Goal: Task Accomplishment & Management: Manage account settings

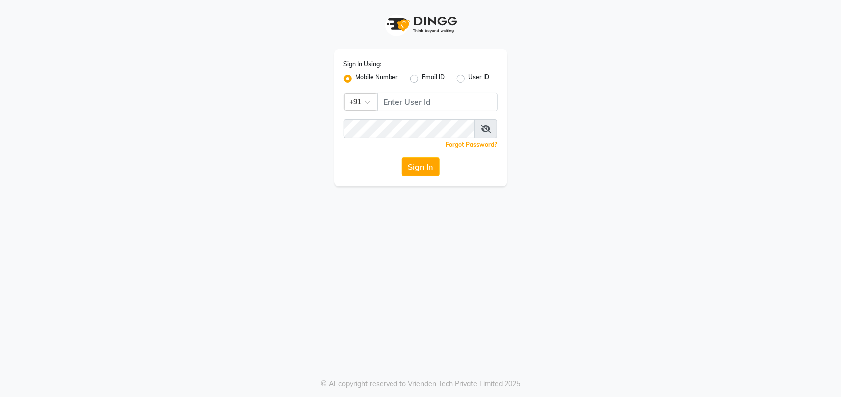
click at [317, 10] on div "Sign In Using: Mobile Number Email ID User ID Country Code × +91 Remember me Fo…" at bounding box center [420, 93] width 565 height 186
click at [481, 101] on input "Username" at bounding box center [437, 102] width 120 height 19
type input "9623066066"
click at [417, 170] on button "Sign In" at bounding box center [421, 167] width 38 height 19
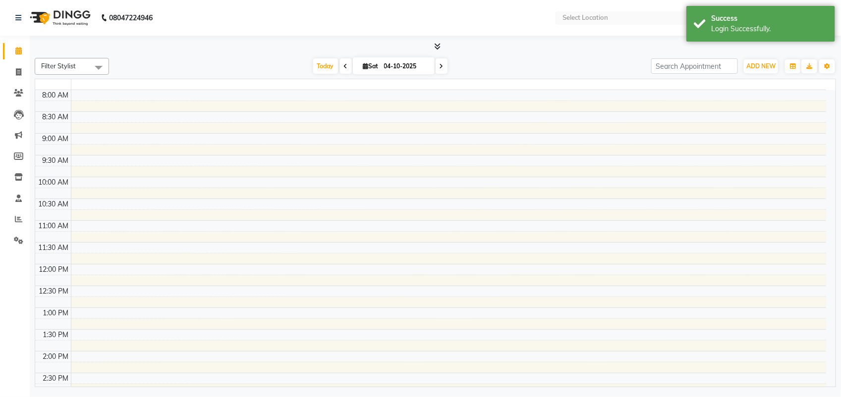
select select "en"
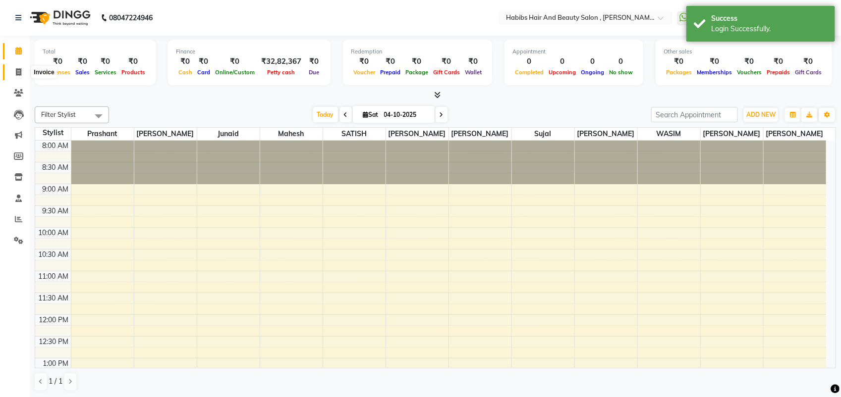
click at [22, 70] on span at bounding box center [18, 72] width 17 height 11
select select "service"
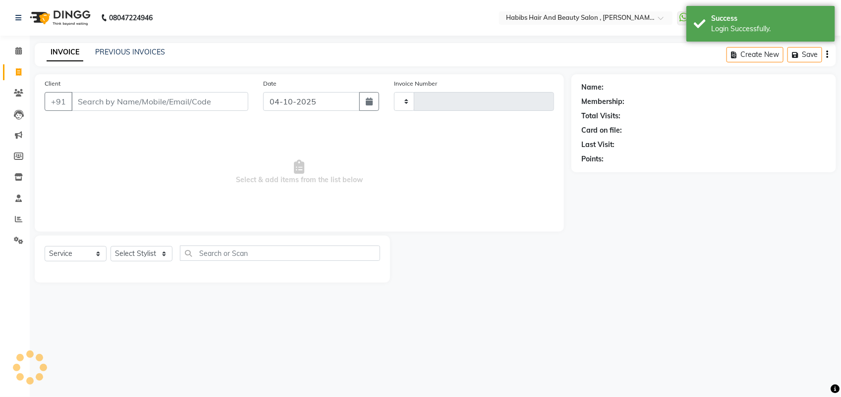
type input "6112"
select select "3814"
click at [103, 103] on input "Client" at bounding box center [159, 101] width 177 height 19
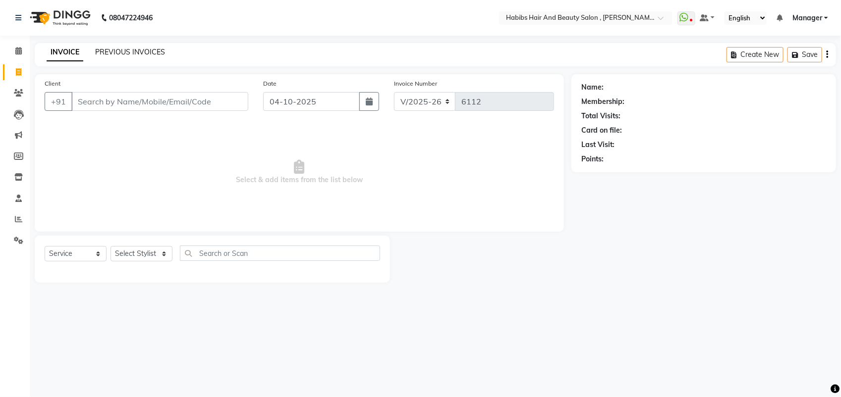
click at [102, 51] on link "PREVIOUS INVOICES" at bounding box center [130, 52] width 70 height 9
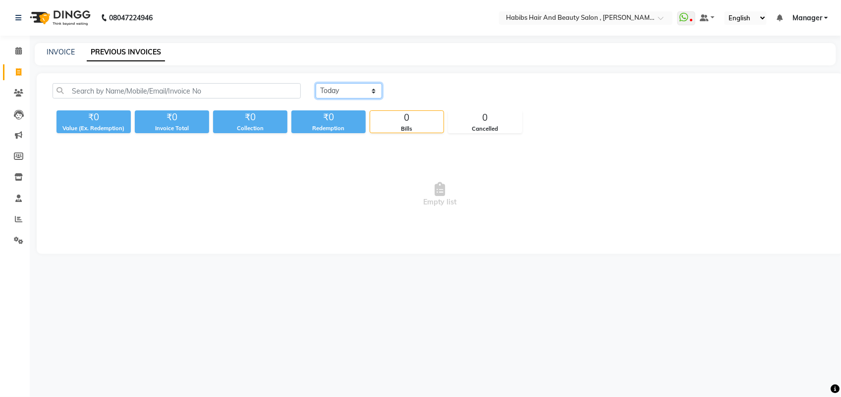
click at [348, 94] on select "Today Yesterday Custom Range" at bounding box center [349, 90] width 66 height 15
click at [316, 83] on select "Today Yesterday Custom Range" at bounding box center [349, 90] width 66 height 15
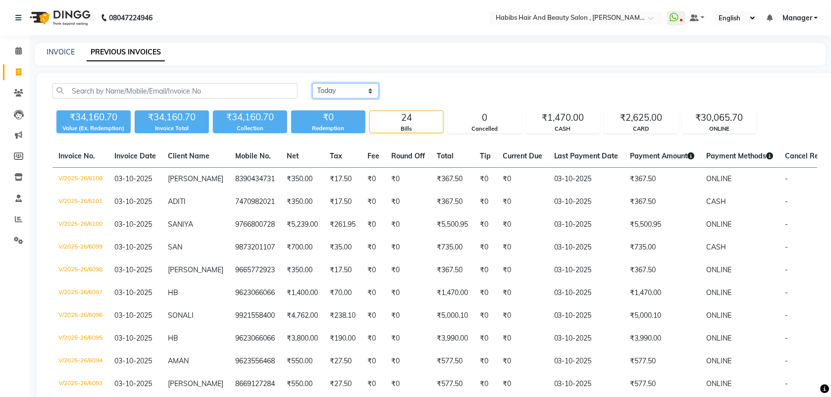
click at [348, 85] on select "Today Yesterday Custom Range" at bounding box center [346, 90] width 66 height 15
select select "range"
click at [313, 83] on select "Today Yesterday Custom Range" at bounding box center [346, 90] width 66 height 15
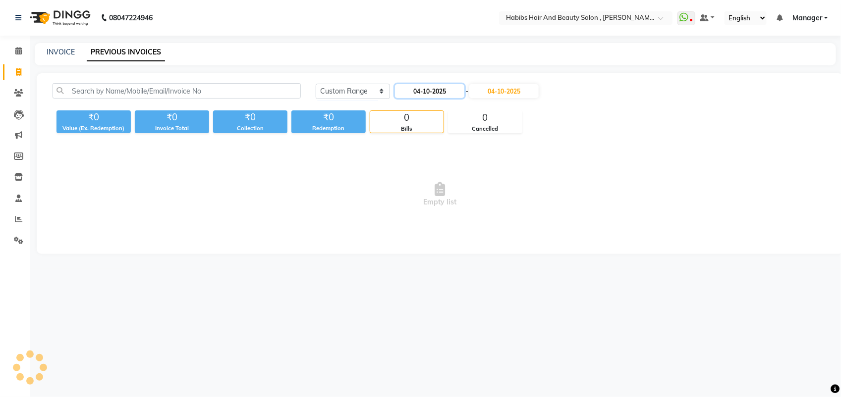
click at [439, 92] on input "04-10-2025" at bounding box center [429, 91] width 69 height 14
select select "10"
select select "2025"
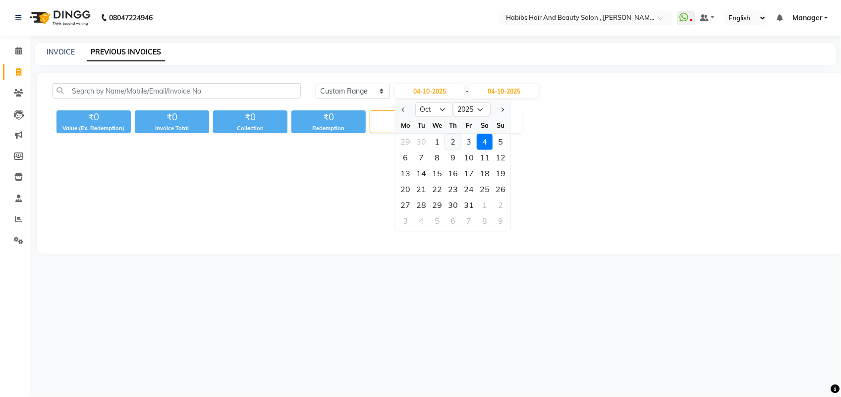
click at [456, 144] on div "2" at bounding box center [453, 142] width 16 height 16
type input "02-10-2025"
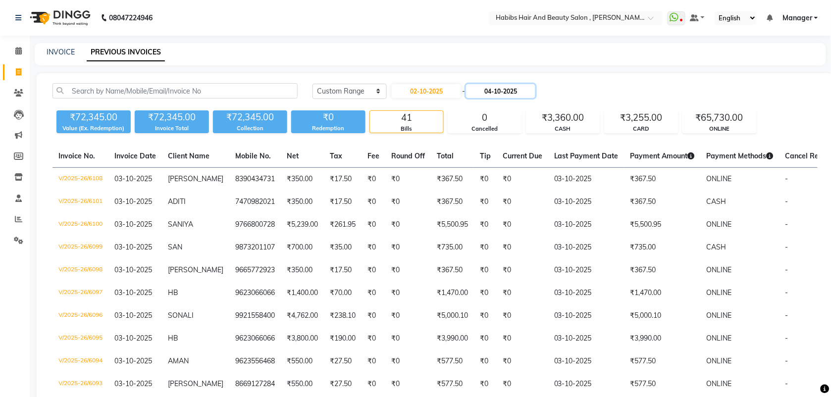
click at [501, 90] on input "04-10-2025" at bounding box center [500, 91] width 69 height 14
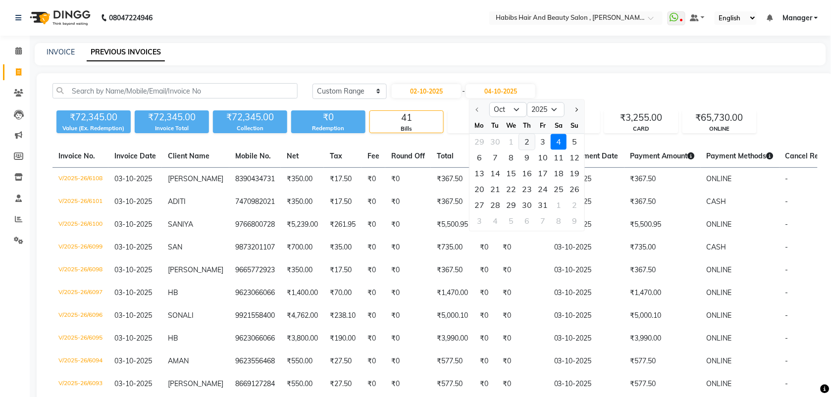
click at [528, 146] on div "2" at bounding box center [527, 142] width 16 height 16
type input "02-10-2025"
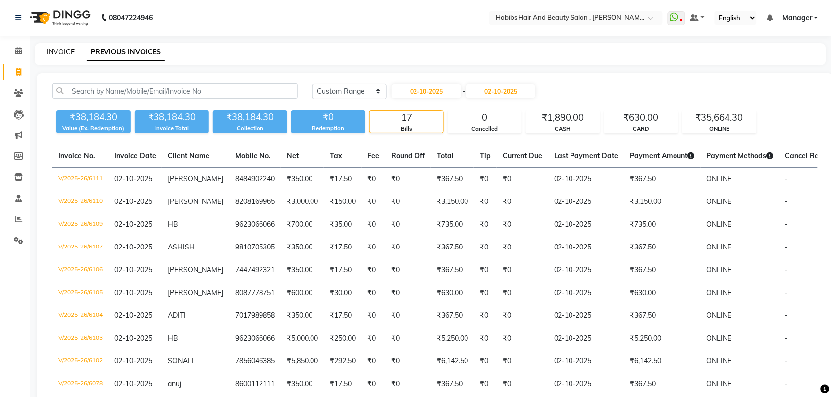
click at [56, 55] on link "INVOICE" at bounding box center [61, 52] width 28 height 9
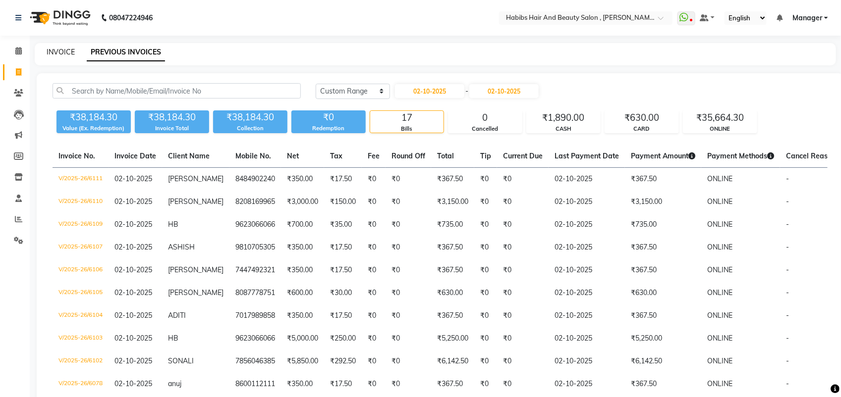
select select "service"
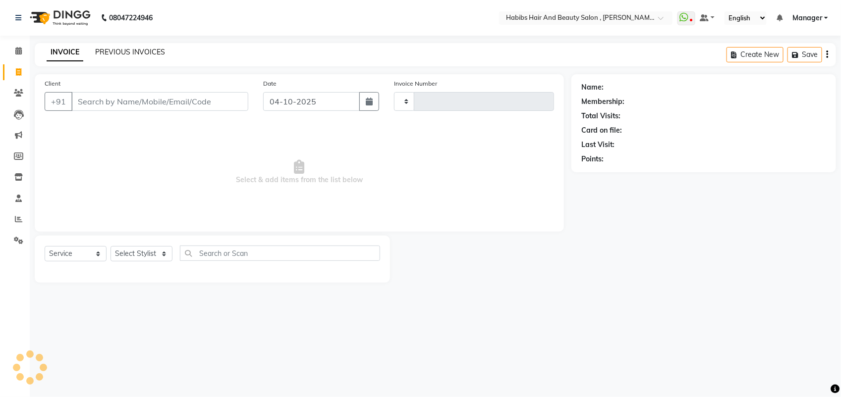
type input "6112"
select select "3814"
click at [95, 100] on input "Client" at bounding box center [159, 101] width 177 height 19
click at [123, 53] on link "PREVIOUS INVOICES" at bounding box center [130, 52] width 70 height 9
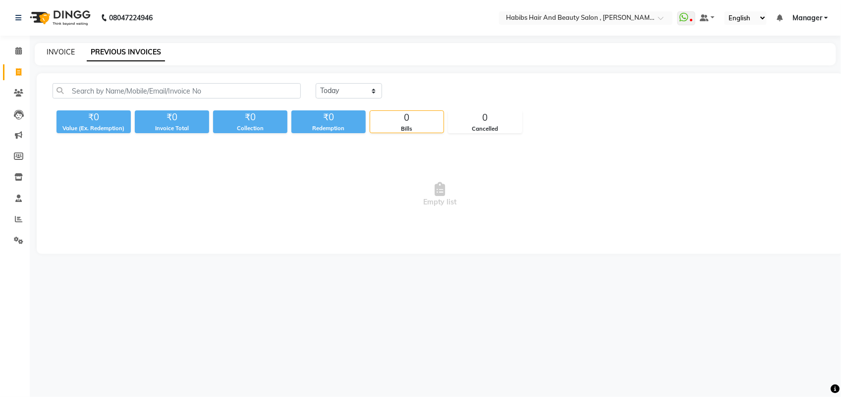
click at [68, 53] on link "INVOICE" at bounding box center [61, 52] width 28 height 9
select select "service"
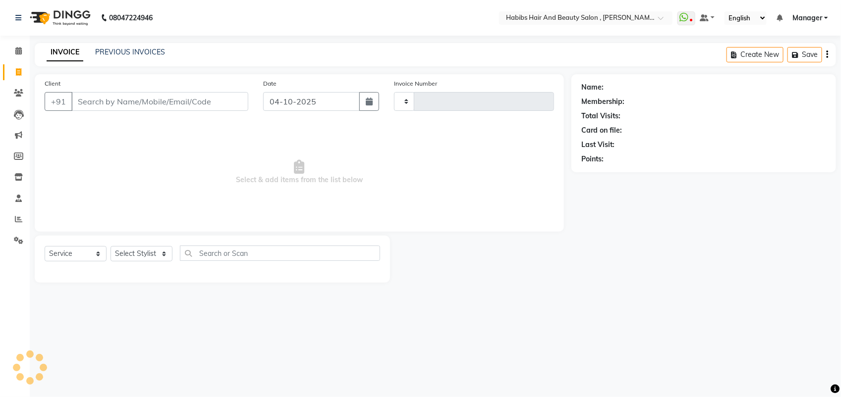
type input "6112"
select select "3814"
click at [85, 101] on input "Client" at bounding box center [159, 101] width 177 height 19
click at [130, 53] on link "PREVIOUS INVOICES" at bounding box center [130, 52] width 70 height 9
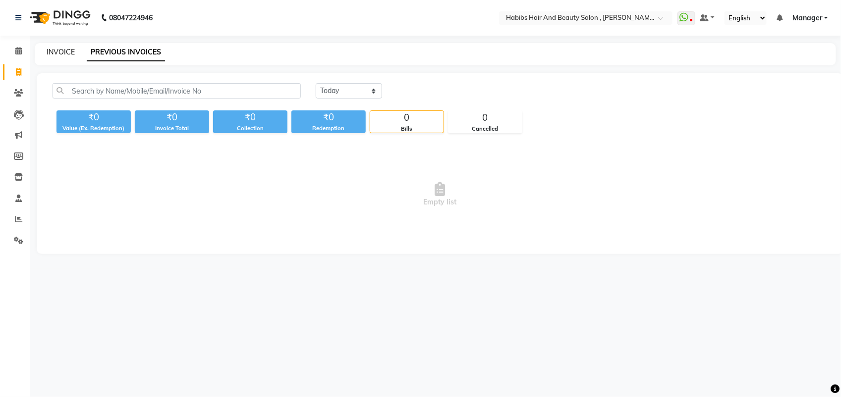
click at [58, 55] on link "INVOICE" at bounding box center [61, 52] width 28 height 9
select select "service"
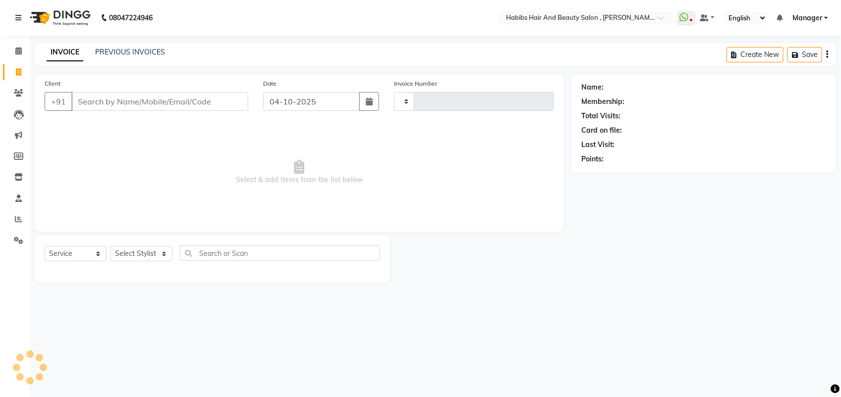
type input "6112"
select select "3814"
click at [104, 98] on input "Client" at bounding box center [159, 101] width 177 height 19
click at [114, 52] on link "PREVIOUS INVOICES" at bounding box center [130, 52] width 70 height 9
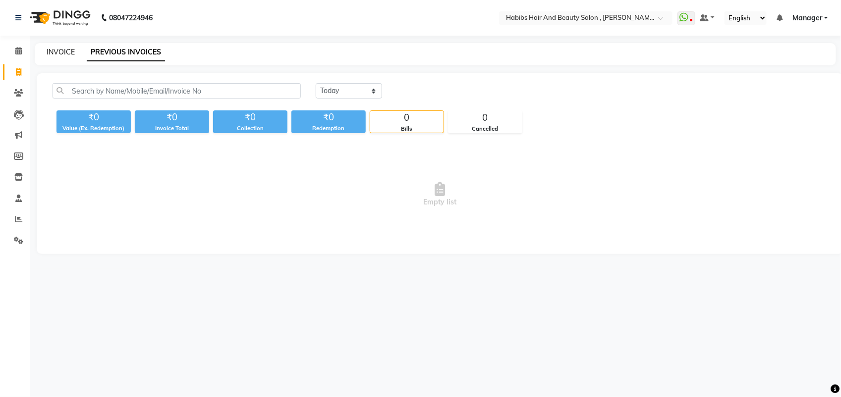
click at [55, 52] on link "INVOICE" at bounding box center [61, 52] width 28 height 9
select select "service"
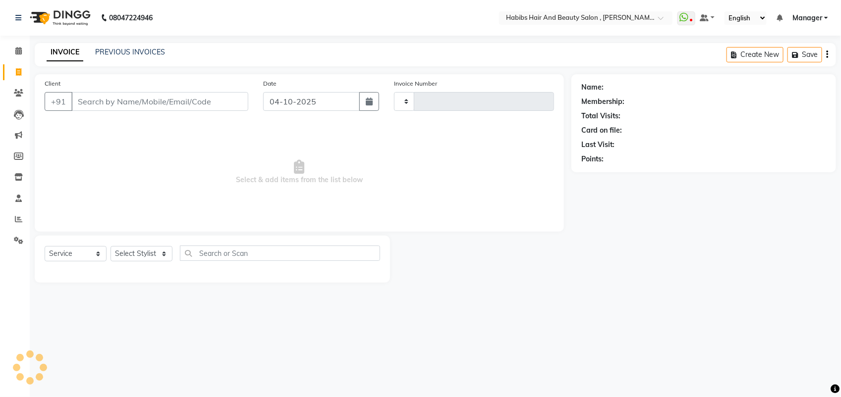
type input "6112"
select select "3814"
click at [103, 105] on input "Client" at bounding box center [159, 101] width 177 height 19
click at [103, 100] on input "Client" at bounding box center [159, 101] width 177 height 19
click at [110, 55] on link "PREVIOUS INVOICES" at bounding box center [130, 52] width 70 height 9
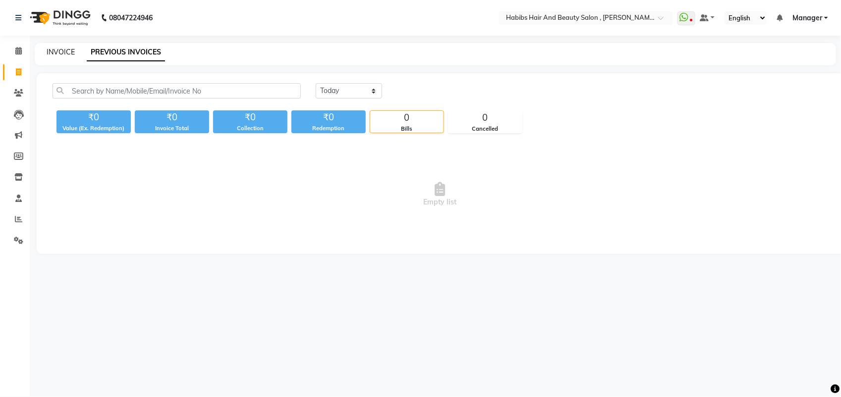
click at [55, 48] on link "INVOICE" at bounding box center [61, 52] width 28 height 9
select select "service"
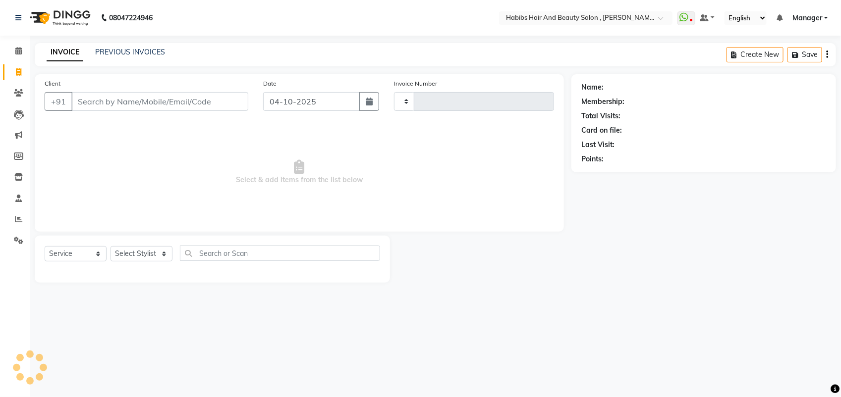
type input "6112"
select select "3814"
click at [91, 98] on input "Client" at bounding box center [159, 101] width 177 height 19
click at [118, 48] on link "PREVIOUS INVOICES" at bounding box center [130, 52] width 70 height 9
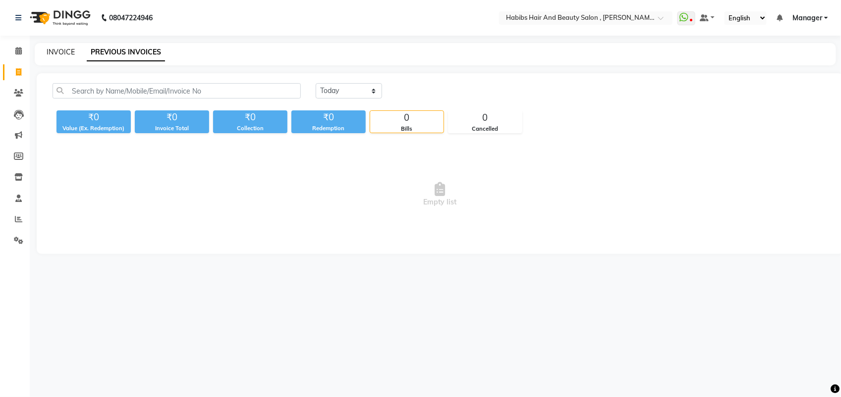
click at [60, 55] on link "INVOICE" at bounding box center [61, 52] width 28 height 9
select select "service"
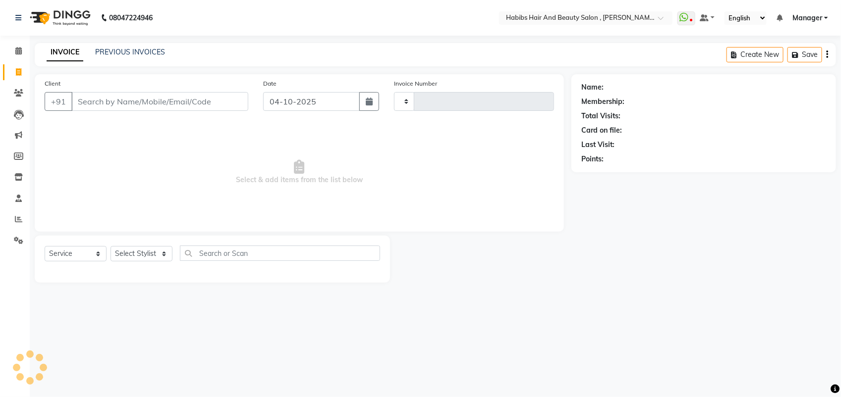
type input "6112"
select select "3814"
click at [96, 102] on input "Client" at bounding box center [159, 101] width 177 height 19
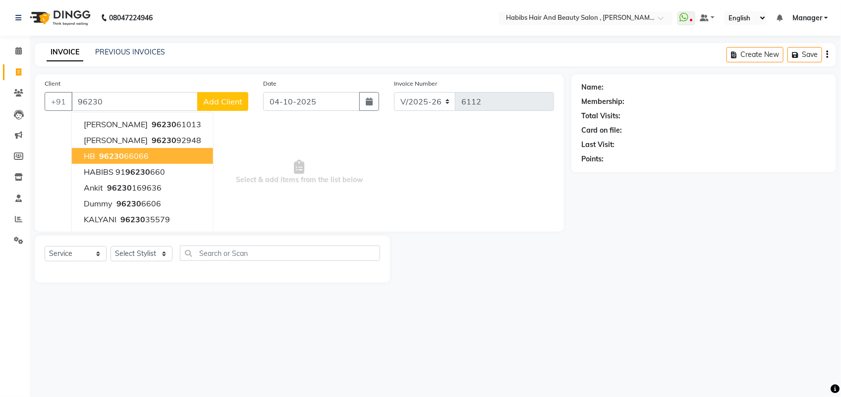
click at [95, 155] on span "HB" at bounding box center [89, 156] width 11 height 10
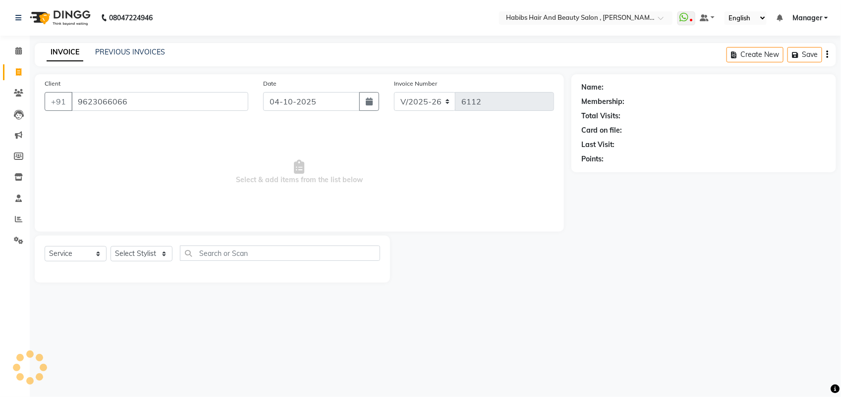
type input "9623066066"
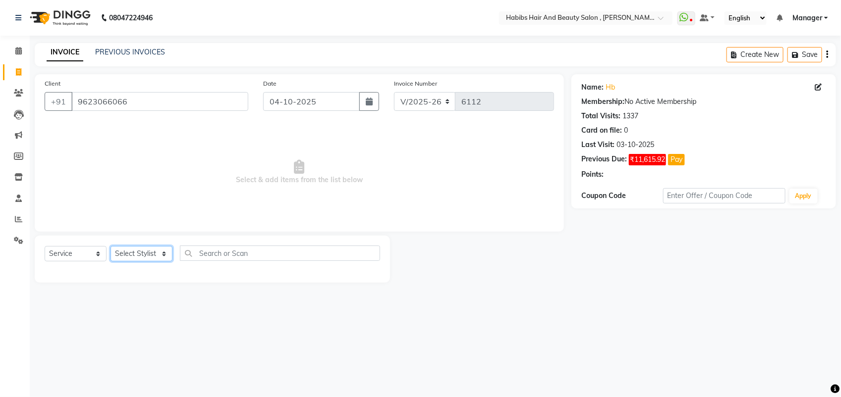
click at [134, 249] on select "Select Stylist [PERSON_NAME] Manager [PERSON_NAME] Saif [PERSON_NAME] [PERSON_N…" at bounding box center [141, 253] width 62 height 15
select select "87416"
click at [110, 246] on select "Select Stylist [PERSON_NAME] Manager [PERSON_NAME] Saif [PERSON_NAME] [PERSON_N…" at bounding box center [141, 253] width 62 height 15
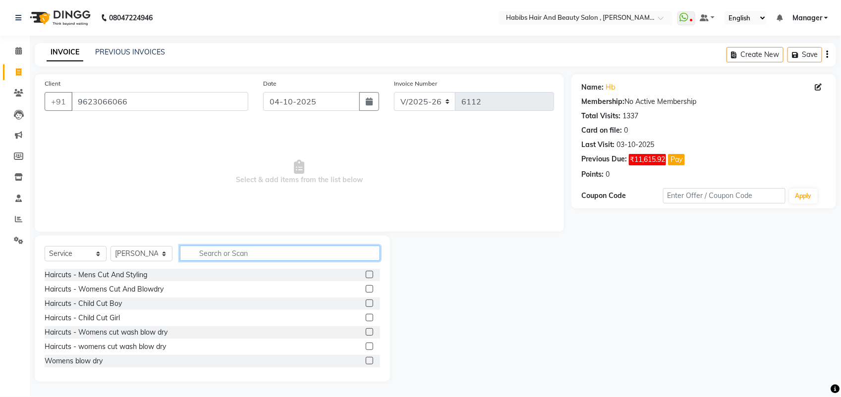
click at [262, 257] on input "text" at bounding box center [280, 253] width 200 height 15
type input "be"
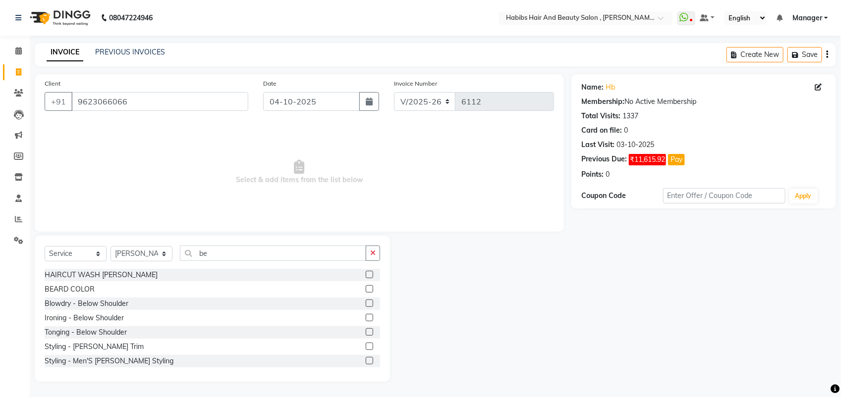
click at [366, 274] on label at bounding box center [369, 274] width 7 height 7
click at [366, 274] on input "checkbox" at bounding box center [369, 275] width 6 height 6
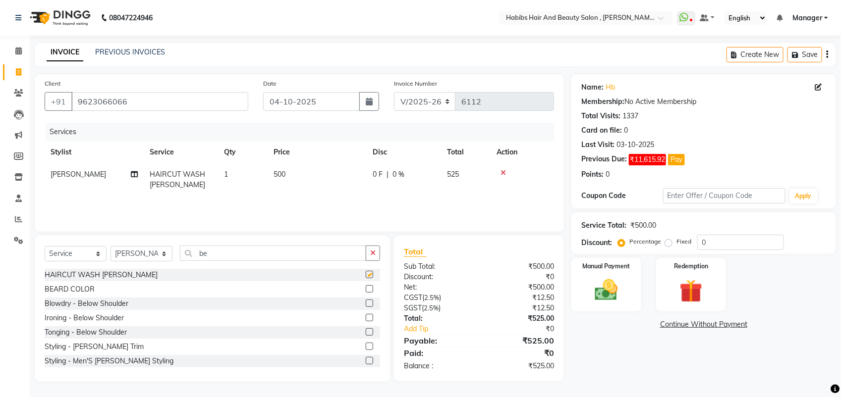
checkbox input "false"
click at [278, 176] on span "500" at bounding box center [279, 174] width 12 height 9
select select "87416"
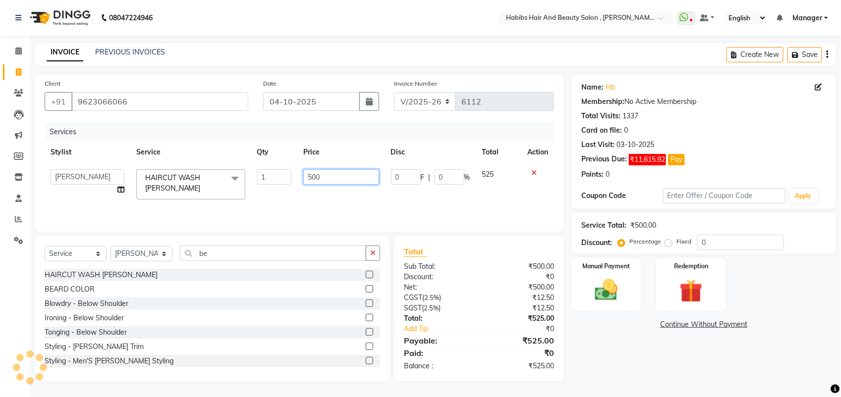
click at [315, 177] on input "500" at bounding box center [340, 176] width 75 height 15
type input "550"
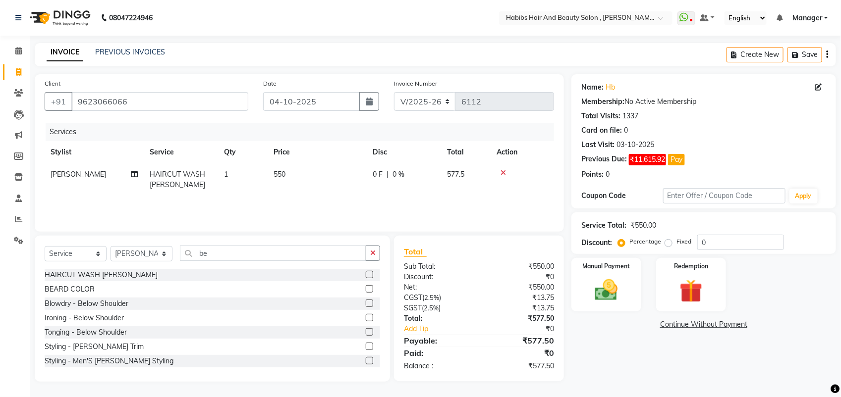
click at [316, 200] on div "Services Stylist Service Qty Price Disc Total Action siddhu HAIRCUT WASH BEARD …" at bounding box center [299, 172] width 509 height 99
click at [161, 254] on select "Select Stylist [PERSON_NAME] Manager [PERSON_NAME] Saif [PERSON_NAME] [PERSON_N…" at bounding box center [141, 253] width 62 height 15
select select "22780"
click at [110, 246] on select "Select Stylist [PERSON_NAME] Manager [PERSON_NAME] Saif [PERSON_NAME] [PERSON_N…" at bounding box center [141, 253] width 62 height 15
click at [366, 290] on label at bounding box center [369, 288] width 7 height 7
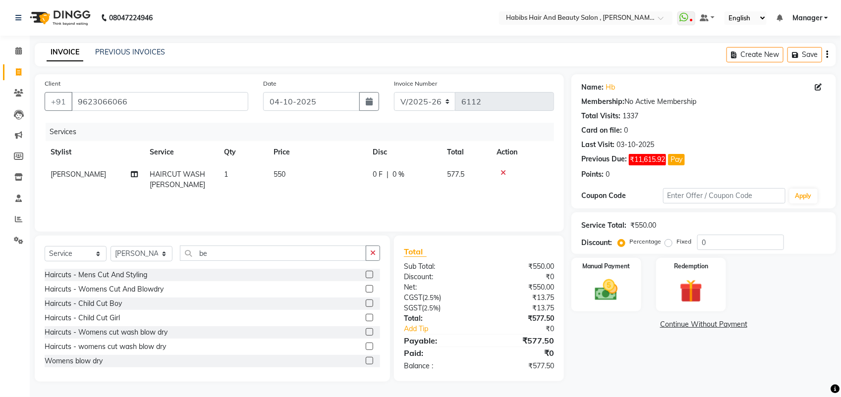
click at [366, 290] on input "checkbox" at bounding box center [369, 289] width 6 height 6
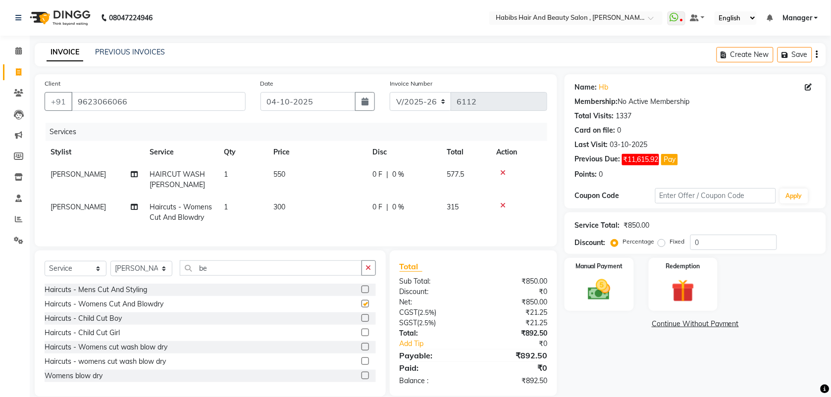
checkbox input "false"
click at [367, 271] on icon "button" at bounding box center [368, 268] width 5 height 7
click at [362, 308] on label at bounding box center [365, 303] width 7 height 7
click at [362, 308] on input "checkbox" at bounding box center [365, 304] width 6 height 6
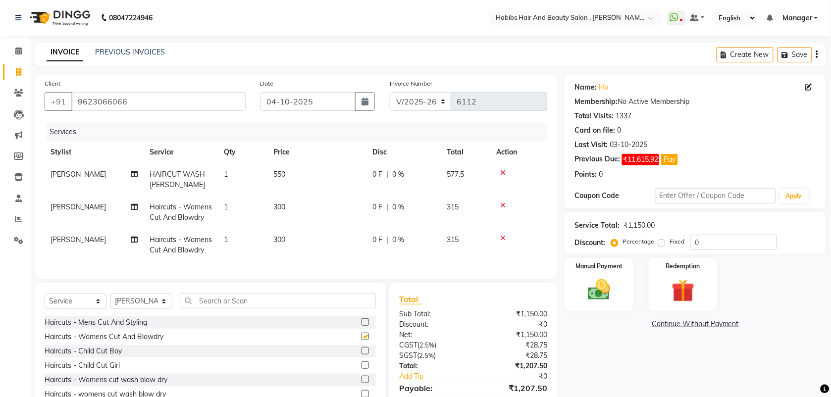
checkbox input "false"
click at [281, 246] on td "300" at bounding box center [317, 245] width 99 height 33
select select "22780"
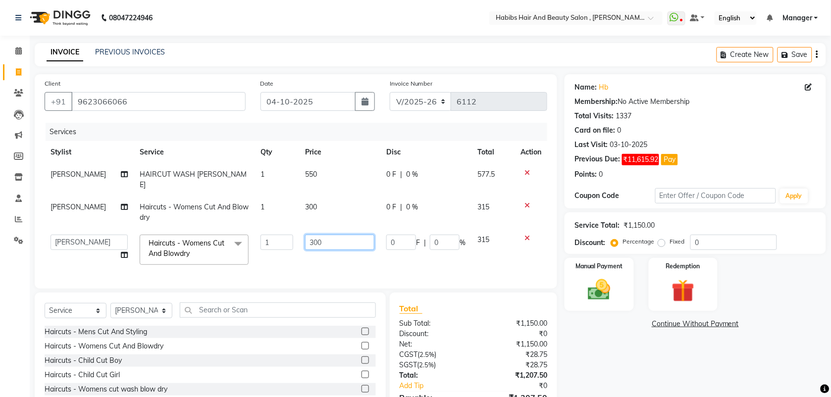
click at [308, 235] on input "300" at bounding box center [339, 242] width 69 height 15
click at [314, 235] on input "300" at bounding box center [339, 242] width 69 height 15
type input "350"
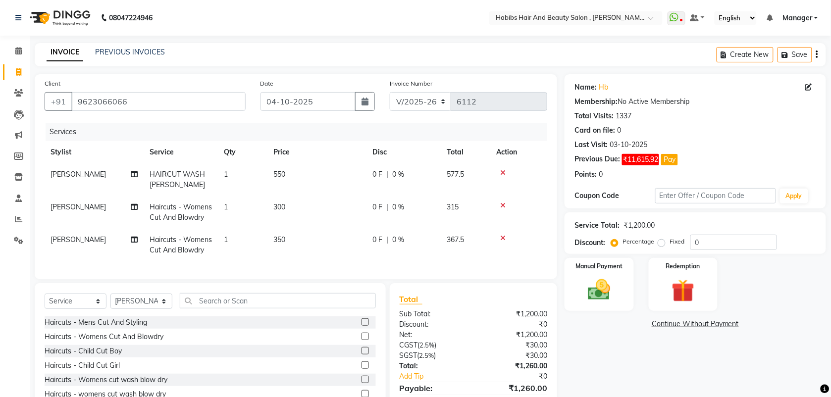
click at [308, 207] on td "300" at bounding box center [317, 212] width 99 height 33
select select "22780"
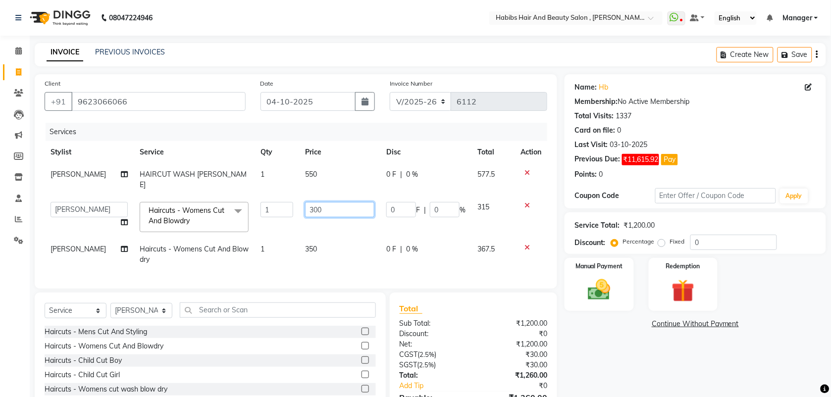
click at [311, 202] on input "300" at bounding box center [339, 209] width 69 height 15
type input "350"
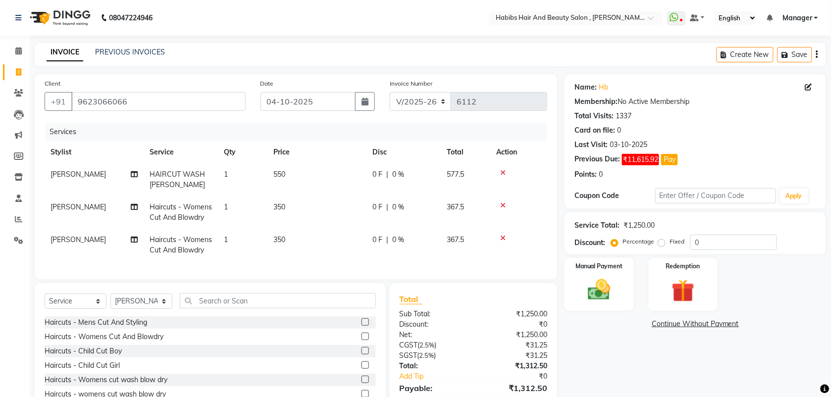
click at [306, 229] on td "350" at bounding box center [317, 245] width 99 height 33
select select "22780"
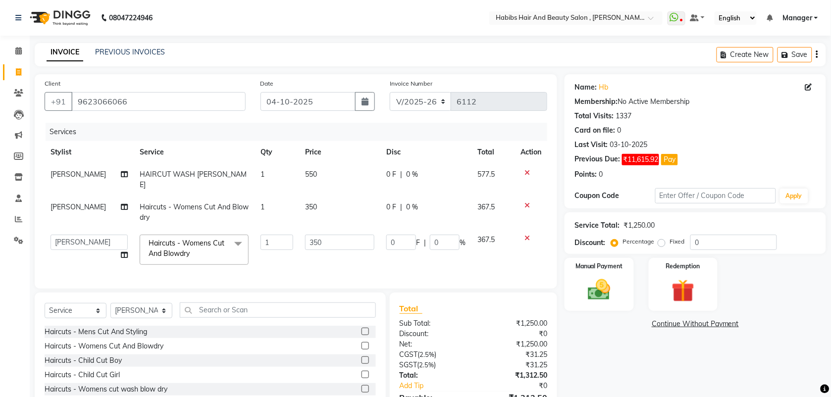
click at [92, 196] on td "[PERSON_NAME]" at bounding box center [89, 212] width 89 height 33
select select "22780"
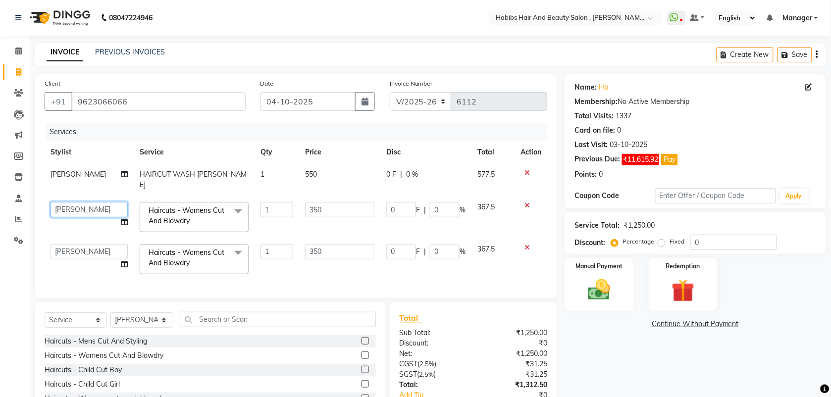
click at [85, 202] on select "ARIF junaid mahesh Manager prashant Saif Saish SATISH Shubhangi siddhu Sujal vi…" at bounding box center [89, 209] width 77 height 15
select select "18510"
click at [63, 244] on select "ARIF junaid mahesh Manager prashant Saif Saish SATISH Shubhangi siddhu Sujal vi…" at bounding box center [89, 251] width 77 height 15
select select "87416"
click at [72, 266] on td "ARIF junaid mahesh Manager prashant Saif Saish SATISH Shubhangi siddhu Sujal vi…" at bounding box center [89, 259] width 89 height 42
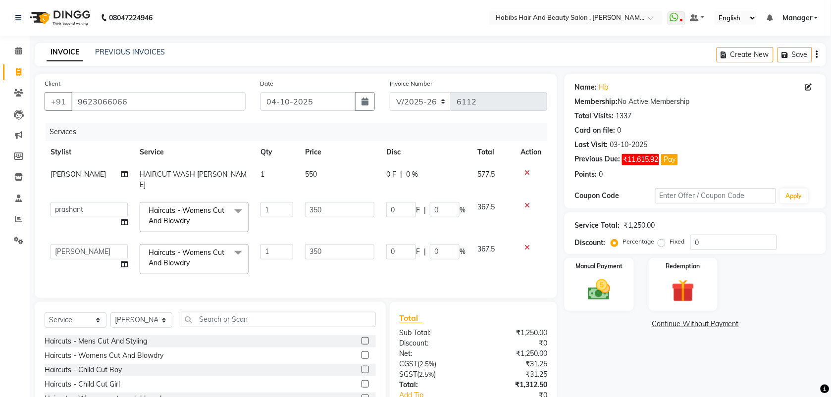
click at [84, 266] on td "ARIF junaid mahesh Manager prashant Saif Saish SATISH Shubhangi siddhu Sujal vi…" at bounding box center [89, 259] width 89 height 42
click at [275, 211] on td "1" at bounding box center [277, 217] width 45 height 42
click at [270, 202] on input "1" at bounding box center [277, 209] width 33 height 15
type input "2"
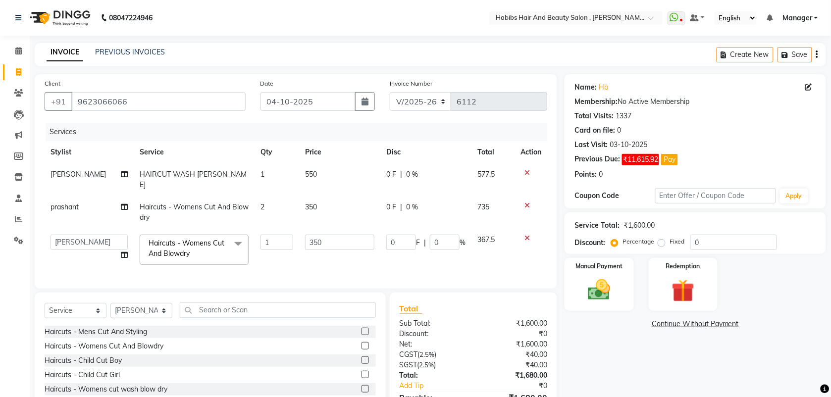
click at [271, 215] on td "2" at bounding box center [277, 212] width 45 height 33
select select "18510"
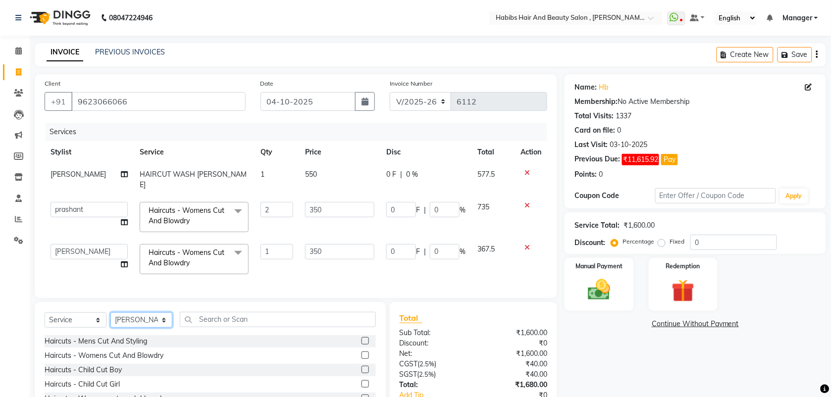
click at [146, 321] on select "Select Stylist [PERSON_NAME] Manager [PERSON_NAME] Saif [PERSON_NAME] [PERSON_N…" at bounding box center [141, 320] width 62 height 15
select select "18894"
click at [110, 313] on select "Select Stylist [PERSON_NAME] Manager [PERSON_NAME] Saif [PERSON_NAME] [PERSON_N…" at bounding box center [141, 320] width 62 height 15
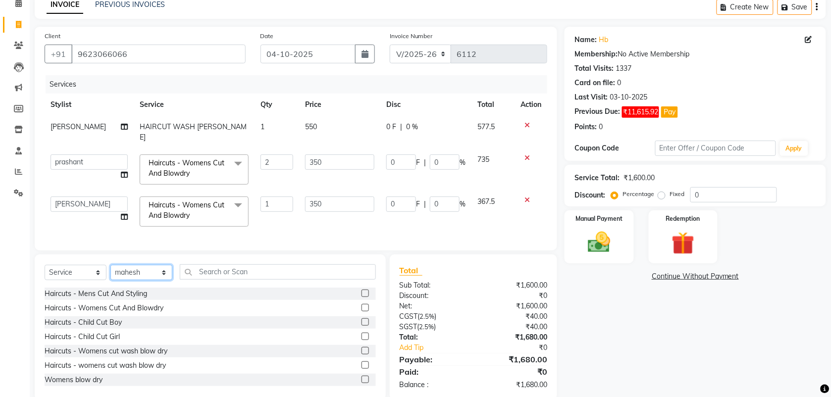
scroll to position [48, 0]
click at [362, 363] on label at bounding box center [365, 364] width 7 height 7
click at [362, 363] on input "checkbox" at bounding box center [365, 365] width 6 height 6
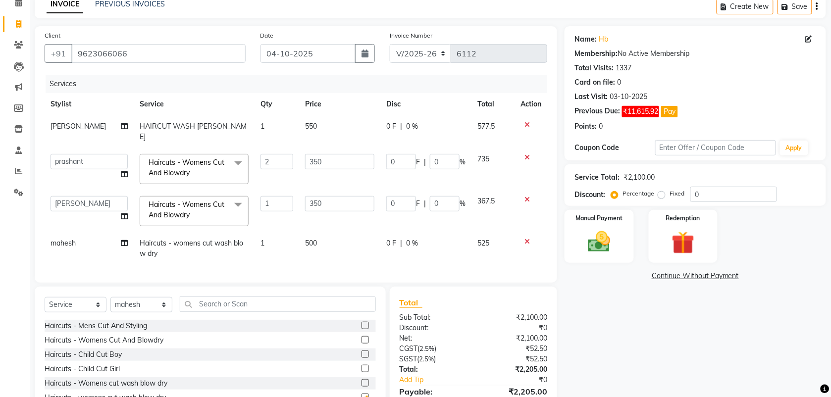
checkbox input "false"
click at [310, 239] on span "500" at bounding box center [311, 243] width 12 height 9
select select "18894"
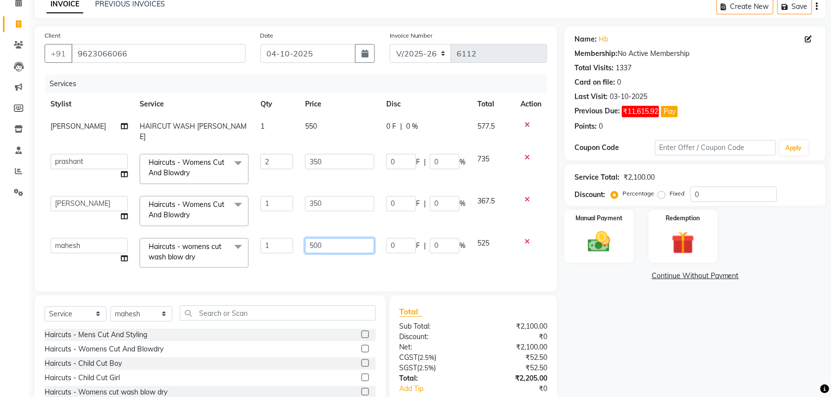
click at [308, 238] on input "500" at bounding box center [339, 245] width 69 height 15
type input "600"
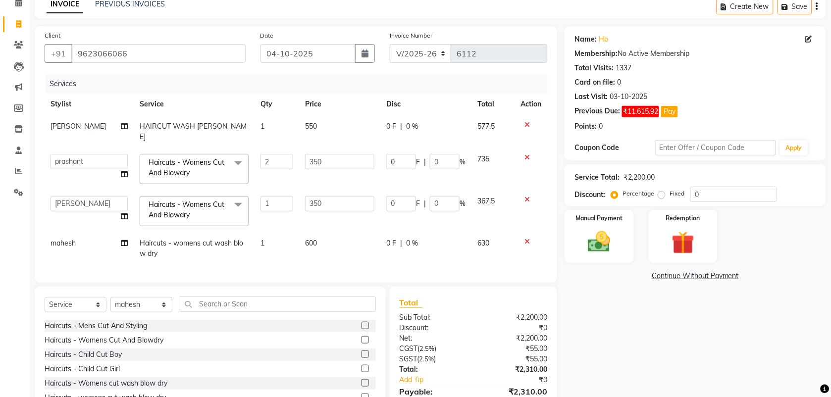
click at [313, 258] on div "Services Stylist Service Qty Price Disc Total Action siddhu HAIRCUT WASH BEARD …" at bounding box center [296, 174] width 503 height 198
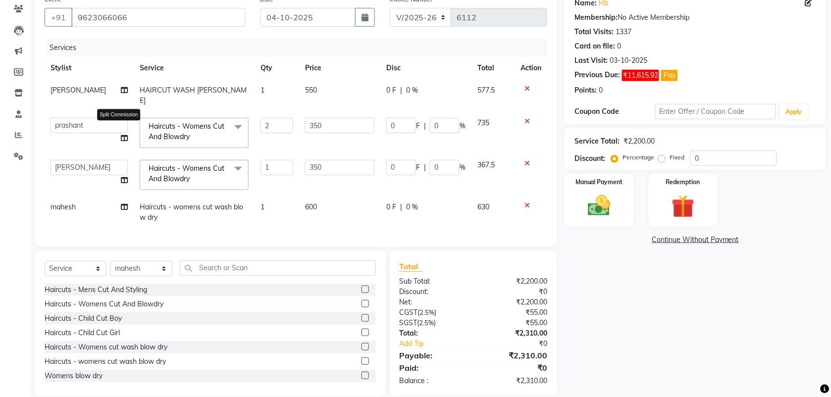
scroll to position [88, 0]
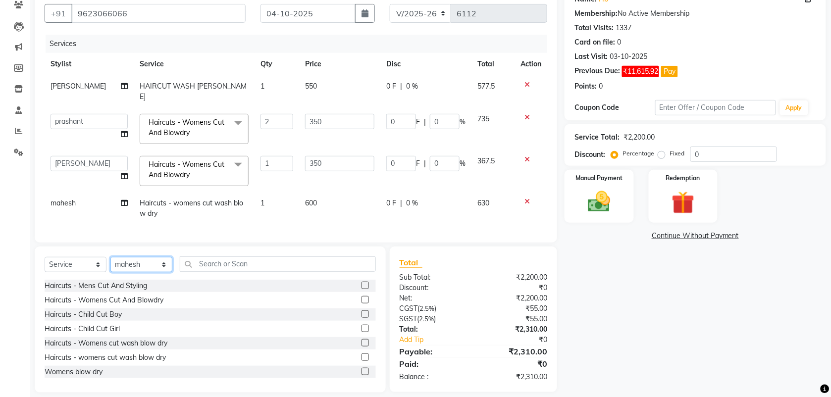
click at [139, 262] on select "Select Stylist [PERSON_NAME] Manager [PERSON_NAME] Saif [PERSON_NAME] [PERSON_N…" at bounding box center [141, 264] width 62 height 15
select select "22780"
click at [110, 257] on select "Select Stylist [PERSON_NAME] Manager [PERSON_NAME] Saif [PERSON_NAME] [PERSON_N…" at bounding box center [141, 264] width 62 height 15
click at [362, 296] on label at bounding box center [365, 299] width 7 height 7
click at [362, 297] on input "checkbox" at bounding box center [365, 300] width 6 height 6
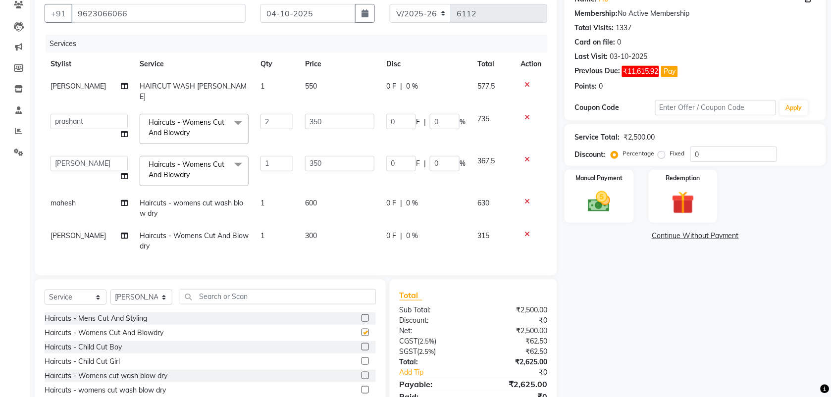
checkbox input "false"
click at [320, 233] on td "300" at bounding box center [339, 241] width 81 height 33
select select "22780"
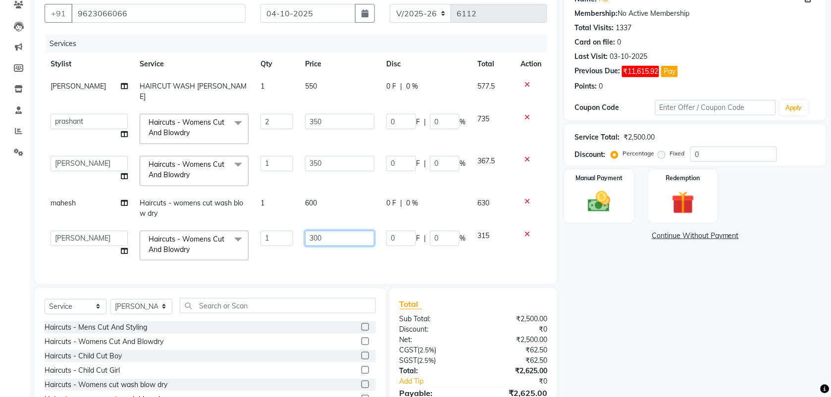
click at [315, 231] on input "300" at bounding box center [339, 238] width 69 height 15
type input "350"
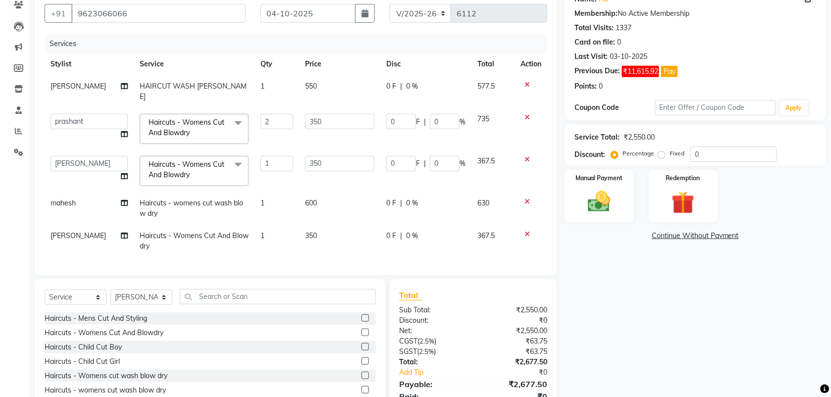
click at [315, 253] on div "Services Stylist Service Qty Price Disc Total Action siddhu HAIRCUT WASH BEARD …" at bounding box center [296, 150] width 503 height 231
click at [125, 297] on select "Select Stylist [PERSON_NAME] Manager [PERSON_NAME] Saif [PERSON_NAME] [PERSON_N…" at bounding box center [141, 297] width 62 height 15
select select "18511"
click at [110, 290] on select "Select Stylist [PERSON_NAME] Manager [PERSON_NAME] Saif [PERSON_NAME] [PERSON_N…" at bounding box center [141, 297] width 62 height 15
click at [362, 333] on label at bounding box center [365, 332] width 7 height 7
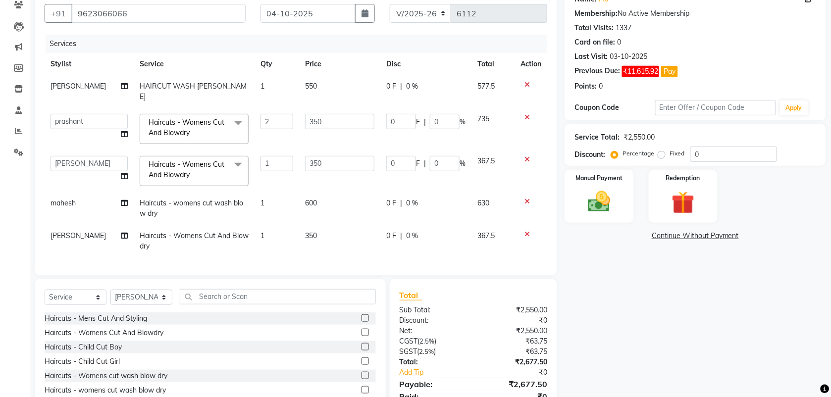
click at [362, 333] on input "checkbox" at bounding box center [365, 333] width 6 height 6
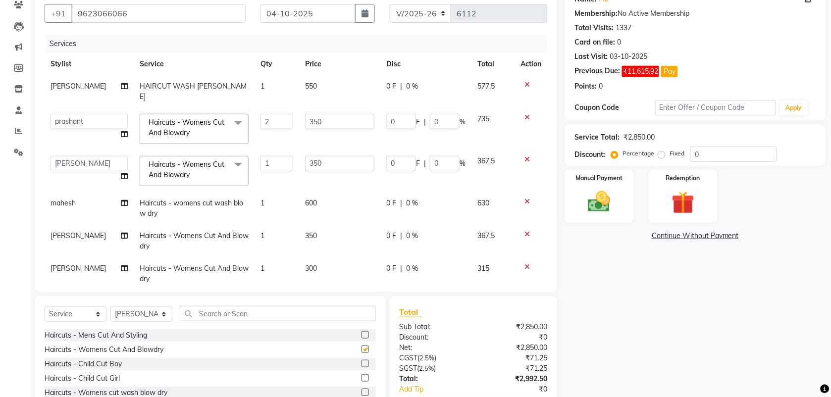
checkbox input "false"
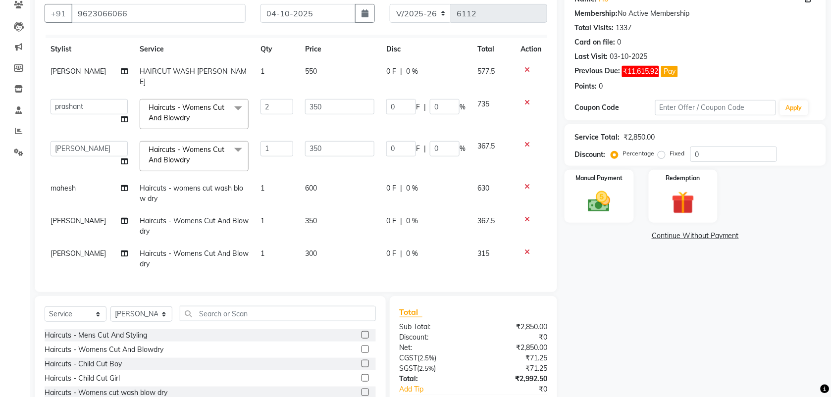
click at [308, 249] on span "300" at bounding box center [311, 253] width 12 height 9
select select "18511"
click at [308, 249] on input "300" at bounding box center [339, 256] width 69 height 15
type input "350"
click at [310, 261] on td "350" at bounding box center [339, 259] width 81 height 33
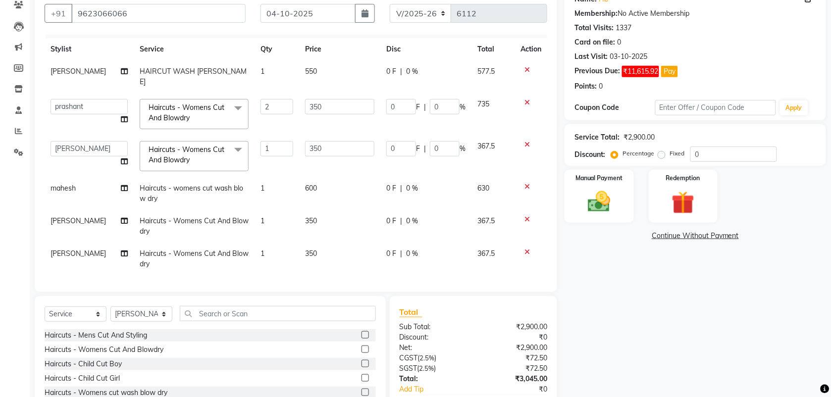
select select "18511"
click at [600, 199] on img at bounding box center [599, 201] width 39 height 27
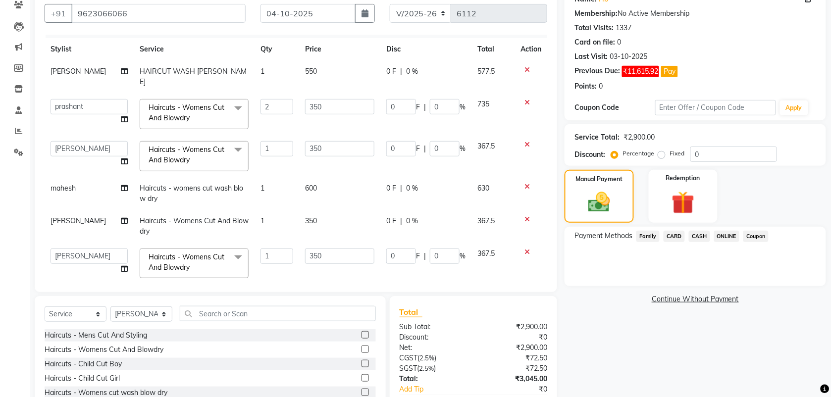
click at [722, 233] on span "ONLINE" at bounding box center [727, 236] width 26 height 11
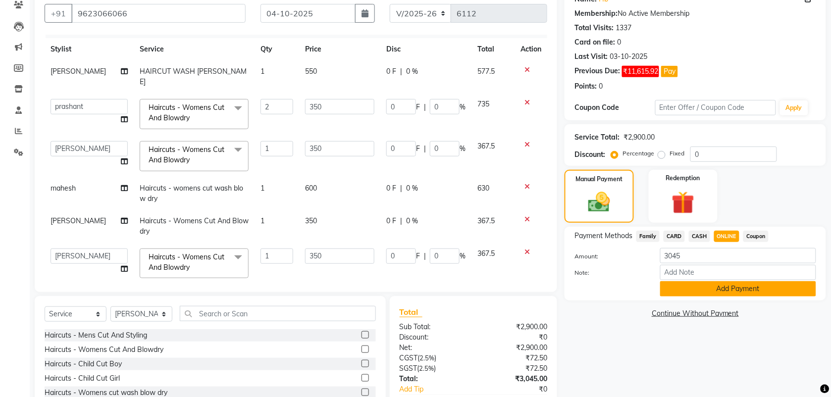
click at [732, 293] on button "Add Payment" at bounding box center [738, 288] width 156 height 15
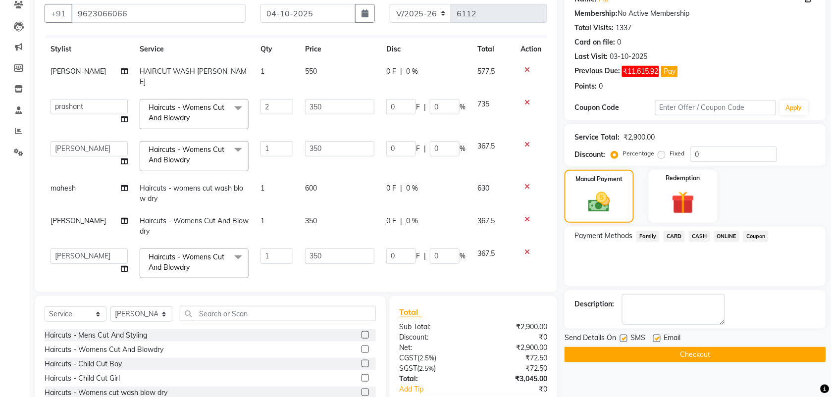
click at [682, 353] on button "Checkout" at bounding box center [696, 354] width 262 height 15
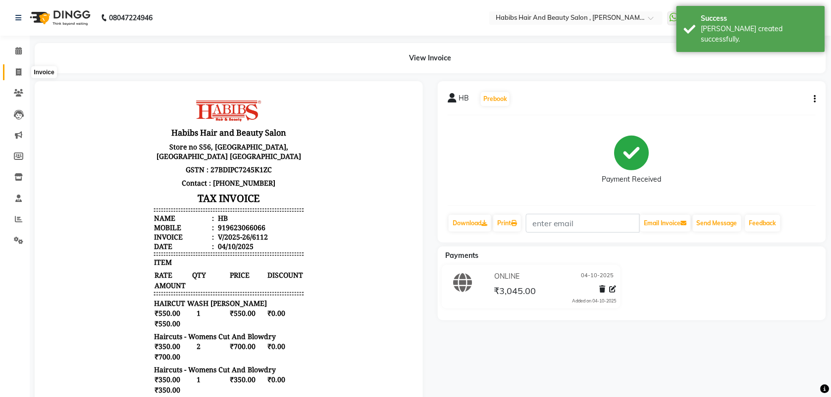
click at [19, 73] on icon at bounding box center [18, 71] width 5 height 7
select select "service"
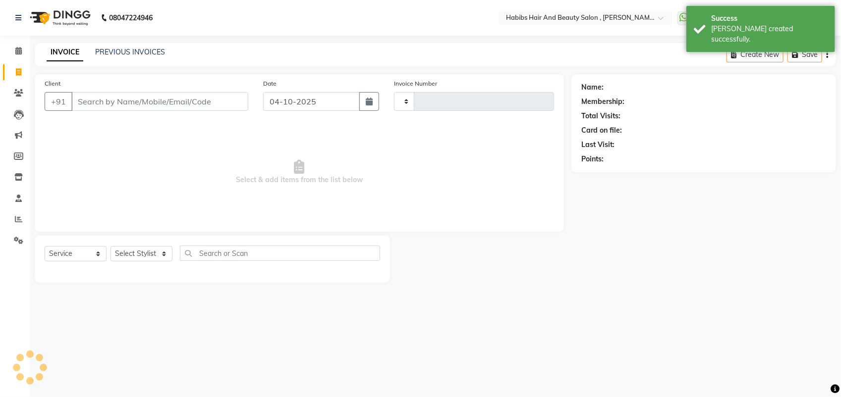
type input "6113"
select select "3814"
click at [88, 98] on input "Client" at bounding box center [159, 101] width 177 height 19
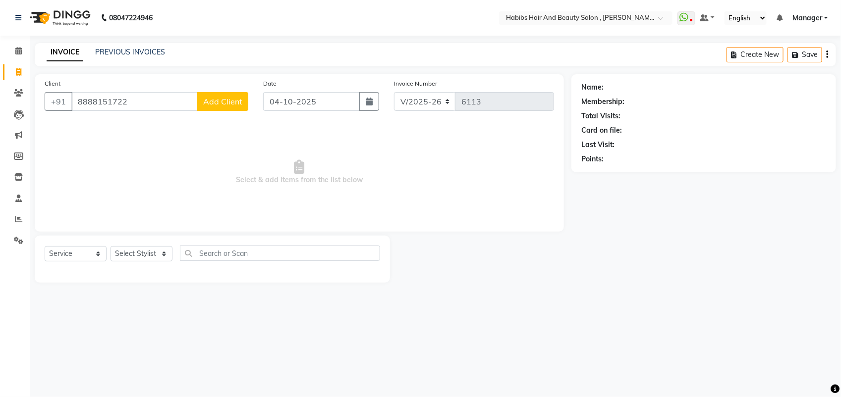
type input "8888151722"
click at [219, 99] on span "Add Client" at bounding box center [222, 102] width 39 height 10
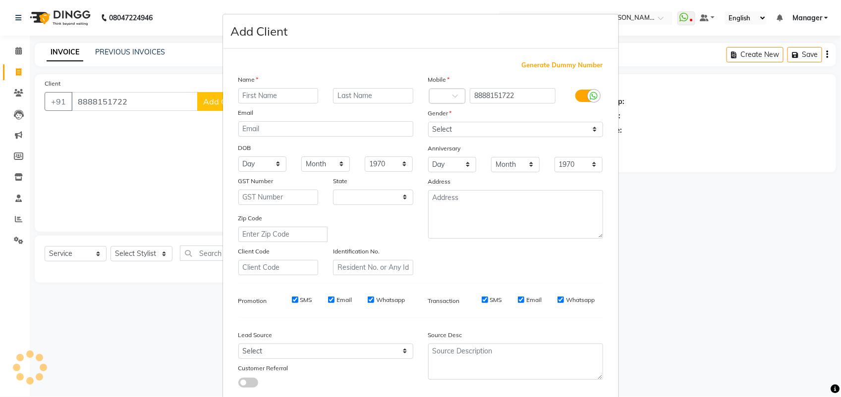
select select "22"
type input "harsh"
click at [462, 137] on div "Mobile Country Code × 91 8888151722 Gender Select Male Female Other Prefer Not …" at bounding box center [516, 174] width 190 height 201
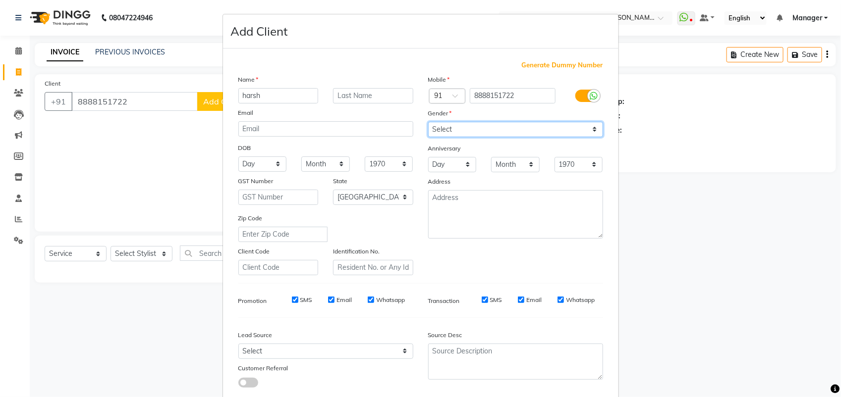
click at [442, 127] on select "Select [DEMOGRAPHIC_DATA] [DEMOGRAPHIC_DATA] Other Prefer Not To Say" at bounding box center [515, 129] width 175 height 15
select select "[DEMOGRAPHIC_DATA]"
click at [428, 122] on select "Select [DEMOGRAPHIC_DATA] [DEMOGRAPHIC_DATA] Other Prefer Not To Say" at bounding box center [515, 129] width 175 height 15
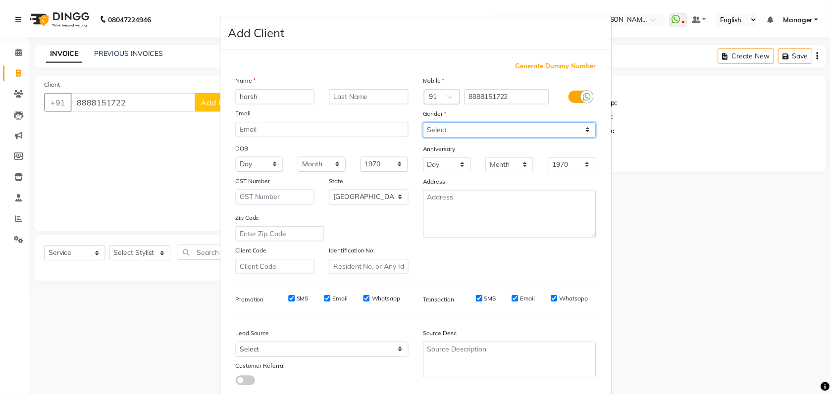
scroll to position [56, 0]
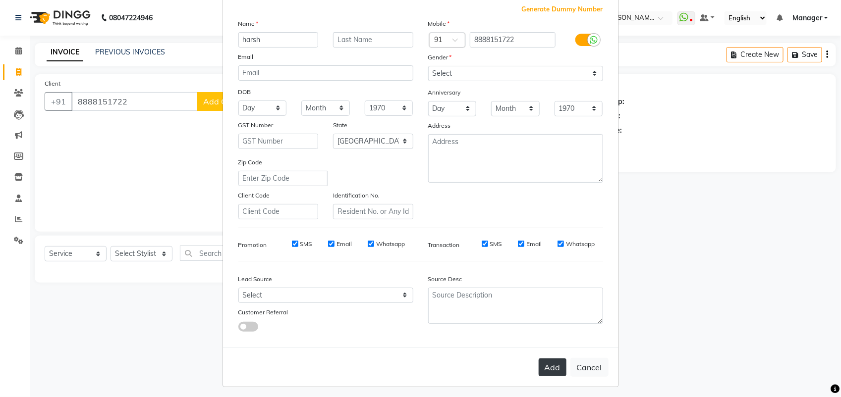
click at [545, 359] on button "Add" at bounding box center [553, 368] width 28 height 18
select select
select select "null"
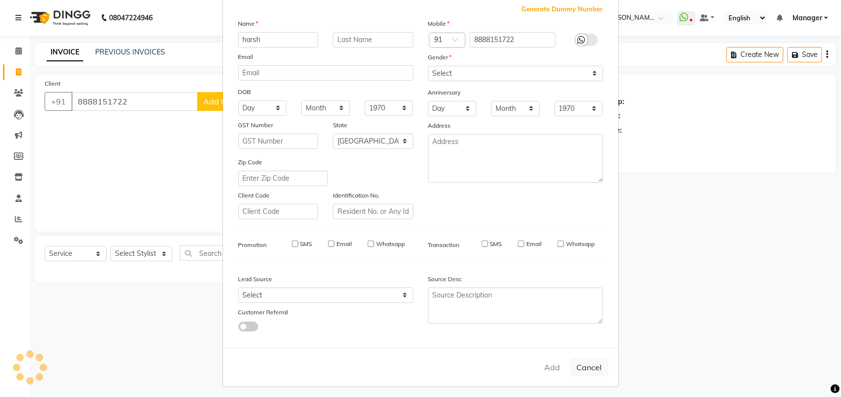
select select
checkbox input "false"
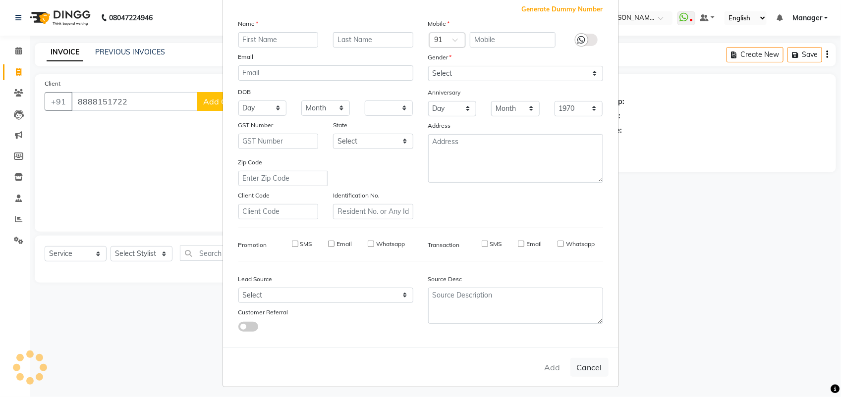
checkbox input "false"
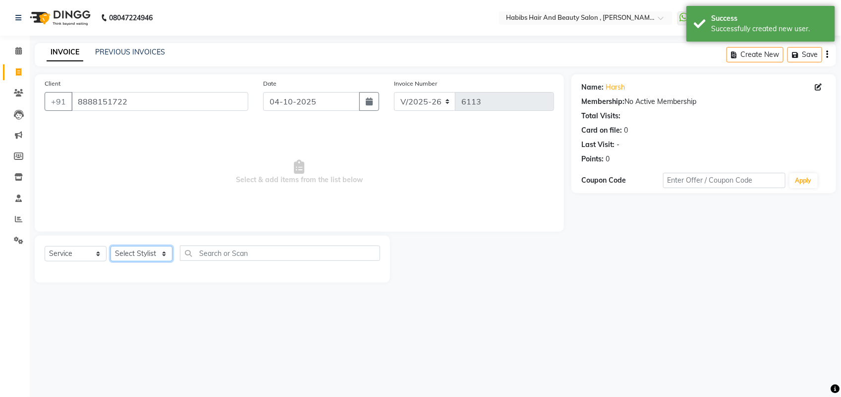
click at [155, 253] on select "Select Stylist [PERSON_NAME] Manager [PERSON_NAME] Saif [PERSON_NAME] [PERSON_N…" at bounding box center [141, 253] width 62 height 15
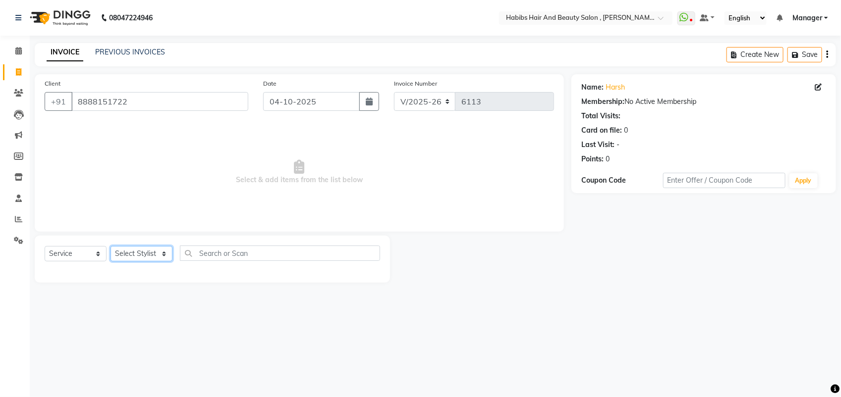
select select "22780"
click at [110, 246] on select "Select Stylist [PERSON_NAME] Manager [PERSON_NAME] Saif [PERSON_NAME] [PERSON_N…" at bounding box center [141, 253] width 62 height 15
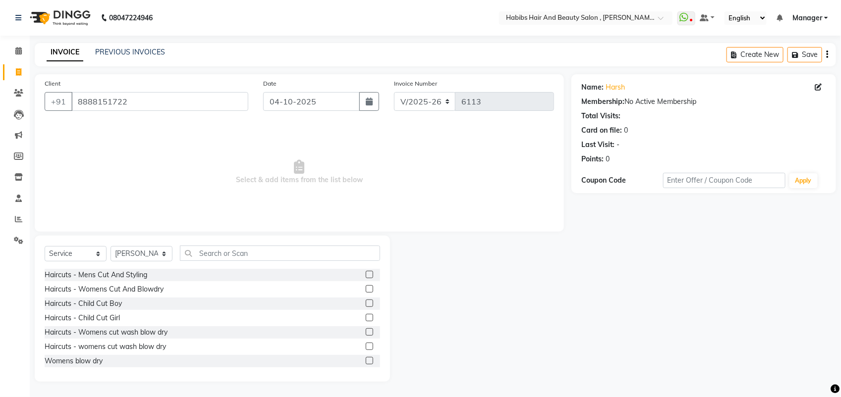
click at [366, 275] on label at bounding box center [369, 274] width 7 height 7
click at [366, 275] on input "checkbox" at bounding box center [369, 275] width 6 height 6
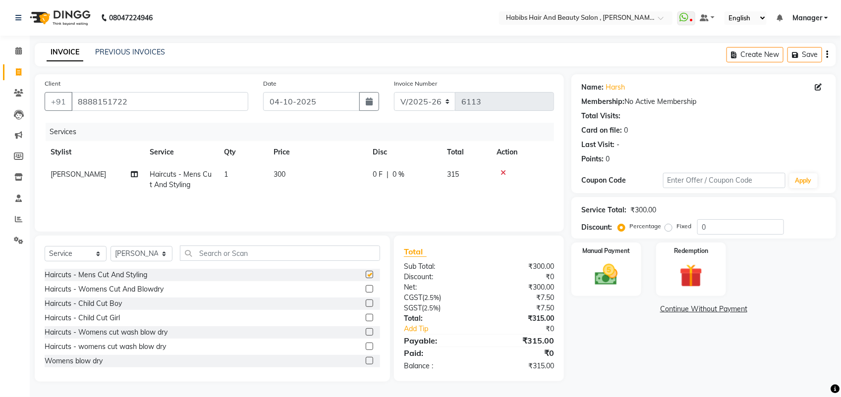
checkbox input "false"
click at [285, 174] on span "300" at bounding box center [279, 174] width 12 height 9
select select "22780"
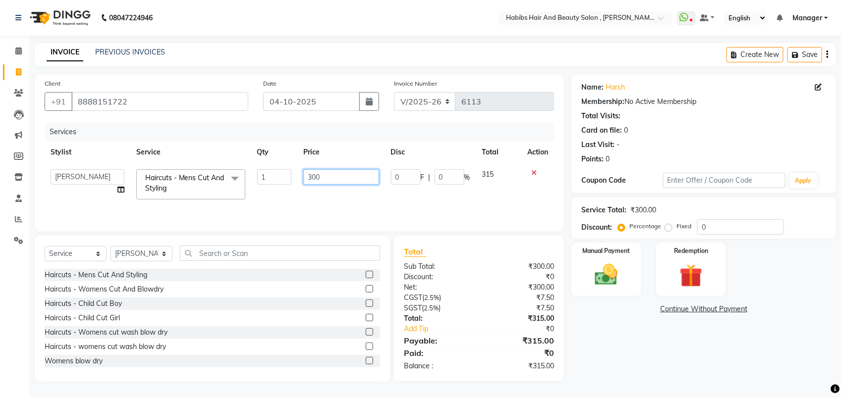
click at [315, 180] on input "300" at bounding box center [340, 176] width 75 height 15
type input "350"
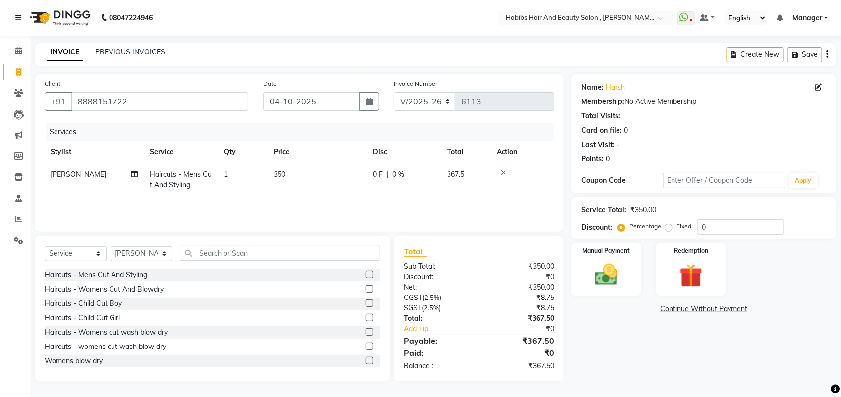
click at [327, 187] on td "350" at bounding box center [317, 179] width 99 height 33
select select "22780"
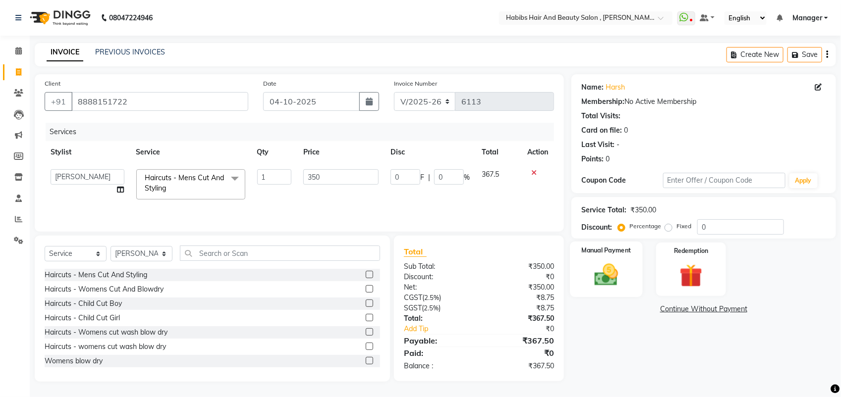
click at [600, 288] on img at bounding box center [606, 275] width 39 height 28
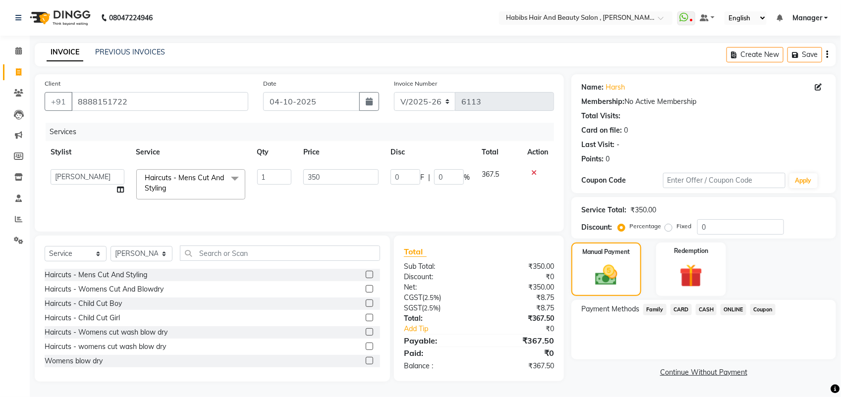
click at [736, 307] on span "ONLINE" at bounding box center [733, 309] width 26 height 11
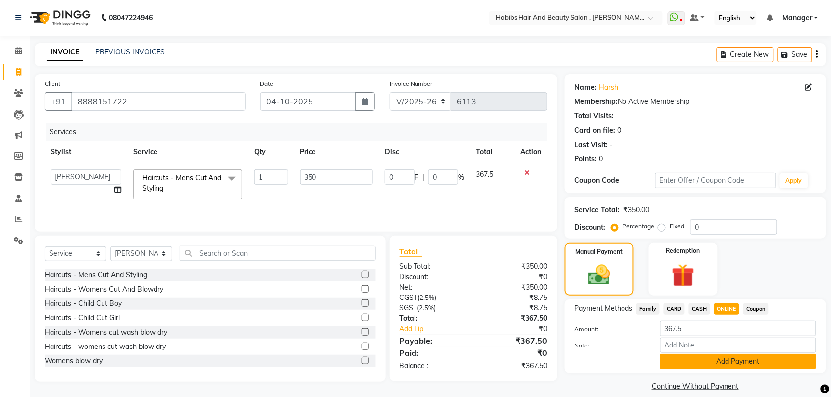
click at [704, 361] on button "Add Payment" at bounding box center [738, 361] width 156 height 15
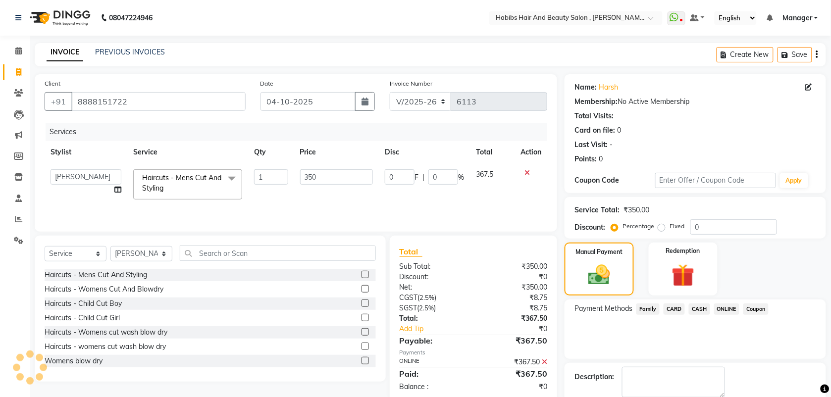
scroll to position [53, 0]
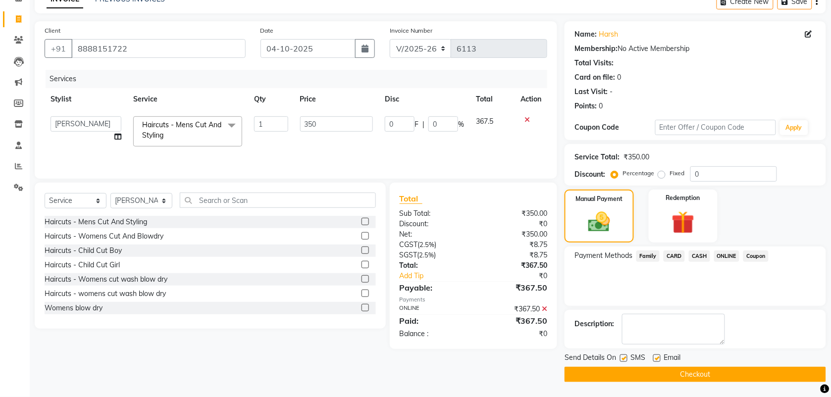
click at [686, 373] on button "Checkout" at bounding box center [696, 374] width 262 height 15
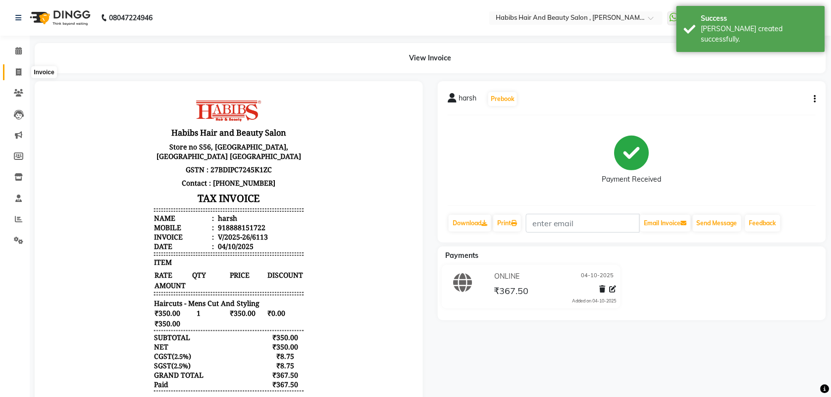
click at [17, 75] on icon at bounding box center [18, 71] width 5 height 7
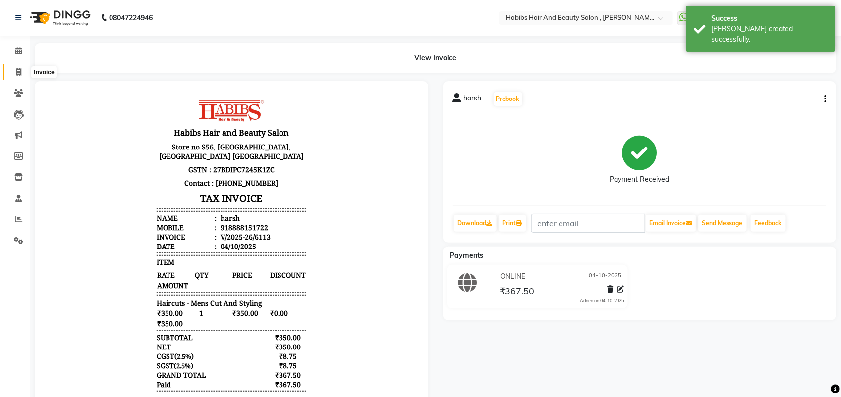
select select "service"
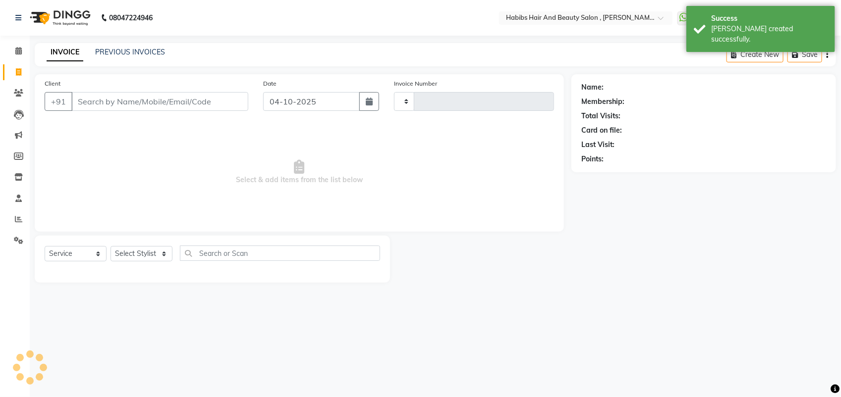
type input "6114"
select select "3814"
click at [133, 104] on input "Client" at bounding box center [159, 101] width 177 height 19
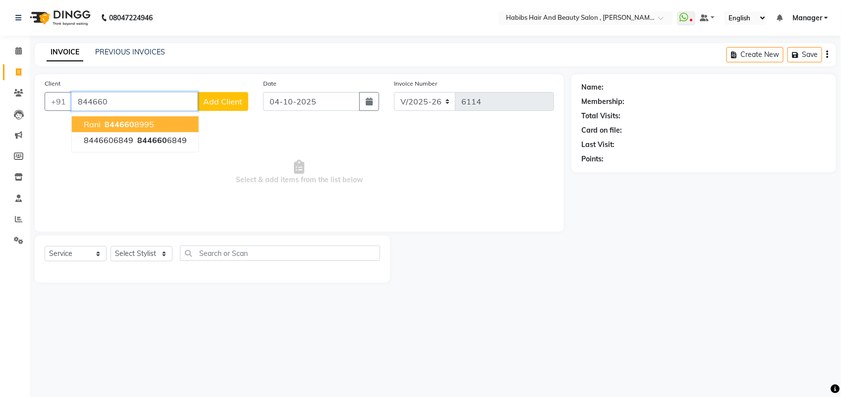
click at [115, 96] on input "844660" at bounding box center [134, 101] width 126 height 19
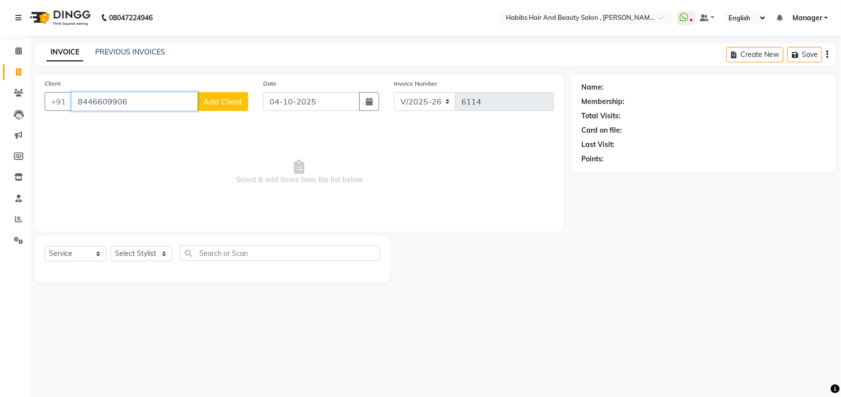
type input "8446609906"
click at [223, 107] on button "Add Client" at bounding box center [222, 101] width 51 height 19
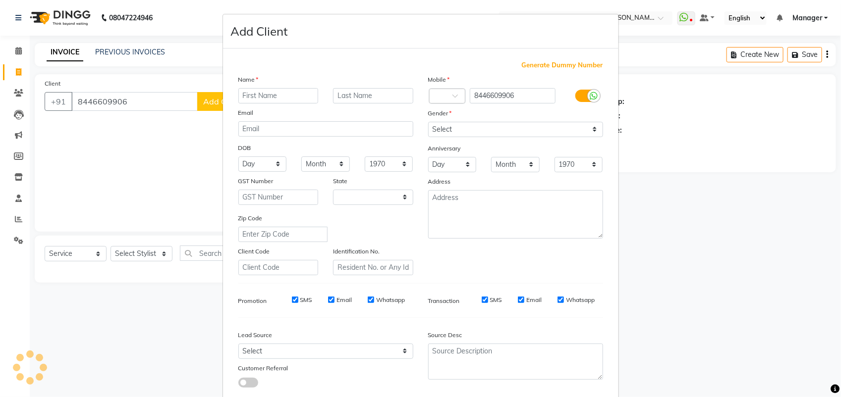
select select "22"
type input "ADITYA"
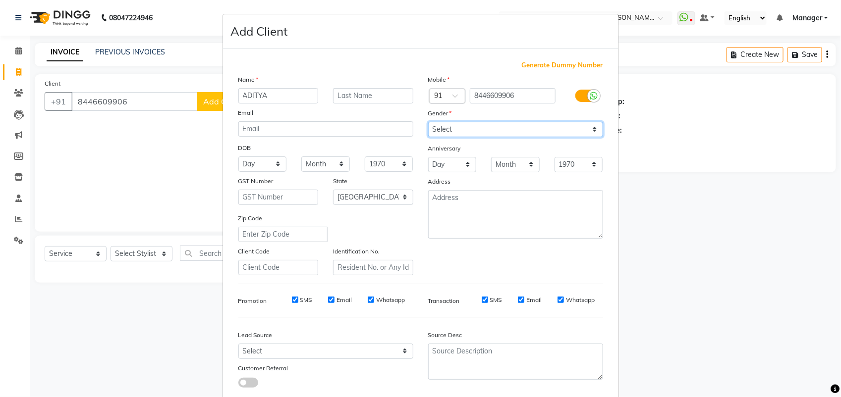
click at [468, 131] on select "Select [DEMOGRAPHIC_DATA] [DEMOGRAPHIC_DATA] Other Prefer Not To Say" at bounding box center [515, 129] width 175 height 15
select select "[DEMOGRAPHIC_DATA]"
click at [428, 122] on select "Select [DEMOGRAPHIC_DATA] [DEMOGRAPHIC_DATA] Other Prefer Not To Say" at bounding box center [515, 129] width 175 height 15
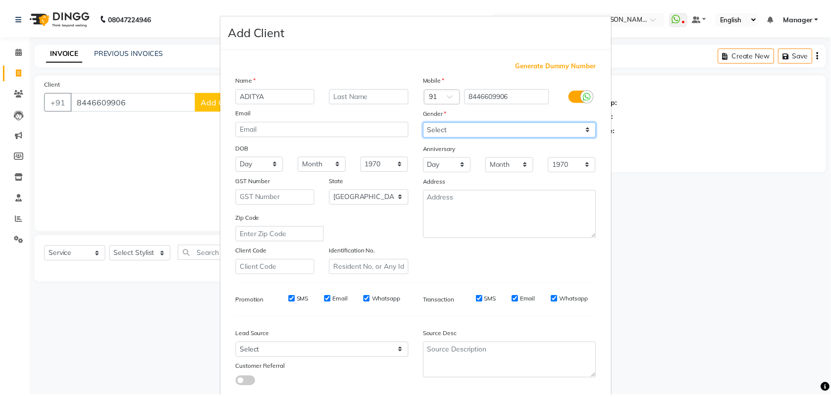
scroll to position [56, 0]
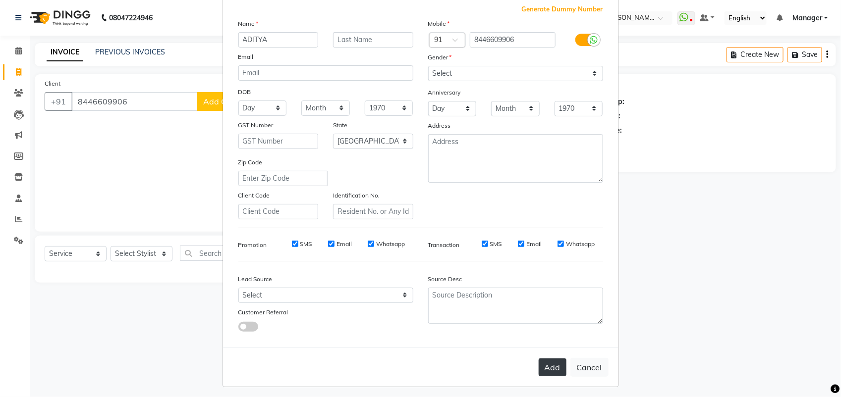
click at [544, 367] on button "Add" at bounding box center [553, 368] width 28 height 18
select select
select select "null"
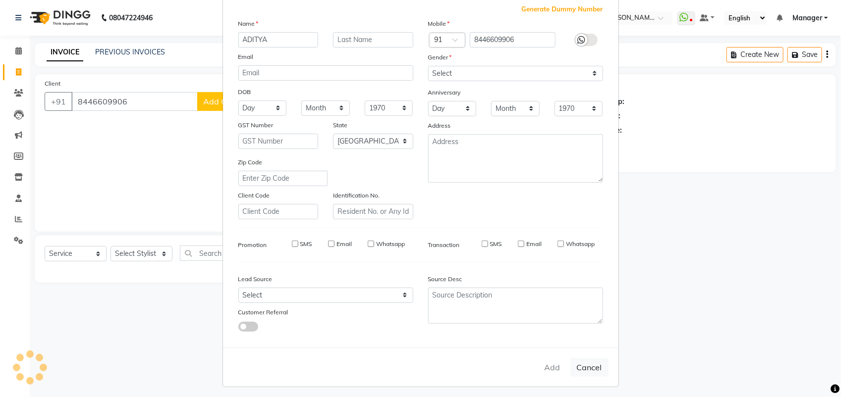
select select
checkbox input "false"
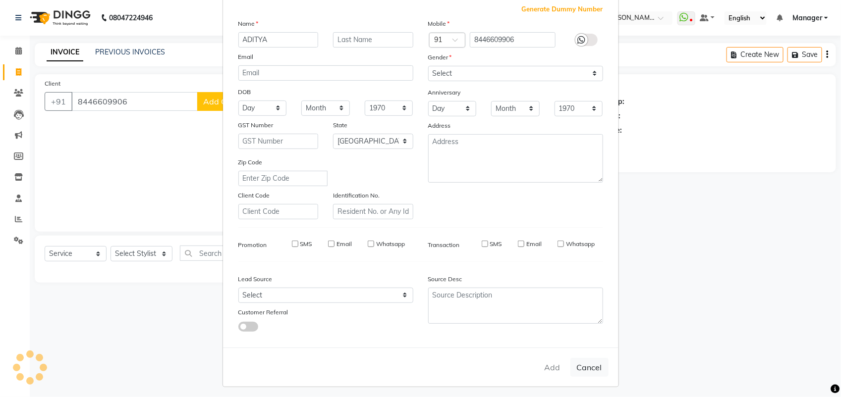
checkbox input "false"
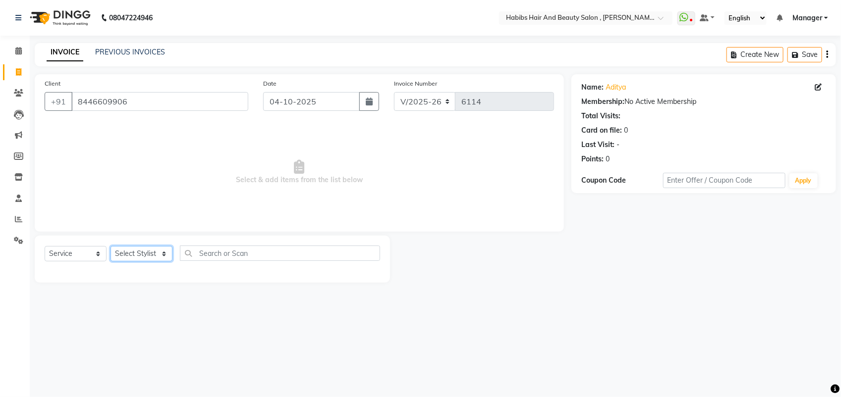
click at [153, 249] on select "Select Stylist [PERSON_NAME] Manager [PERSON_NAME] Saif [PERSON_NAME] [PERSON_N…" at bounding box center [141, 253] width 62 height 15
select select "18510"
click at [110, 246] on select "Select Stylist [PERSON_NAME] Manager [PERSON_NAME] Saif [PERSON_NAME] [PERSON_N…" at bounding box center [141, 253] width 62 height 15
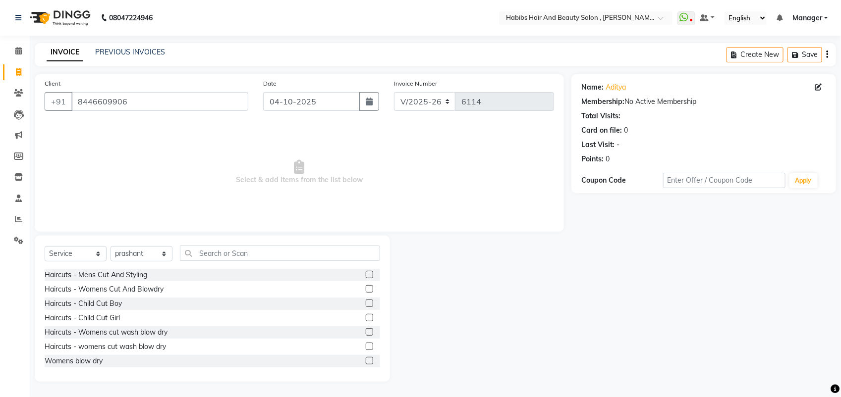
click at [366, 290] on label at bounding box center [369, 288] width 7 height 7
click at [366, 290] on input "checkbox" at bounding box center [369, 289] width 6 height 6
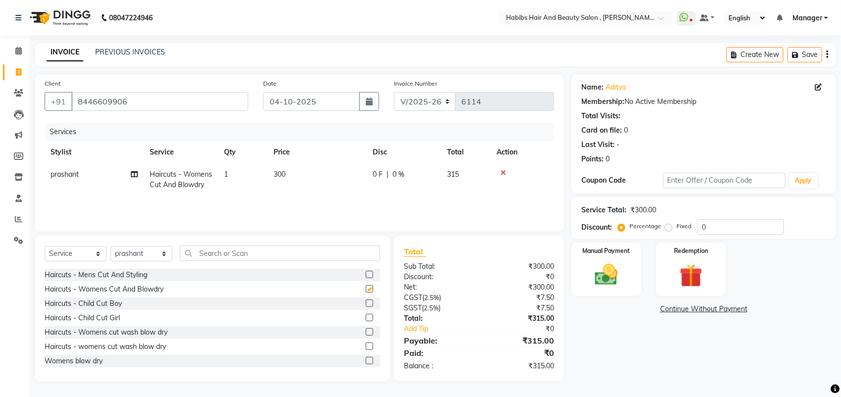
checkbox input "false"
click at [152, 252] on select "Select Stylist [PERSON_NAME] Manager [PERSON_NAME] Saif [PERSON_NAME] [PERSON_N…" at bounding box center [141, 253] width 62 height 15
select select "18894"
click at [110, 246] on select "Select Stylist [PERSON_NAME] Manager [PERSON_NAME] Saif [PERSON_NAME] [PERSON_N…" at bounding box center [141, 253] width 62 height 15
click at [366, 275] on label at bounding box center [369, 274] width 7 height 7
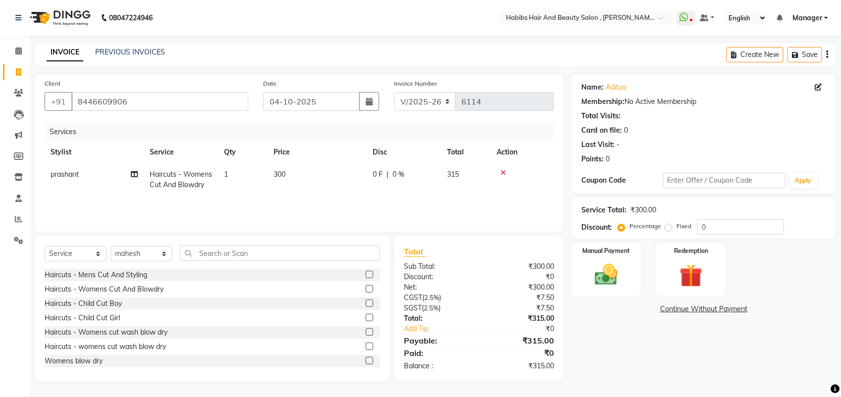
click at [366, 275] on input "checkbox" at bounding box center [369, 275] width 6 height 6
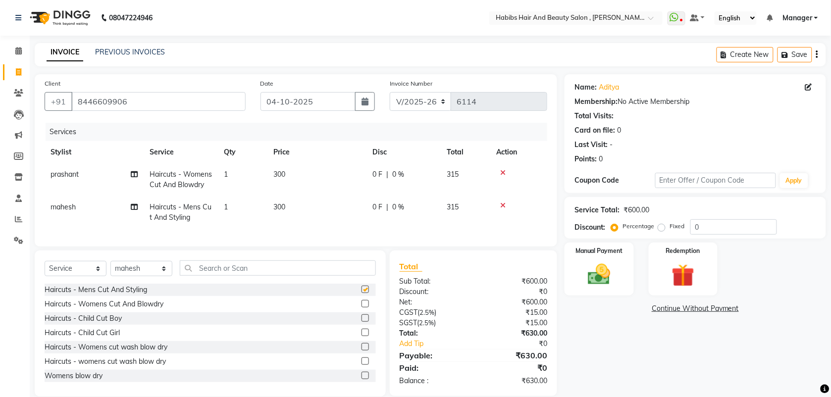
checkbox input "false"
click at [154, 276] on select "Select Stylist [PERSON_NAME] Manager [PERSON_NAME] Saif [PERSON_NAME] [PERSON_N…" at bounding box center [141, 268] width 62 height 15
select select "18511"
click at [110, 270] on select "Select Stylist [PERSON_NAME] Manager [PERSON_NAME] Saif [PERSON_NAME] [PERSON_N…" at bounding box center [141, 268] width 62 height 15
click at [362, 308] on label at bounding box center [365, 303] width 7 height 7
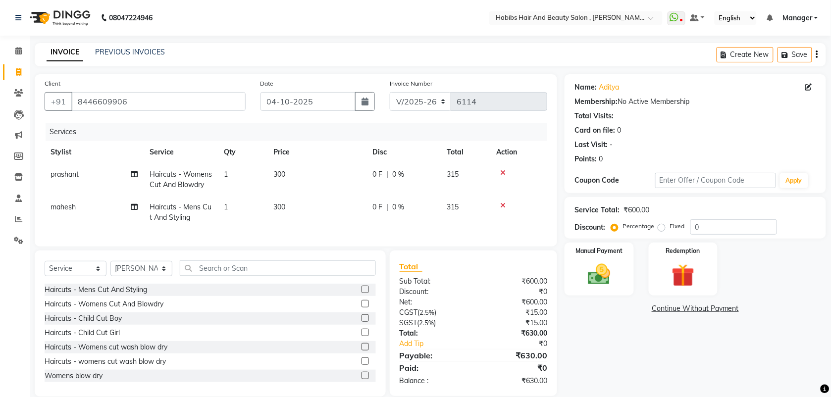
click at [362, 308] on input "checkbox" at bounding box center [365, 304] width 6 height 6
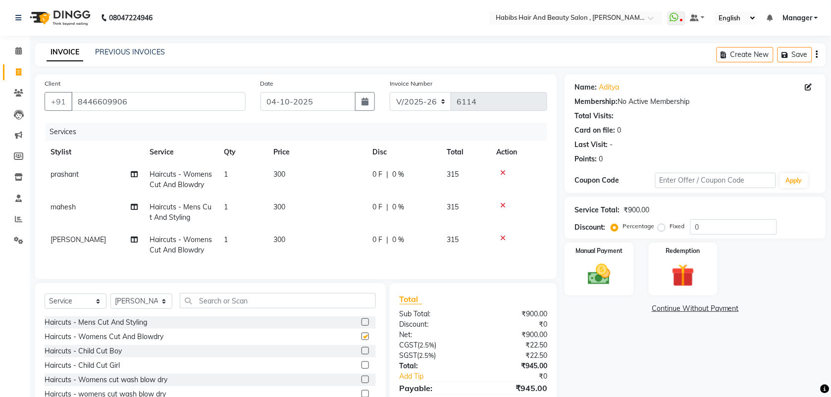
checkbox input "false"
click at [280, 245] on td "300" at bounding box center [317, 245] width 99 height 33
select select "18511"
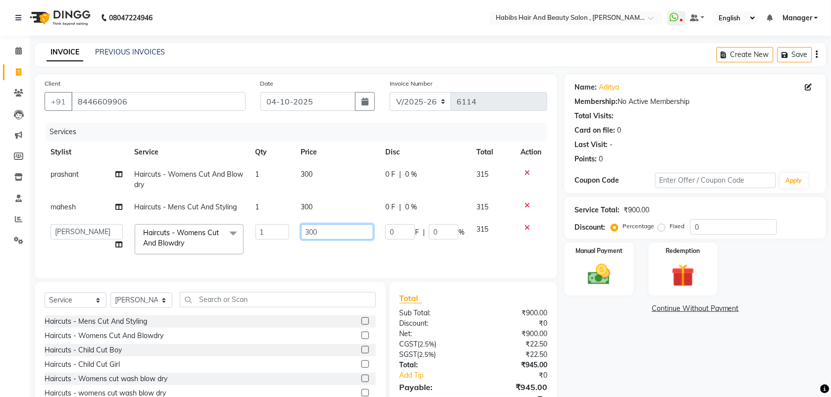
click at [316, 231] on input "300" at bounding box center [337, 231] width 72 height 15
type input "350"
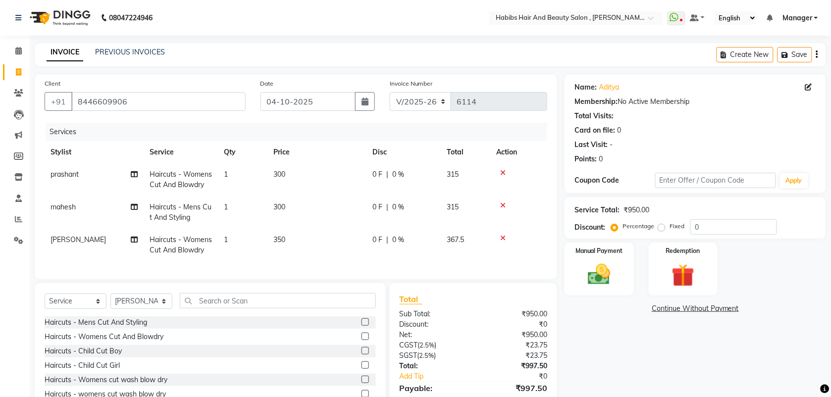
click at [316, 209] on td "300" at bounding box center [317, 212] width 99 height 33
select select "18894"
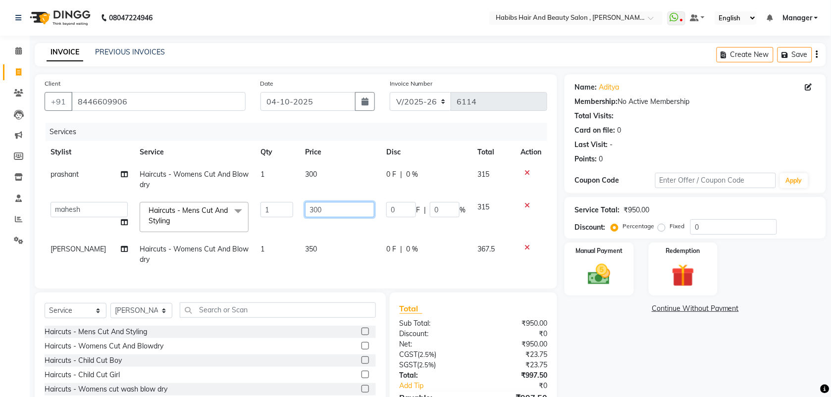
click at [315, 209] on input "300" at bounding box center [339, 209] width 69 height 15
type input "350"
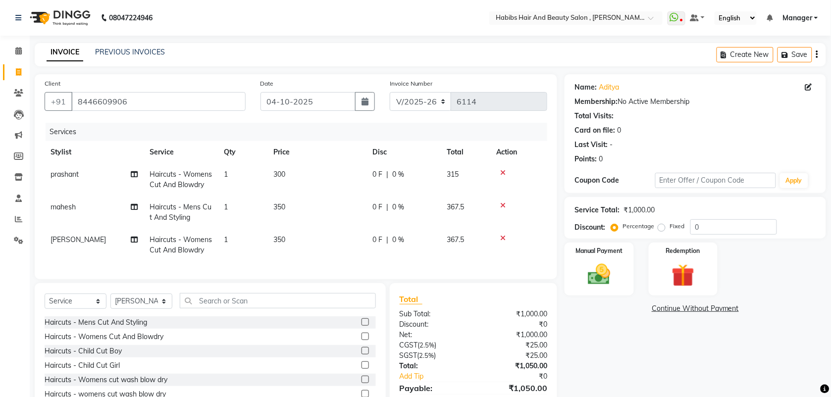
click at [310, 188] on td "300" at bounding box center [317, 179] width 99 height 33
select select "18510"
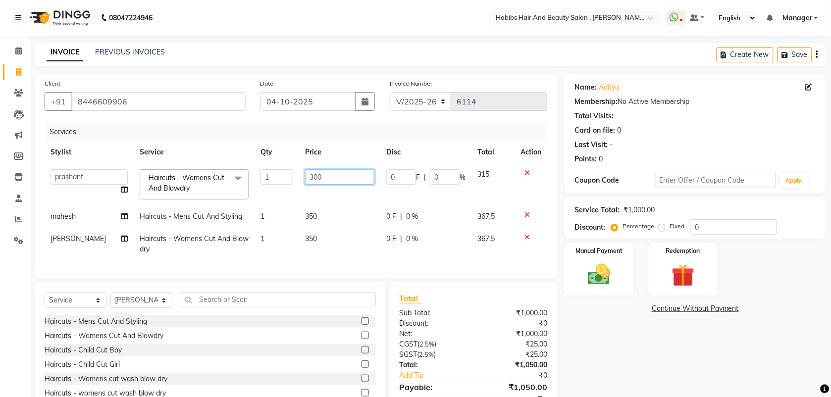
click at [312, 176] on input "300" at bounding box center [339, 176] width 69 height 15
type input "350"
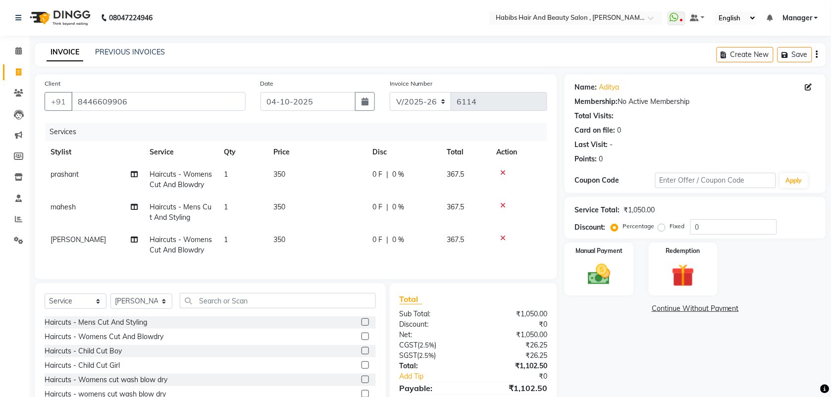
click at [328, 201] on tbody "prashant Haircuts - Womens Cut And Blowdry 1 350 0 F | 0 % 367.5 mahesh Haircut…" at bounding box center [296, 212] width 503 height 98
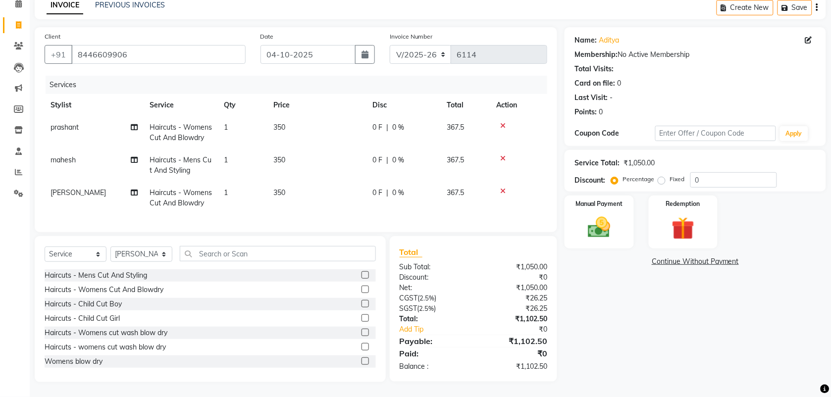
click at [269, 201] on td "350" at bounding box center [317, 198] width 99 height 33
select select "18511"
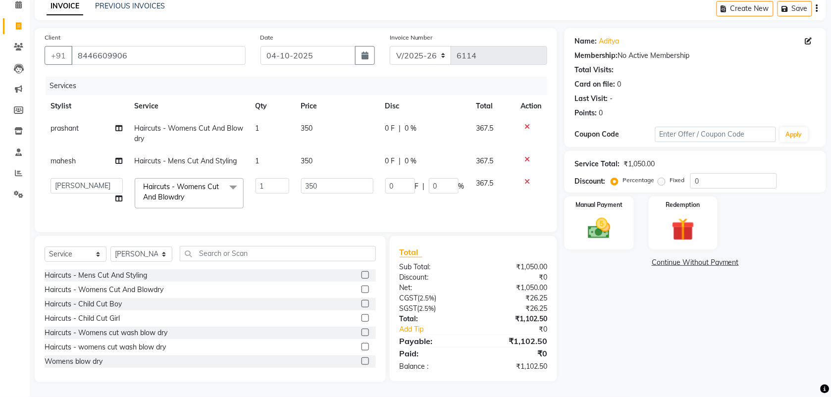
scroll to position [55, 0]
click at [587, 215] on img at bounding box center [599, 228] width 39 height 27
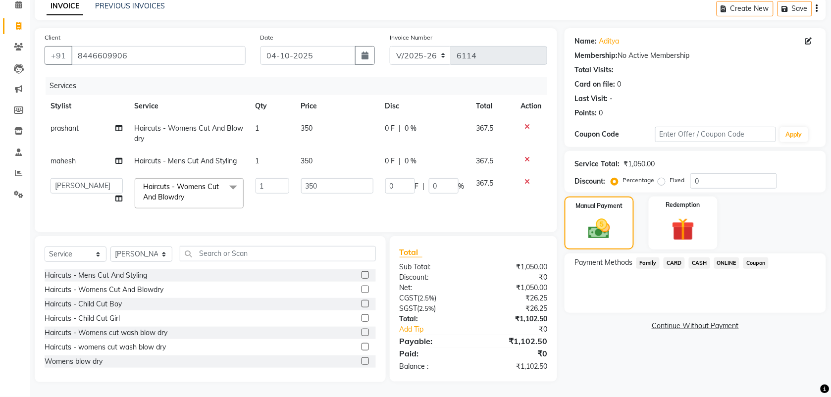
click at [275, 207] on div "Services Stylist Service Qty Price Disc Total Action prashant Haircuts - Womens…" at bounding box center [296, 150] width 503 height 146
click at [727, 258] on span "ONLINE" at bounding box center [727, 263] width 26 height 11
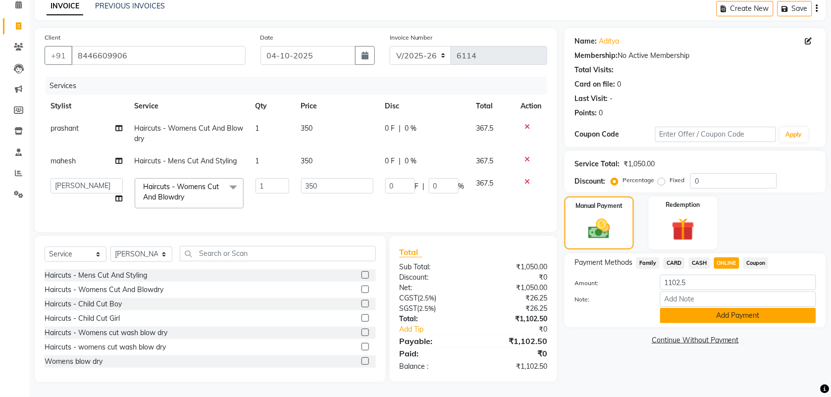
click at [705, 308] on button "Add Payment" at bounding box center [738, 315] width 156 height 15
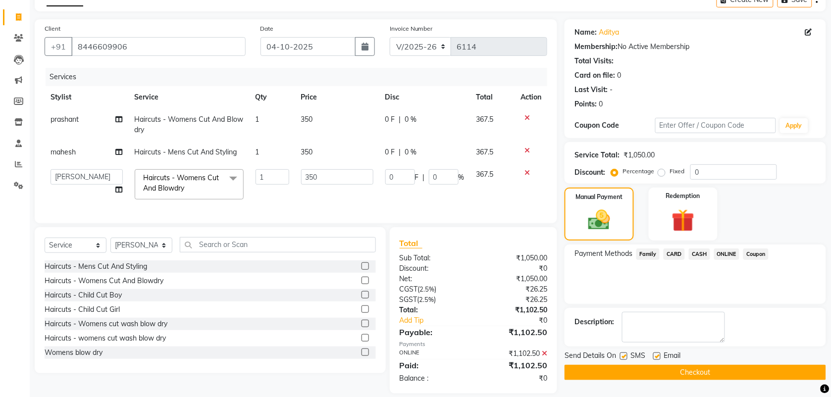
scroll to position [75, 0]
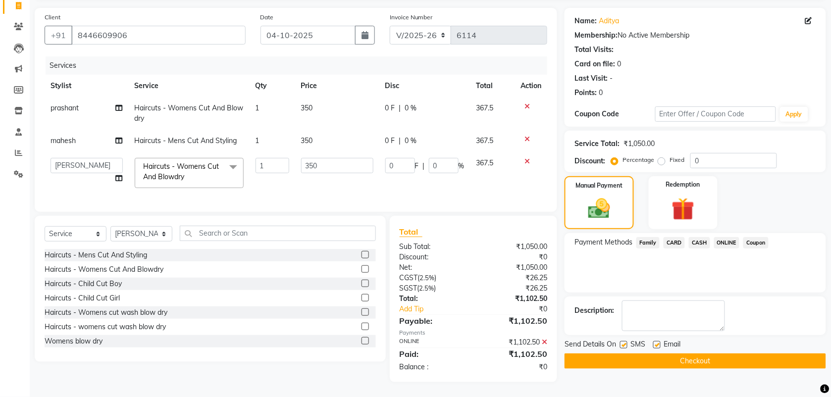
click at [672, 357] on button "Checkout" at bounding box center [696, 361] width 262 height 15
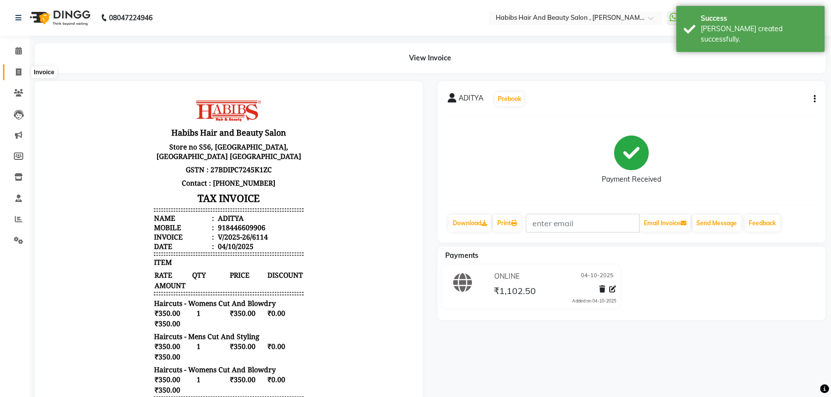
click at [22, 67] on span at bounding box center [18, 72] width 17 height 11
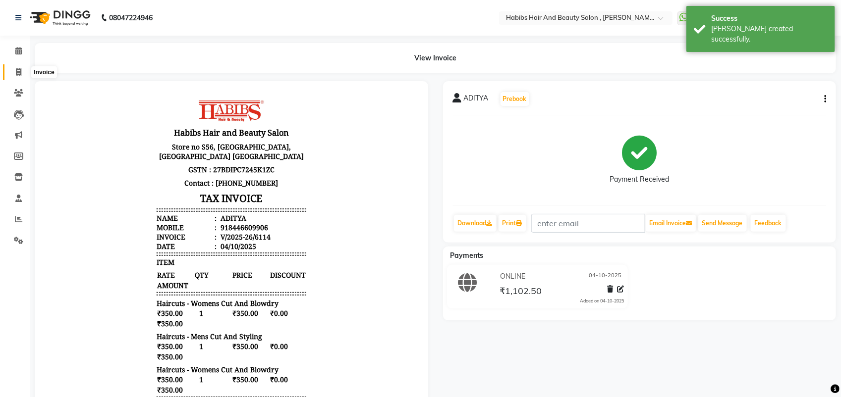
select select "service"
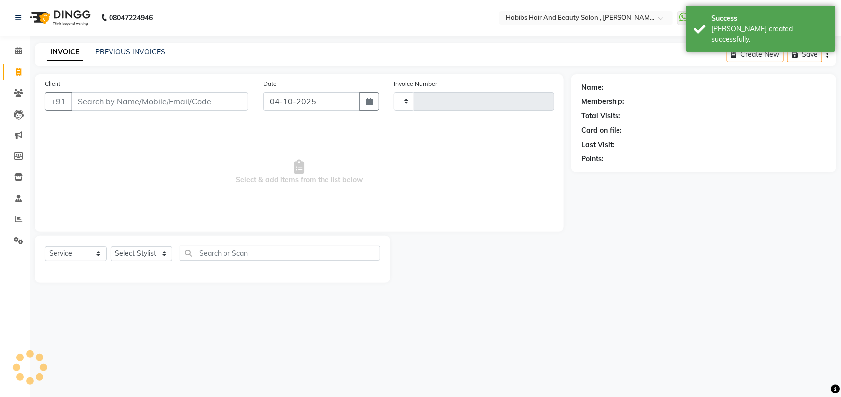
type input "6115"
select select "3814"
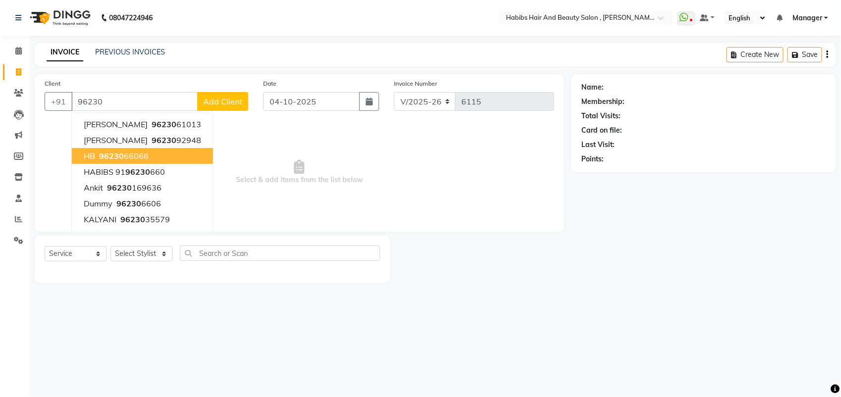
click at [101, 155] on span "96230" at bounding box center [111, 156] width 25 height 10
type input "9623066066"
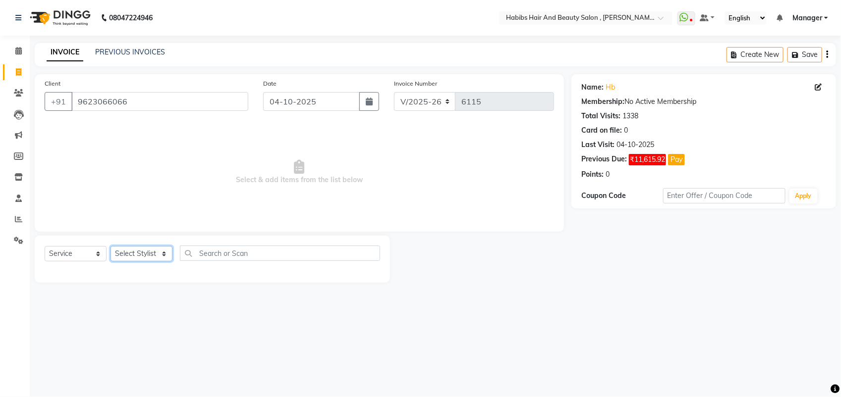
click at [159, 251] on select "Select Stylist [PERSON_NAME] Manager [PERSON_NAME] Saif [PERSON_NAME] [PERSON_N…" at bounding box center [141, 253] width 62 height 15
select select "22780"
click at [110, 246] on select "Select Stylist [PERSON_NAME] Manager [PERSON_NAME] Saif [PERSON_NAME] [PERSON_N…" at bounding box center [141, 253] width 62 height 15
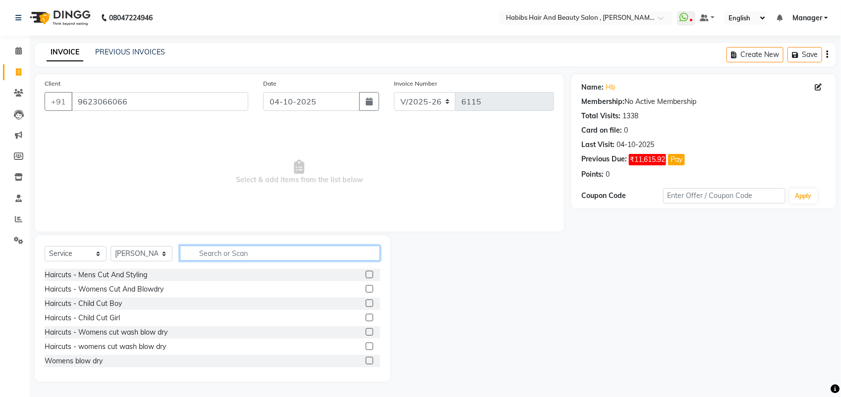
click at [229, 254] on input "text" at bounding box center [280, 253] width 200 height 15
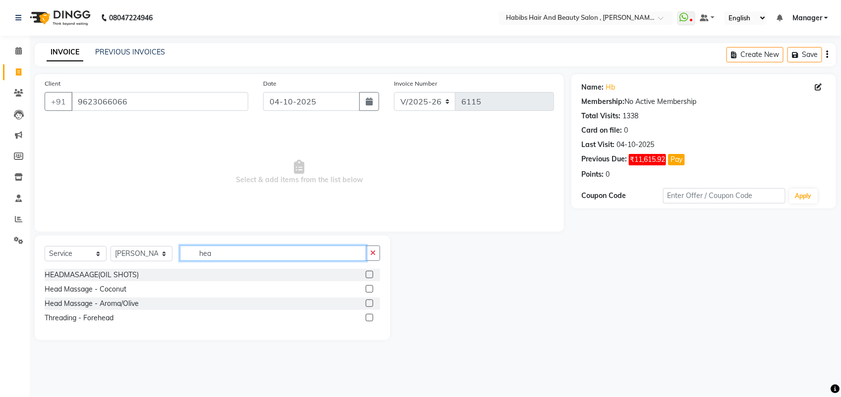
type input "hea"
click at [370, 278] on label at bounding box center [369, 274] width 7 height 7
click at [370, 278] on input "checkbox" at bounding box center [369, 275] width 6 height 6
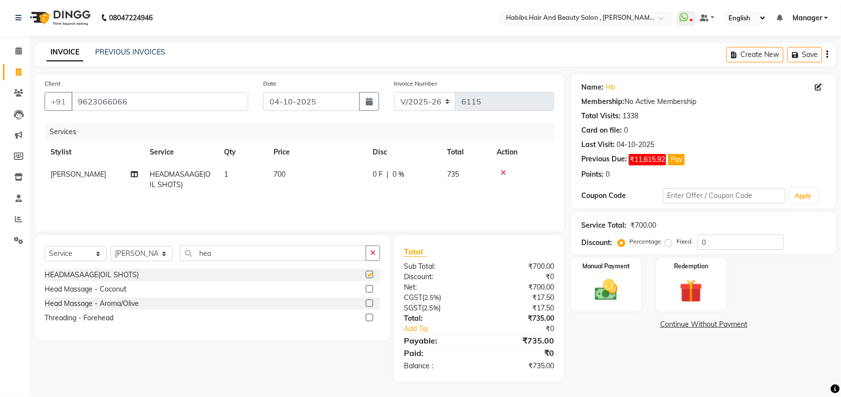
checkbox input "false"
click at [298, 179] on td "700" at bounding box center [317, 179] width 99 height 33
select select "22780"
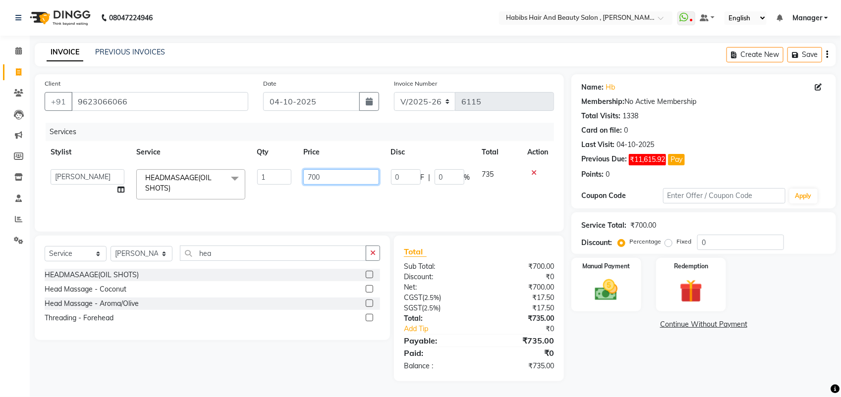
click at [311, 177] on input "700" at bounding box center [340, 176] width 75 height 15
type input "1000"
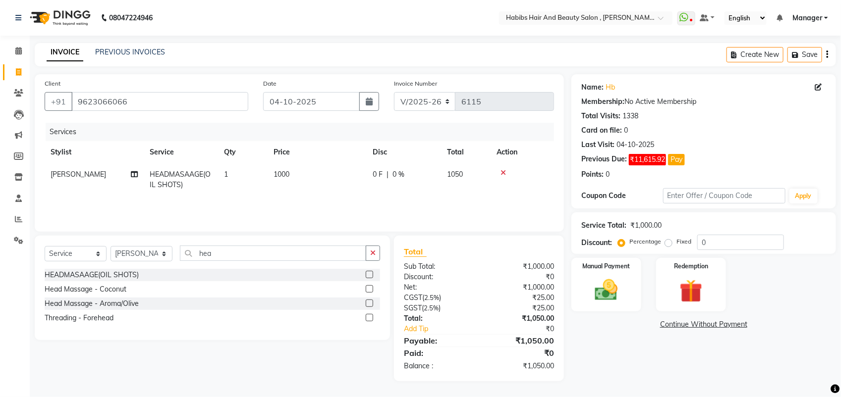
click at [323, 204] on div "Services Stylist Service Qty Price Disc Total Action Saish HEADMASAAGE(OIL SHOT…" at bounding box center [299, 172] width 509 height 99
click at [160, 254] on select "Select Stylist [PERSON_NAME] Manager [PERSON_NAME] Saif [PERSON_NAME] [PERSON_N…" at bounding box center [141, 253] width 62 height 15
select select "87416"
click at [110, 246] on select "Select Stylist [PERSON_NAME] Manager [PERSON_NAME] Saif [PERSON_NAME] [PERSON_N…" at bounding box center [141, 253] width 62 height 15
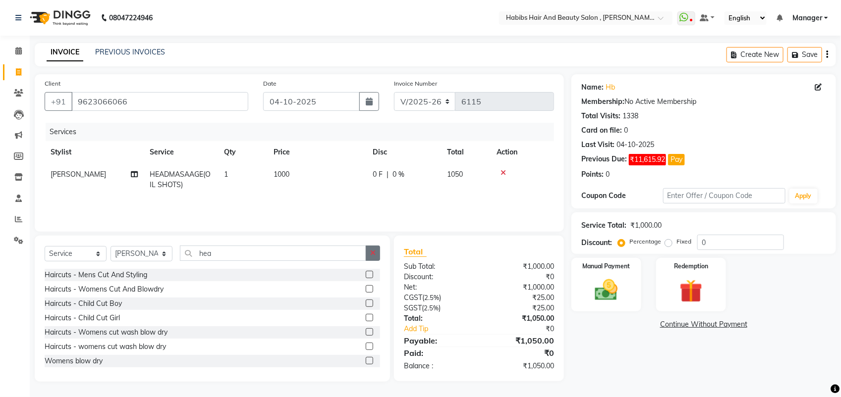
click at [367, 255] on button "button" at bounding box center [373, 253] width 14 height 15
click at [204, 254] on input "text" at bounding box center [280, 253] width 200 height 15
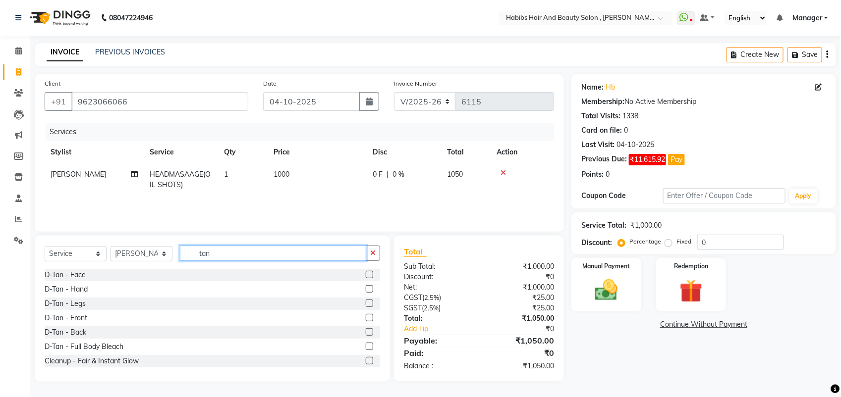
type input "tan"
click at [366, 274] on label at bounding box center [369, 274] width 7 height 7
click at [366, 274] on input "checkbox" at bounding box center [369, 275] width 6 height 6
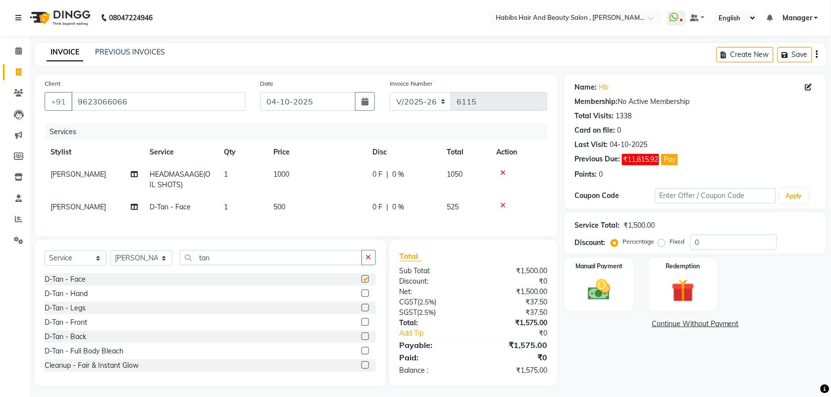
checkbox input "false"
click at [284, 205] on span "500" at bounding box center [279, 207] width 12 height 9
select select "87416"
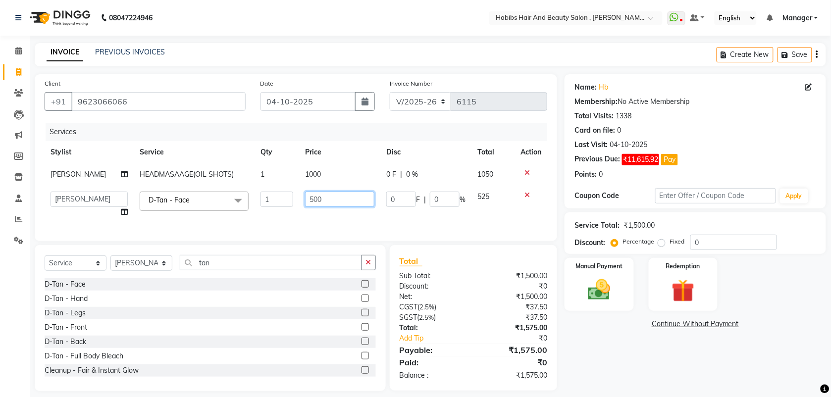
click at [308, 199] on input "500" at bounding box center [339, 199] width 69 height 15
type input "600"
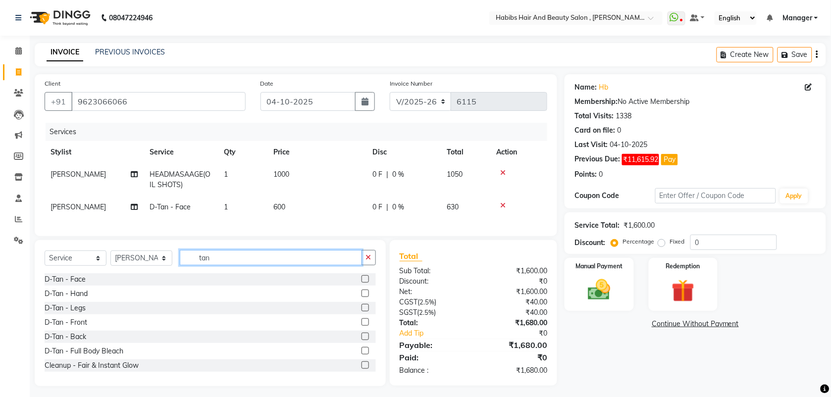
drag, startPoint x: 310, startPoint y: 218, endPoint x: 147, endPoint y: 274, distance: 172.2
click at [147, 274] on div "Client +91 9623066066 Date 04-10-2025 Invoice Number V/2025 V/2025-26 6115 Serv…" at bounding box center [296, 230] width 538 height 312
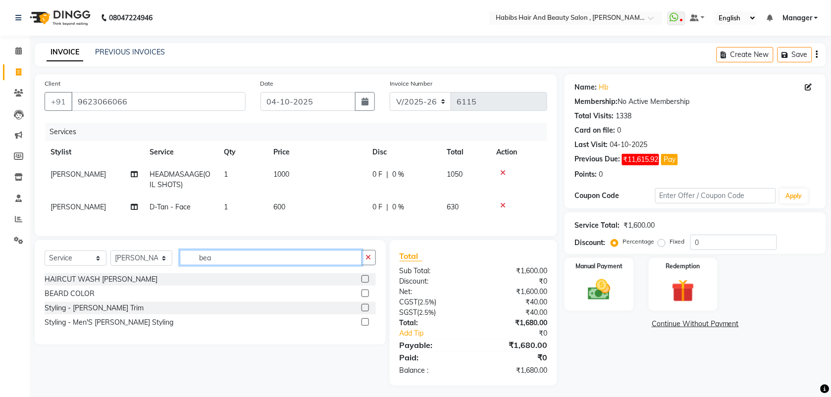
type input "bea"
click at [367, 283] on label at bounding box center [365, 278] width 7 height 7
click at [367, 283] on input "checkbox" at bounding box center [365, 279] width 6 height 6
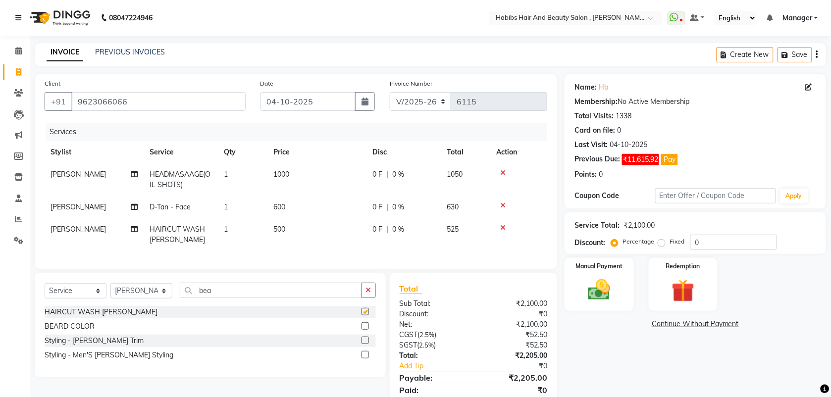
checkbox input "false"
drag, startPoint x: 228, startPoint y: 300, endPoint x: 179, endPoint y: 296, distance: 49.2
click at [180, 296] on input "bea" at bounding box center [271, 290] width 182 height 15
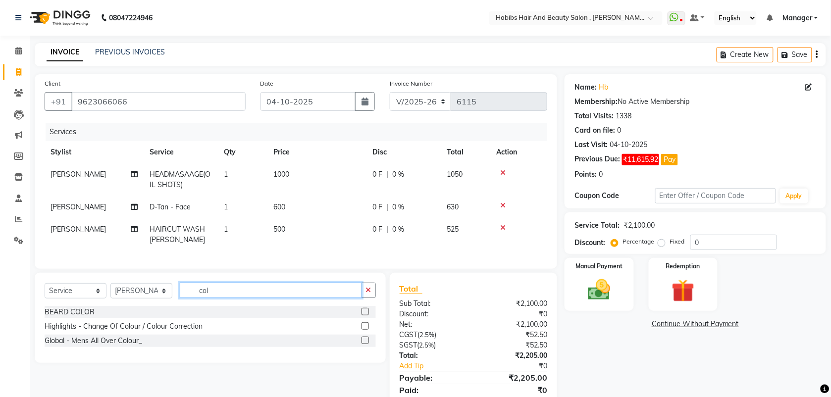
type input "col"
click at [365, 344] on label at bounding box center [365, 340] width 7 height 7
click at [365, 344] on input "checkbox" at bounding box center [365, 341] width 6 height 6
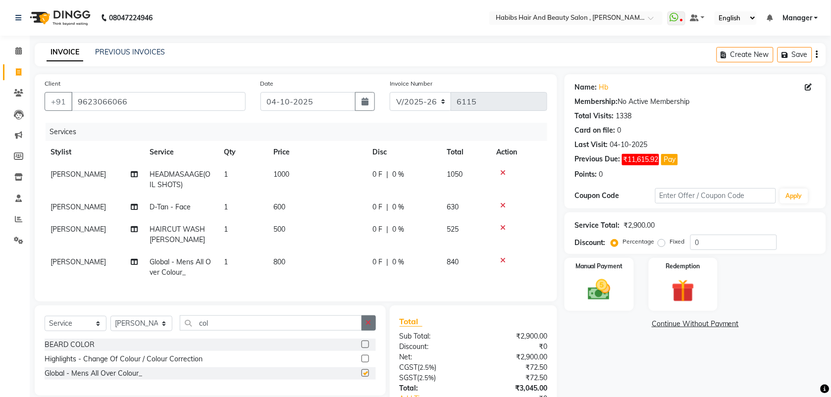
checkbox input "false"
click at [367, 348] on label at bounding box center [365, 344] width 7 height 7
click at [367, 348] on input "checkbox" at bounding box center [365, 345] width 6 height 6
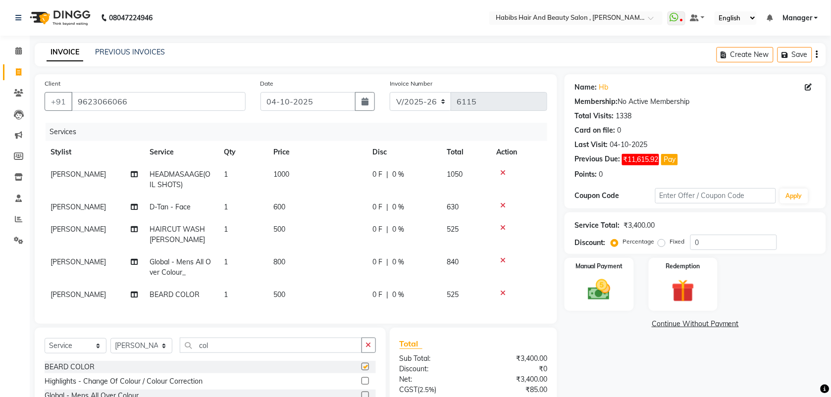
checkbox input "false"
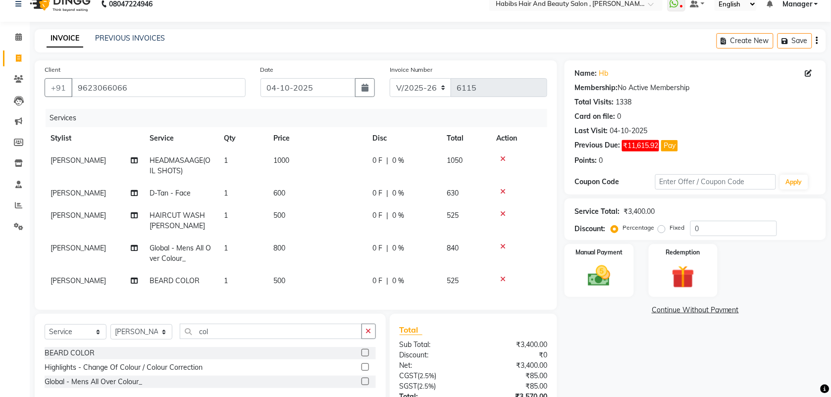
scroll to position [15, 0]
click at [276, 281] on span "500" at bounding box center [279, 279] width 12 height 9
select select "87416"
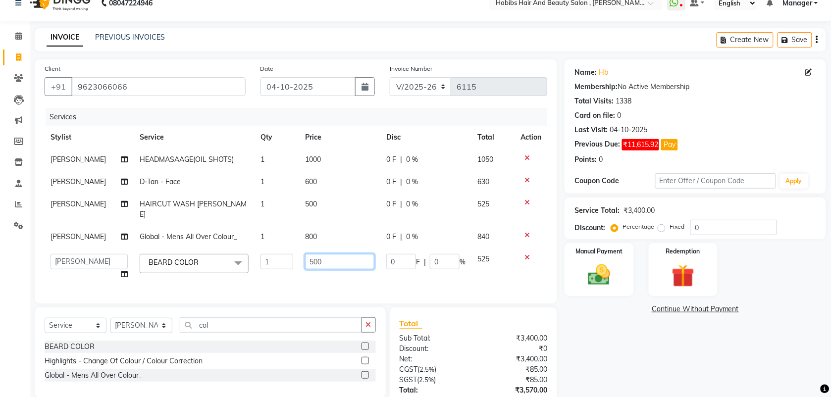
click at [308, 254] on input "500" at bounding box center [339, 261] width 69 height 15
type input "600"
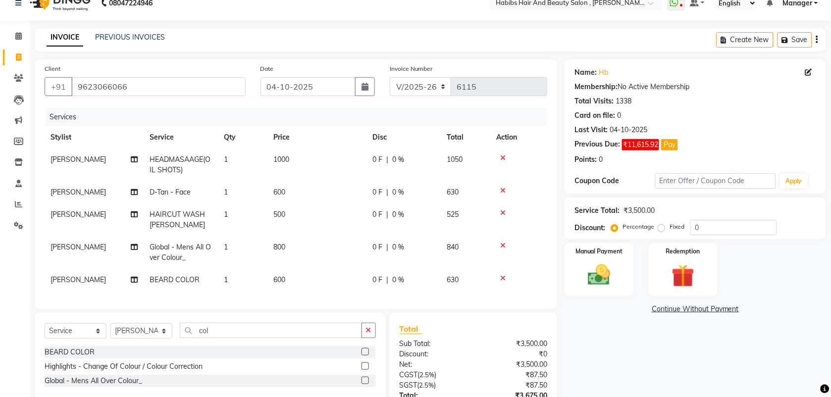
click at [314, 236] on td "800" at bounding box center [317, 252] width 99 height 33
select select "87416"
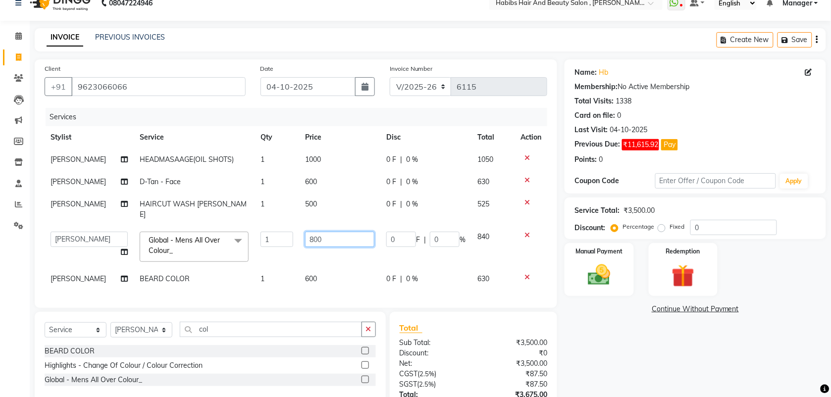
click at [311, 232] on input "800" at bounding box center [339, 239] width 69 height 15
type input "1200"
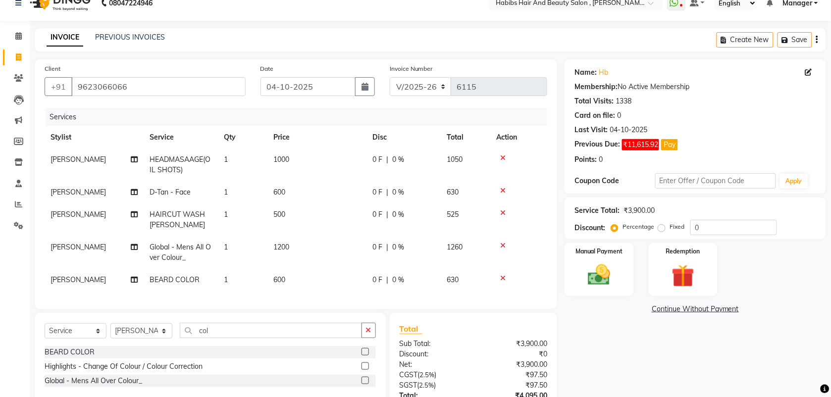
click at [316, 247] on td "1200" at bounding box center [317, 252] width 99 height 33
select select "87416"
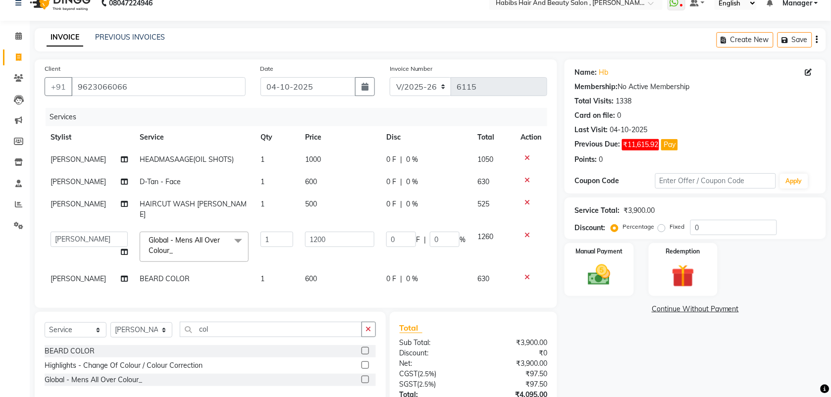
scroll to position [88, 0]
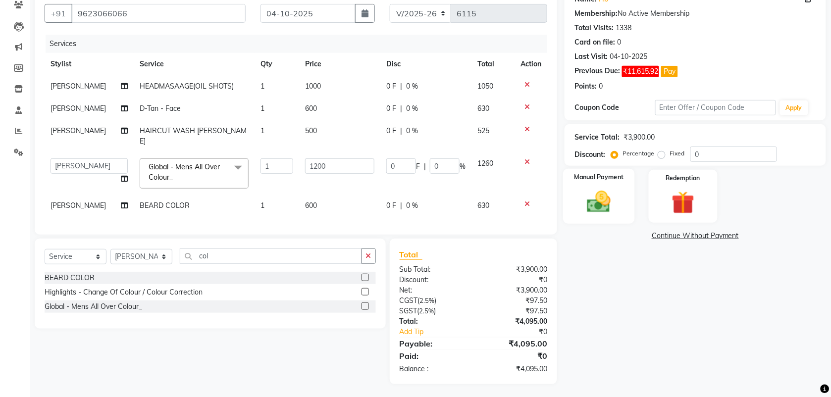
click at [591, 208] on img at bounding box center [599, 201] width 39 height 27
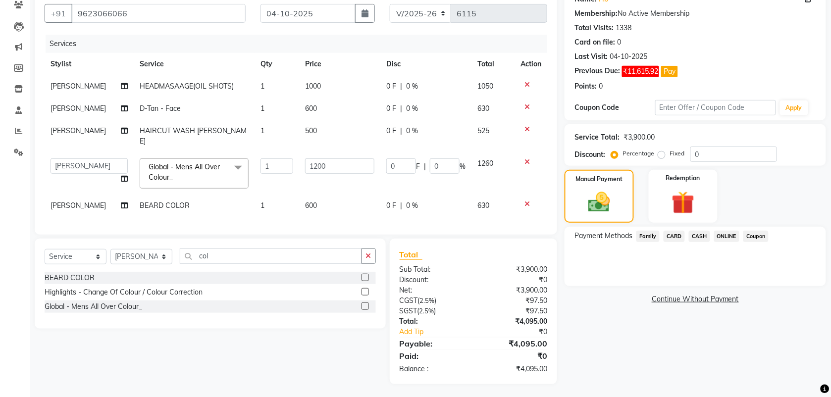
click at [726, 234] on span "ONLINE" at bounding box center [727, 236] width 26 height 11
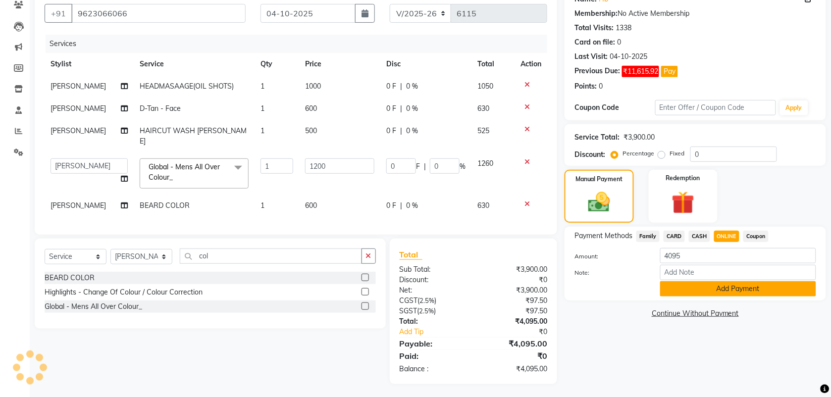
click at [717, 286] on button "Add Payment" at bounding box center [738, 288] width 156 height 15
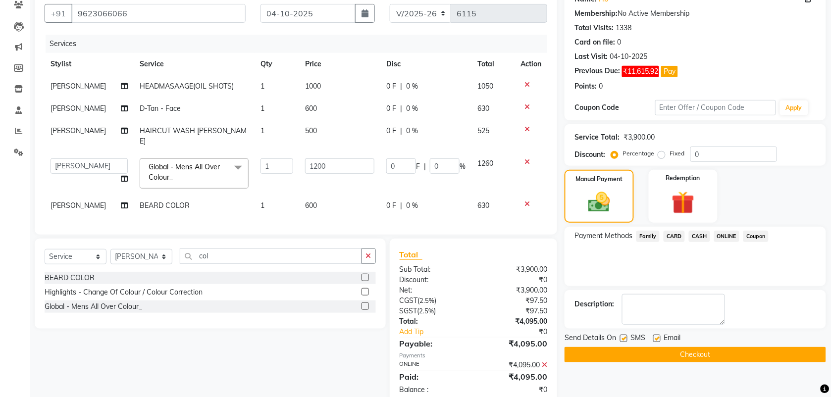
scroll to position [109, 0]
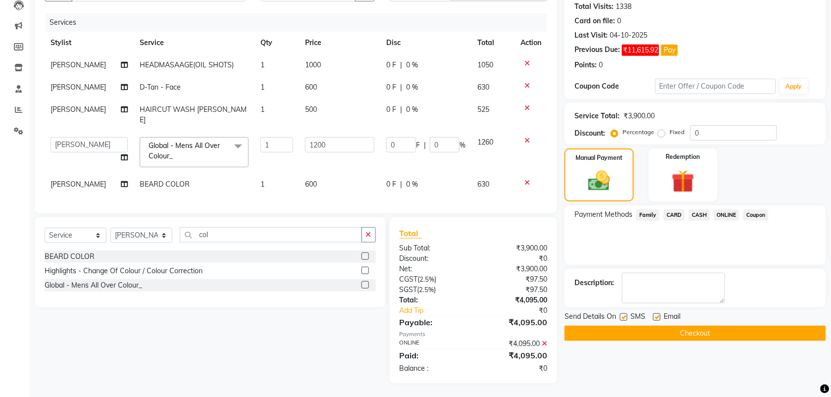
click at [656, 358] on div "Name: Hb Membership: No Active Membership Total Visits: 1338 Card on file: 0 La…" at bounding box center [699, 174] width 269 height 419
click at [648, 338] on button "Checkout" at bounding box center [696, 333] width 262 height 15
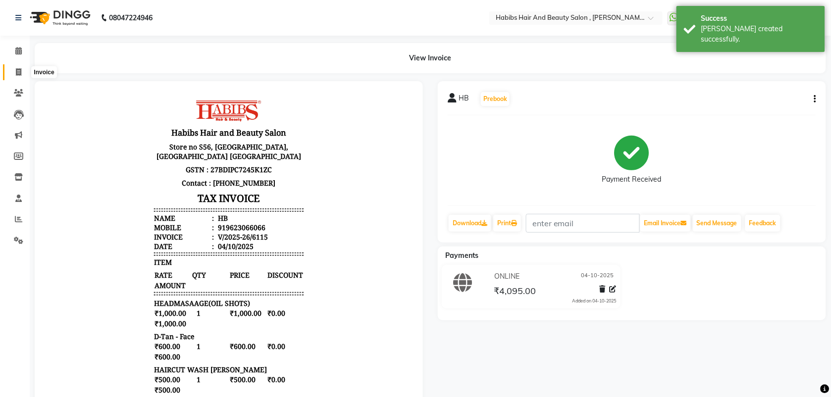
click at [22, 70] on span at bounding box center [18, 72] width 17 height 11
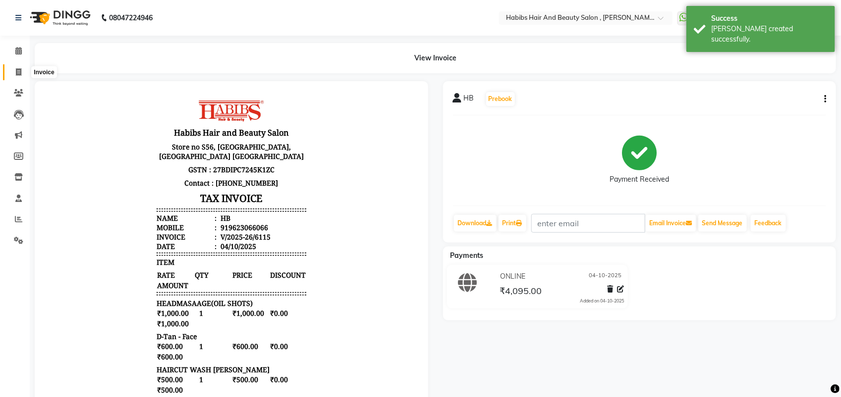
select select "service"
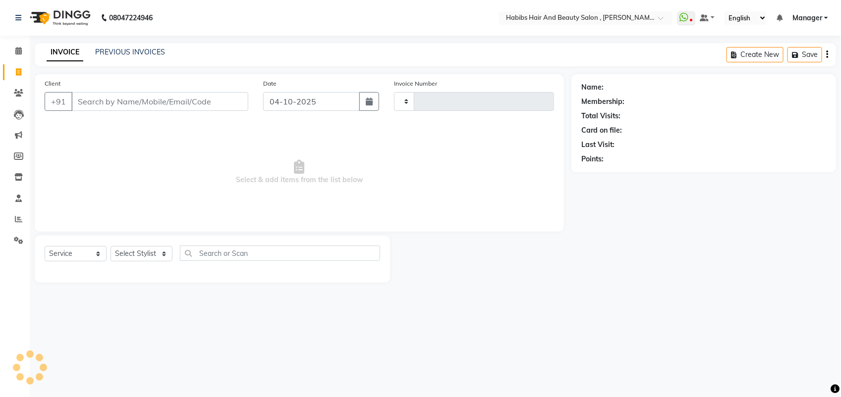
type input "6116"
select select "3814"
click at [109, 97] on input "Client" at bounding box center [159, 101] width 177 height 19
type input "7889807474"
click at [231, 107] on button "Add Client" at bounding box center [222, 101] width 51 height 19
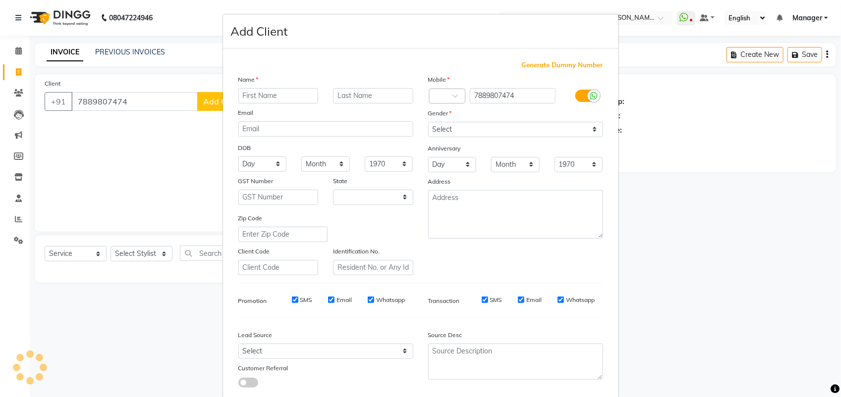
select select "22"
type input "s"
type input "SEEMA"
click at [438, 134] on select "Select [DEMOGRAPHIC_DATA] [DEMOGRAPHIC_DATA] Other Prefer Not To Say" at bounding box center [515, 129] width 175 height 15
select select "[DEMOGRAPHIC_DATA]"
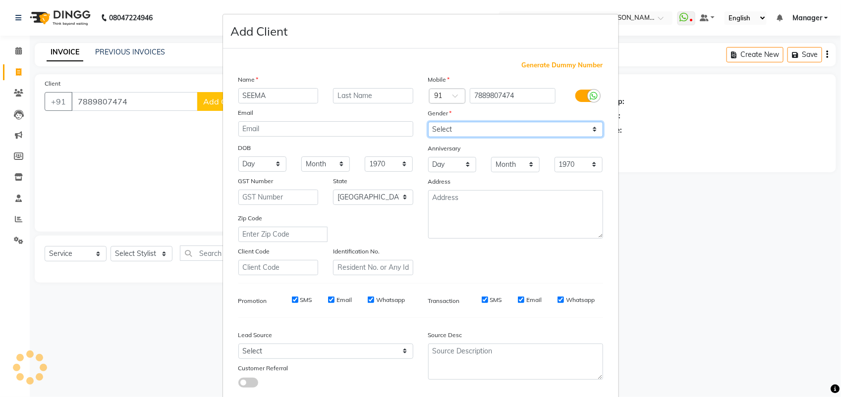
click at [428, 122] on select "Select [DEMOGRAPHIC_DATA] [DEMOGRAPHIC_DATA] Other Prefer Not To Say" at bounding box center [515, 129] width 175 height 15
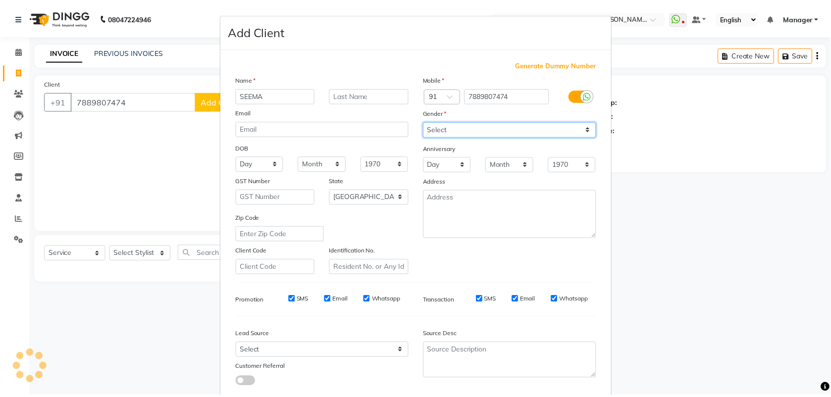
scroll to position [56, 0]
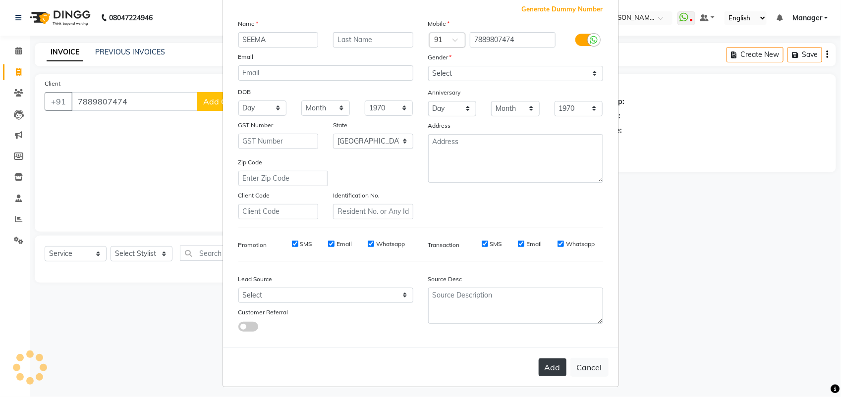
click at [542, 362] on button "Add" at bounding box center [553, 368] width 28 height 18
click at [157, 259] on ngb-modal-window "Add Client Generate Dummy Number Name SEEMA Email DOB Day 01 02 03 04 05 06 07 …" at bounding box center [420, 198] width 841 height 397
click at [155, 254] on ngb-modal-window "Add Client Generate Dummy Number Name SEEMA Email DOB Day 01 02 03 04 05 06 07 …" at bounding box center [420, 198] width 841 height 397
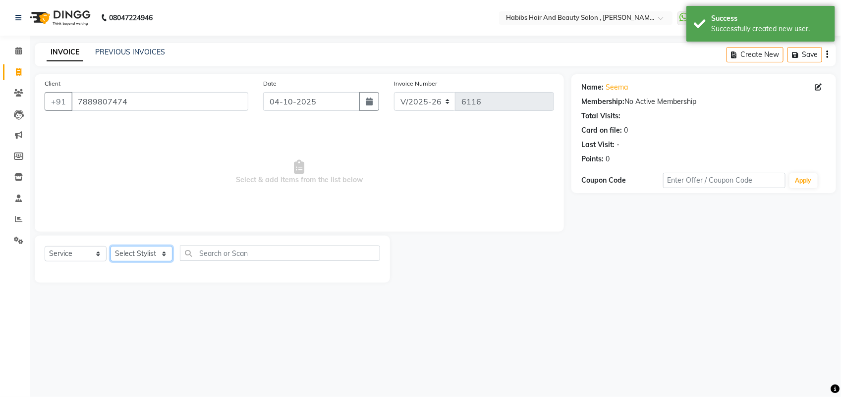
click at [155, 254] on select "Select Stylist [PERSON_NAME] Manager [PERSON_NAME] Saif [PERSON_NAME] [PERSON_N…" at bounding box center [141, 253] width 62 height 15
select select "18894"
click at [110, 246] on select "Select Stylist [PERSON_NAME] Manager [PERSON_NAME] Saif [PERSON_NAME] [PERSON_N…" at bounding box center [141, 253] width 62 height 15
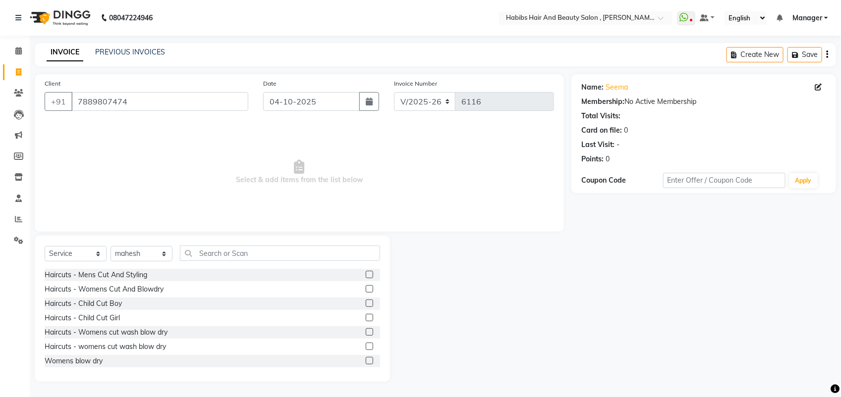
click at [366, 347] on label at bounding box center [369, 346] width 7 height 7
click at [366, 347] on input "checkbox" at bounding box center [369, 347] width 6 height 6
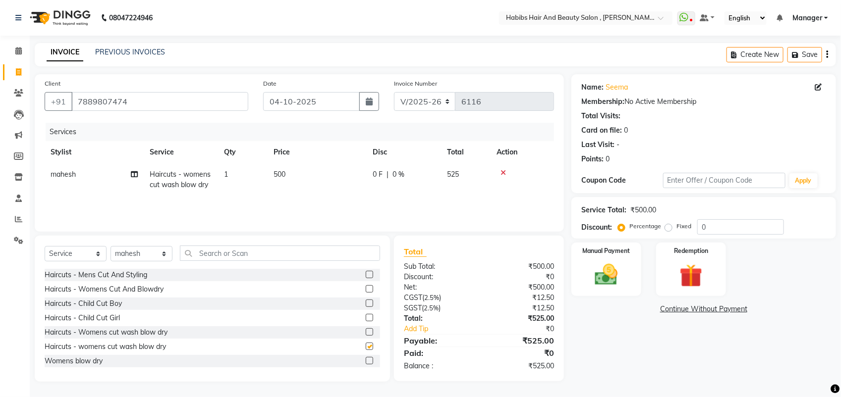
checkbox input "false"
click at [279, 164] on td "500" at bounding box center [317, 179] width 99 height 33
select select "18894"
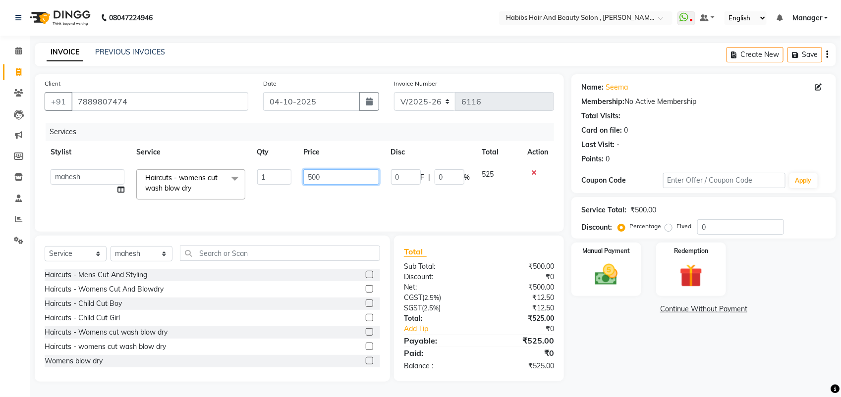
click at [313, 174] on input "500" at bounding box center [340, 176] width 75 height 15
type input "600"
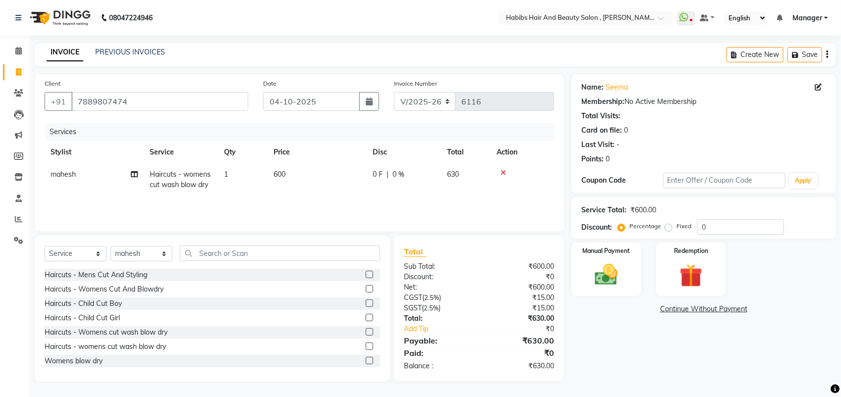
click at [314, 211] on div "Services Stylist Service Qty Price Disc Total Action mahesh Haircuts - womens c…" at bounding box center [299, 172] width 509 height 99
click at [602, 276] on img at bounding box center [606, 275] width 39 height 28
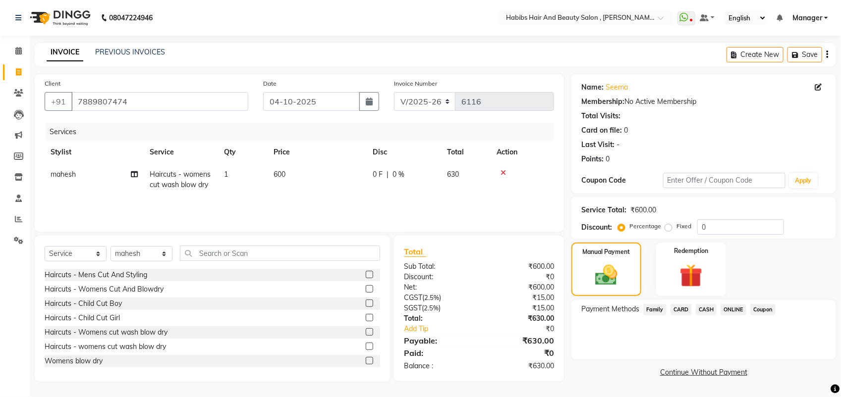
click at [731, 306] on span "ONLINE" at bounding box center [733, 309] width 26 height 11
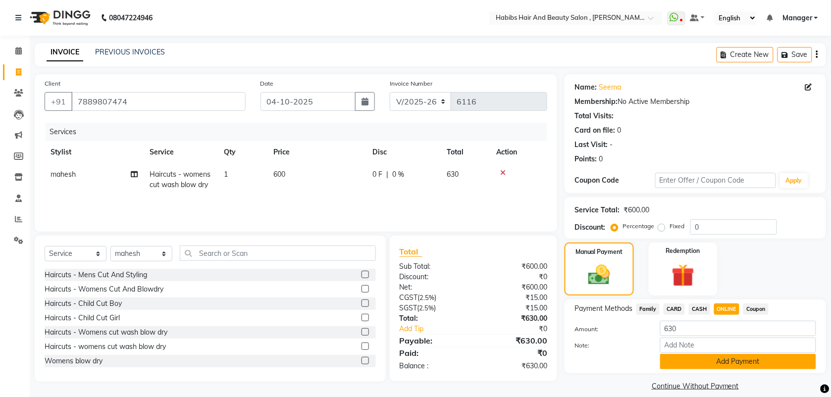
click at [712, 365] on button "Add Payment" at bounding box center [738, 361] width 156 height 15
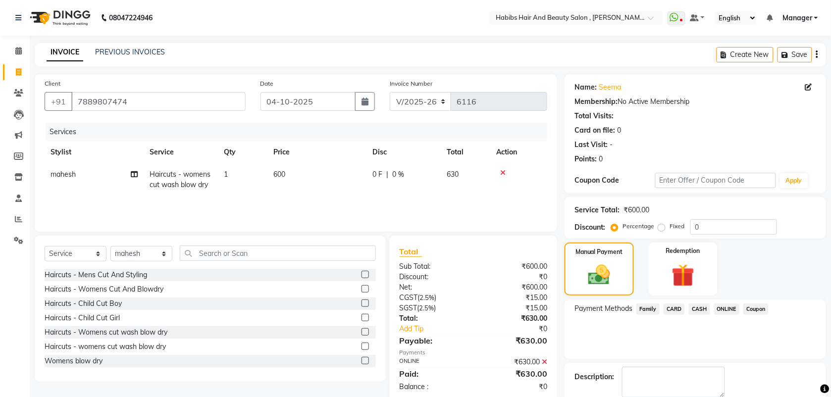
scroll to position [53, 0]
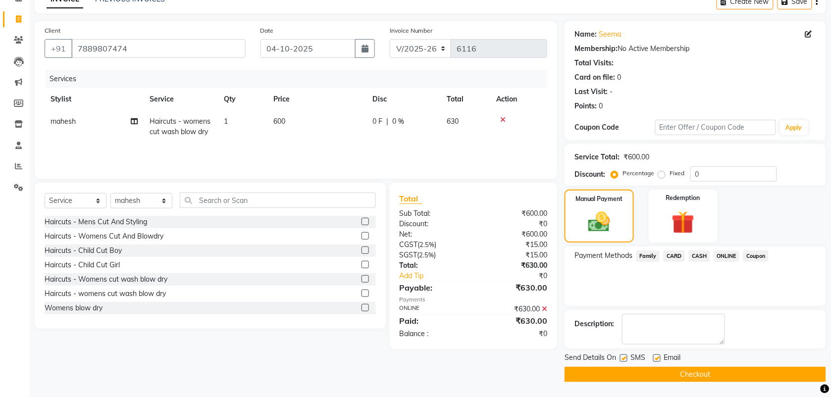
click at [697, 376] on button "Checkout" at bounding box center [696, 374] width 262 height 15
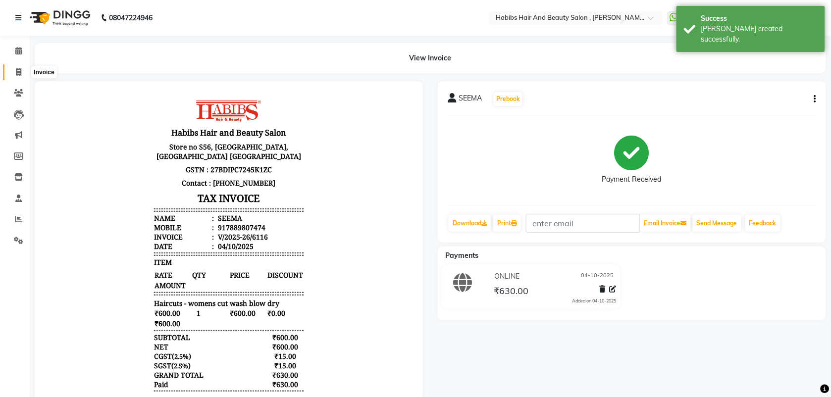
click at [18, 75] on icon at bounding box center [18, 71] width 5 height 7
select select "service"
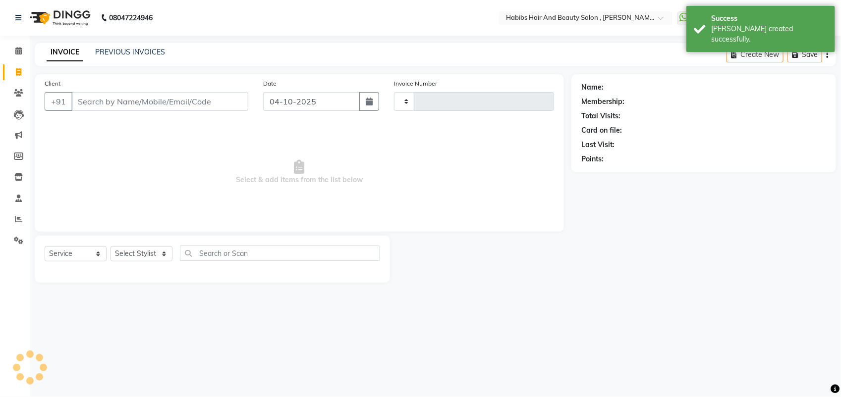
type input "6117"
select select "3814"
click at [97, 105] on input "Client" at bounding box center [159, 101] width 177 height 19
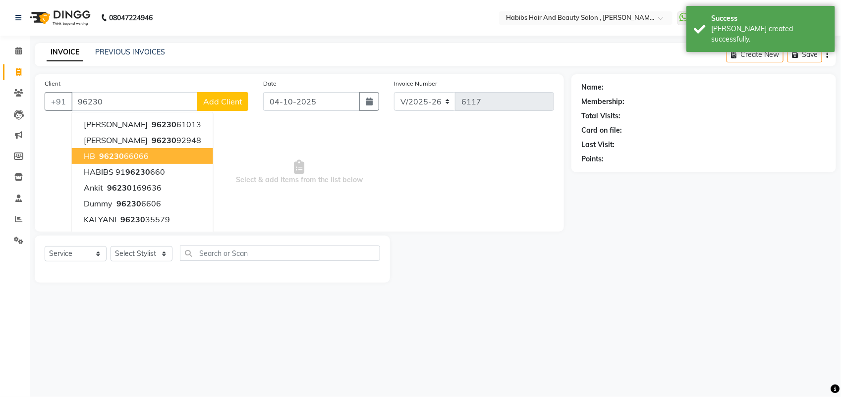
click at [130, 157] on ngb-highlight "96230 66066" at bounding box center [123, 156] width 52 height 10
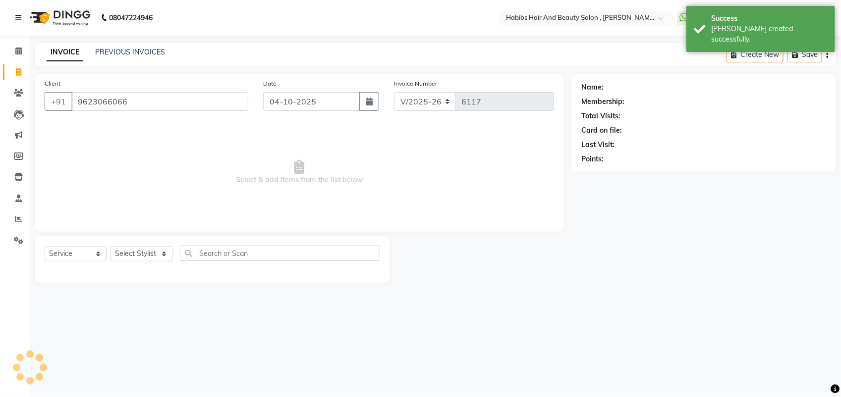
type input "9623066066"
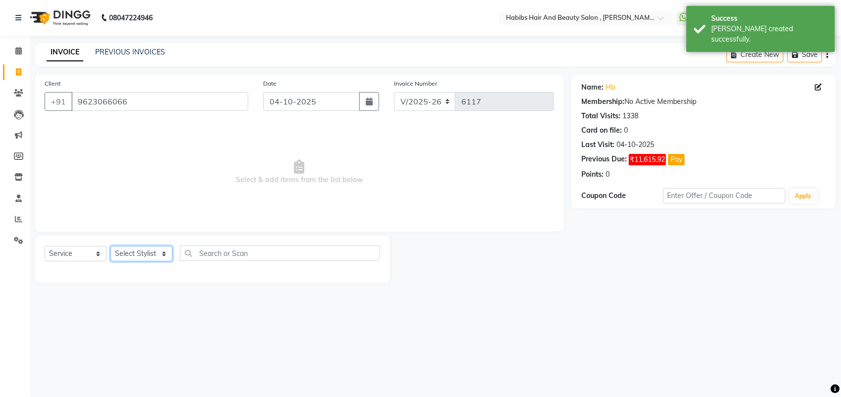
click at [159, 258] on select "Select Stylist [PERSON_NAME] Manager [PERSON_NAME] Saif [PERSON_NAME] [PERSON_N…" at bounding box center [141, 253] width 62 height 15
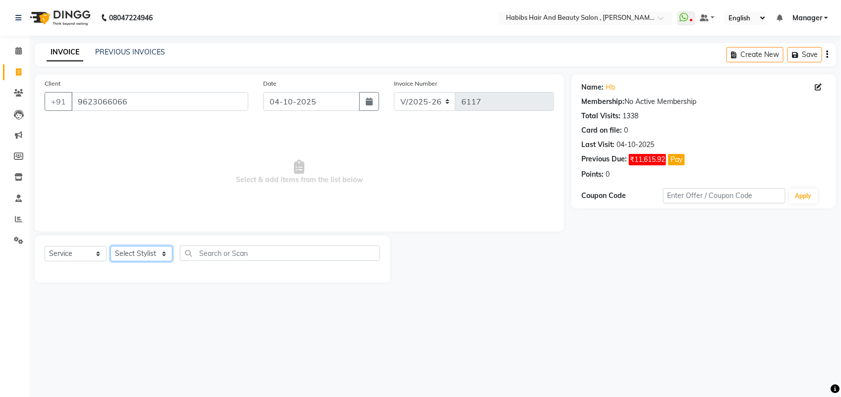
select select "18510"
click at [110, 246] on select "Select Stylist [PERSON_NAME] Manager [PERSON_NAME] Saif [PERSON_NAME] [PERSON_N…" at bounding box center [141, 253] width 62 height 15
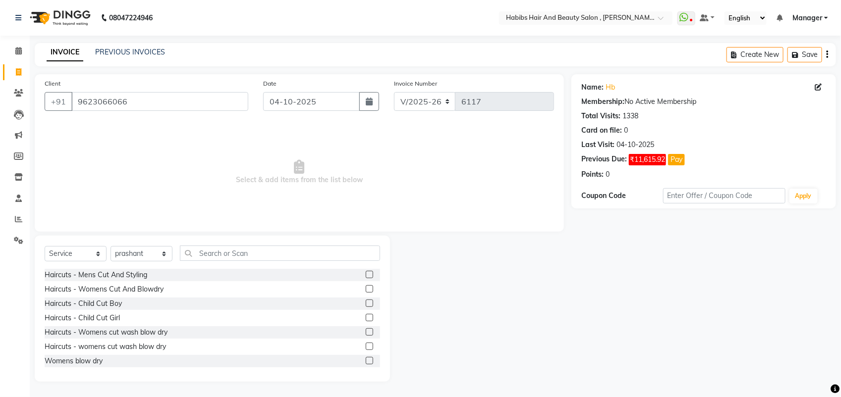
click at [366, 347] on label at bounding box center [369, 346] width 7 height 7
click at [366, 347] on input "checkbox" at bounding box center [369, 347] width 6 height 6
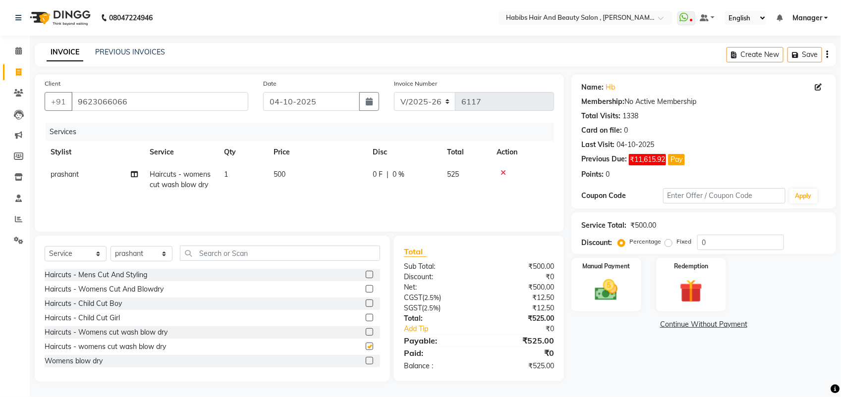
checkbox input "false"
click at [288, 169] on td "500" at bounding box center [317, 179] width 99 height 33
select select "18510"
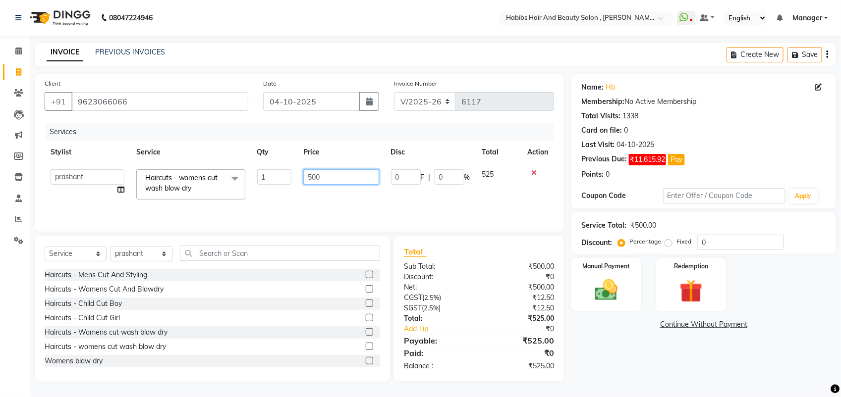
click at [315, 179] on input "500" at bounding box center [340, 176] width 75 height 15
type input "600"
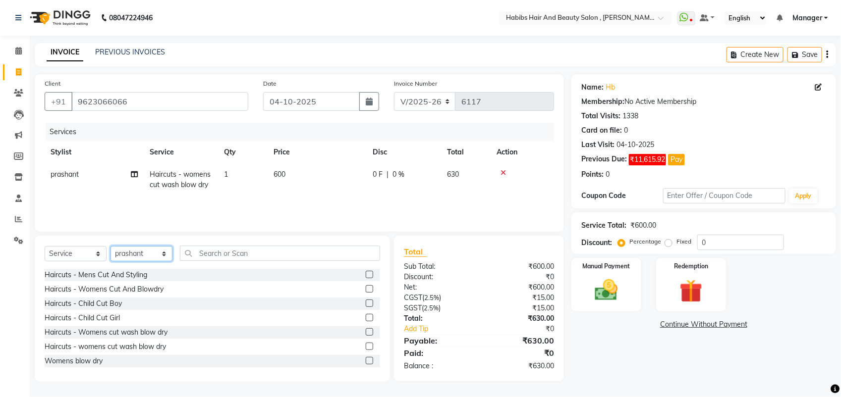
click at [146, 255] on select "Select Stylist [PERSON_NAME] Manager [PERSON_NAME] Saif [PERSON_NAME] [PERSON_N…" at bounding box center [141, 253] width 62 height 15
select select "40225"
click at [110, 246] on select "Select Stylist [PERSON_NAME] Manager [PERSON_NAME] Saif [PERSON_NAME] [PERSON_N…" at bounding box center [141, 253] width 62 height 15
click at [366, 347] on label at bounding box center [369, 346] width 7 height 7
click at [366, 347] on input "checkbox" at bounding box center [369, 347] width 6 height 6
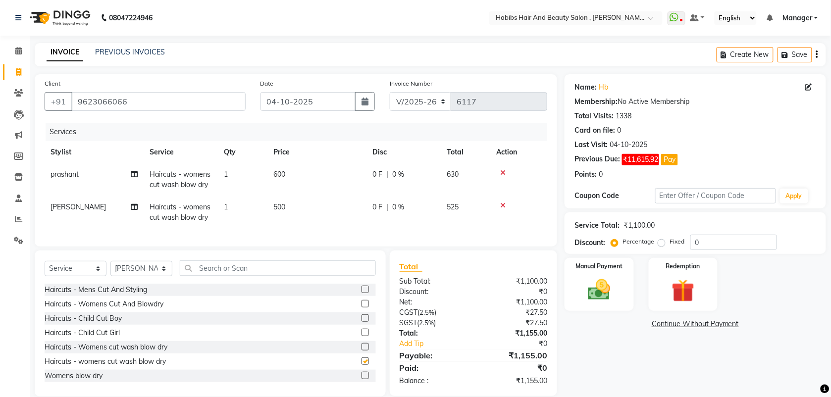
checkbox input "false"
click at [276, 221] on td "500" at bounding box center [317, 212] width 99 height 33
select select "40225"
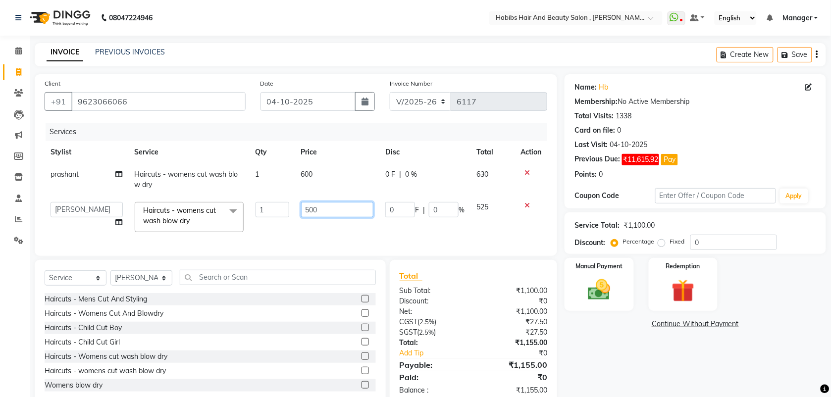
click at [311, 209] on input "500" at bounding box center [337, 209] width 72 height 15
type input "600"
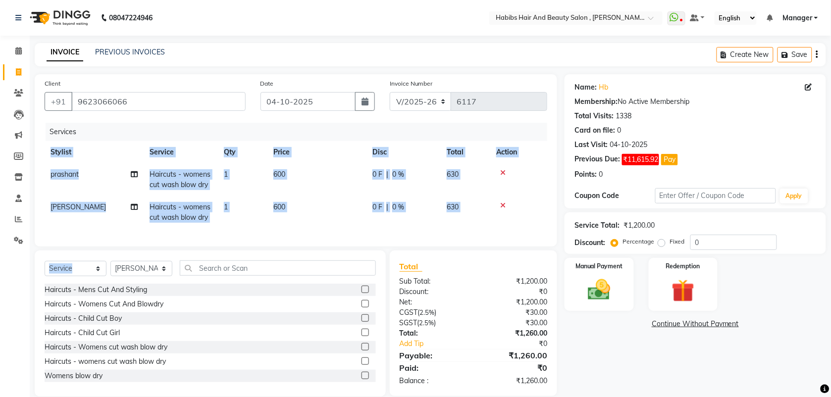
drag, startPoint x: 318, startPoint y: 229, endPoint x: 132, endPoint y: 277, distance: 192.5
click at [132, 277] on div "Client +91 9623066066 Date 04-10-2025 Invoice Number V/2025 V/2025-26 6117 Serv…" at bounding box center [296, 235] width 538 height 323
click at [132, 276] on select "Select Stylist [PERSON_NAME] Manager [PERSON_NAME] Saif [PERSON_NAME] [PERSON_N…" at bounding box center [141, 268] width 62 height 15
select select "87416"
click at [110, 270] on select "Select Stylist [PERSON_NAME] Manager [PERSON_NAME] Saif [PERSON_NAME] [PERSON_N…" at bounding box center [141, 268] width 62 height 15
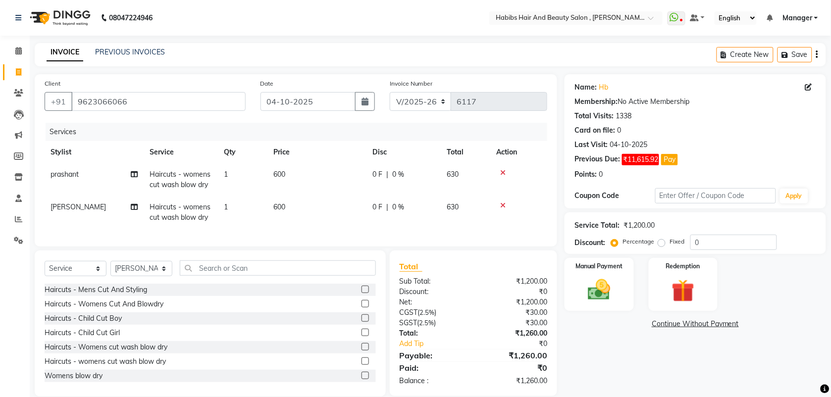
click at [362, 308] on label at bounding box center [365, 303] width 7 height 7
click at [362, 308] on input "checkbox" at bounding box center [365, 304] width 6 height 6
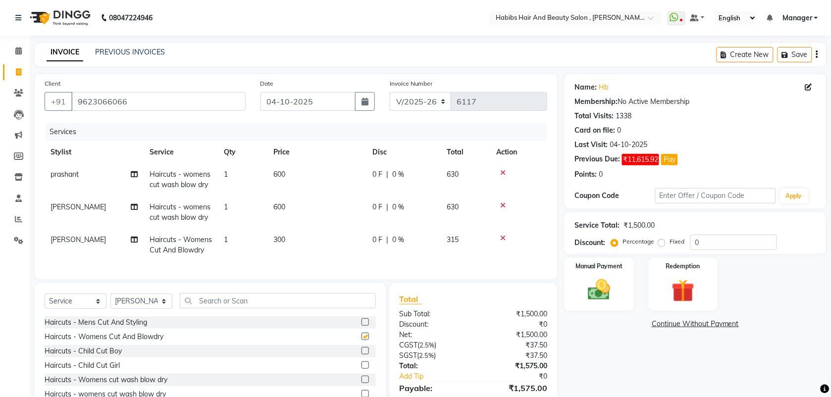
checkbox input "false"
click at [289, 249] on td "300" at bounding box center [317, 245] width 99 height 33
select select "87416"
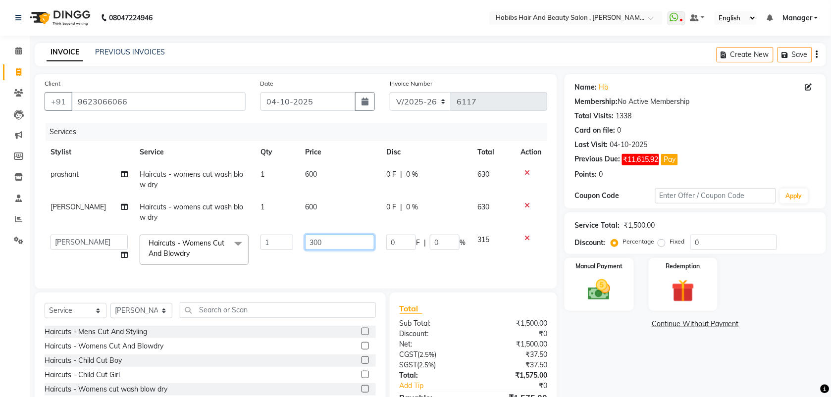
click at [313, 239] on input "300" at bounding box center [339, 242] width 69 height 15
type input "350"
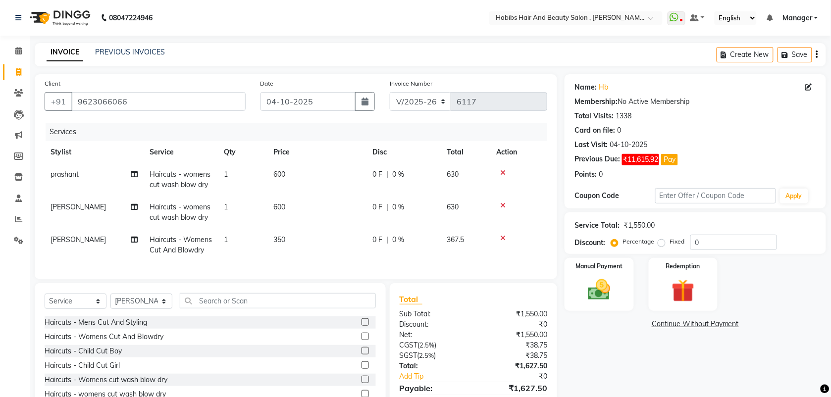
click at [311, 270] on div "Services Stylist Service Qty Price Disc Total Action prashant Haircuts - womens…" at bounding box center [296, 196] width 503 height 147
click at [593, 299] on img at bounding box center [599, 289] width 39 height 27
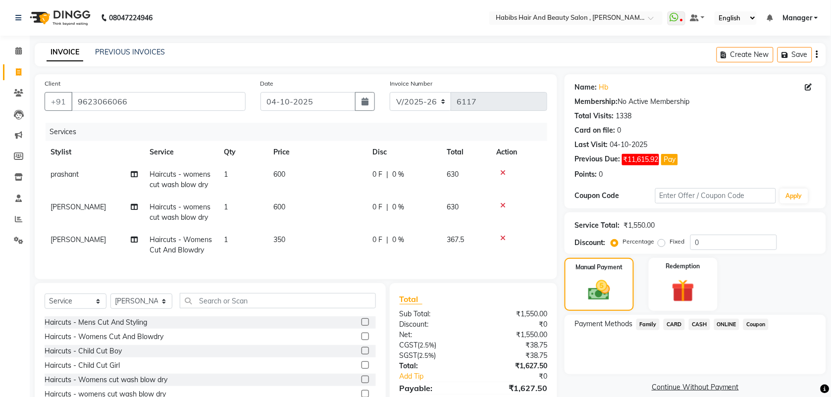
click at [678, 325] on span "CARD" at bounding box center [674, 324] width 21 height 11
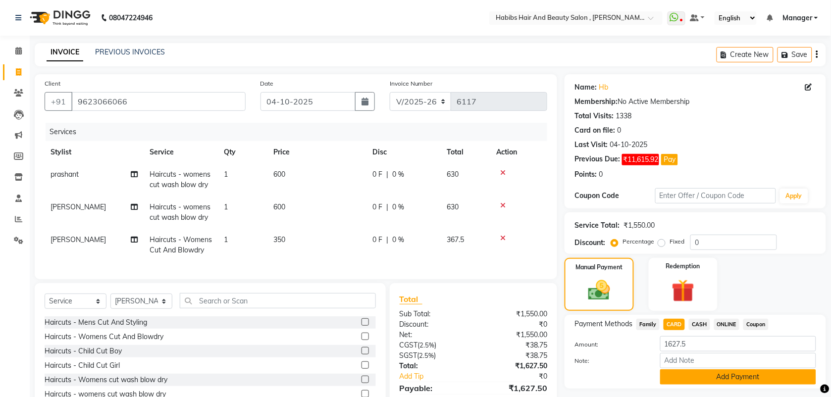
click at [693, 377] on button "Add Payment" at bounding box center [738, 377] width 156 height 15
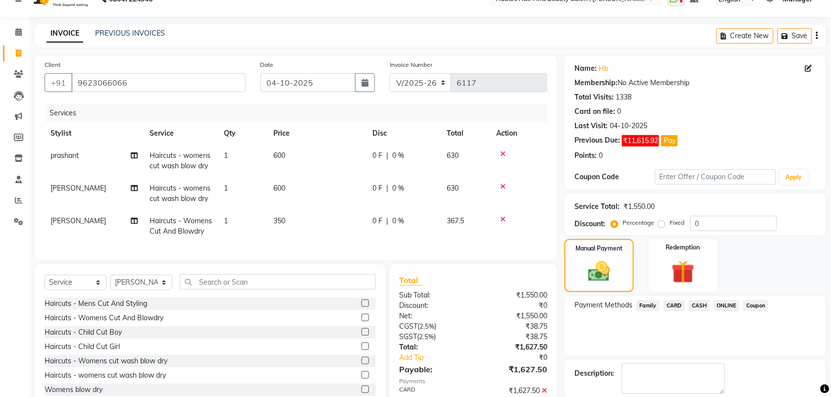
scroll to position [76, 0]
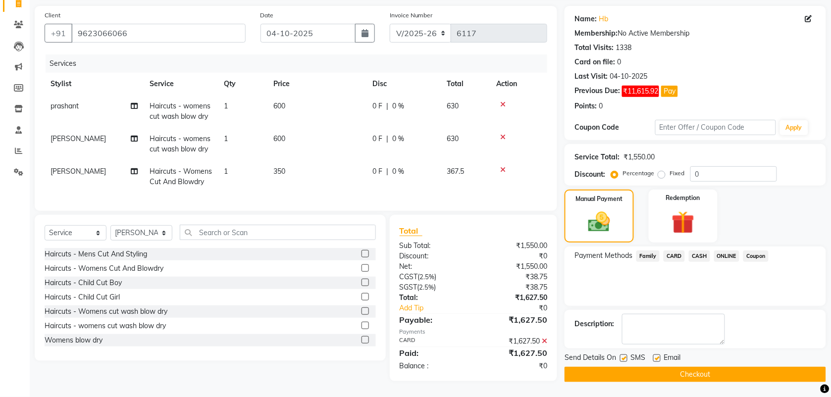
click at [680, 368] on button "Checkout" at bounding box center [696, 374] width 262 height 15
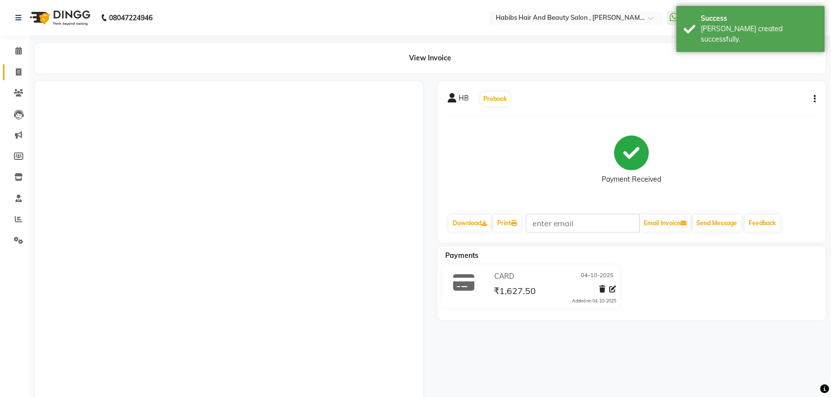
click at [17, 64] on link "Invoice" at bounding box center [15, 72] width 24 height 16
select select "service"
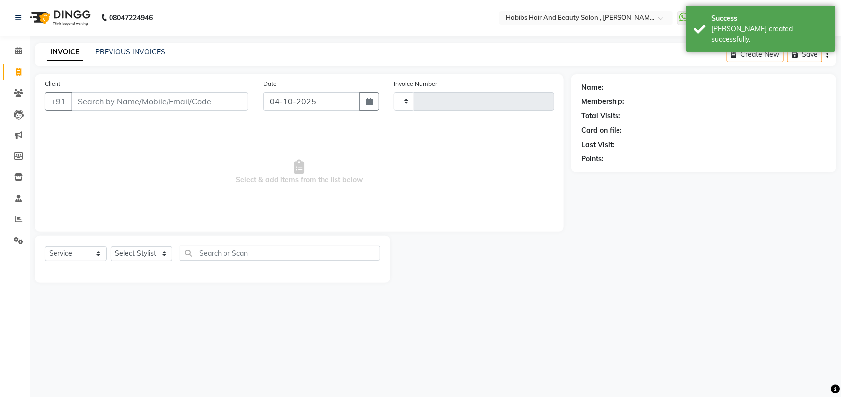
type input "6118"
select select "3814"
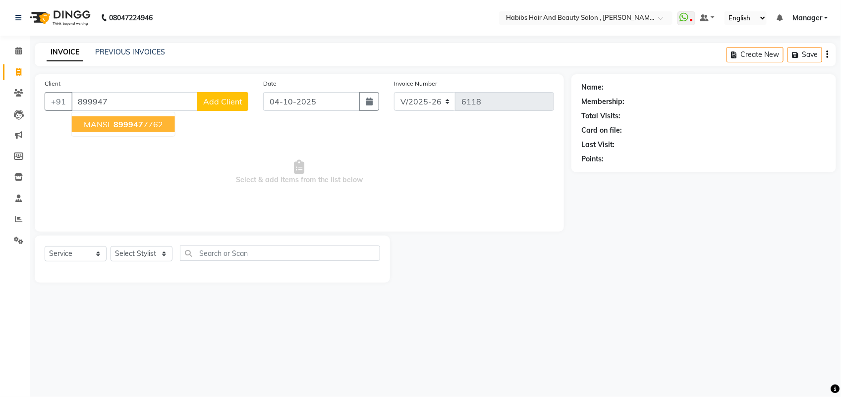
click at [109, 128] on button "MANSI 899947 7762" at bounding box center [123, 124] width 103 height 16
type input "8999477762"
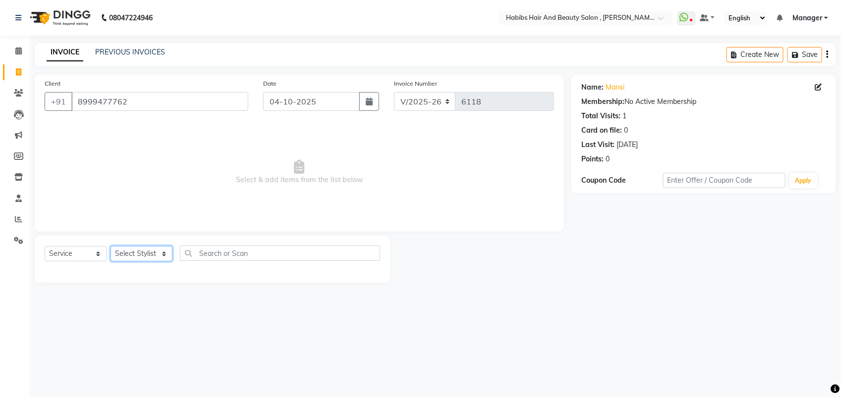
click at [151, 255] on select "Select Stylist [PERSON_NAME] Manager [PERSON_NAME] Saif [PERSON_NAME] [PERSON_N…" at bounding box center [141, 253] width 62 height 15
select select "18511"
click at [110, 246] on select "Select Stylist [PERSON_NAME] Manager [PERSON_NAME] Saif [PERSON_NAME] [PERSON_N…" at bounding box center [141, 253] width 62 height 15
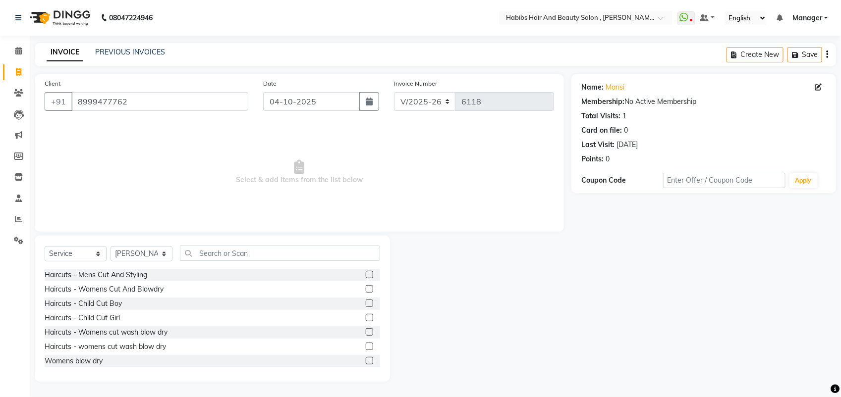
click at [366, 288] on label at bounding box center [369, 288] width 7 height 7
click at [366, 288] on input "checkbox" at bounding box center [369, 289] width 6 height 6
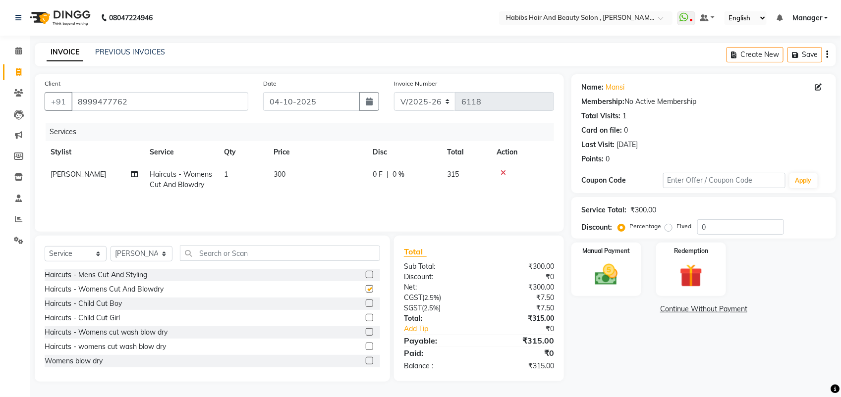
checkbox input "false"
click at [248, 253] on input "text" at bounding box center [280, 253] width 200 height 15
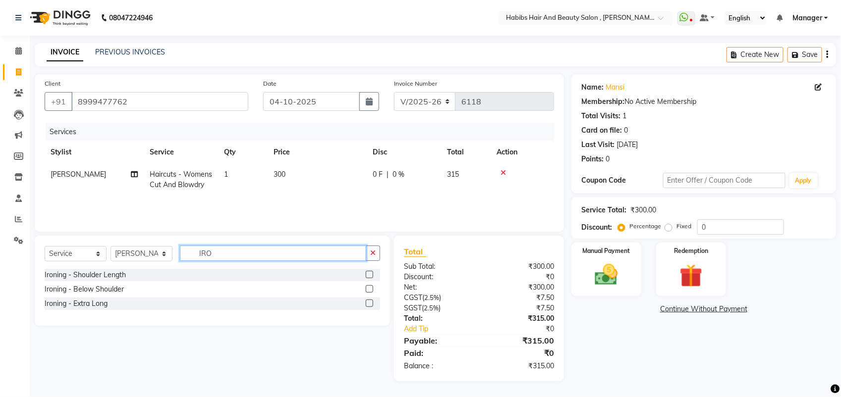
type input "IRO"
click at [367, 286] on label at bounding box center [369, 288] width 7 height 7
click at [367, 286] on input "checkbox" at bounding box center [369, 289] width 6 height 6
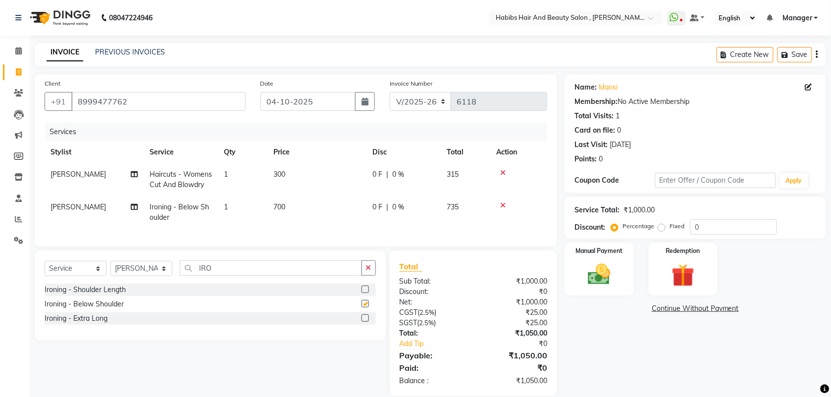
checkbox input "false"
click at [278, 209] on span "700" at bounding box center [279, 207] width 12 height 9
select select "18511"
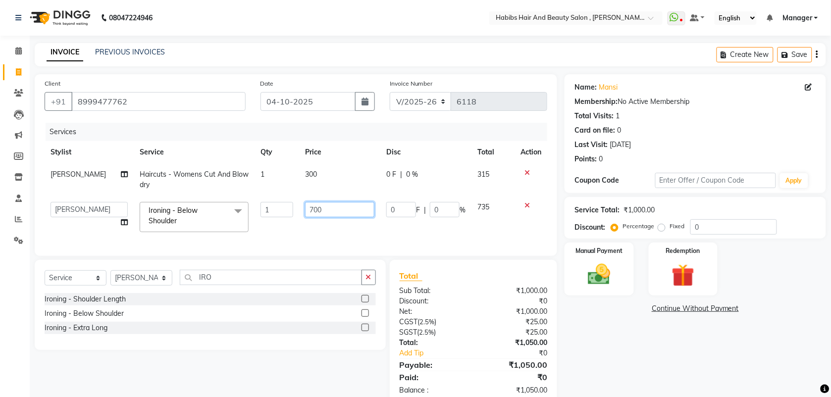
click at [310, 209] on input "700" at bounding box center [339, 209] width 69 height 15
type input "1000"
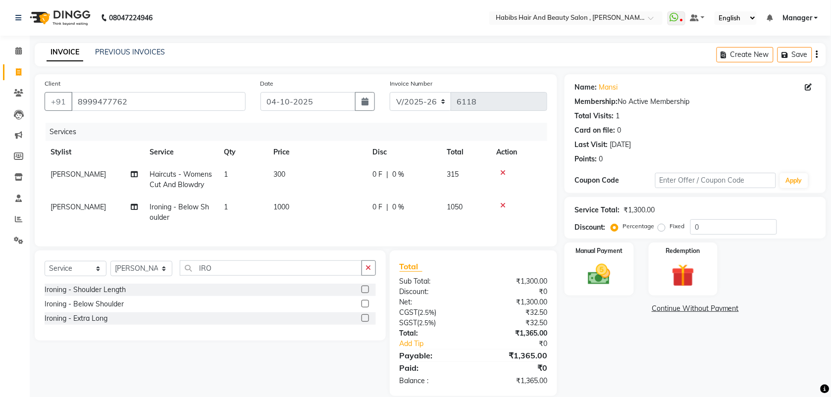
click at [315, 175] on td "300" at bounding box center [317, 179] width 99 height 33
select select "18511"
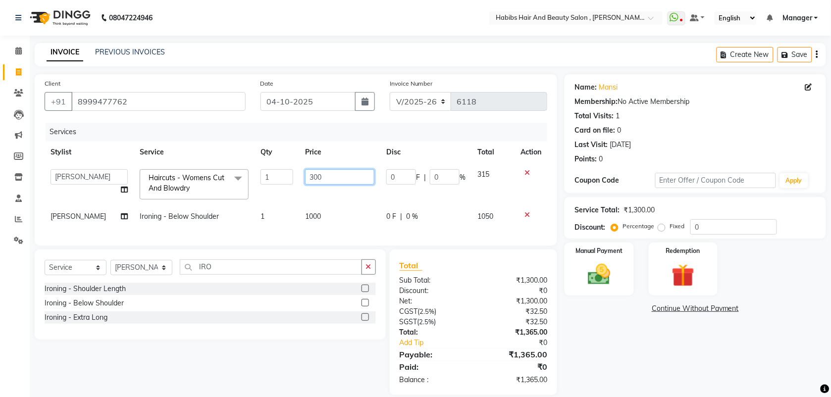
click at [310, 174] on input "300" at bounding box center [339, 176] width 69 height 15
type input "350"
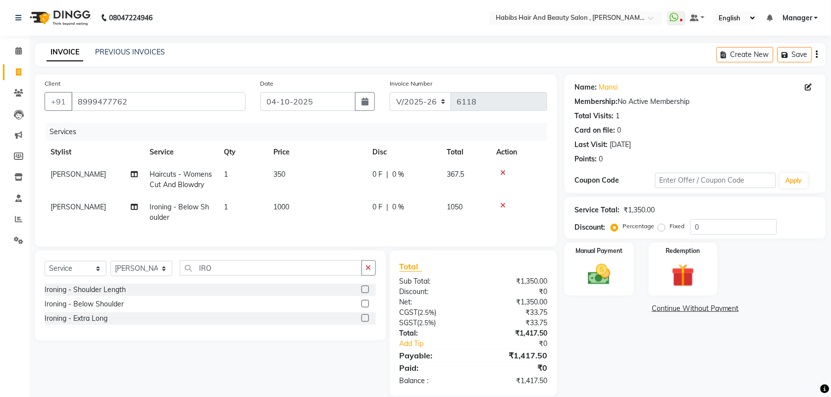
click at [316, 203] on tbody "vitthal Haircuts - Womens Cut And Blowdry 1 350 0 F | 0 % 367.5 vitthal Ironing…" at bounding box center [296, 195] width 503 height 65
click at [602, 269] on img at bounding box center [599, 274] width 39 height 27
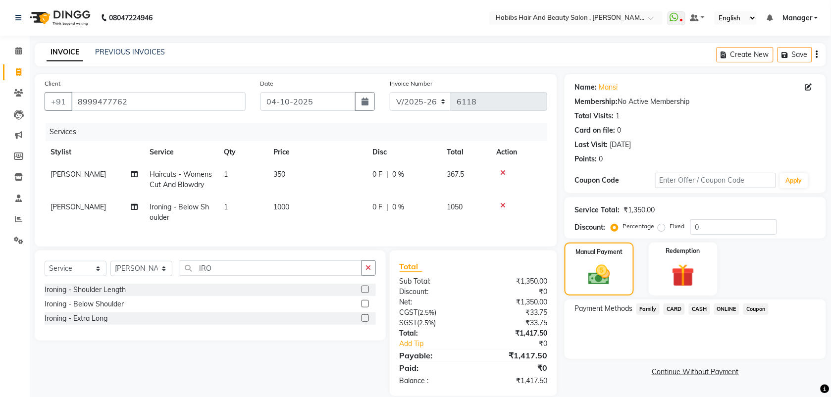
click at [674, 307] on span "CARD" at bounding box center [674, 309] width 21 height 11
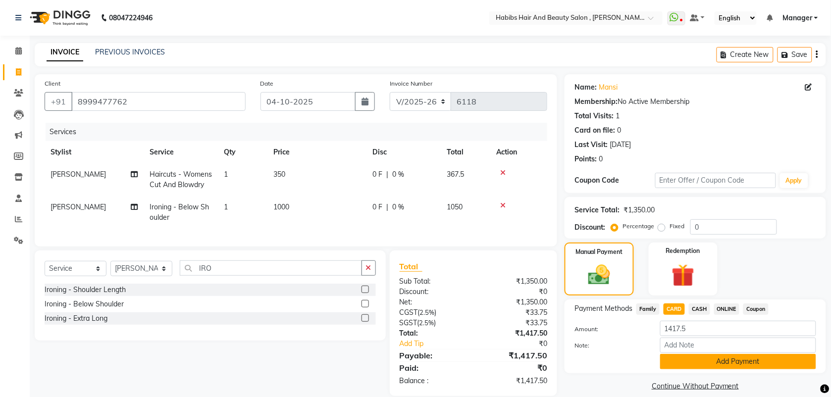
click at [700, 365] on button "Add Payment" at bounding box center [738, 361] width 156 height 15
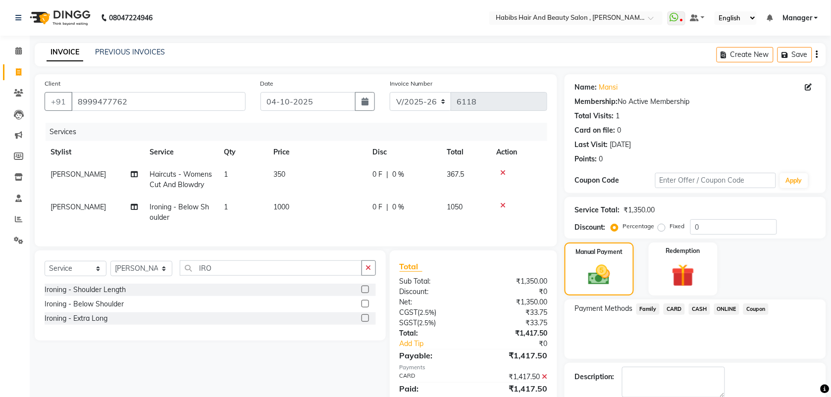
scroll to position [53, 0]
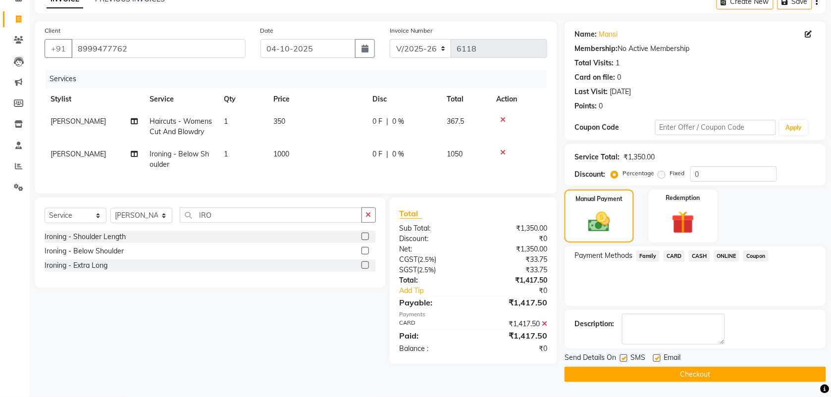
click at [691, 373] on button "Checkout" at bounding box center [696, 374] width 262 height 15
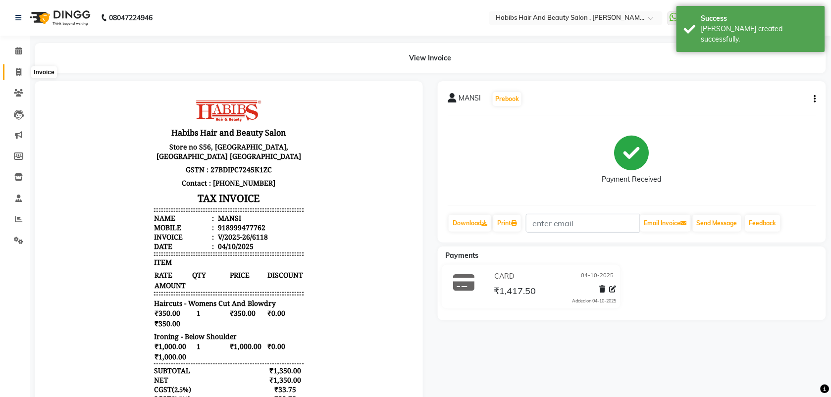
click at [16, 71] on icon at bounding box center [18, 71] width 5 height 7
select select "service"
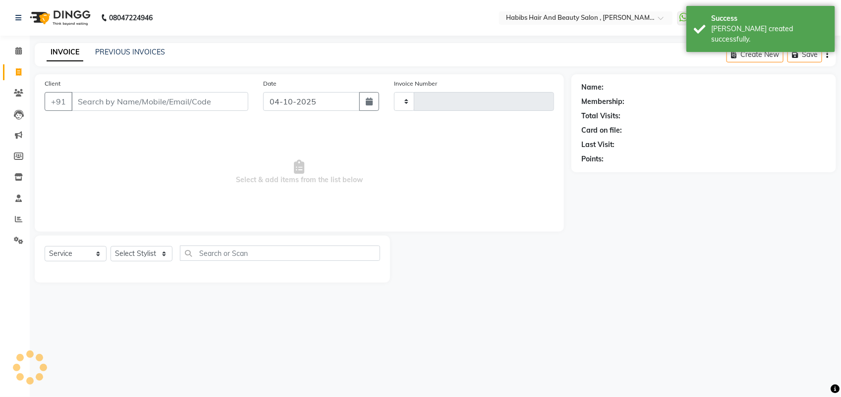
click at [121, 103] on input "Client" at bounding box center [159, 101] width 177 height 19
type input "6119"
select select "3814"
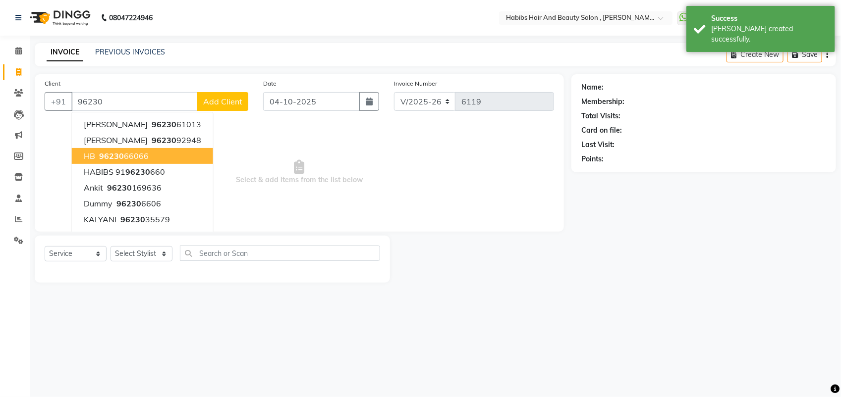
click at [131, 149] on button "HB 96230 66066" at bounding box center [142, 156] width 141 height 16
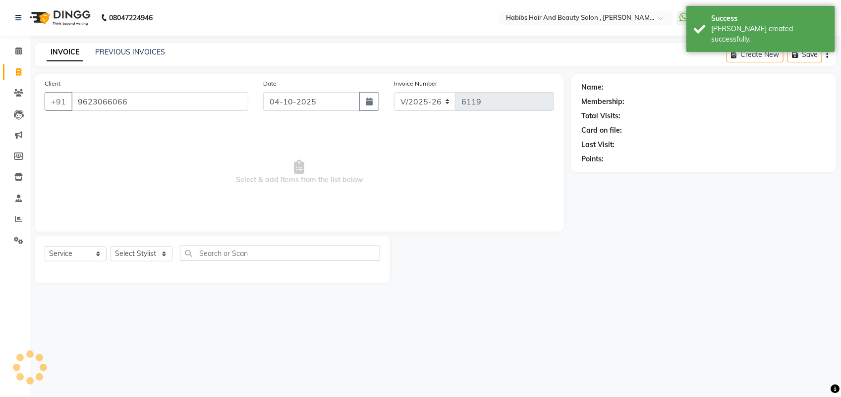
type input "9623066066"
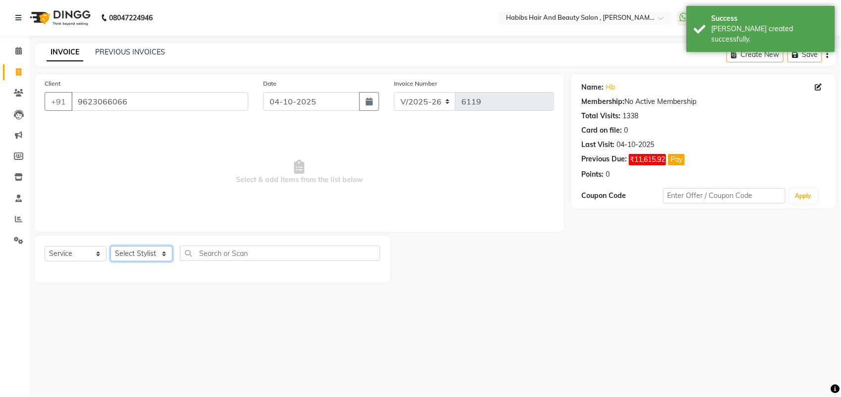
click at [132, 259] on select "Select Stylist [PERSON_NAME] Manager [PERSON_NAME] Saif [PERSON_NAME] [PERSON_N…" at bounding box center [141, 253] width 62 height 15
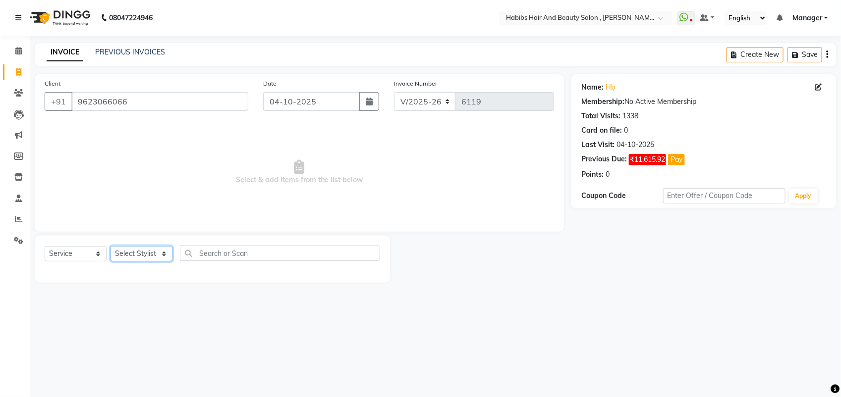
click at [158, 253] on select "Select Stylist [PERSON_NAME] Manager [PERSON_NAME] Saif [PERSON_NAME] [PERSON_N…" at bounding box center [141, 253] width 62 height 15
select select "18511"
click at [110, 246] on select "Select Stylist [PERSON_NAME] Manager [PERSON_NAME] Saif [PERSON_NAME] [PERSON_N…" at bounding box center [141, 253] width 62 height 15
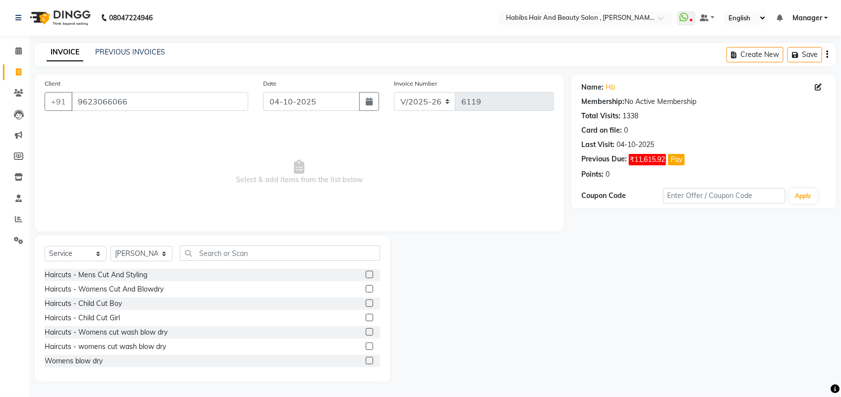
click at [366, 291] on label at bounding box center [369, 288] width 7 height 7
click at [366, 291] on input "checkbox" at bounding box center [369, 289] width 6 height 6
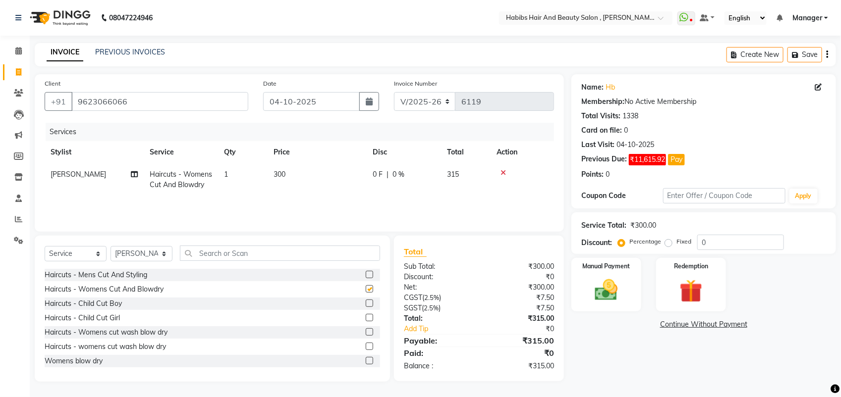
checkbox input "false"
click at [285, 179] on td "300" at bounding box center [317, 179] width 99 height 33
select select "18511"
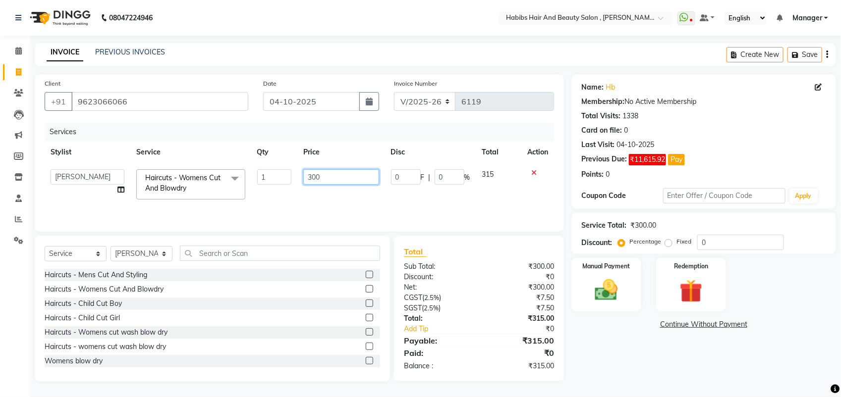
click at [314, 182] on input "300" at bounding box center [340, 176] width 75 height 15
type input "350"
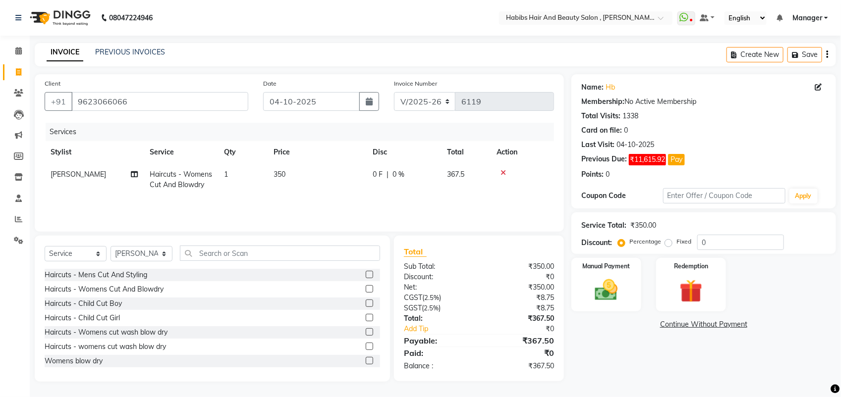
click at [320, 201] on div "Services Stylist Service Qty Price Disc Total Action [PERSON_NAME] Haircuts - W…" at bounding box center [299, 172] width 509 height 99
click at [154, 257] on select "Select Stylist [PERSON_NAME] Manager [PERSON_NAME] Saif [PERSON_NAME] [PERSON_N…" at bounding box center [141, 253] width 62 height 15
select select "87416"
click at [110, 246] on select "Select Stylist [PERSON_NAME] Manager [PERSON_NAME] Saif [PERSON_NAME] [PERSON_N…" at bounding box center [141, 253] width 62 height 15
click at [366, 290] on label at bounding box center [369, 288] width 7 height 7
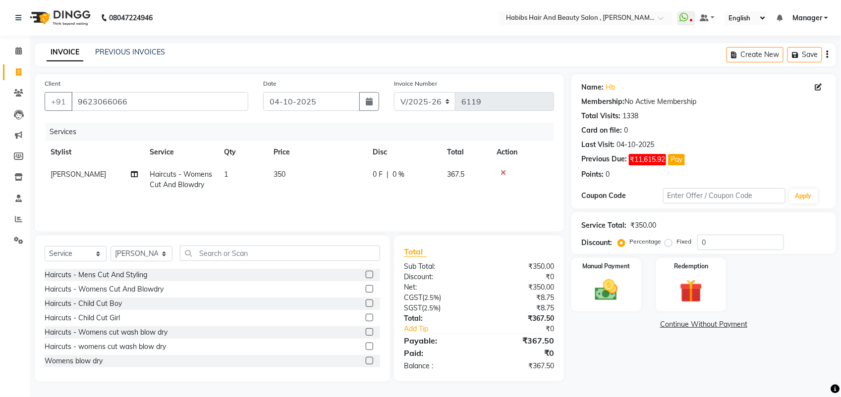
click at [366, 290] on input "checkbox" at bounding box center [369, 289] width 6 height 6
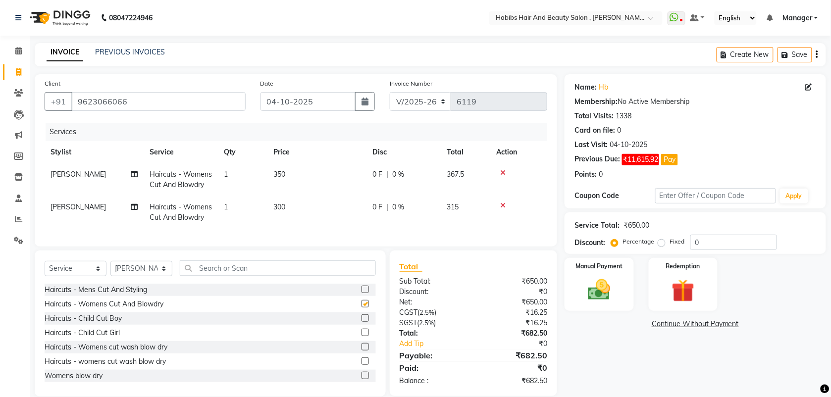
checkbox input "false"
click at [286, 217] on td "300" at bounding box center [317, 212] width 99 height 33
select select "87416"
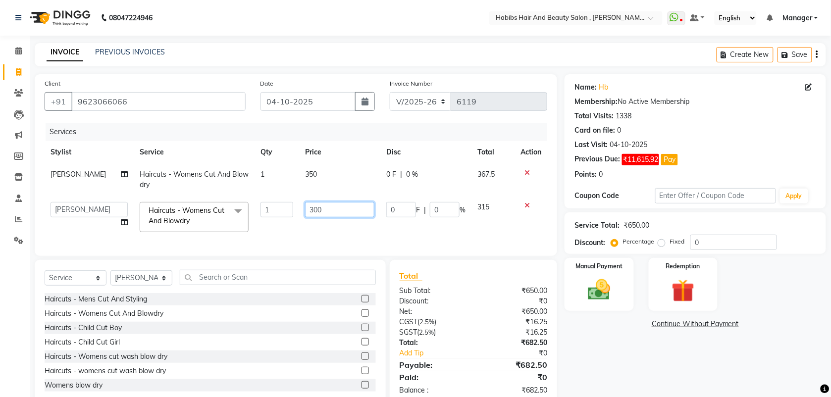
click at [315, 210] on input "300" at bounding box center [339, 209] width 69 height 15
type input "350"
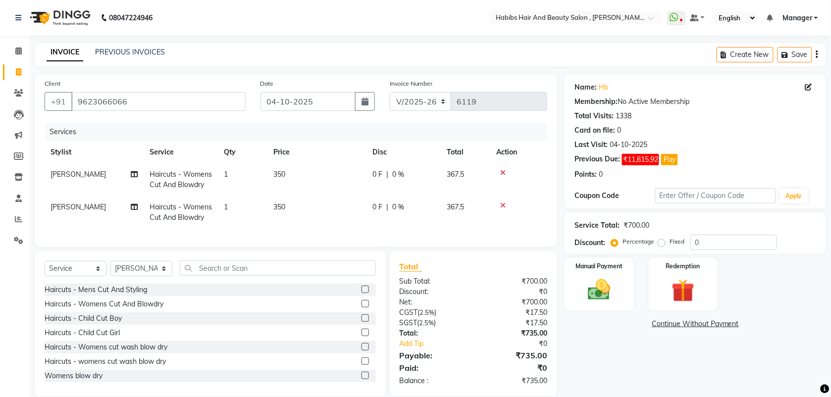
click at [321, 237] on div "Services Stylist Service Qty Price Disc Total Action vitthal Haircuts - Womens …" at bounding box center [296, 180] width 503 height 114
click at [135, 276] on select "Select Stylist [PERSON_NAME] Manager [PERSON_NAME] Saif [PERSON_NAME] [PERSON_N…" at bounding box center [141, 268] width 62 height 15
select select "40225"
click at [110, 270] on select "Select Stylist [PERSON_NAME] Manager [PERSON_NAME] Saif [PERSON_NAME] [PERSON_N…" at bounding box center [141, 268] width 62 height 15
click at [362, 308] on label at bounding box center [365, 303] width 7 height 7
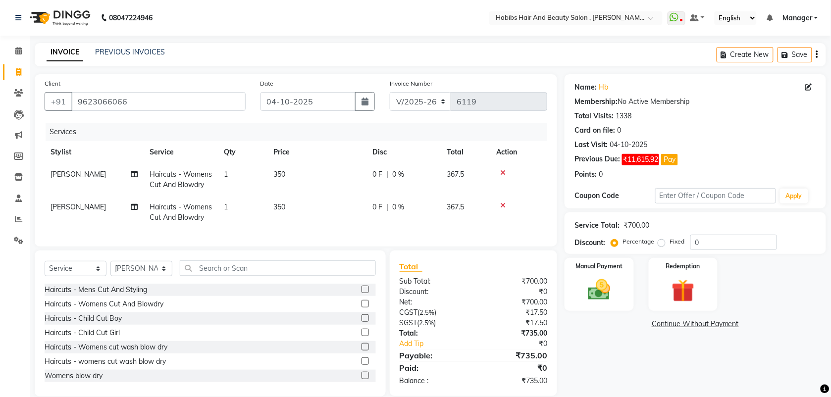
click at [362, 308] on input "checkbox" at bounding box center [365, 304] width 6 height 6
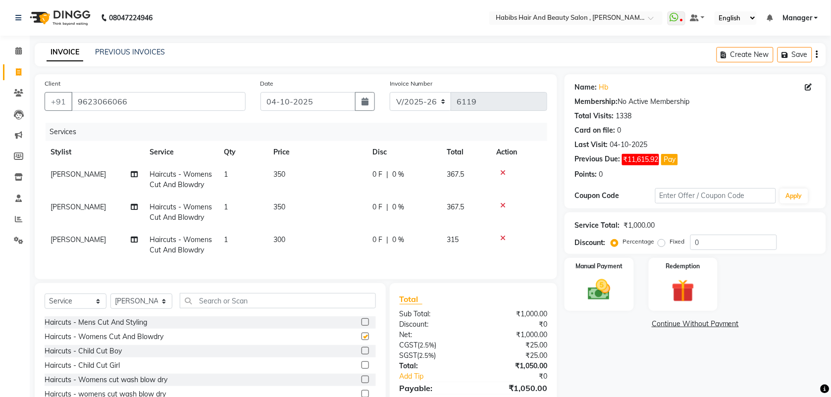
checkbox input "false"
click at [285, 244] on td "300" at bounding box center [317, 245] width 99 height 33
select select "40225"
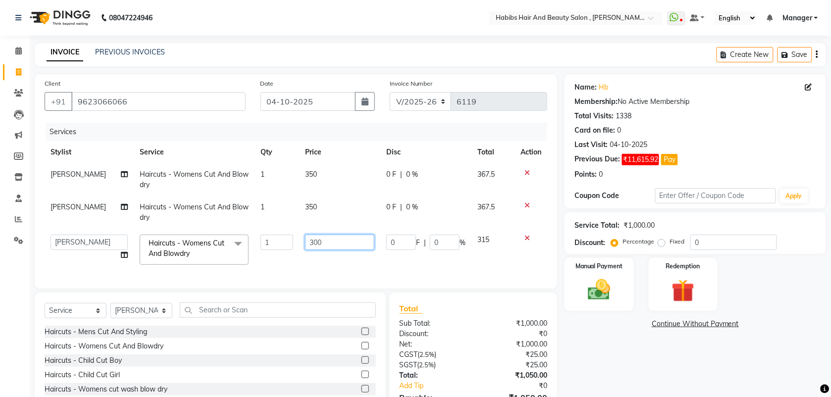
click at [311, 242] on input "300" at bounding box center [339, 242] width 69 height 15
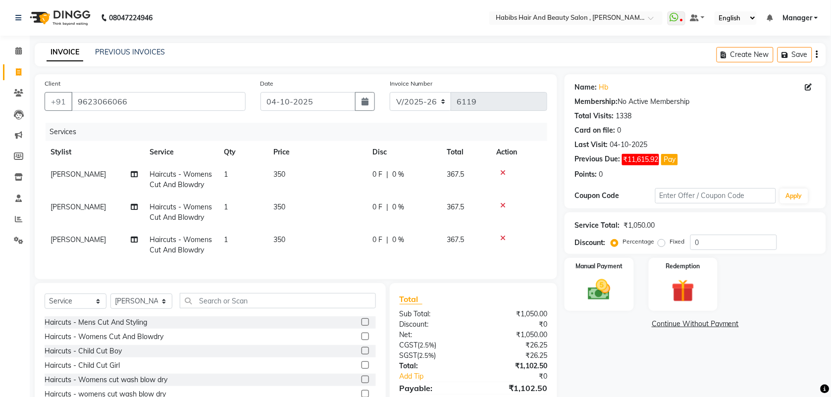
click at [315, 258] on td "350" at bounding box center [317, 245] width 99 height 33
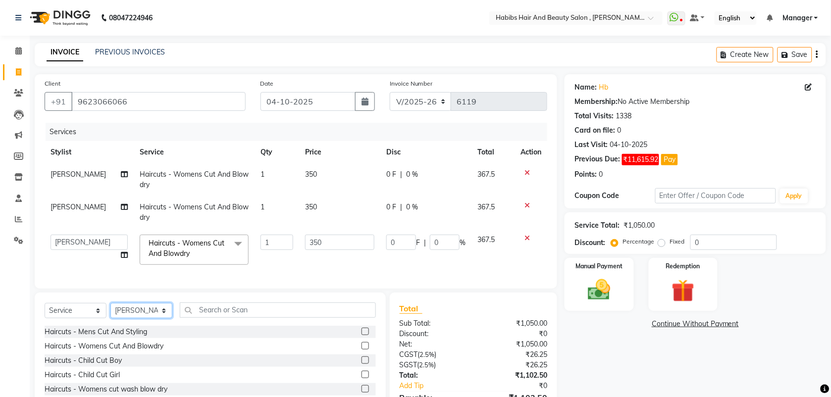
click at [134, 319] on select "Select Stylist [PERSON_NAME] Manager [PERSON_NAME] Saif [PERSON_NAME] [PERSON_N…" at bounding box center [141, 310] width 62 height 15
click at [110, 312] on select "Select Stylist [PERSON_NAME] Manager [PERSON_NAME] Saif [PERSON_NAME] [PERSON_N…" at bounding box center [141, 310] width 62 height 15
click at [362, 350] on label at bounding box center [365, 345] width 7 height 7
click at [362, 350] on input "checkbox" at bounding box center [365, 346] width 6 height 6
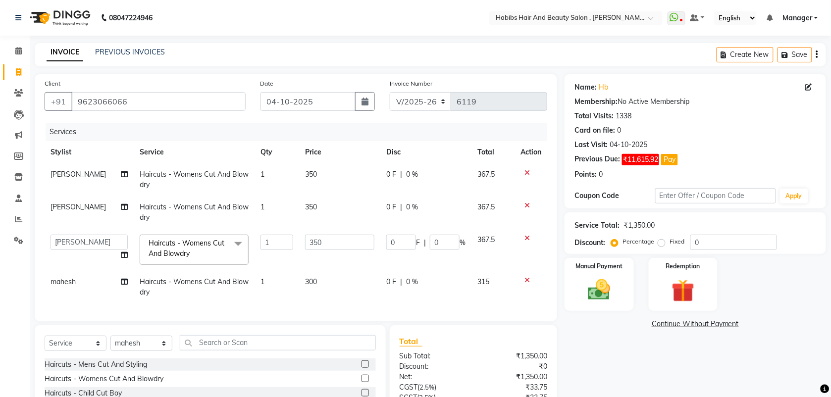
click at [310, 280] on span "300" at bounding box center [311, 281] width 12 height 9
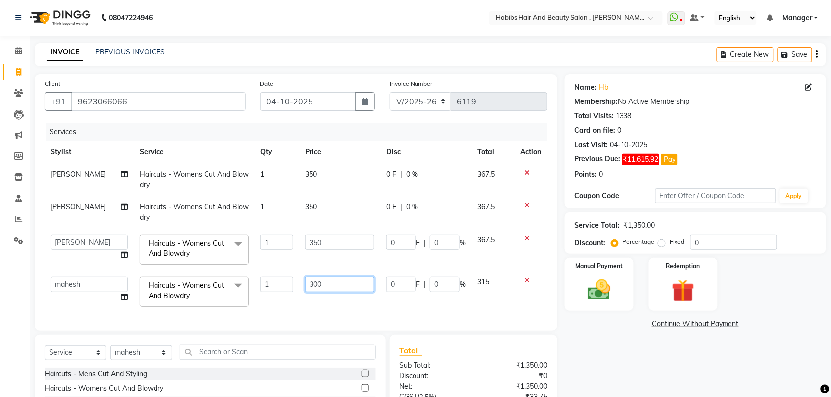
click at [314, 286] on input "300" at bounding box center [339, 284] width 69 height 15
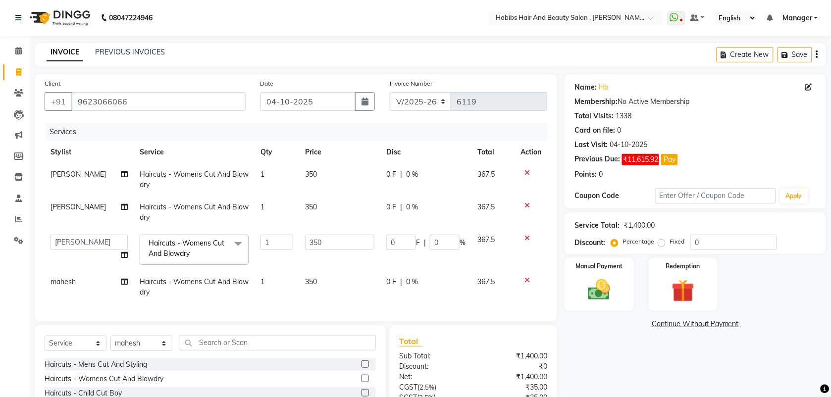
click at [318, 295] on td "350" at bounding box center [339, 287] width 81 height 33
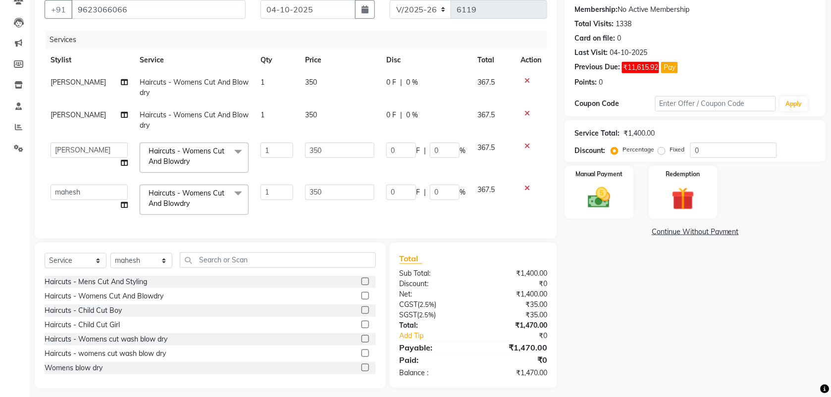
scroll to position [93, 0]
click at [166, 268] on select "Select Stylist [PERSON_NAME] Manager [PERSON_NAME] Saif [PERSON_NAME] [PERSON_N…" at bounding box center [141, 260] width 62 height 15
click at [110, 262] on select "Select Stylist [PERSON_NAME] Manager [PERSON_NAME] Saif [PERSON_NAME] [PERSON_N…" at bounding box center [141, 260] width 62 height 15
click at [211, 262] on input "text" at bounding box center [278, 259] width 196 height 15
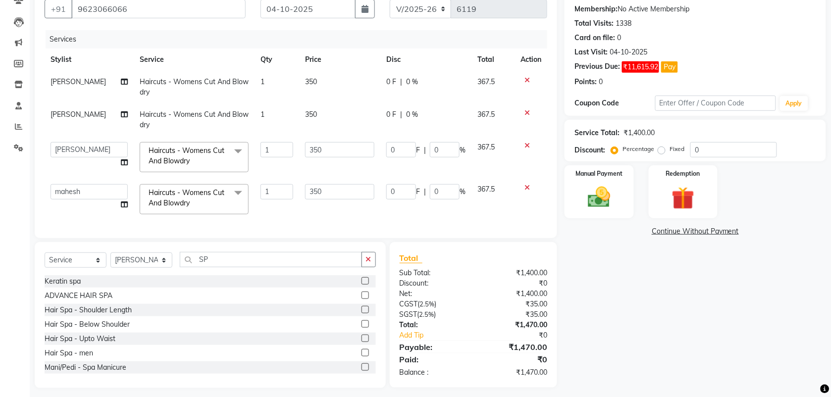
click at [362, 328] on label at bounding box center [365, 324] width 7 height 7
click at [362, 328] on input "checkbox" at bounding box center [365, 325] width 6 height 6
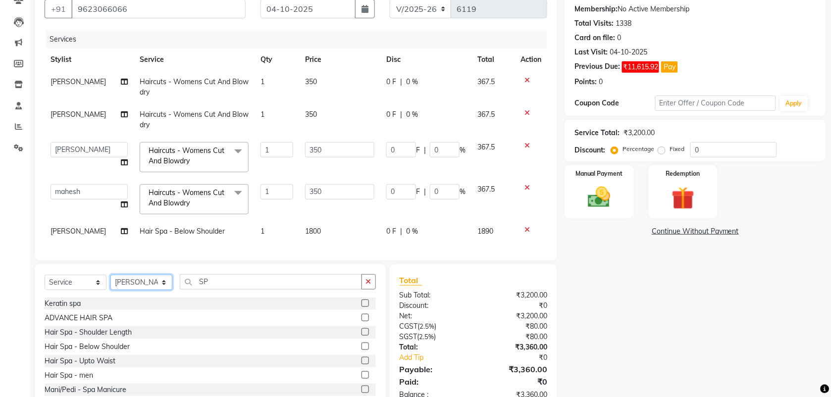
click at [119, 290] on select "Select Stylist [PERSON_NAME] Manager [PERSON_NAME] Saif [PERSON_NAME] [PERSON_N…" at bounding box center [141, 282] width 62 height 15
click at [110, 284] on select "Select Stylist [PERSON_NAME] Manager [PERSON_NAME] Saif [PERSON_NAME] [PERSON_N…" at bounding box center [141, 282] width 62 height 15
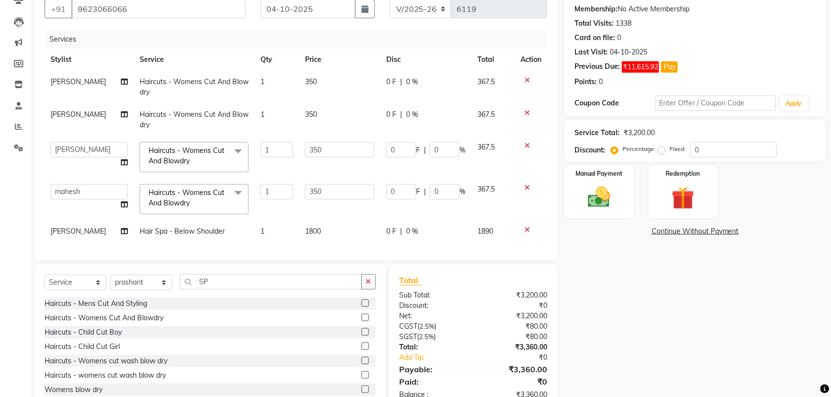
click at [362, 379] on label at bounding box center [365, 375] width 7 height 7
click at [362, 379] on input "checkbox" at bounding box center [365, 376] width 6 height 6
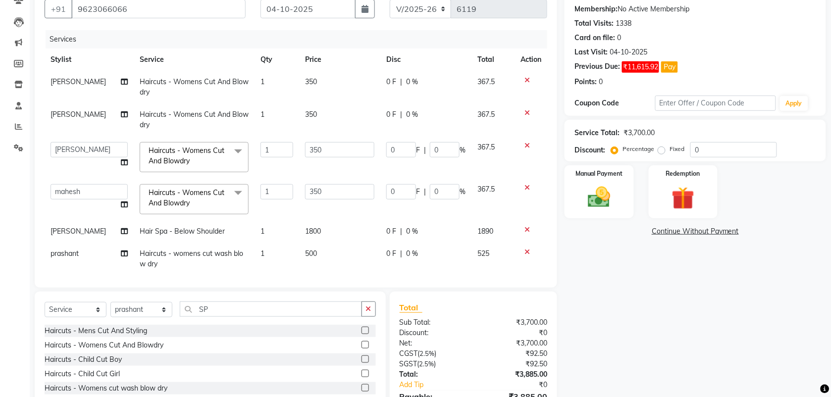
click at [300, 258] on td "500" at bounding box center [339, 259] width 81 height 33
click at [305, 258] on input "500" at bounding box center [339, 256] width 69 height 15
click at [289, 246] on tr "ARIF junaid mahesh Manager prashant Saif Saish SATISH Shubhangi siddhu Sujal vi…" at bounding box center [296, 264] width 503 height 42
click at [270, 112] on td "1" at bounding box center [277, 120] width 45 height 33
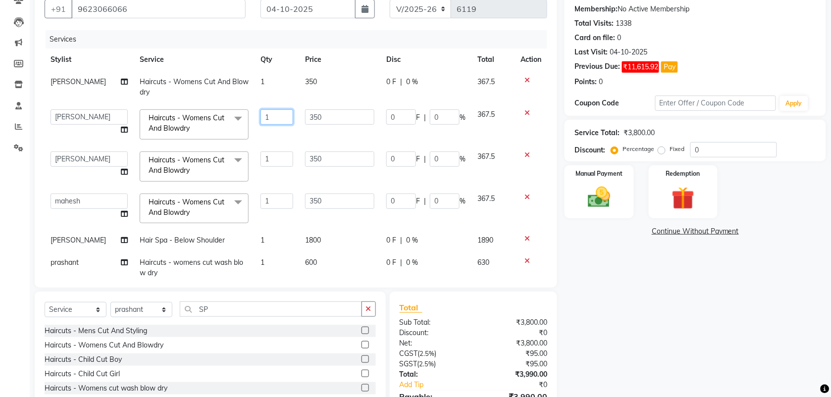
click at [264, 117] on input "1" at bounding box center [277, 116] width 33 height 15
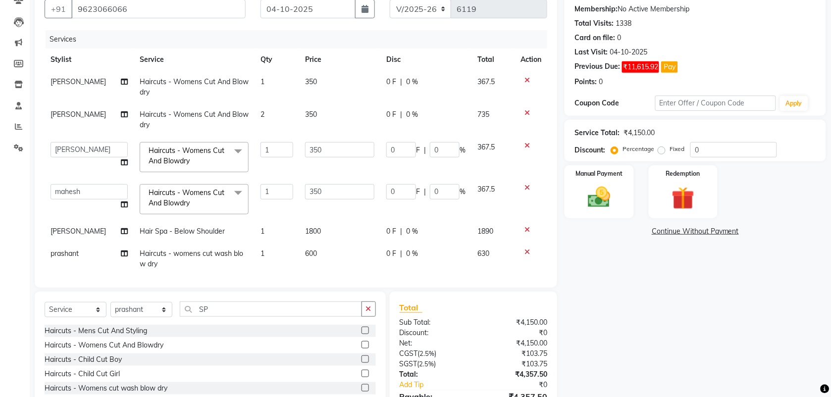
click at [266, 133] on td "2" at bounding box center [277, 120] width 45 height 33
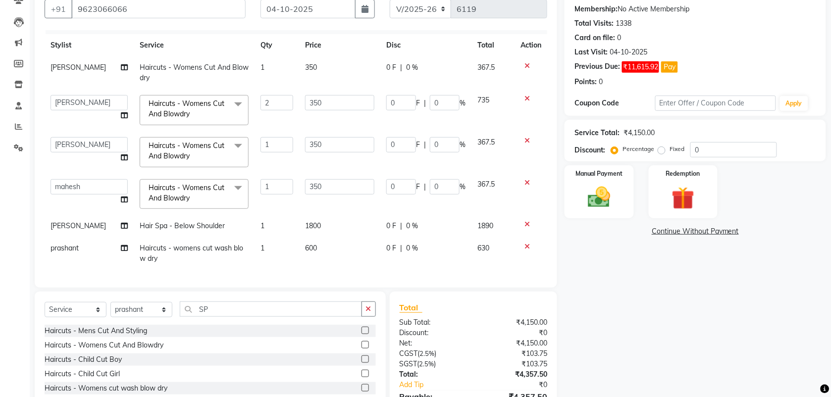
scroll to position [24, 0]
click at [259, 248] on td "1" at bounding box center [277, 253] width 45 height 33
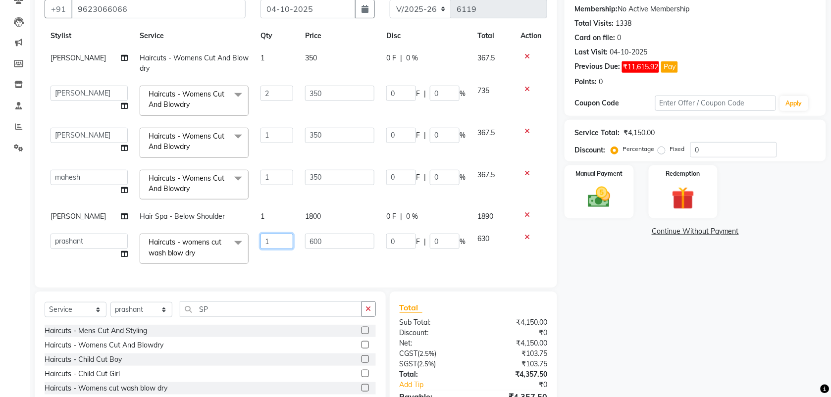
click at [263, 243] on input "1" at bounding box center [277, 241] width 33 height 15
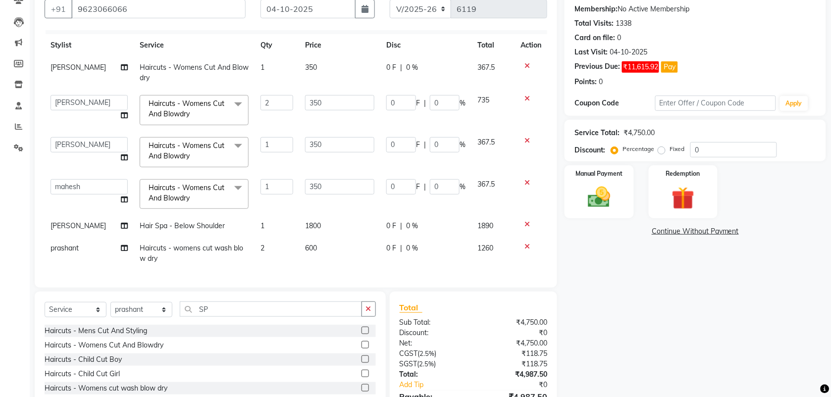
click at [264, 258] on td "2" at bounding box center [277, 253] width 45 height 33
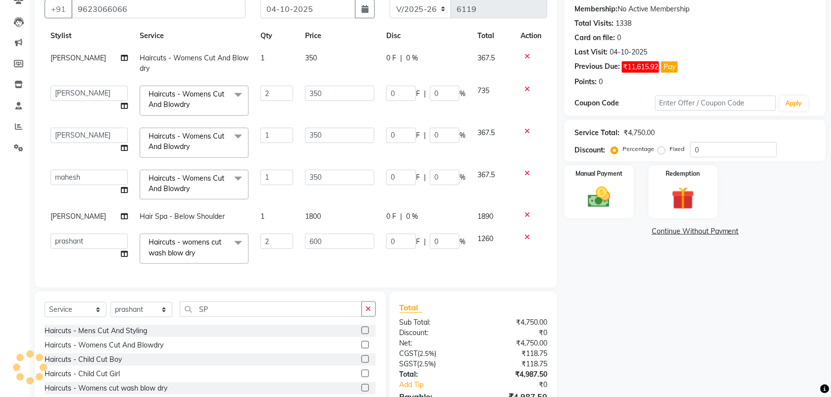
scroll to position [34, 0]
click at [144, 307] on select "Select Stylist [PERSON_NAME] Manager [PERSON_NAME] Saif [PERSON_NAME] [PERSON_N…" at bounding box center [141, 309] width 62 height 15
click at [110, 302] on select "Select Stylist [PERSON_NAME] Manager [PERSON_NAME] Saif [PERSON_NAME] [PERSON_N…" at bounding box center [141, 309] width 62 height 15
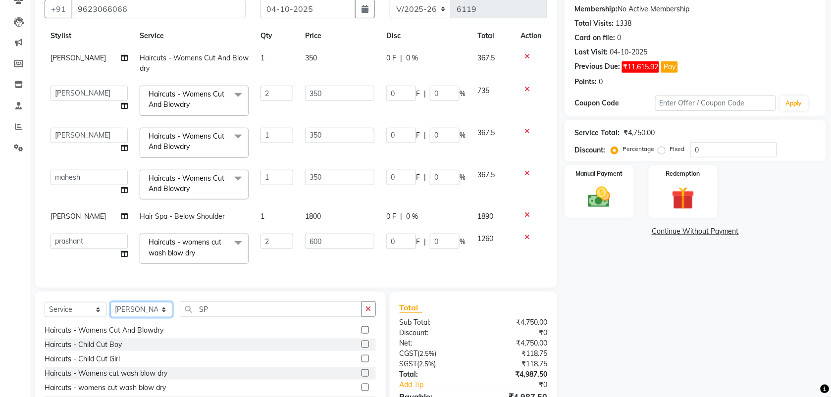
scroll to position [19, 0]
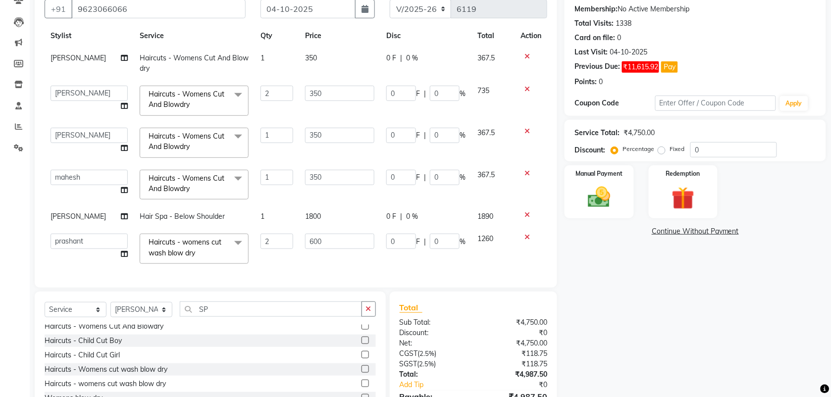
click at [362, 383] on label at bounding box center [365, 383] width 7 height 7
click at [362, 383] on input "checkbox" at bounding box center [365, 384] width 6 height 6
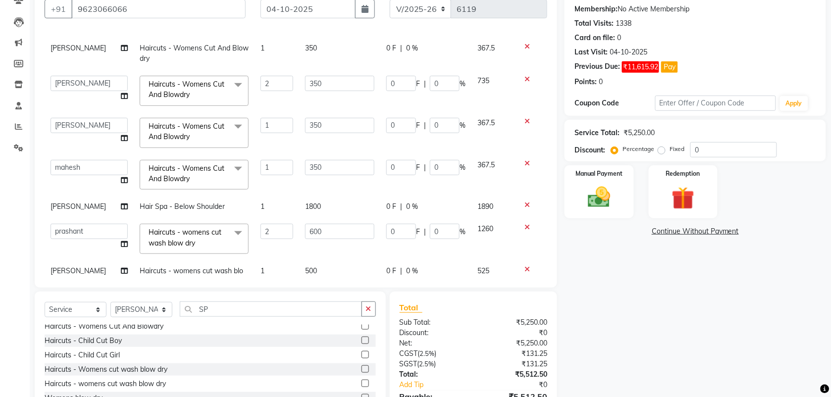
scroll to position [67, 0]
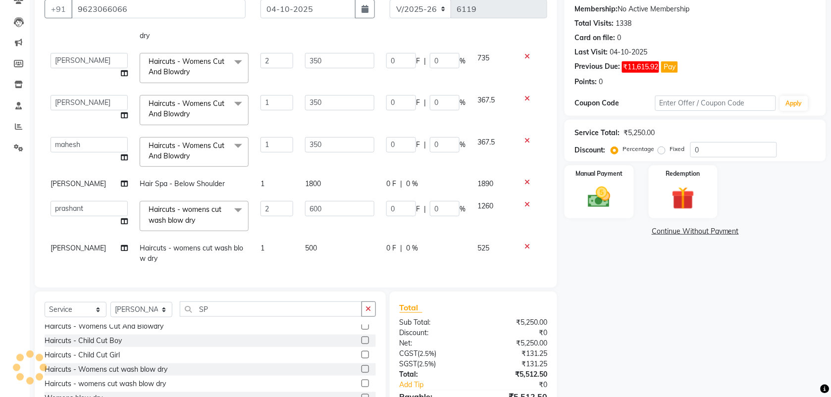
click at [299, 244] on td "500" at bounding box center [339, 253] width 81 height 33
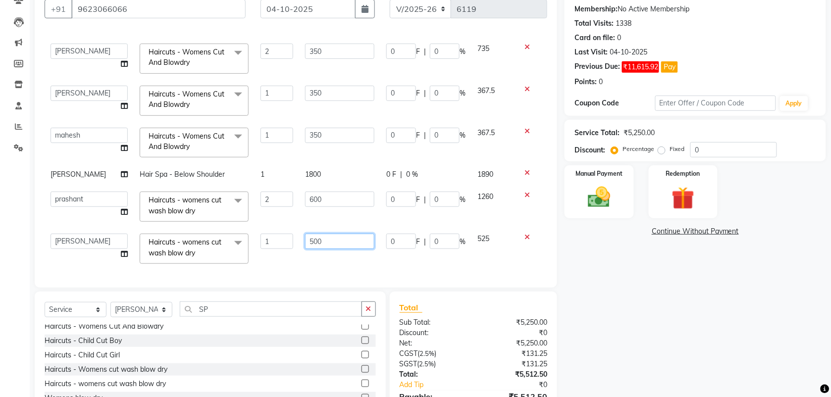
click at [306, 244] on input "500" at bounding box center [339, 241] width 69 height 15
click at [311, 254] on td "600" at bounding box center [339, 249] width 81 height 42
click at [127, 315] on select "Select Stylist [PERSON_NAME] Manager [PERSON_NAME] Saif [PERSON_NAME] [PERSON_N…" at bounding box center [141, 309] width 62 height 15
click at [110, 302] on select "Select Stylist [PERSON_NAME] Manager [PERSON_NAME] Saif [PERSON_NAME] [PERSON_N…" at bounding box center [141, 309] width 62 height 15
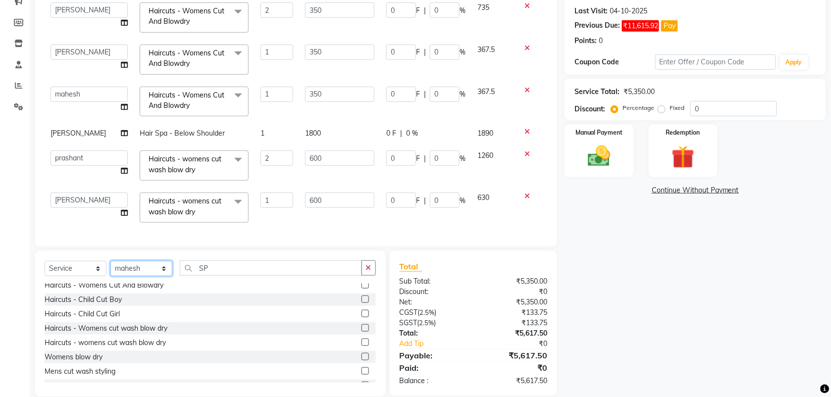
scroll to position [148, 0]
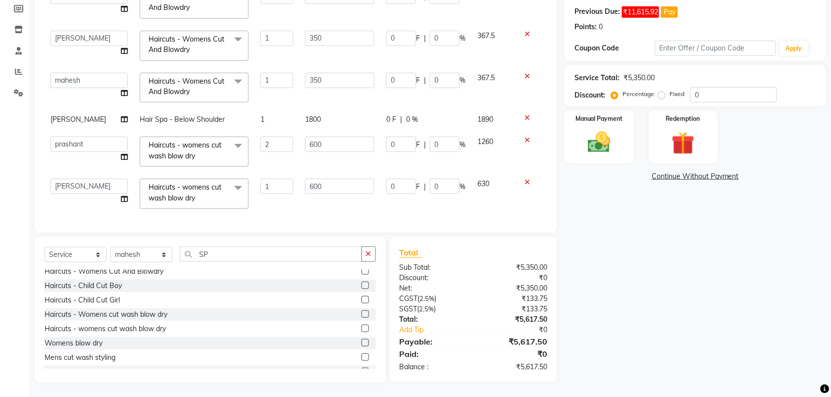
click at [362, 328] on label at bounding box center [365, 328] width 7 height 7
click at [362, 328] on input "checkbox" at bounding box center [365, 329] width 6 height 6
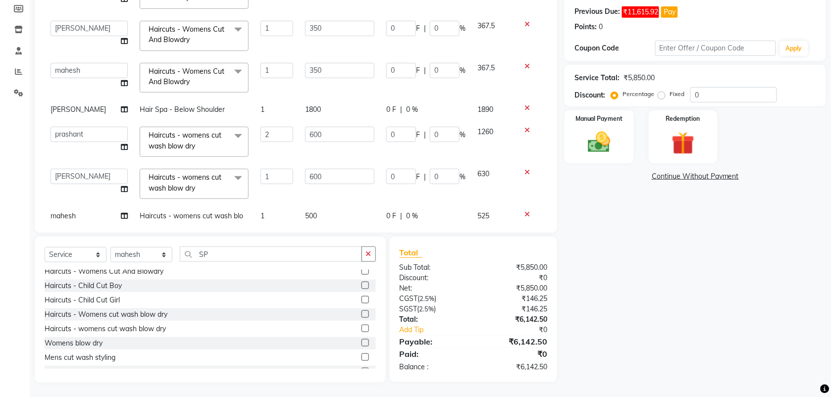
scroll to position [109, 0]
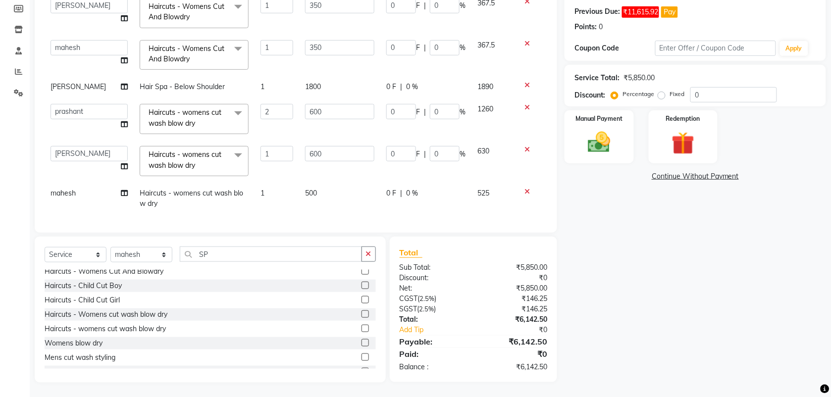
click at [305, 189] on span "500" at bounding box center [311, 193] width 12 height 9
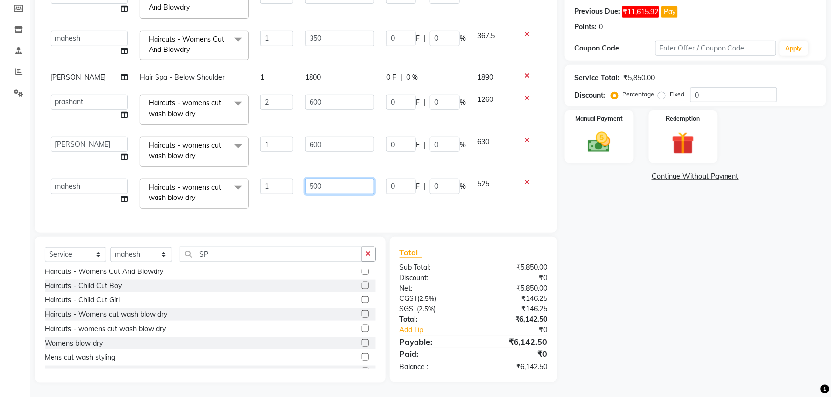
click at [307, 189] on input "500" at bounding box center [339, 186] width 69 height 15
click at [306, 202] on td "600" at bounding box center [339, 194] width 81 height 42
click at [592, 146] on img at bounding box center [599, 142] width 39 height 27
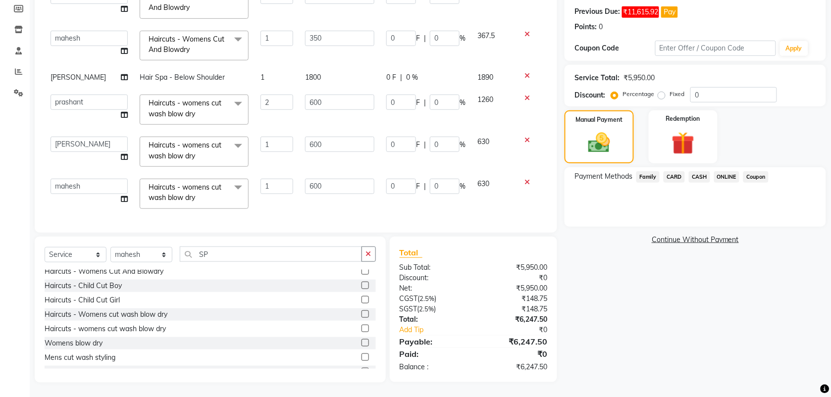
click at [726, 179] on span "ONLINE" at bounding box center [727, 176] width 26 height 11
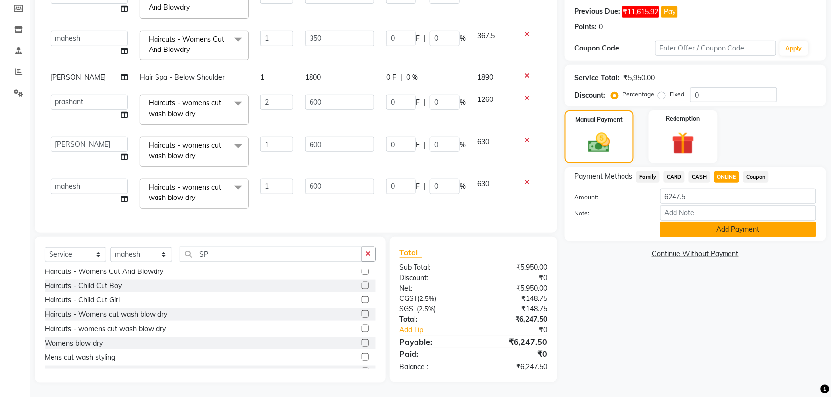
click at [713, 236] on button "Add Payment" at bounding box center [738, 229] width 156 height 15
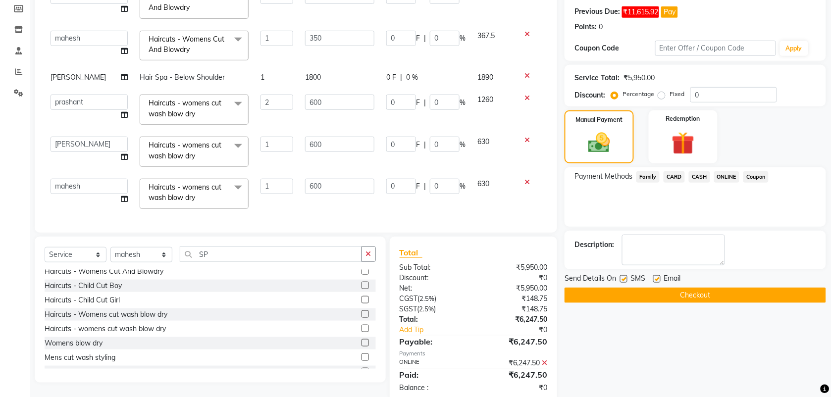
scroll to position [167, 0]
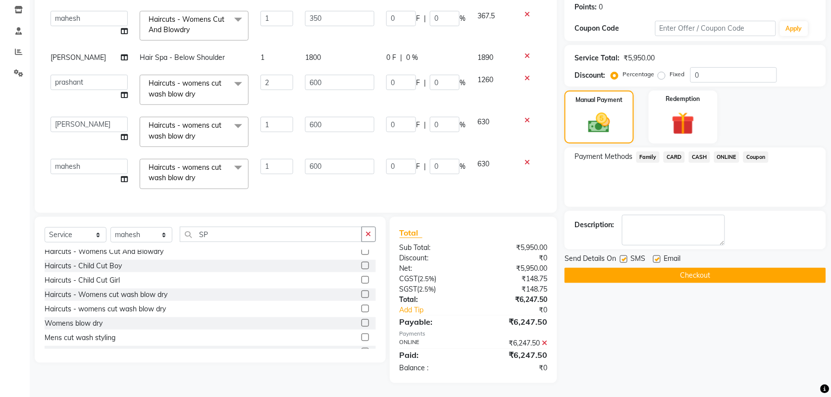
click at [677, 273] on button "Checkout" at bounding box center [696, 275] width 262 height 15
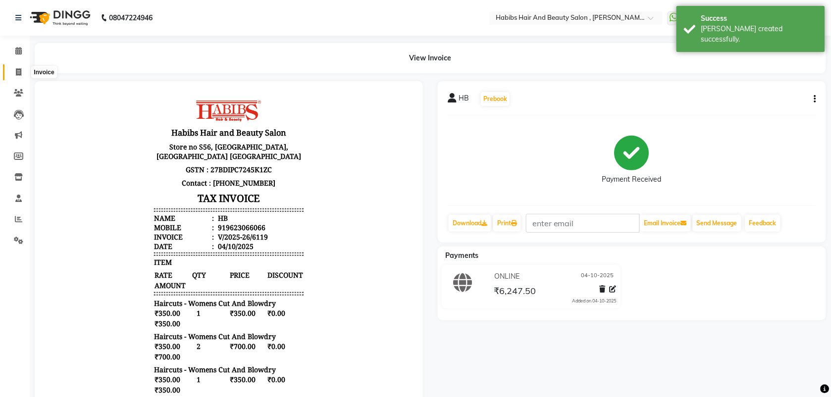
click at [20, 73] on icon at bounding box center [18, 71] width 5 height 7
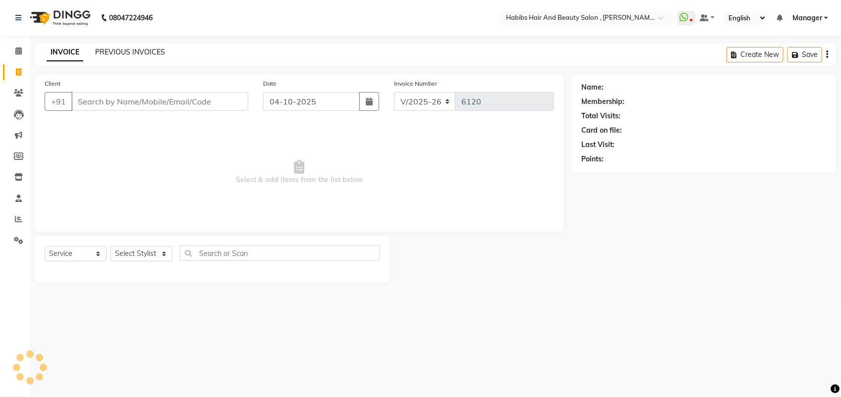
click at [109, 52] on link "PREVIOUS INVOICES" at bounding box center [130, 52] width 70 height 9
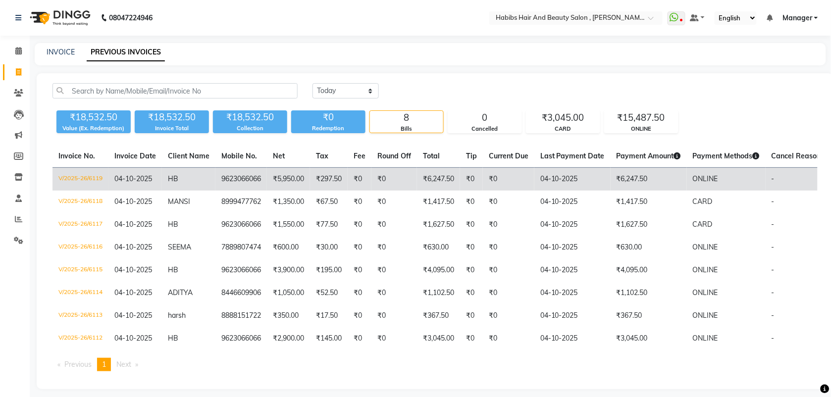
click at [290, 176] on td "₹5,950.00" at bounding box center [288, 179] width 43 height 23
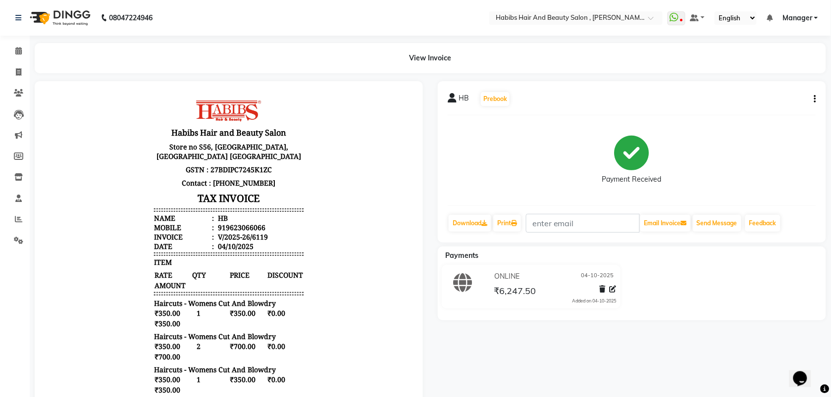
click at [813, 100] on button "button" at bounding box center [813, 99] width 6 height 10
click at [761, 103] on div "Edit Invoice" at bounding box center [766, 105] width 68 height 12
select select "service"
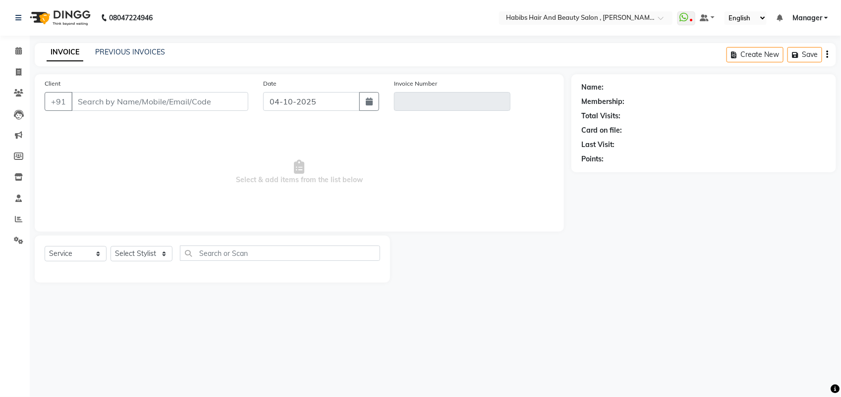
type input "9623066066"
type input "V/2025-26/6119"
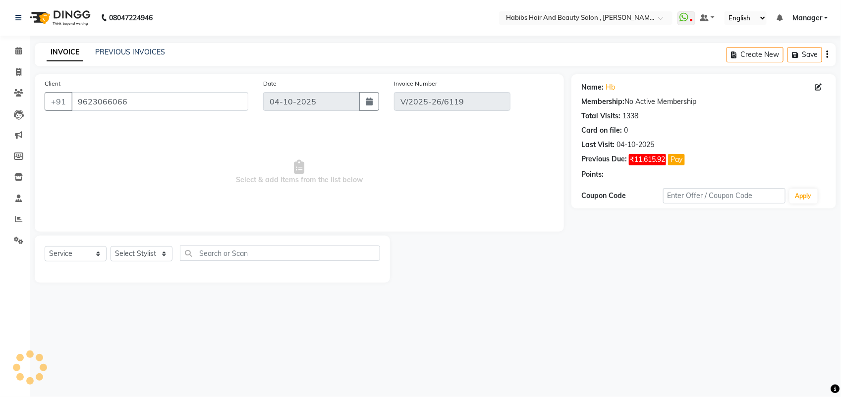
select select "select"
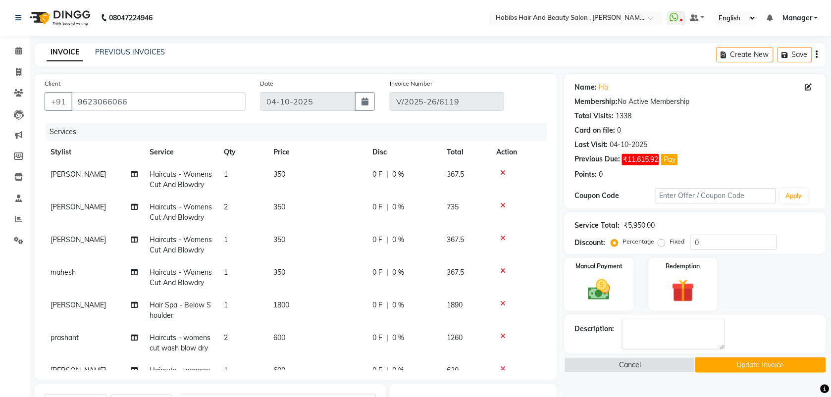
click at [228, 203] on span "2" at bounding box center [226, 207] width 4 height 9
select select "87416"
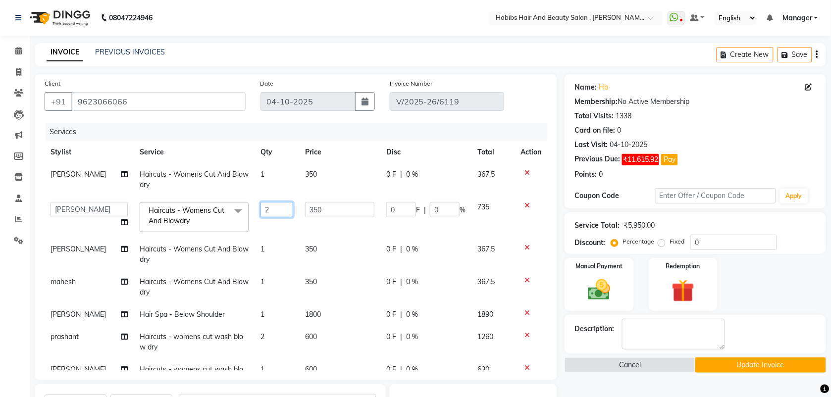
click at [268, 213] on input "2" at bounding box center [277, 209] width 33 height 15
type input "3"
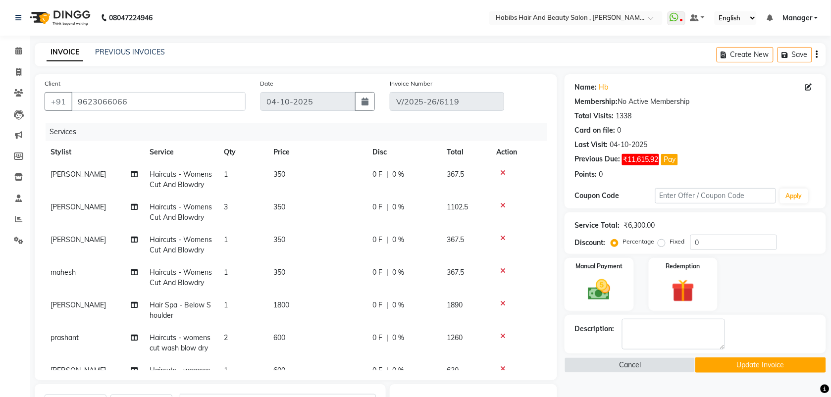
click at [273, 238] on tr "Saif Haircuts - Womens Cut And Blowdry 1 350 0 F | 0 % 367.5" at bounding box center [296, 245] width 503 height 33
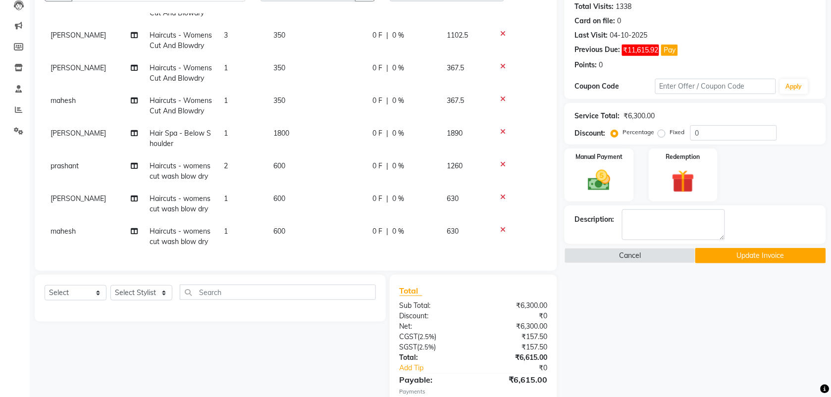
scroll to position [167, 0]
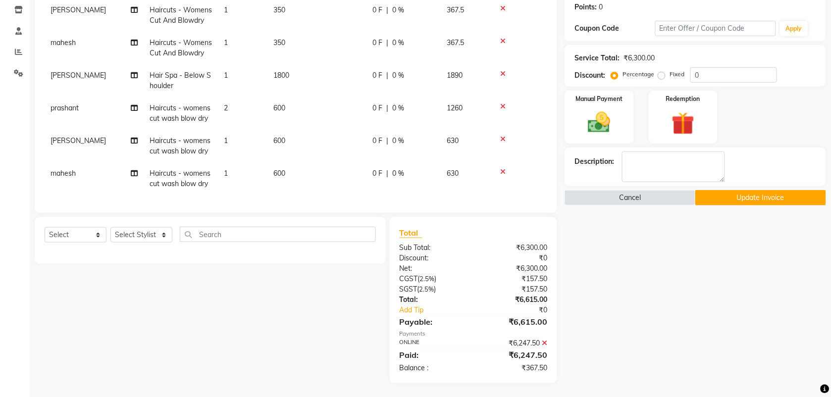
click at [542, 342] on icon at bounding box center [544, 343] width 5 height 7
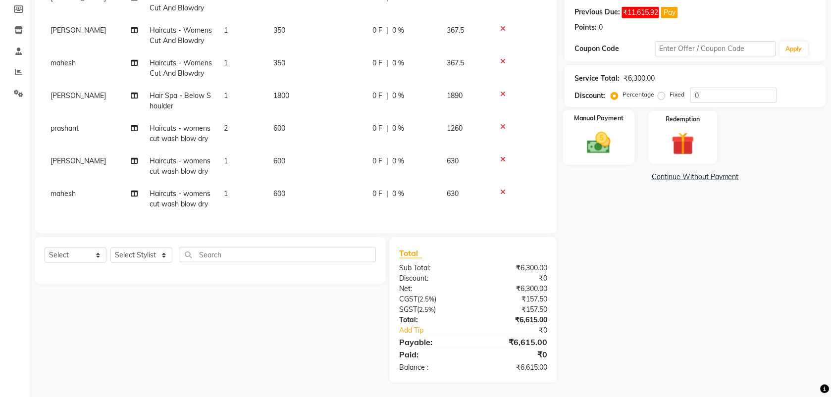
click at [600, 142] on img at bounding box center [599, 142] width 39 height 27
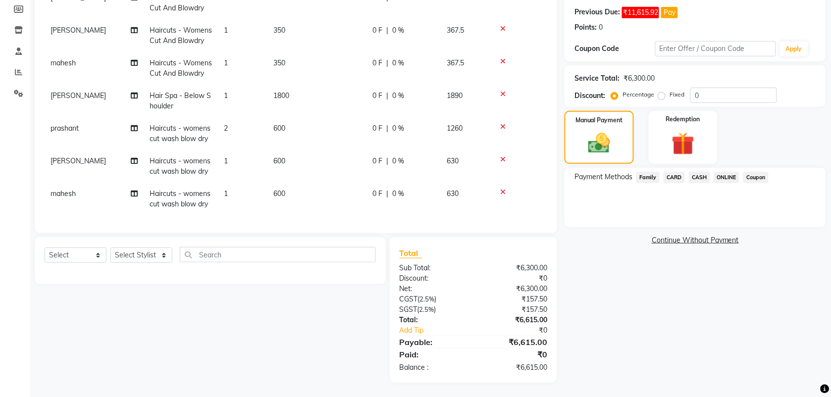
click at [720, 176] on span "ONLINE" at bounding box center [727, 177] width 26 height 11
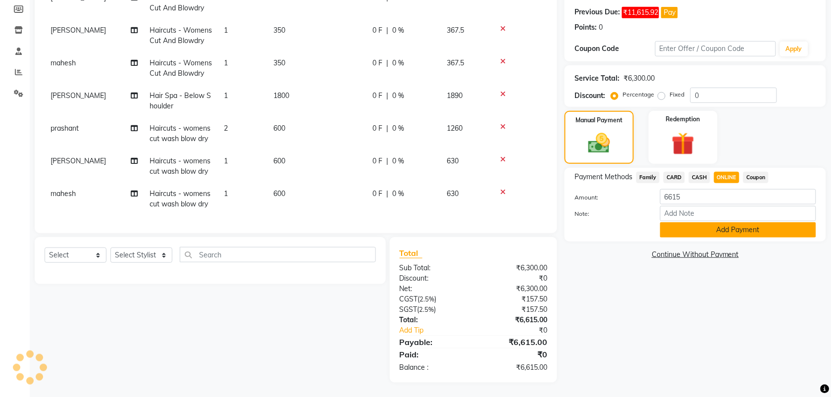
click at [693, 227] on button "Add Payment" at bounding box center [738, 229] width 156 height 15
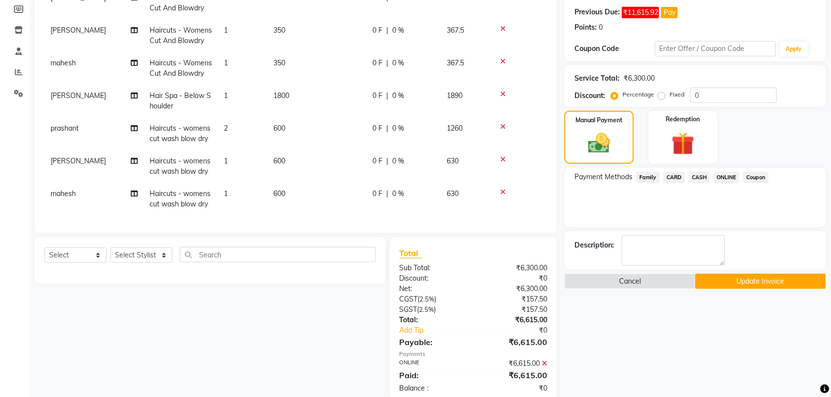
click at [715, 283] on button "Update Invoice" at bounding box center [761, 281] width 131 height 15
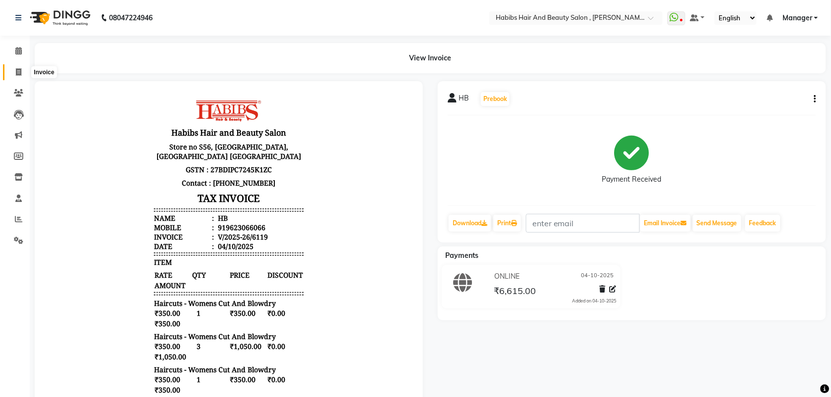
click at [15, 73] on span at bounding box center [18, 72] width 17 height 11
select select "service"
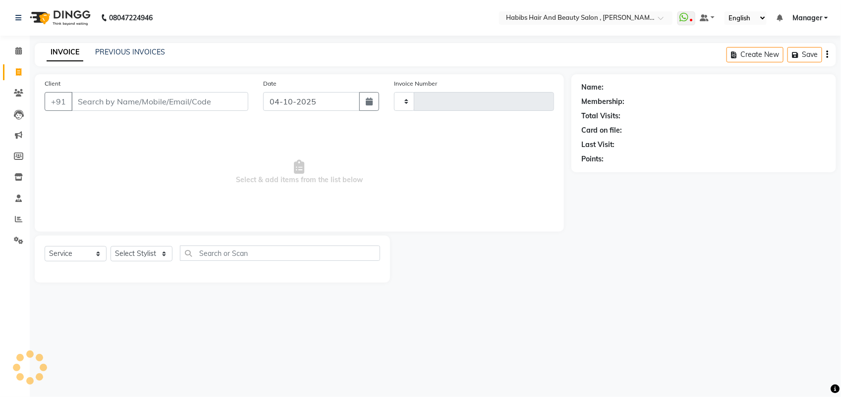
type input "6120"
select select "3814"
click at [121, 105] on input "Client" at bounding box center [159, 101] width 177 height 19
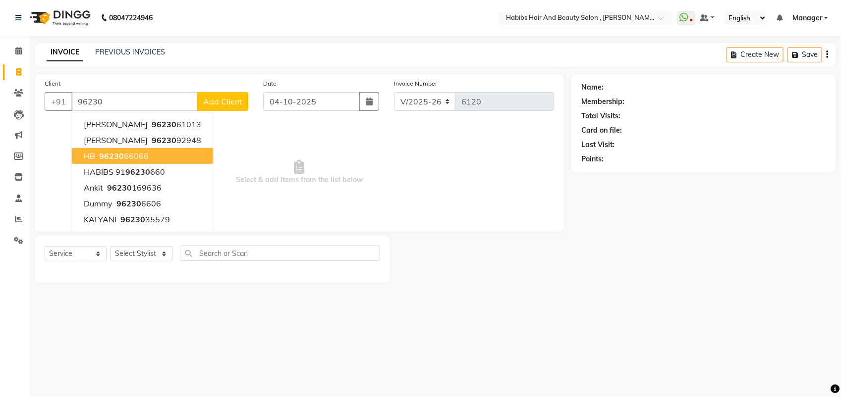
click at [120, 160] on span "96230" at bounding box center [111, 156] width 25 height 10
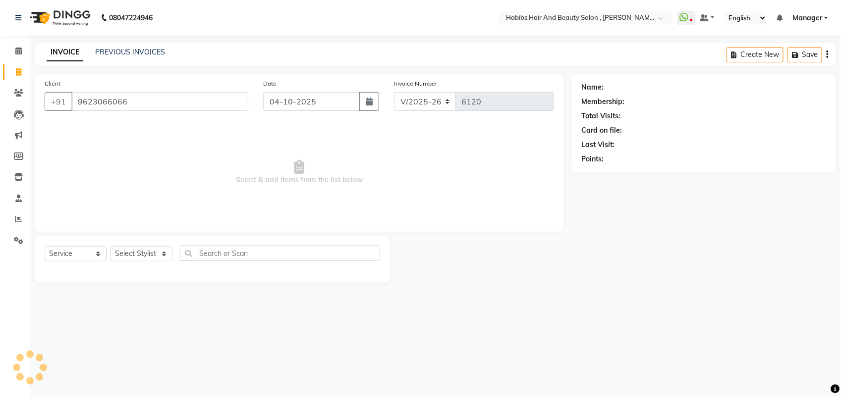
type input "9623066066"
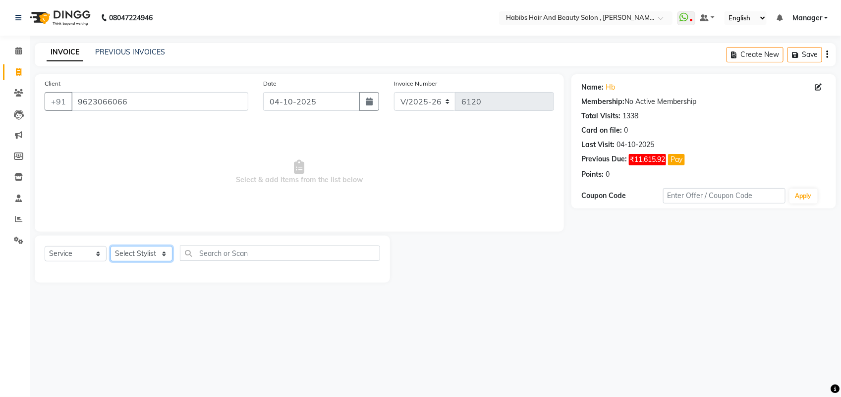
click at [155, 256] on select "Select Stylist [PERSON_NAME] Manager [PERSON_NAME] Saif [PERSON_NAME] [PERSON_N…" at bounding box center [141, 253] width 62 height 15
select select "18510"
click at [110, 246] on select "Select Stylist [PERSON_NAME] Manager [PERSON_NAME] Saif [PERSON_NAME] [PERSON_N…" at bounding box center [141, 253] width 62 height 15
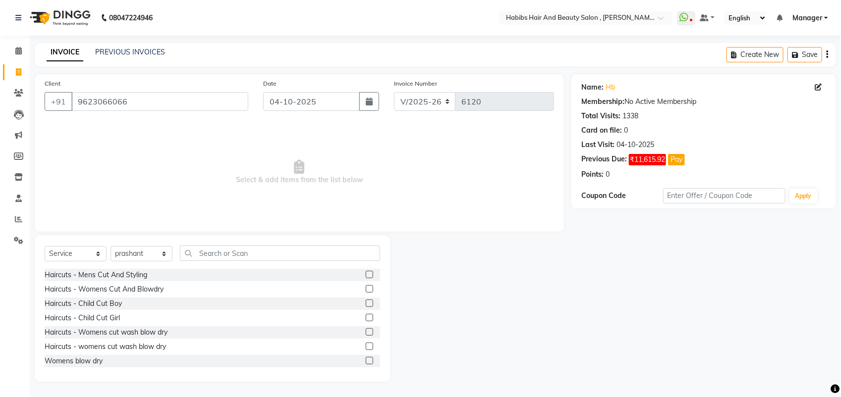
click at [366, 347] on label at bounding box center [369, 346] width 7 height 7
click at [366, 347] on input "checkbox" at bounding box center [369, 347] width 6 height 6
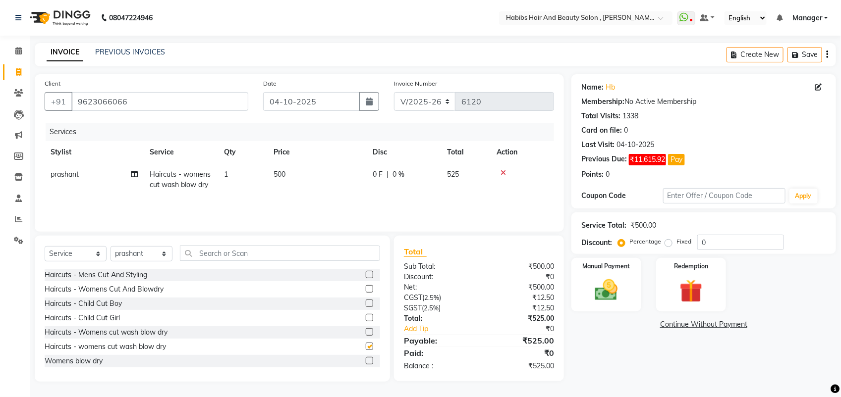
checkbox input "false"
click at [282, 182] on td "500" at bounding box center [317, 179] width 99 height 33
select select "18510"
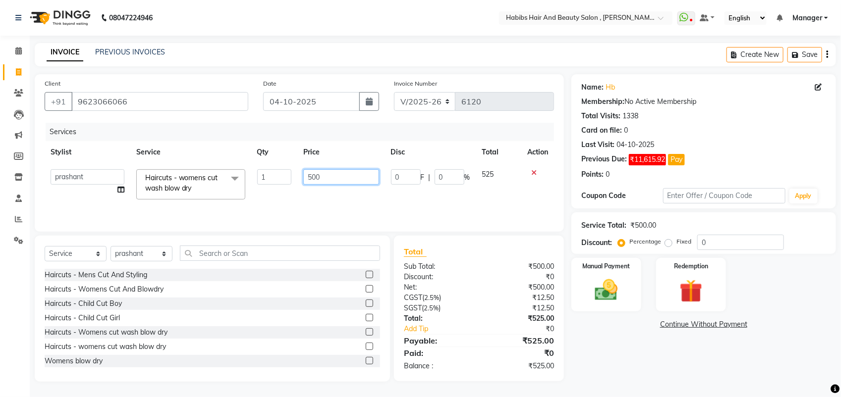
click at [313, 177] on input "500" at bounding box center [340, 176] width 75 height 15
type input "600"
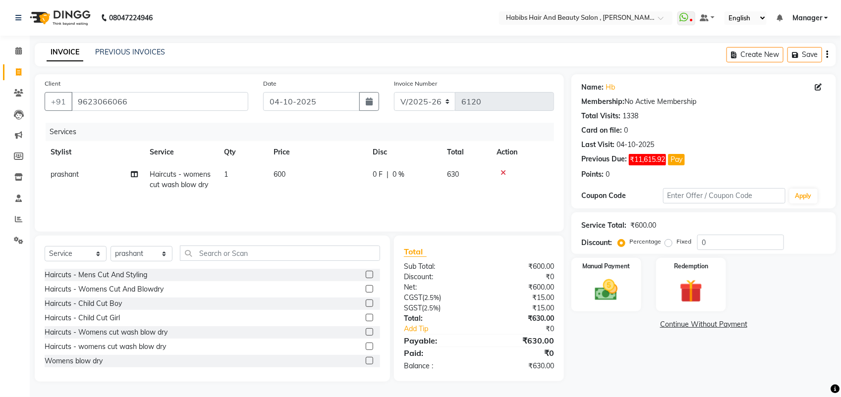
click at [316, 201] on div "Services Stylist Service Qty Price Disc Total Action prashant Haircuts - womens…" at bounding box center [299, 172] width 509 height 99
click at [598, 296] on img at bounding box center [606, 290] width 39 height 28
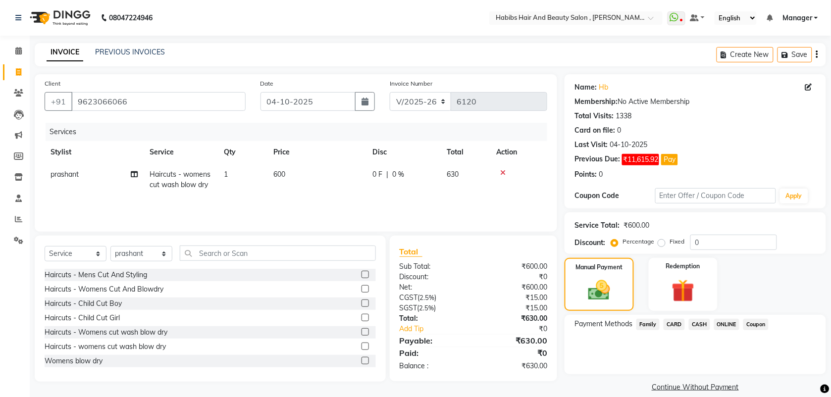
click at [726, 323] on span "ONLINE" at bounding box center [727, 324] width 26 height 11
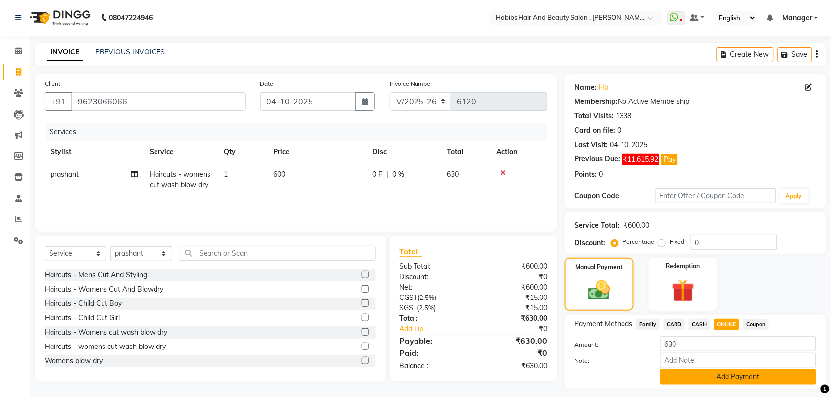
click at [727, 377] on button "Add Payment" at bounding box center [738, 377] width 156 height 15
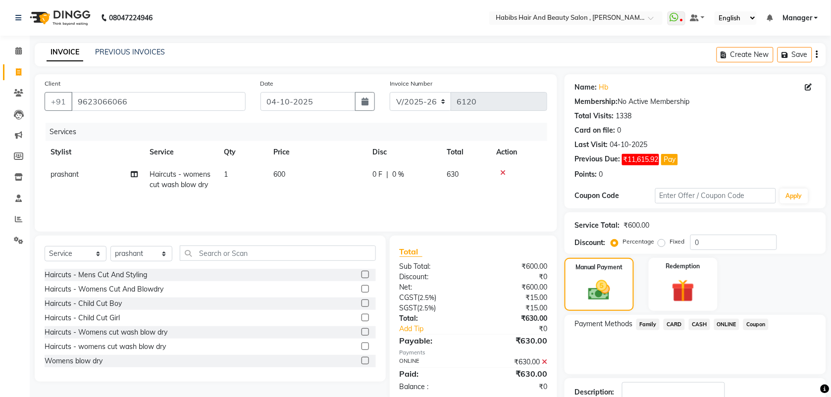
scroll to position [68, 0]
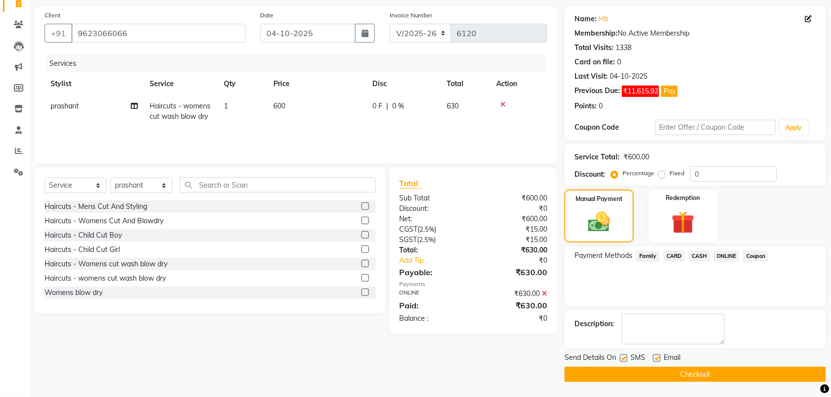
click at [702, 377] on button "Checkout" at bounding box center [696, 374] width 262 height 15
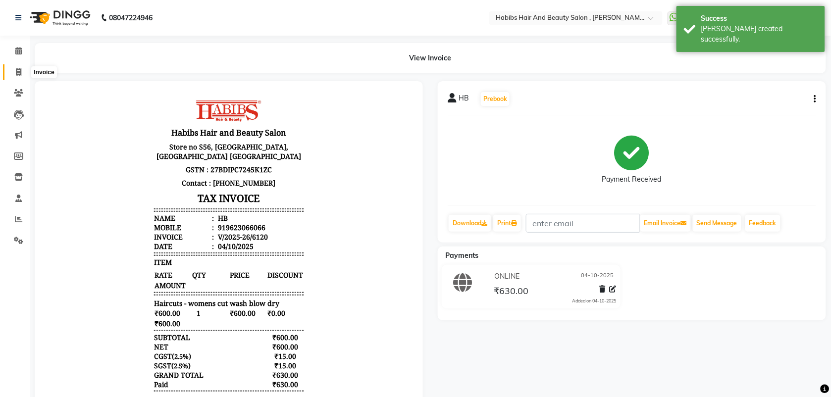
click at [16, 72] on icon at bounding box center [18, 71] width 5 height 7
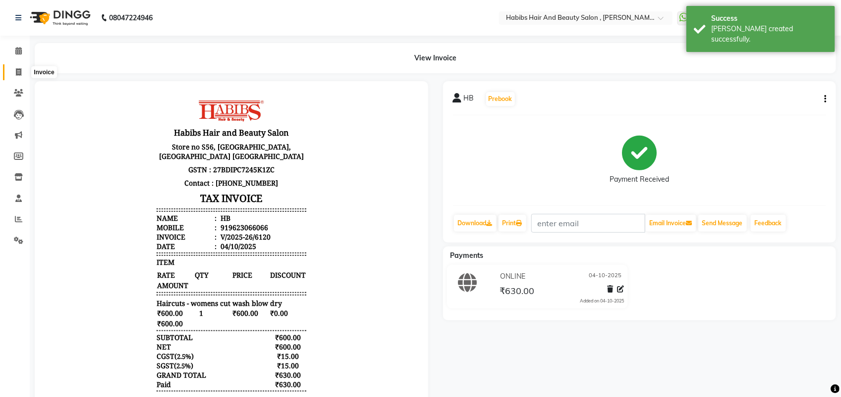
select select "service"
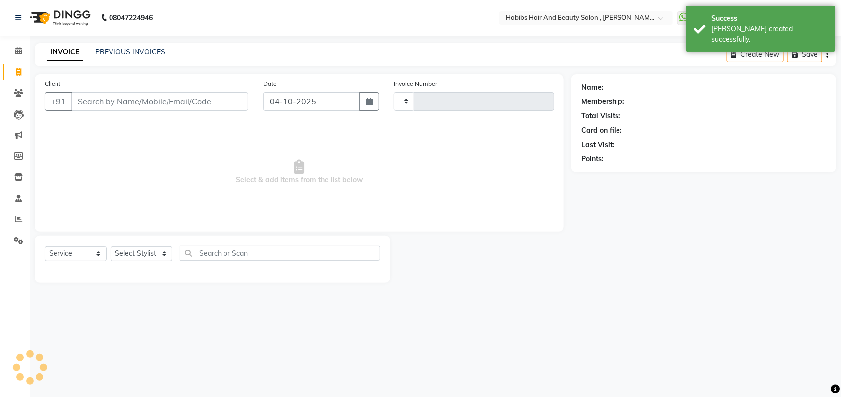
type input "6121"
select select "3814"
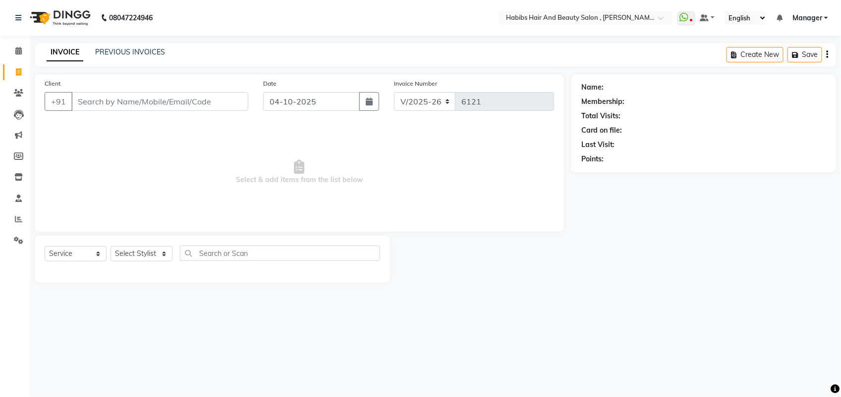
click at [85, 101] on input "Client" at bounding box center [159, 101] width 177 height 19
click at [155, 256] on select "Select Stylist [PERSON_NAME] Manager [PERSON_NAME] Saif [PERSON_NAME] [PERSON_N…" at bounding box center [141, 253] width 62 height 15
click at [306, 168] on span "Select & add items from the list below" at bounding box center [299, 172] width 509 height 99
click at [149, 52] on link "PREVIOUS INVOICES" at bounding box center [130, 52] width 70 height 9
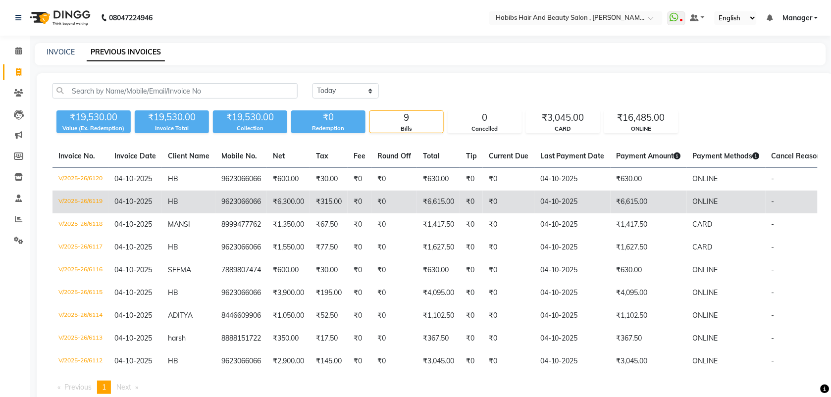
click at [238, 198] on td "9623066066" at bounding box center [242, 202] width 52 height 23
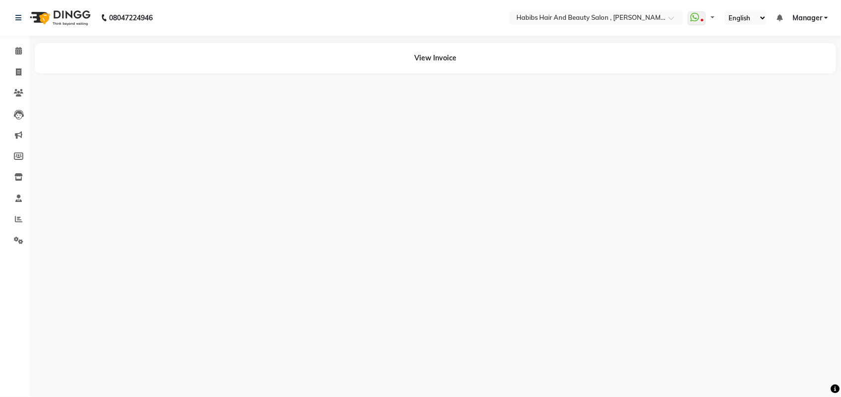
select select "en"
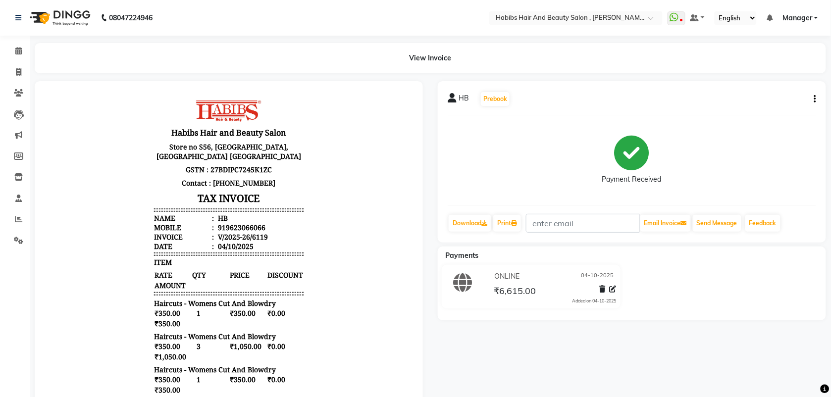
click at [816, 100] on icon "button" at bounding box center [815, 99] width 2 height 0
click at [769, 105] on div "Edit Invoice" at bounding box center [766, 105] width 68 height 12
select select "service"
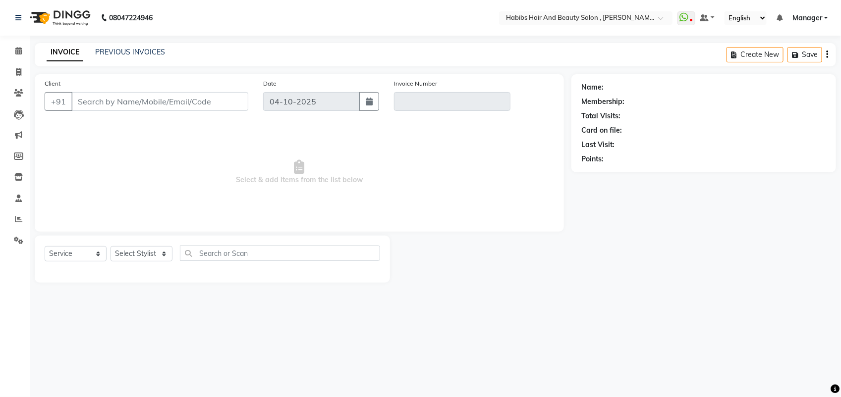
type input "9623066066"
type input "V/2025-26/6119"
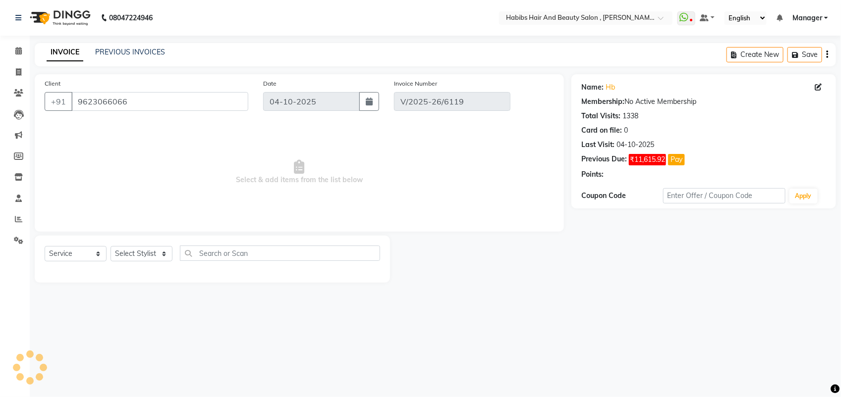
select select "select"
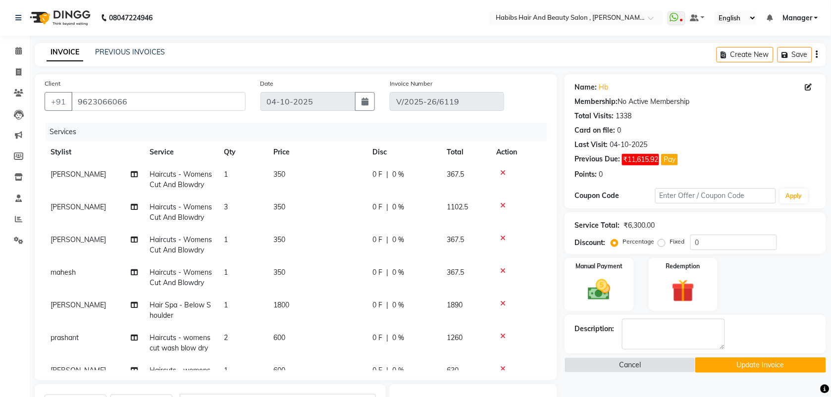
click at [531, 43] on div "INVOICE PREVIOUS INVOICES Create New Save" at bounding box center [431, 54] width 792 height 23
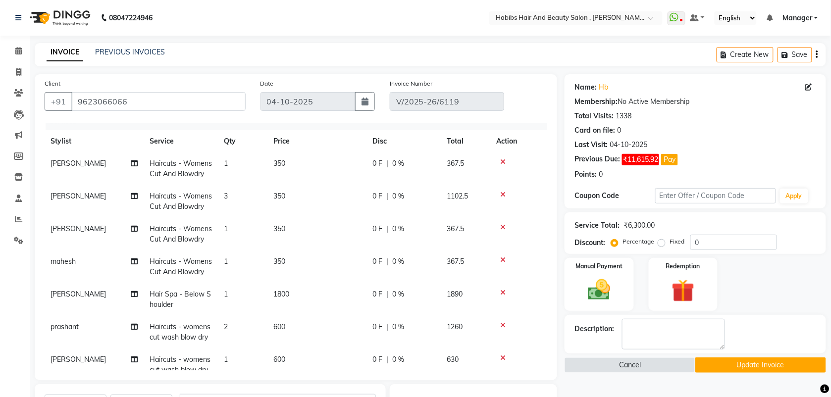
scroll to position [12, 0]
click at [229, 325] on td "2" at bounding box center [243, 331] width 50 height 33
select select "18510"
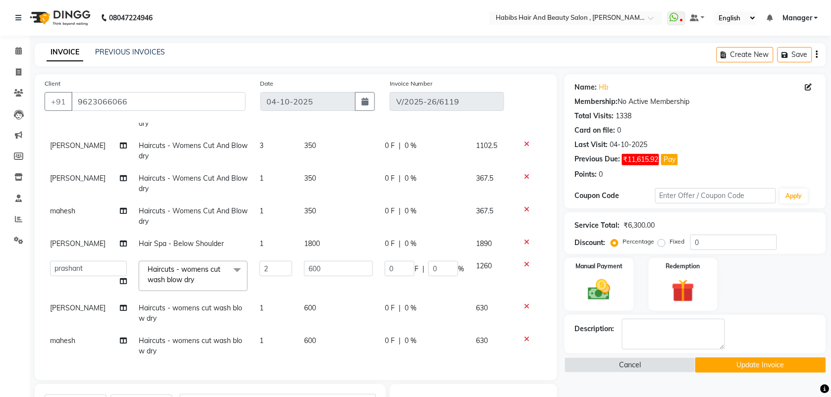
scroll to position [167, 0]
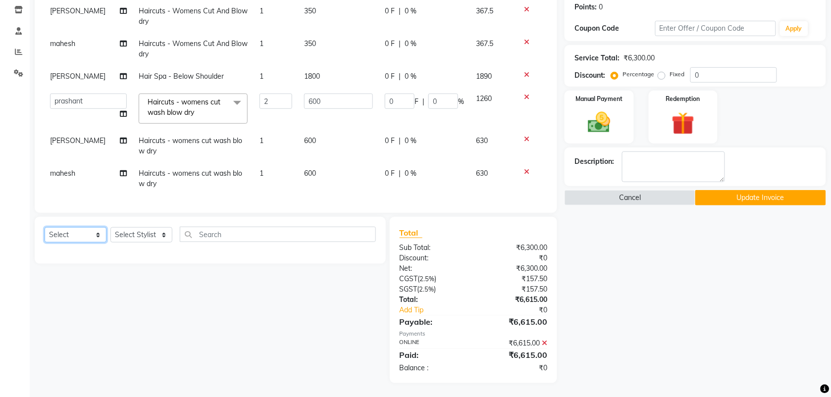
click at [63, 235] on select "Select Service Product Membership Package Voucher Prepaid Gift Card" at bounding box center [76, 234] width 62 height 15
select select "service"
click at [45, 227] on select "Select Service Product Membership Package Voucher Prepaid Gift Card" at bounding box center [76, 234] width 62 height 15
click at [148, 231] on select "Select Stylist [PERSON_NAME] Manager [PERSON_NAME] Saif [PERSON_NAME] [PERSON_N…" at bounding box center [141, 234] width 62 height 15
select select "40225"
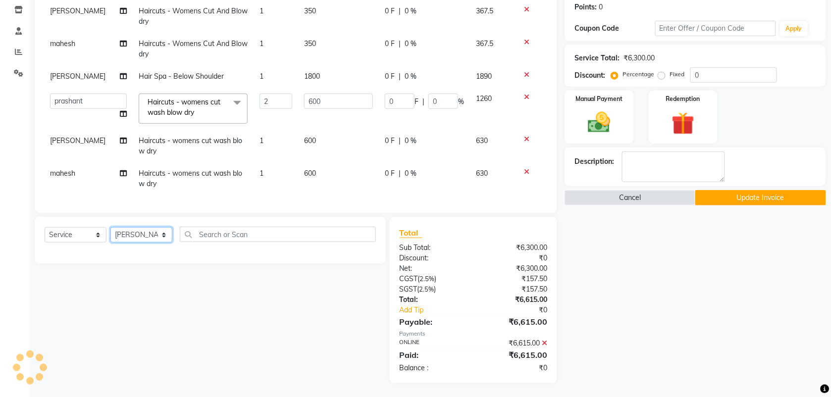
click at [110, 227] on select "Select Stylist [PERSON_NAME] Manager [PERSON_NAME] Saif [PERSON_NAME] [PERSON_N…" at bounding box center [141, 234] width 62 height 15
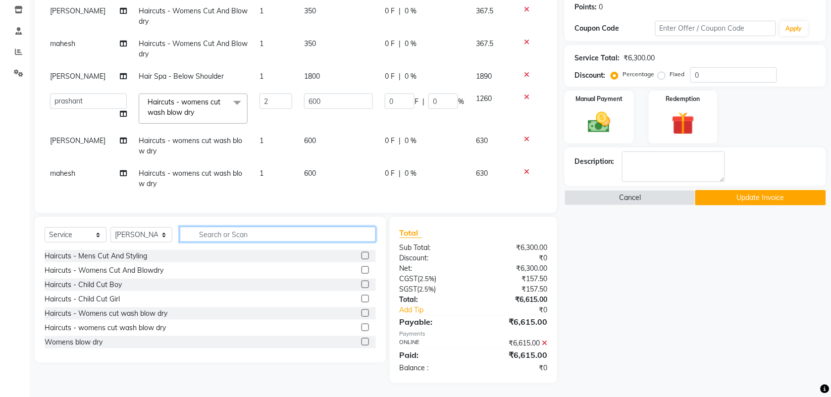
click at [238, 229] on input "text" at bounding box center [278, 234] width 196 height 15
type input "BE"
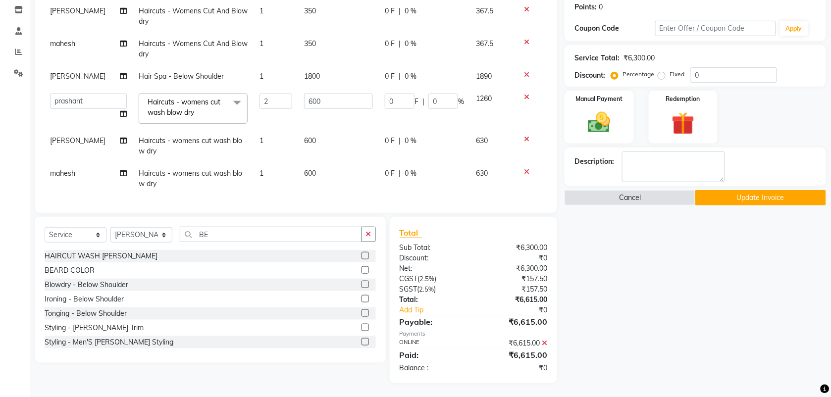
click at [362, 259] on div at bounding box center [365, 257] width 6 height 10
click at [362, 257] on label at bounding box center [365, 255] width 7 height 7
click at [362, 257] on input "checkbox" at bounding box center [365, 256] width 6 height 6
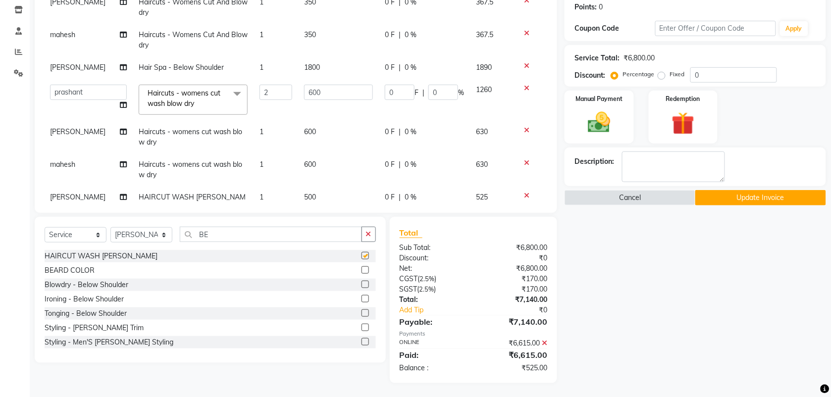
checkbox input "false"
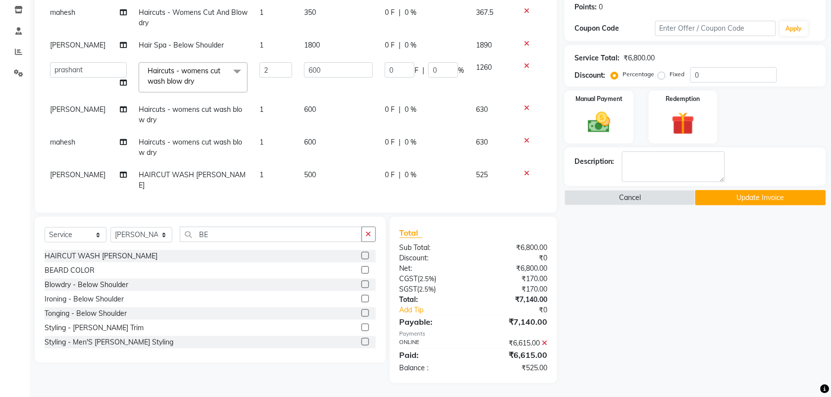
click at [304, 177] on span "500" at bounding box center [310, 174] width 12 height 9
select select "40225"
click at [308, 179] on input "500" at bounding box center [338, 177] width 69 height 15
type input "550"
click at [318, 157] on td "600" at bounding box center [338, 147] width 81 height 33
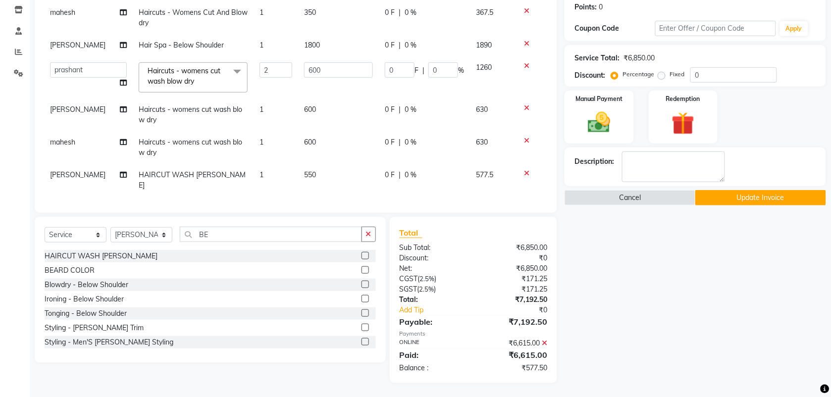
select select "18894"
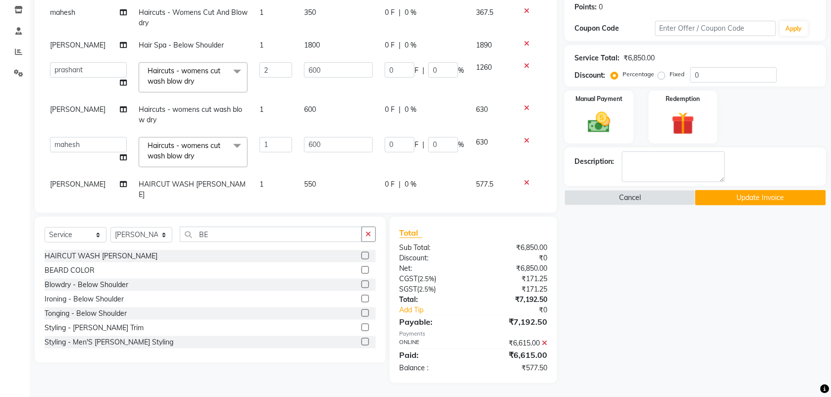
click at [546, 341] on icon at bounding box center [544, 343] width 5 height 7
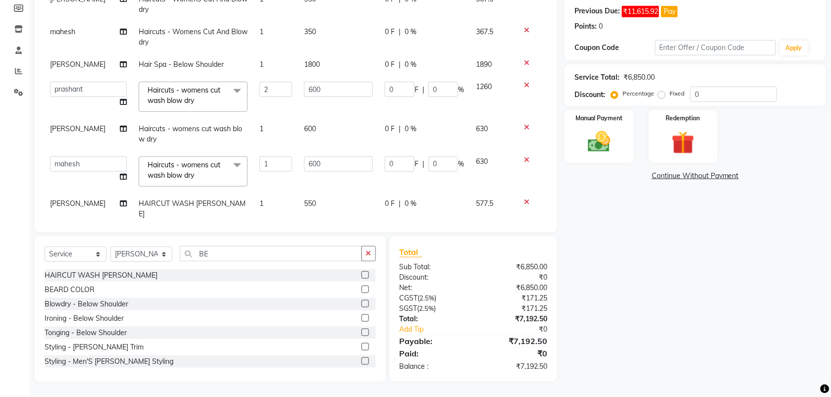
scroll to position [148, 0]
click at [597, 140] on img at bounding box center [599, 142] width 39 height 27
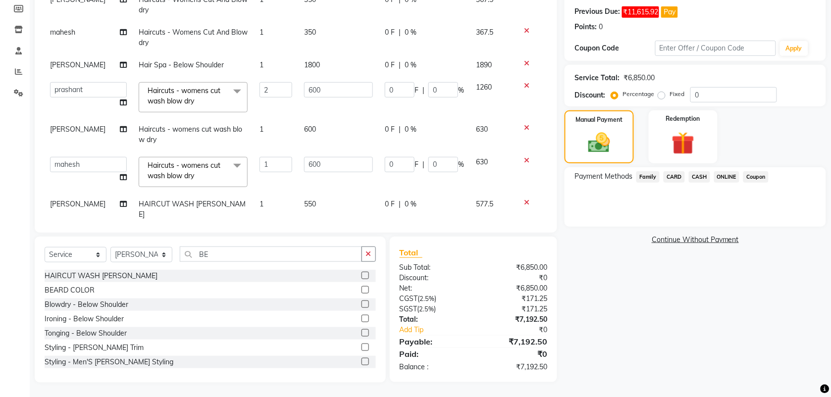
click at [733, 175] on span "ONLINE" at bounding box center [727, 176] width 26 height 11
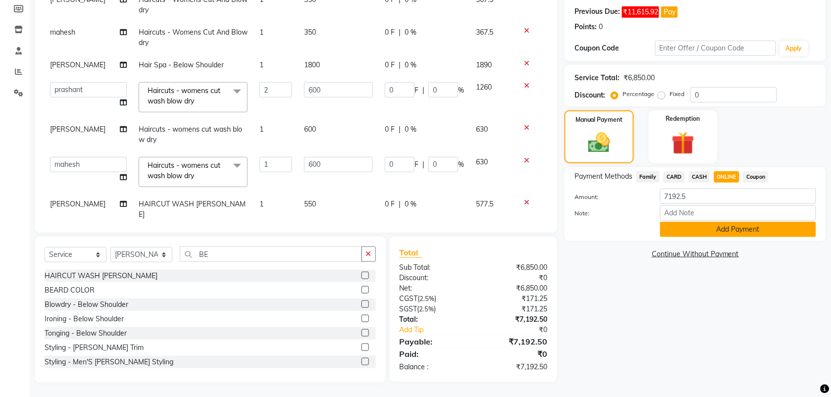
click at [693, 236] on button "Add Payment" at bounding box center [738, 229] width 156 height 15
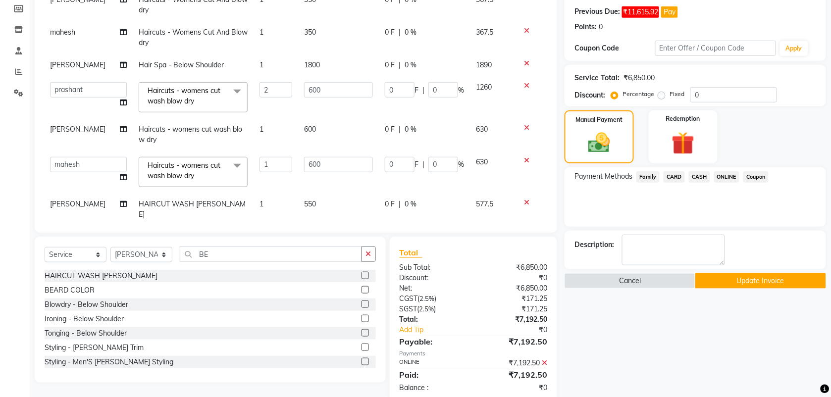
scroll to position [167, 0]
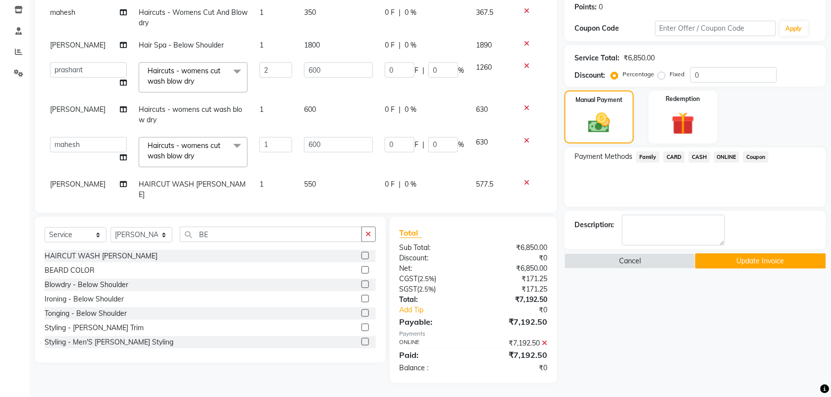
click at [719, 263] on button "Update Invoice" at bounding box center [761, 261] width 131 height 15
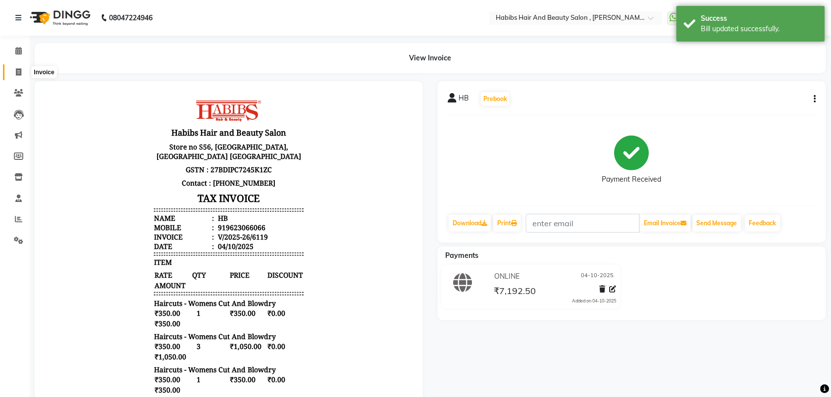
click at [13, 73] on span at bounding box center [18, 72] width 17 height 11
select select "service"
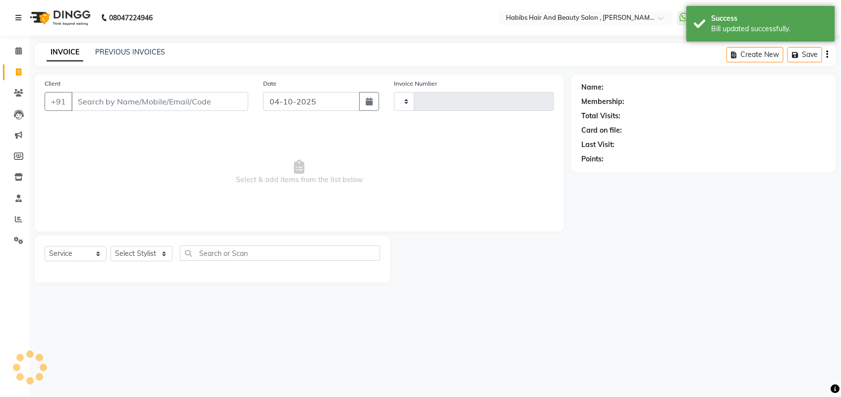
type input "6121"
select select "3814"
click at [105, 104] on input "Client" at bounding box center [159, 101] width 177 height 19
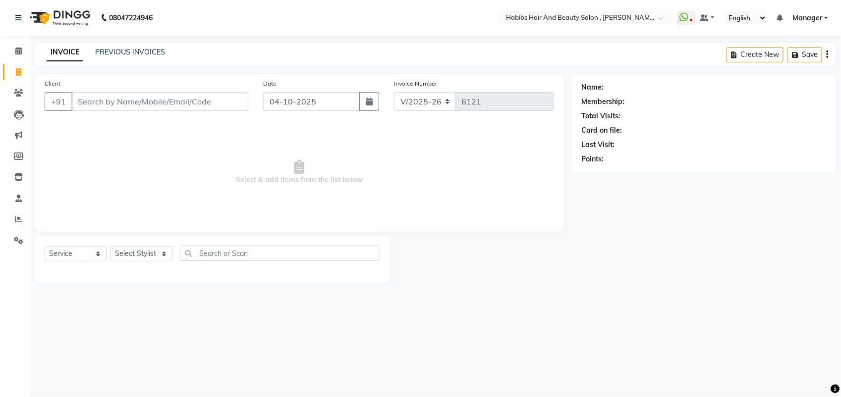
click at [105, 104] on input "Client" at bounding box center [159, 101] width 177 height 19
type input "9139943051"
click at [219, 103] on span "Add Client" at bounding box center [222, 102] width 39 height 10
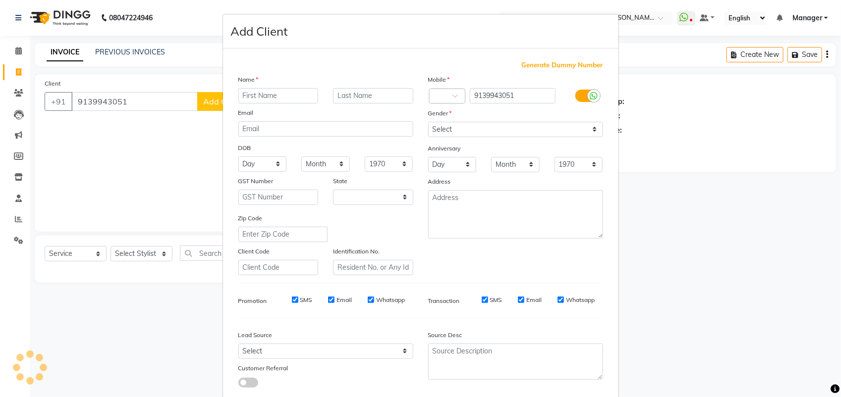
select select "22"
type input "RUTUJA"
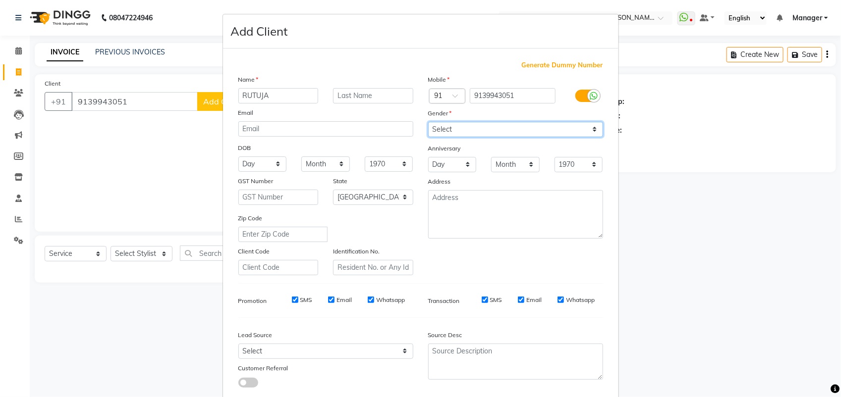
click at [451, 124] on select "Select [DEMOGRAPHIC_DATA] [DEMOGRAPHIC_DATA] Other Prefer Not To Say" at bounding box center [515, 129] width 175 height 15
select select "[DEMOGRAPHIC_DATA]"
click at [428, 122] on select "Select [DEMOGRAPHIC_DATA] [DEMOGRAPHIC_DATA] Other Prefer Not To Say" at bounding box center [515, 129] width 175 height 15
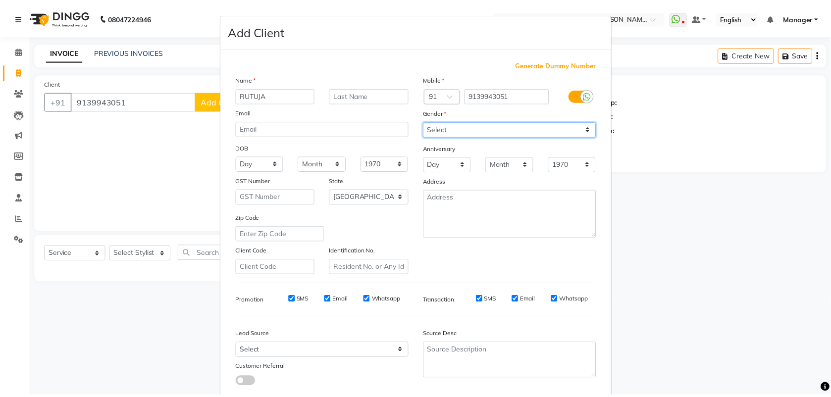
scroll to position [56, 0]
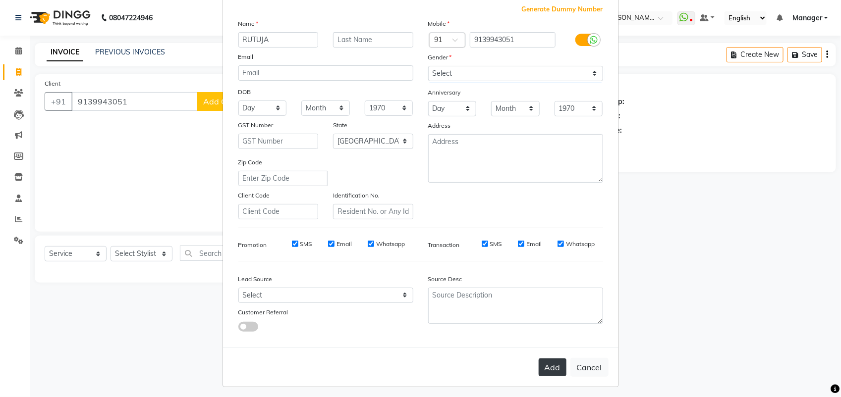
click at [549, 370] on button "Add" at bounding box center [553, 368] width 28 height 18
select select
select select "null"
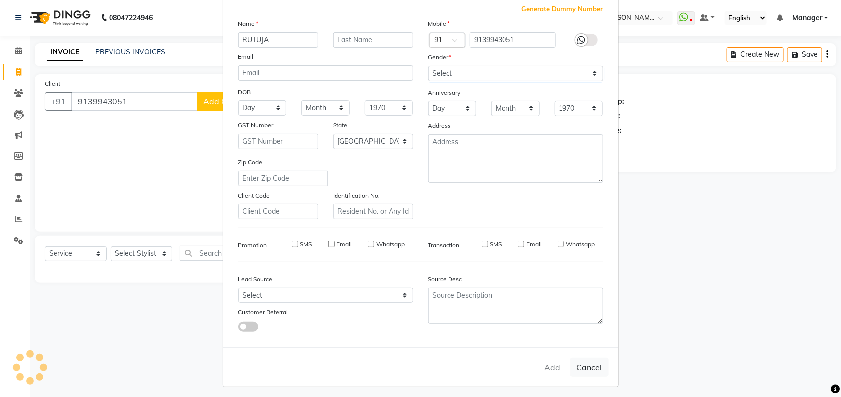
select select
checkbox input "false"
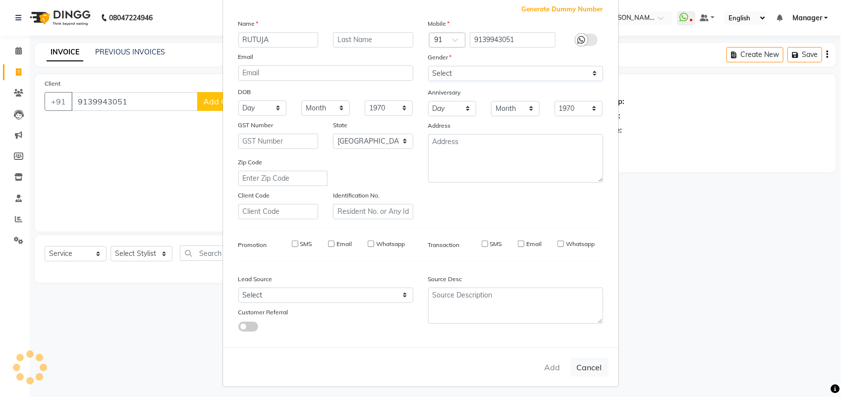
checkbox input "false"
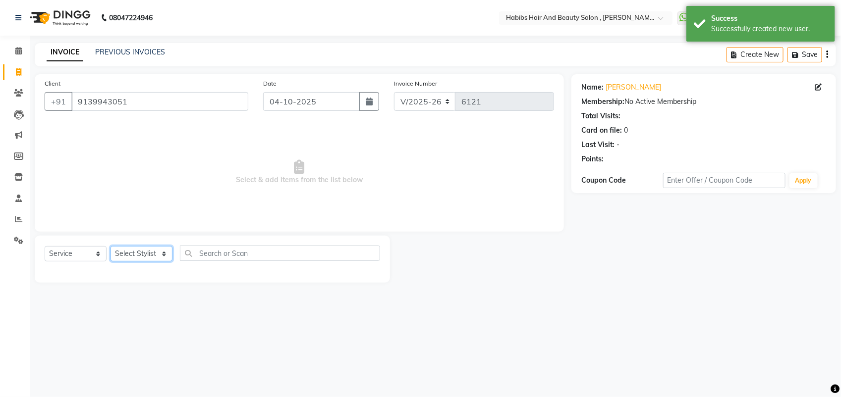
click at [143, 254] on select "Select Stylist [PERSON_NAME] Manager [PERSON_NAME] Saif [PERSON_NAME] [PERSON_N…" at bounding box center [141, 253] width 62 height 15
select select "18511"
click at [110, 246] on select "Select Stylist [PERSON_NAME] Manager [PERSON_NAME] Saif [PERSON_NAME] [PERSON_N…" at bounding box center [141, 253] width 62 height 15
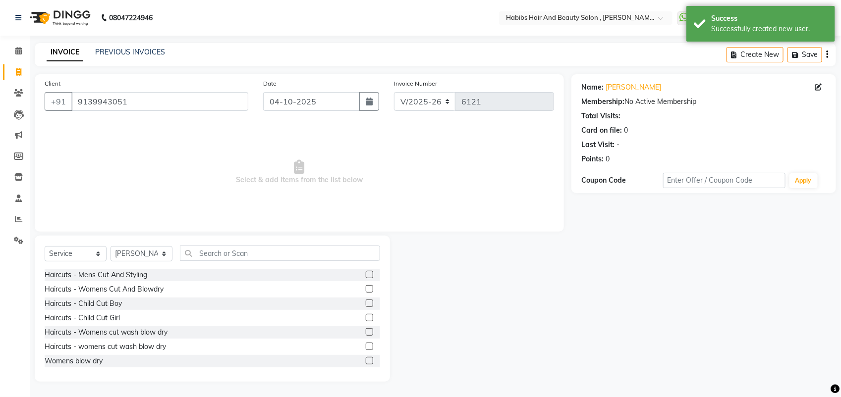
click at [366, 347] on label at bounding box center [369, 346] width 7 height 7
click at [366, 347] on input "checkbox" at bounding box center [369, 347] width 6 height 6
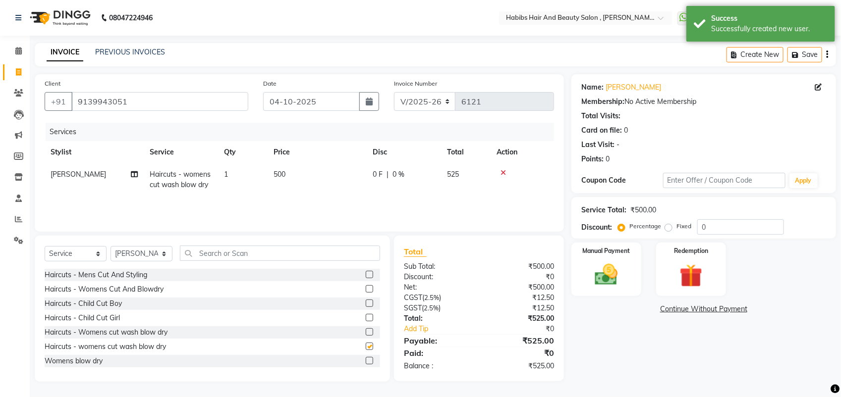
checkbox input "false"
click at [288, 178] on td "500" at bounding box center [317, 179] width 99 height 33
select select "18511"
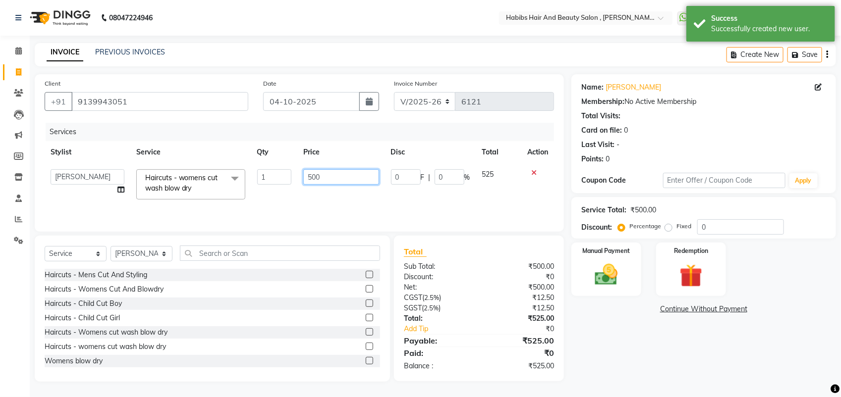
click at [312, 174] on input "500" at bounding box center [340, 176] width 75 height 15
type input "600"
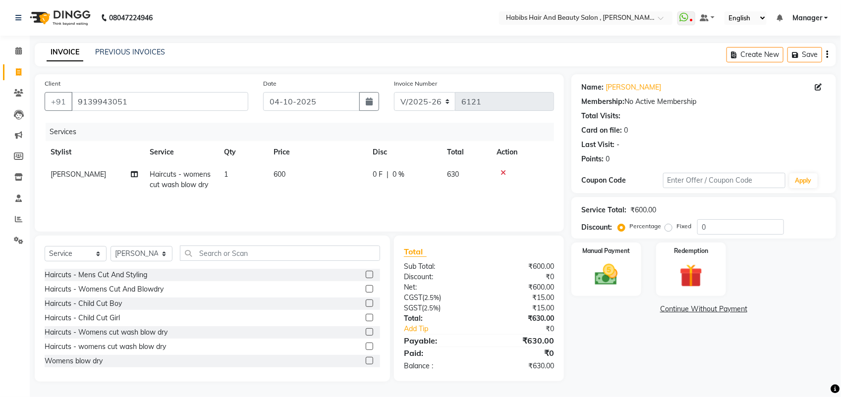
click at [310, 197] on div "Services Stylist Service Qty Price Disc Total Action vitthal Haircuts - womens …" at bounding box center [299, 172] width 509 height 99
click at [610, 275] on img at bounding box center [606, 275] width 39 height 28
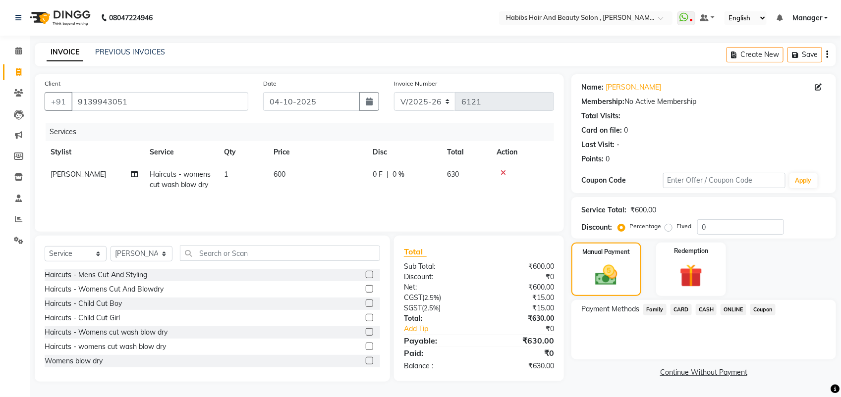
click at [727, 314] on span "ONLINE" at bounding box center [733, 309] width 26 height 11
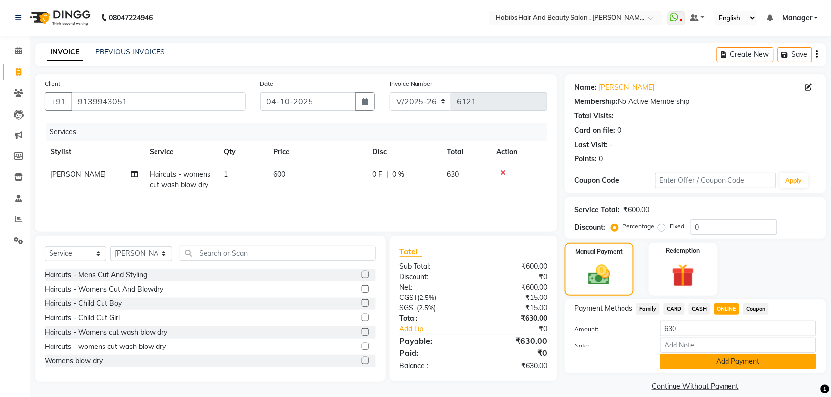
click at [698, 359] on button "Add Payment" at bounding box center [738, 361] width 156 height 15
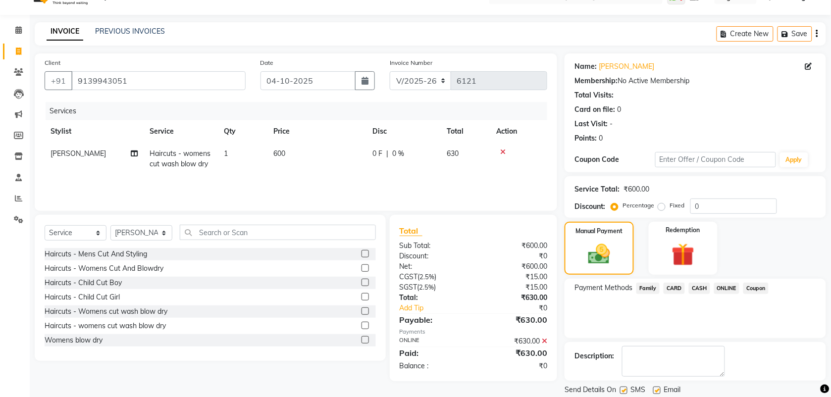
scroll to position [53, 0]
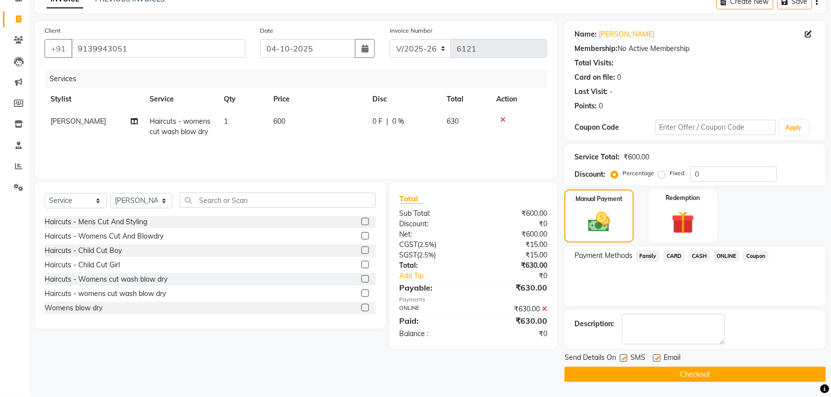
click at [677, 377] on button "Checkout" at bounding box center [696, 374] width 262 height 15
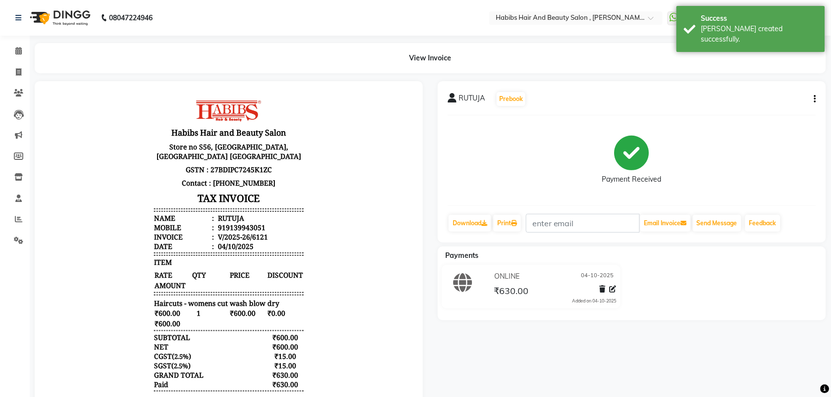
click at [13, 62] on li "Invoice" at bounding box center [15, 72] width 30 height 21
click at [20, 76] on span at bounding box center [18, 72] width 17 height 11
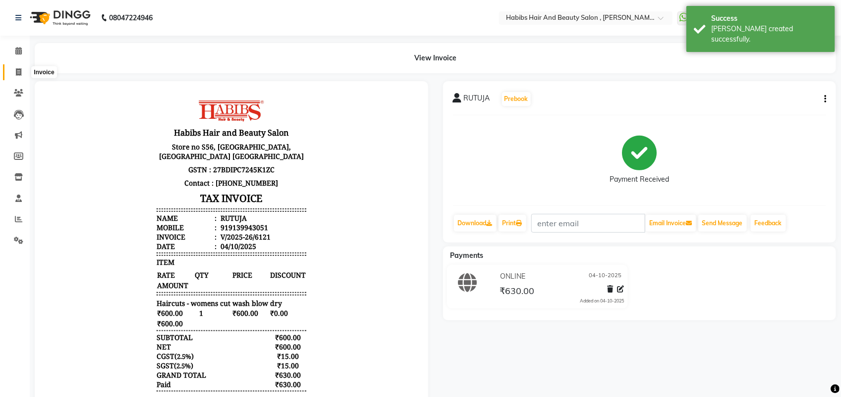
select select "service"
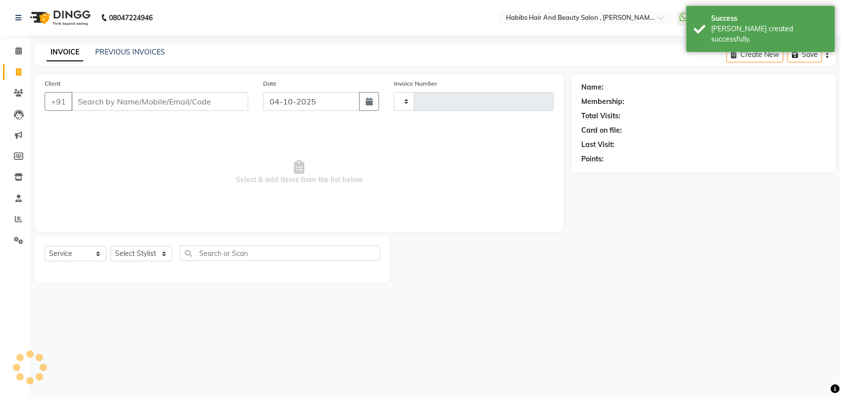
type input "6122"
select select "3814"
click at [110, 53] on link "PREVIOUS INVOICES" at bounding box center [130, 52] width 70 height 9
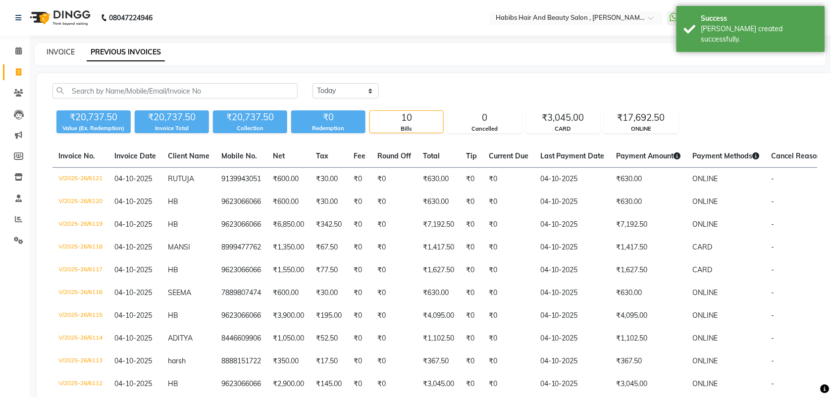
click at [53, 53] on link "INVOICE" at bounding box center [61, 52] width 28 height 9
select select "service"
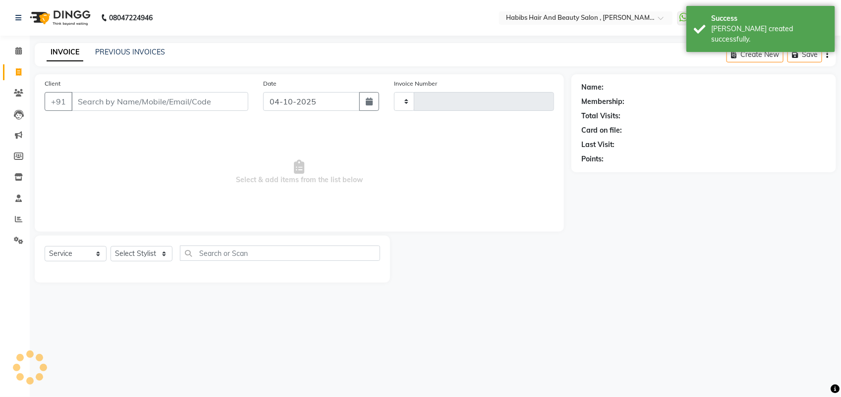
type input "6122"
select select "3814"
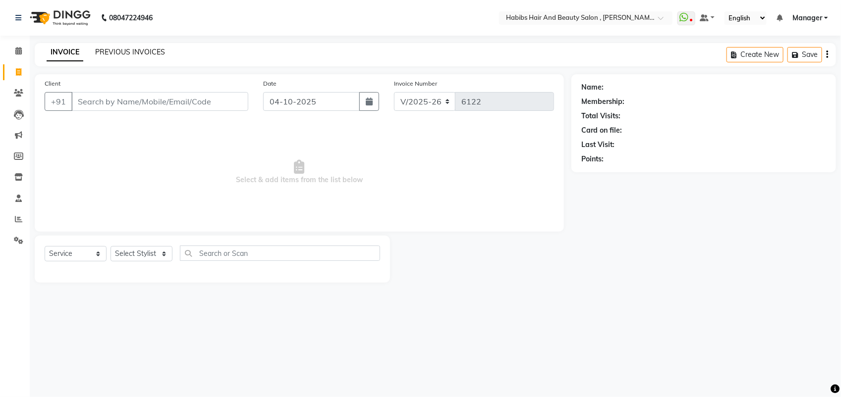
click at [119, 53] on link "PREVIOUS INVOICES" at bounding box center [130, 52] width 70 height 9
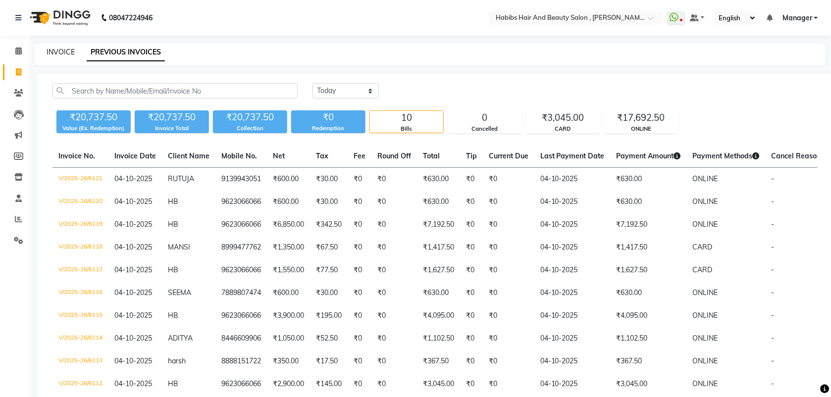
click at [62, 54] on link "INVOICE" at bounding box center [61, 52] width 28 height 9
select select "service"
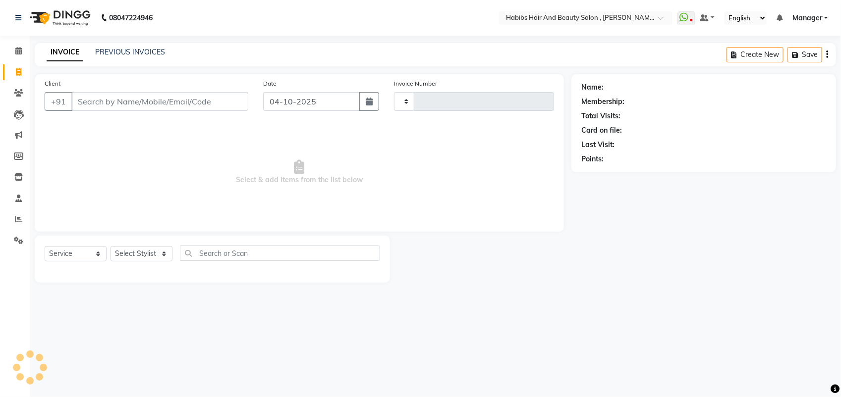
type input "6122"
select select "3814"
click at [124, 50] on link "PREVIOUS INVOICES" at bounding box center [130, 52] width 70 height 9
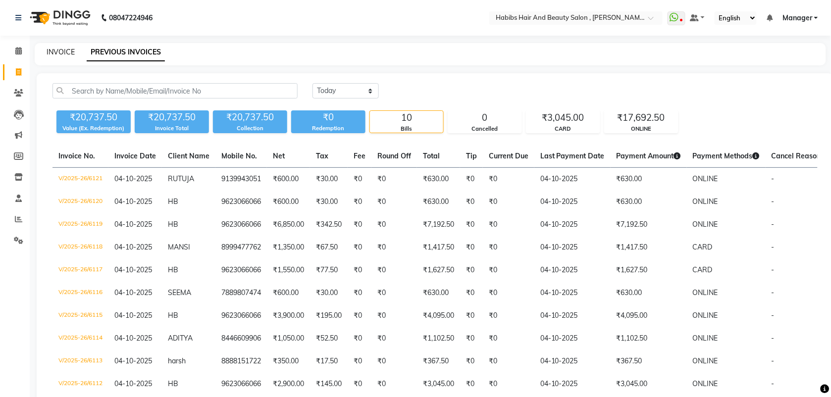
click at [63, 51] on link "INVOICE" at bounding box center [61, 52] width 28 height 9
select select "service"
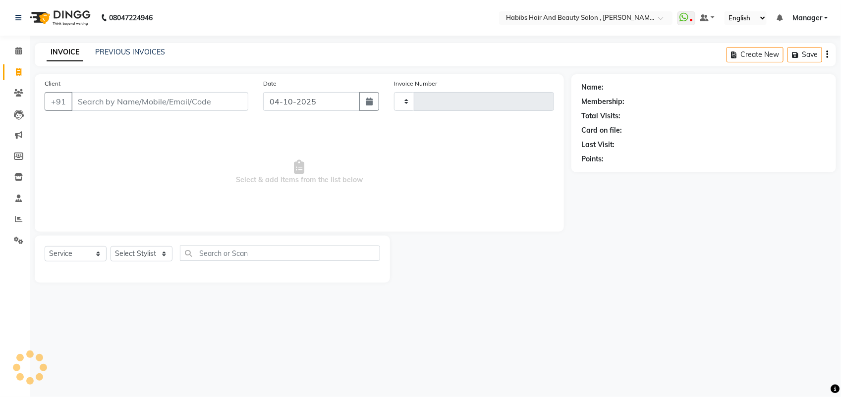
type input "6122"
select select "3814"
click at [109, 96] on input "Client" at bounding box center [159, 101] width 177 height 19
click at [97, 107] on input "Client" at bounding box center [159, 101] width 177 height 19
click at [114, 50] on link "PREVIOUS INVOICES" at bounding box center [130, 52] width 70 height 9
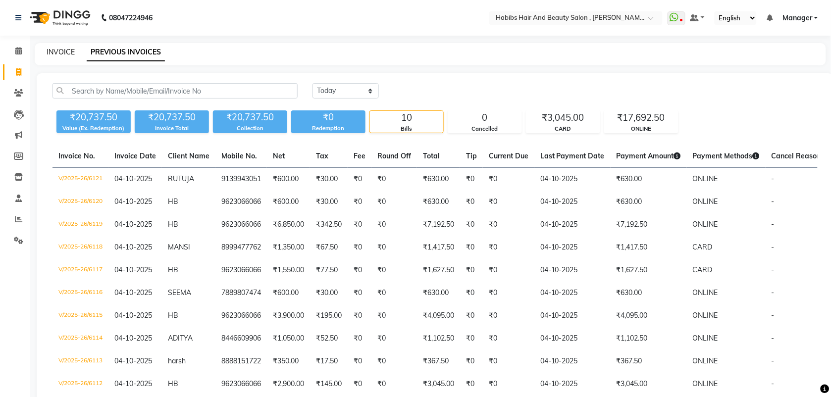
click at [63, 52] on link "INVOICE" at bounding box center [61, 52] width 28 height 9
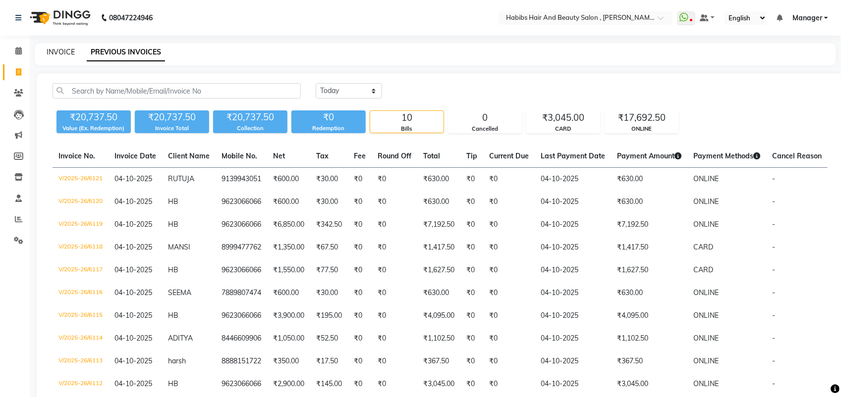
select select "service"
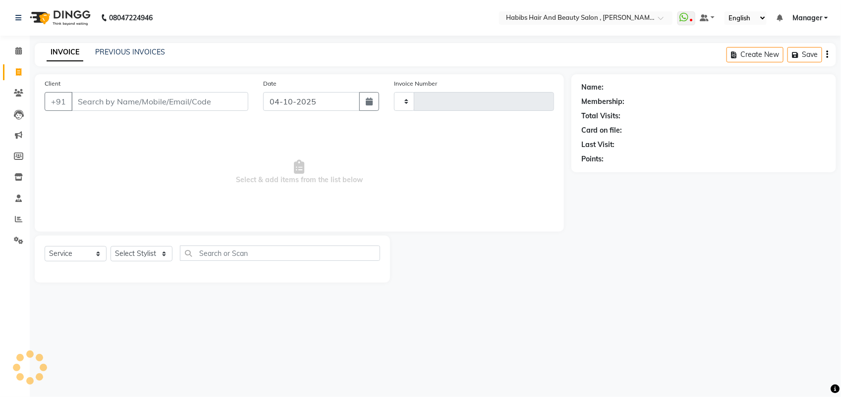
type input "6122"
select select "3814"
click at [86, 105] on input "Client" at bounding box center [159, 101] width 177 height 19
click at [134, 57] on div "PREVIOUS INVOICES" at bounding box center [130, 52] width 70 height 10
click at [110, 54] on link "PREVIOUS INVOICES" at bounding box center [130, 52] width 70 height 9
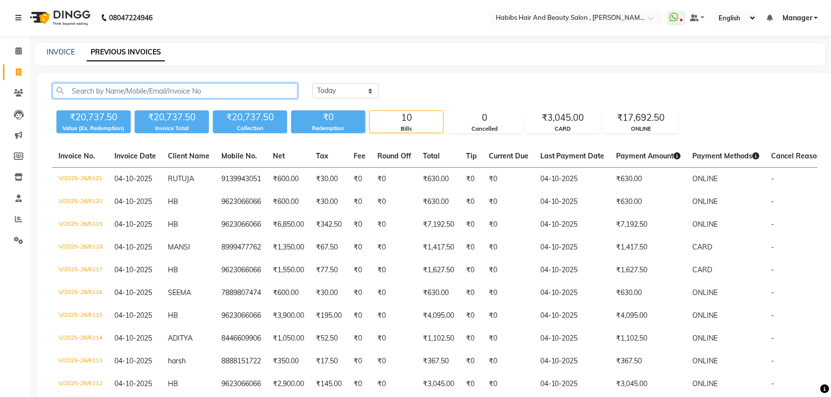
click at [90, 93] on input "text" at bounding box center [175, 90] width 245 height 15
click at [67, 48] on link "INVOICE" at bounding box center [61, 52] width 28 height 9
select select "service"
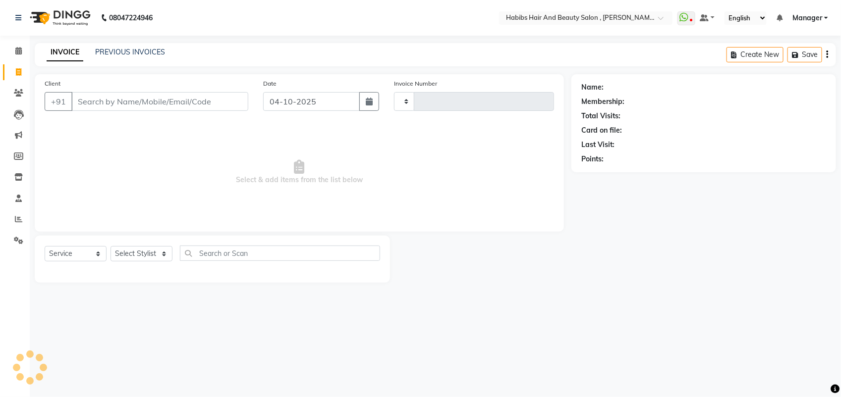
type input "6122"
select select "3814"
click at [100, 98] on input "Client" at bounding box center [159, 101] width 177 height 19
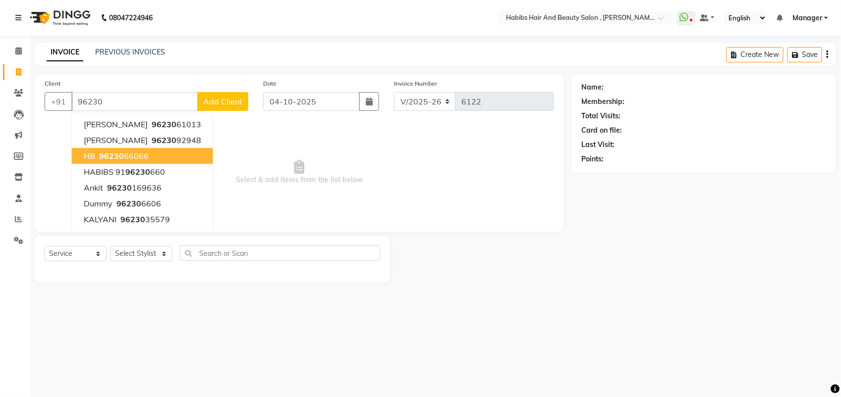
click at [114, 154] on span "96230" at bounding box center [111, 156] width 25 height 10
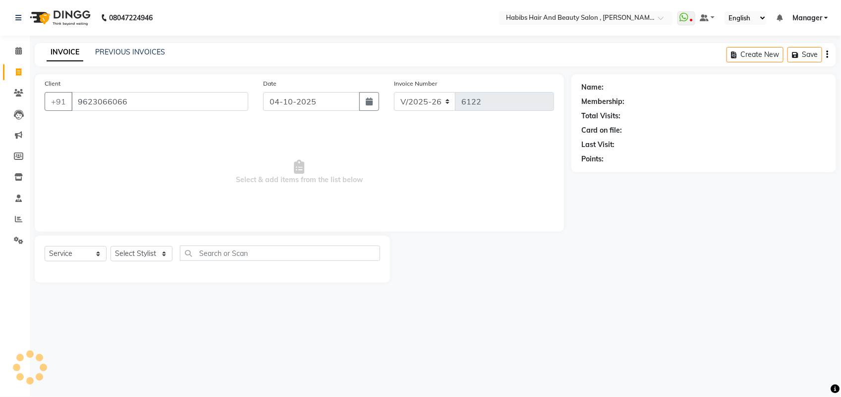
type input "9623066066"
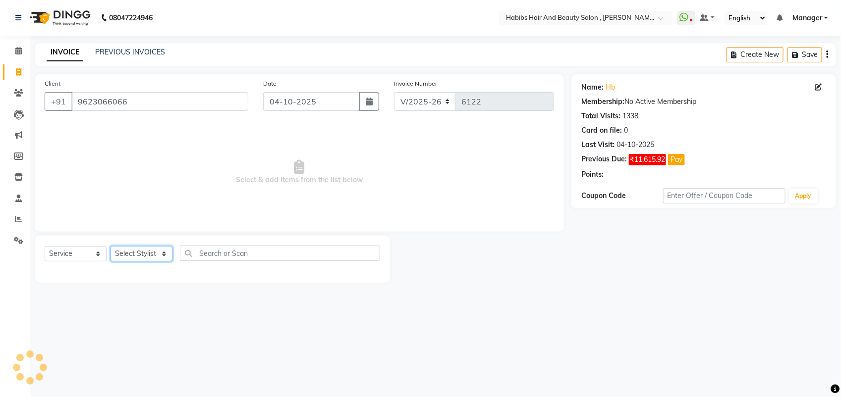
click at [152, 256] on select "Select Stylist [PERSON_NAME] Manager [PERSON_NAME] Saif [PERSON_NAME] [PERSON_N…" at bounding box center [141, 253] width 62 height 15
select select "22780"
click at [110, 246] on select "Select Stylist [PERSON_NAME] Manager [PERSON_NAME] Saif [PERSON_NAME] [PERSON_N…" at bounding box center [141, 253] width 62 height 15
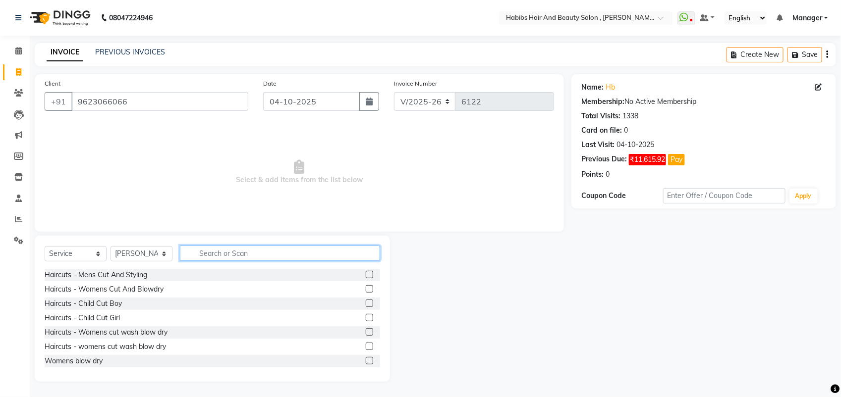
click at [249, 253] on input "text" at bounding box center [280, 253] width 200 height 15
type input "SPA"
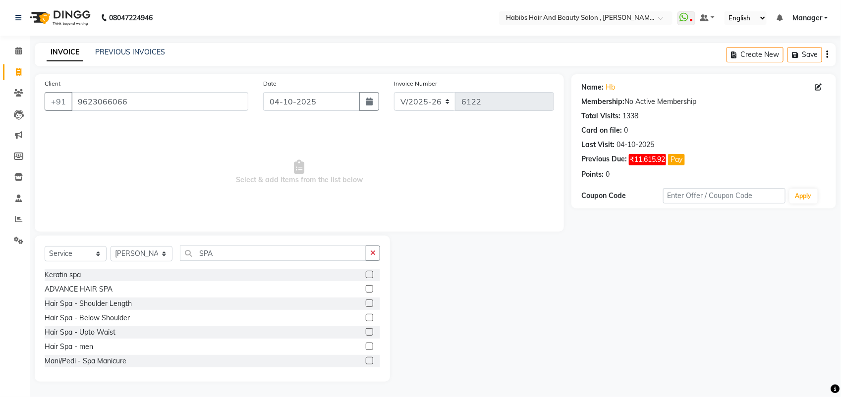
click at [366, 286] on label at bounding box center [369, 288] width 7 height 7
click at [366, 286] on input "checkbox" at bounding box center [369, 289] width 6 height 6
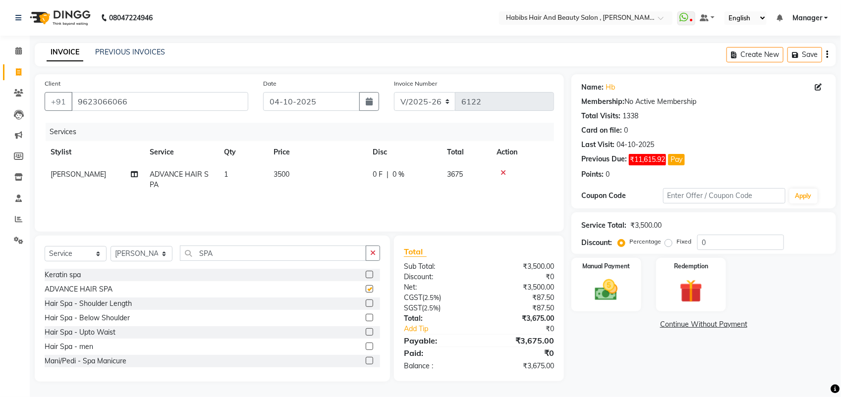
checkbox input "false"
click at [281, 179] on td "3500" at bounding box center [317, 179] width 99 height 33
select select "22780"
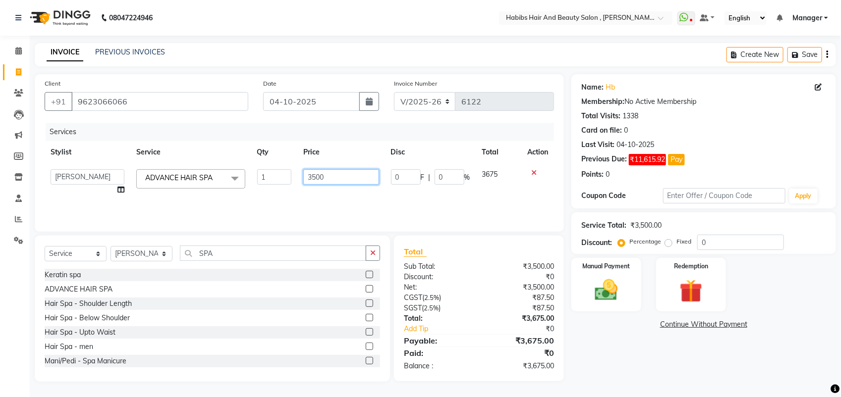
click at [309, 176] on input "3500" at bounding box center [340, 176] width 75 height 15
type input "2500"
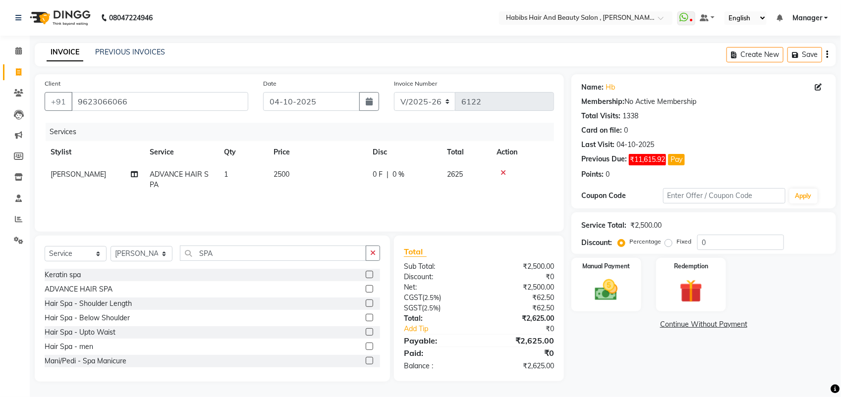
click at [311, 198] on div "Services Stylist Service Qty Price Disc Total Action Saish ADVANCE HAIR SPA 1 2…" at bounding box center [299, 172] width 509 height 99
click at [613, 298] on img at bounding box center [606, 290] width 39 height 28
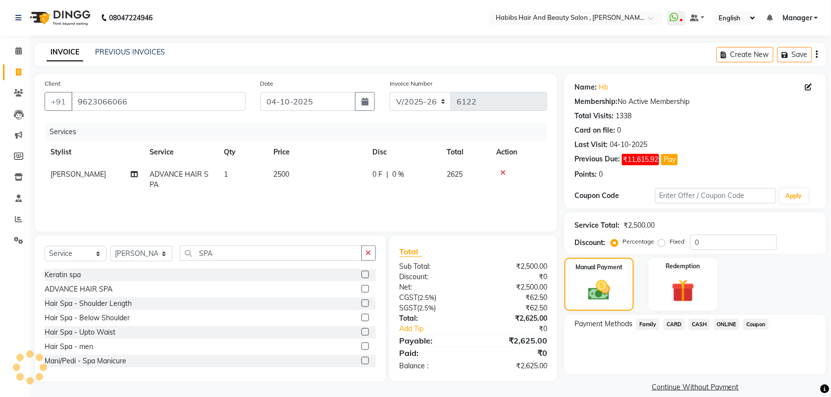
click at [674, 325] on span "CARD" at bounding box center [674, 324] width 21 height 11
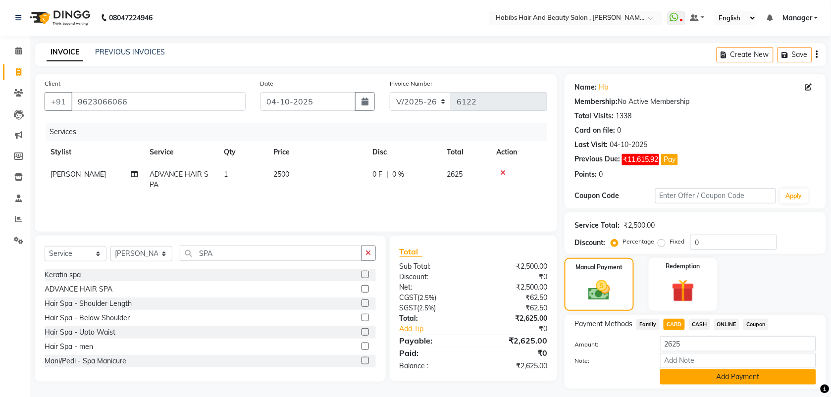
click at [677, 371] on button "Add Payment" at bounding box center [738, 377] width 156 height 15
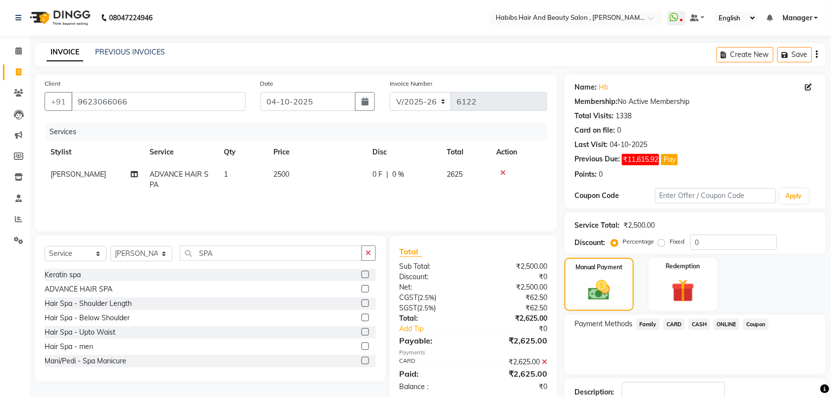
scroll to position [68, 0]
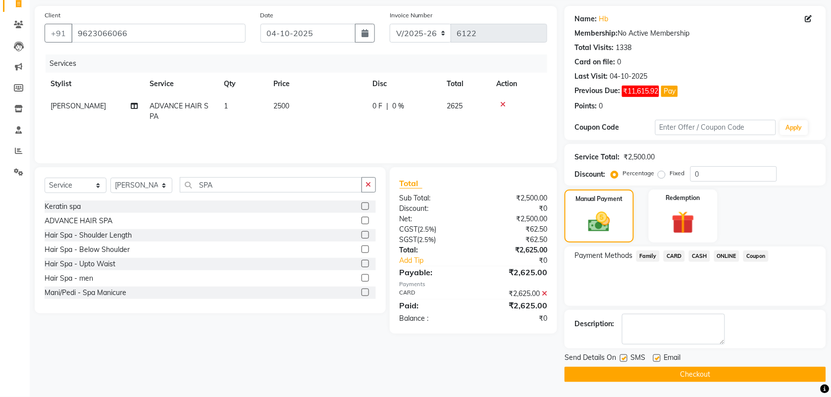
click at [677, 372] on button "Checkout" at bounding box center [696, 374] width 262 height 15
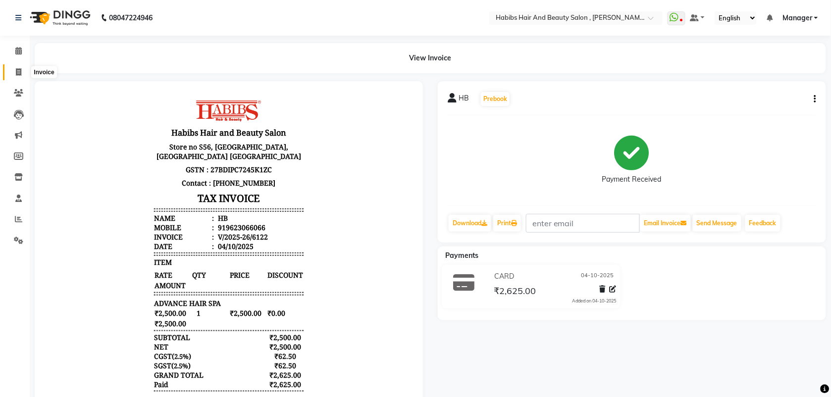
click at [21, 71] on icon at bounding box center [18, 71] width 5 height 7
select select "service"
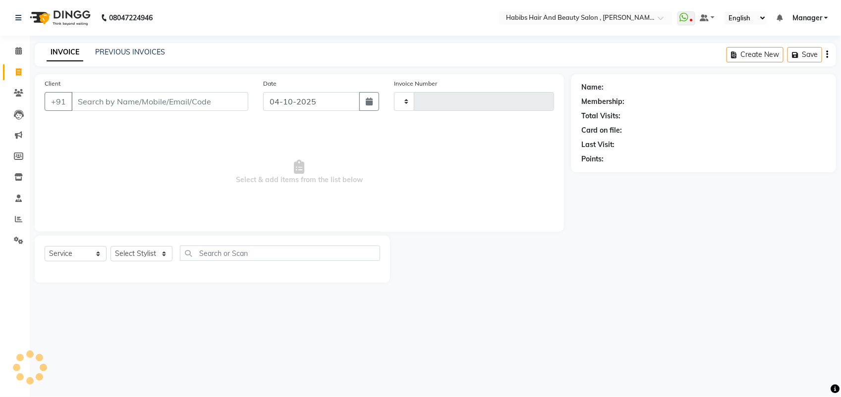
type input "6123"
select select "3814"
click at [125, 52] on link "PREVIOUS INVOICES" at bounding box center [130, 52] width 70 height 9
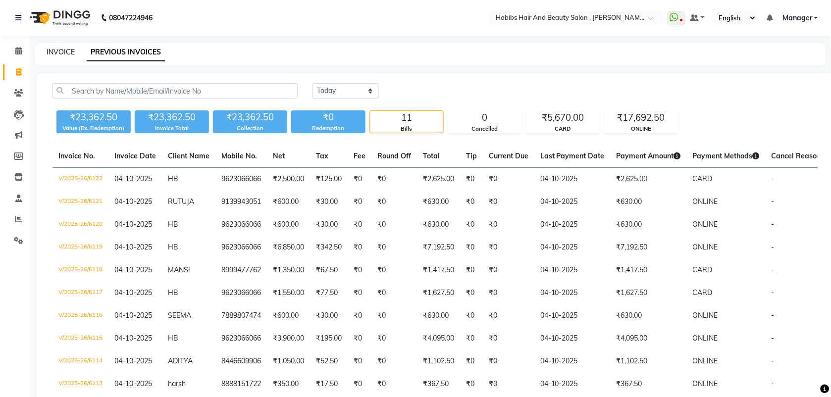
click at [53, 51] on link "INVOICE" at bounding box center [61, 52] width 28 height 9
select select "service"
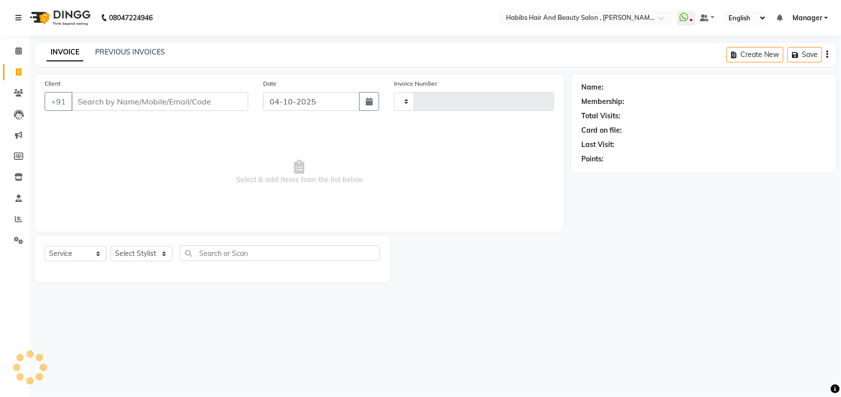
type input "6123"
select select "3814"
click at [113, 51] on link "PREVIOUS INVOICES" at bounding box center [130, 52] width 70 height 9
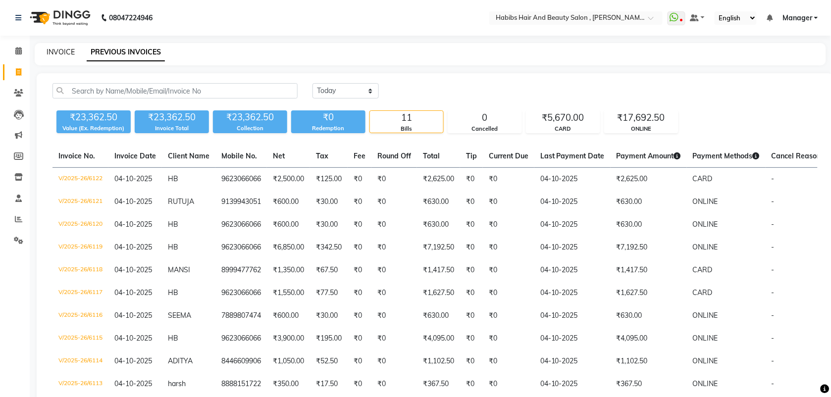
click at [59, 53] on link "INVOICE" at bounding box center [61, 52] width 28 height 9
select select "service"
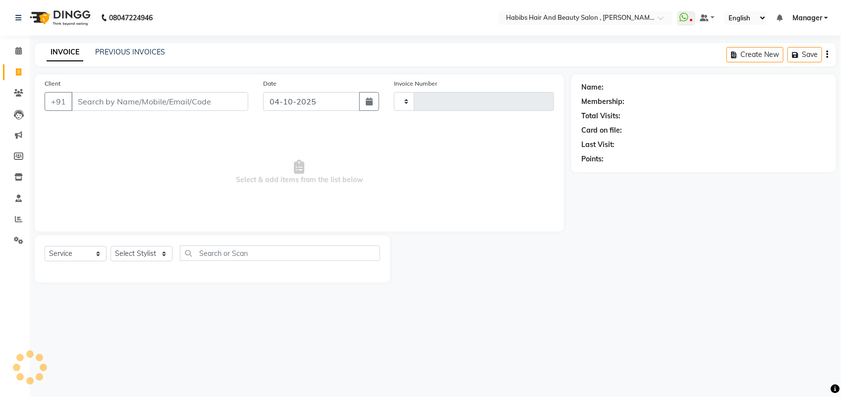
click at [86, 101] on input "Client" at bounding box center [159, 101] width 177 height 19
select select "3814"
type input "6123"
click at [91, 101] on input "Client" at bounding box center [159, 101] width 177 height 19
click at [110, 53] on link "PREVIOUS INVOICES" at bounding box center [130, 52] width 70 height 9
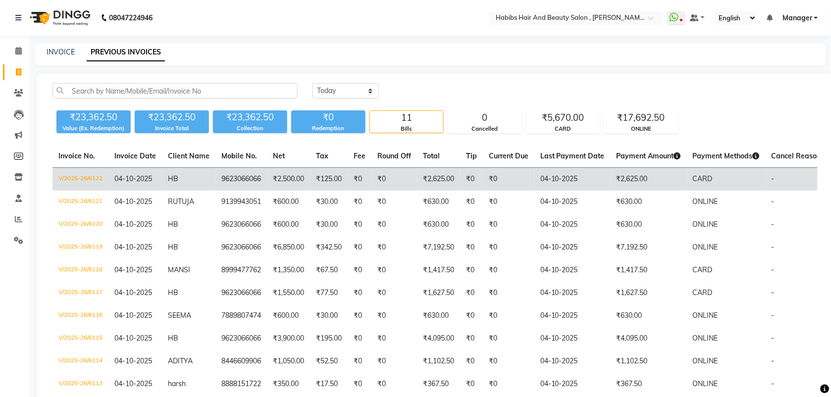
click at [307, 182] on td "₹2,500.00" at bounding box center [288, 179] width 43 height 23
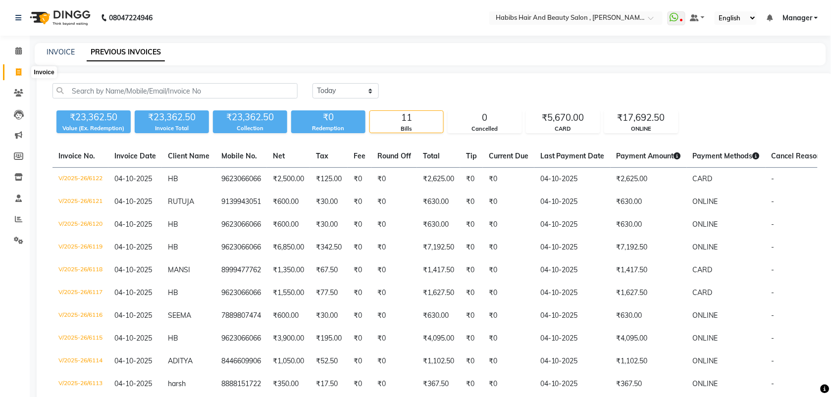
click at [17, 70] on icon at bounding box center [18, 71] width 5 height 7
select select "service"
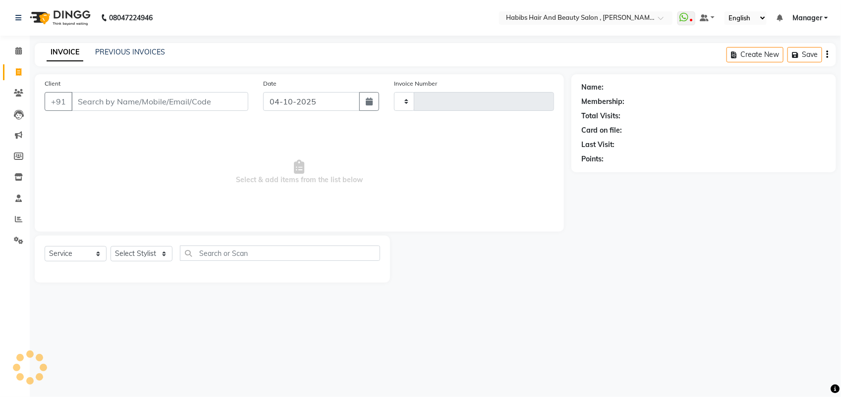
type input "6123"
select select "3814"
click at [105, 98] on input "Client" at bounding box center [159, 101] width 177 height 19
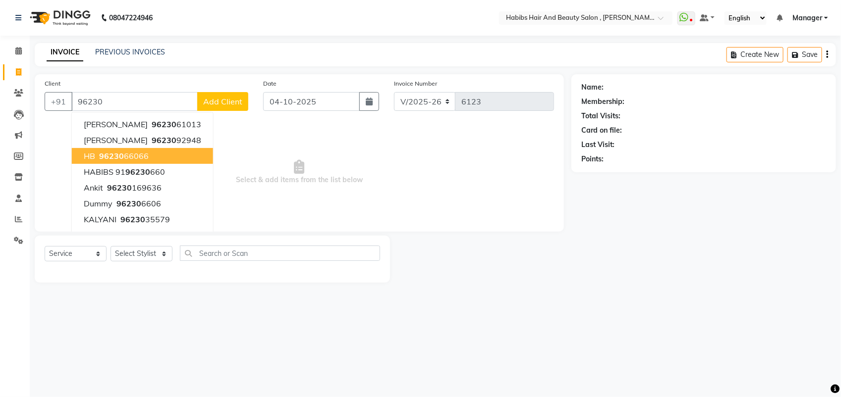
click at [130, 154] on ngb-highlight "96230 66066" at bounding box center [123, 156] width 52 height 10
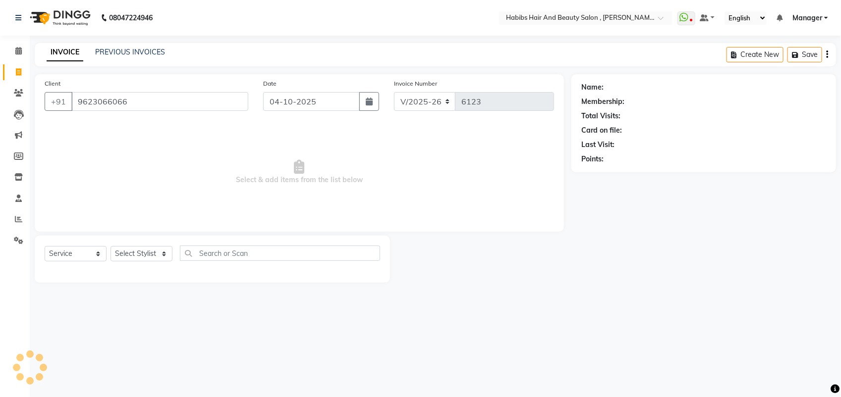
type input "9623066066"
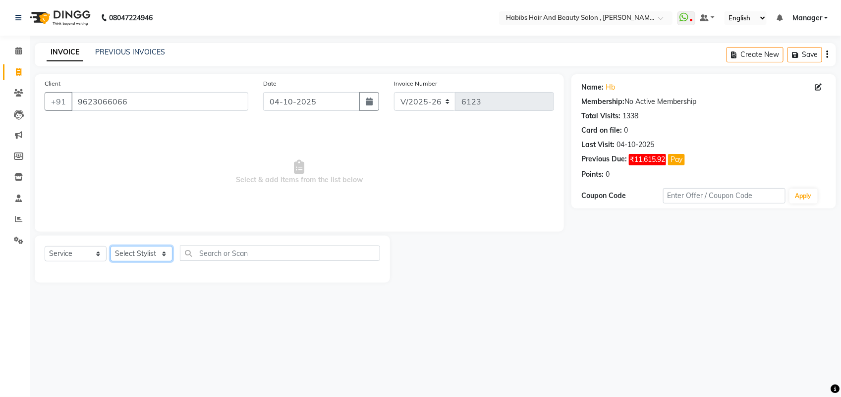
click at [148, 248] on select "Select Stylist [PERSON_NAME] Manager [PERSON_NAME] Saif [PERSON_NAME] [PERSON_N…" at bounding box center [141, 253] width 62 height 15
select select "87416"
click at [110, 246] on select "Select Stylist [PERSON_NAME] Manager [PERSON_NAME] Saif [PERSON_NAME] [PERSON_N…" at bounding box center [141, 253] width 62 height 15
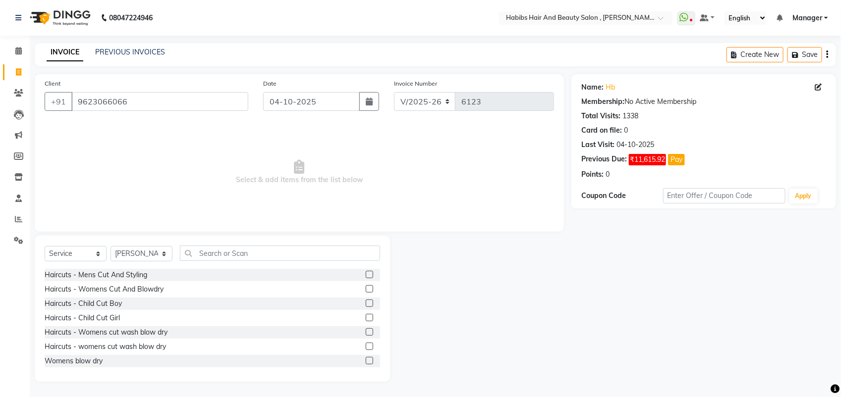
click at [366, 290] on label at bounding box center [369, 288] width 7 height 7
click at [366, 290] on input "checkbox" at bounding box center [369, 289] width 6 height 6
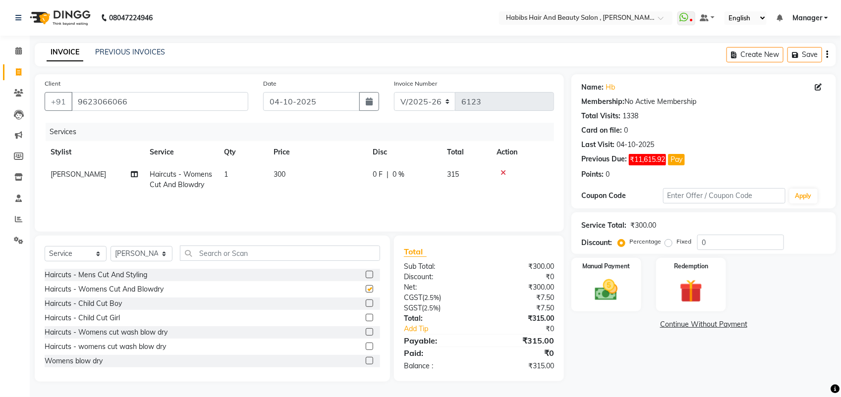
checkbox input "false"
click at [286, 178] on td "300" at bounding box center [317, 179] width 99 height 33
select select "87416"
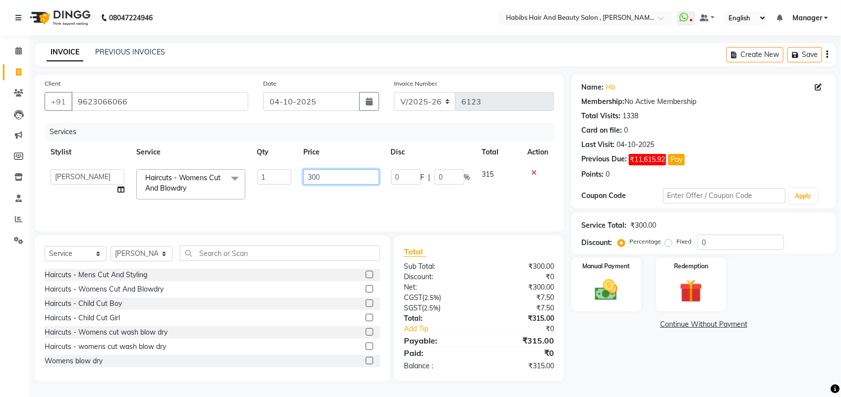
click at [315, 179] on input "300" at bounding box center [340, 176] width 75 height 15
type input "350"
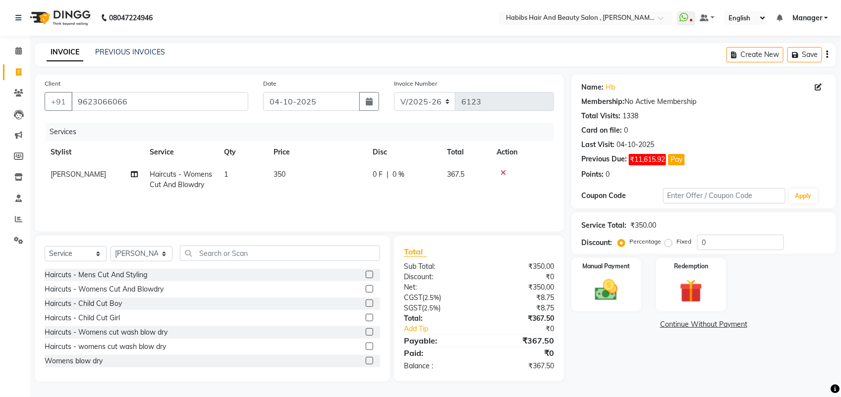
click at [302, 204] on div "Services Stylist Service Qty Price Disc Total Action siddhu Haircuts - Womens C…" at bounding box center [299, 172] width 509 height 99
click at [154, 254] on select "Select Stylist [PERSON_NAME] Manager [PERSON_NAME] Saif [PERSON_NAME] [PERSON_N…" at bounding box center [141, 253] width 62 height 15
select select "40225"
click at [110, 246] on select "Select Stylist [PERSON_NAME] Manager [PERSON_NAME] Saif [PERSON_NAME] [PERSON_N…" at bounding box center [141, 253] width 62 height 15
click at [366, 287] on label at bounding box center [369, 288] width 7 height 7
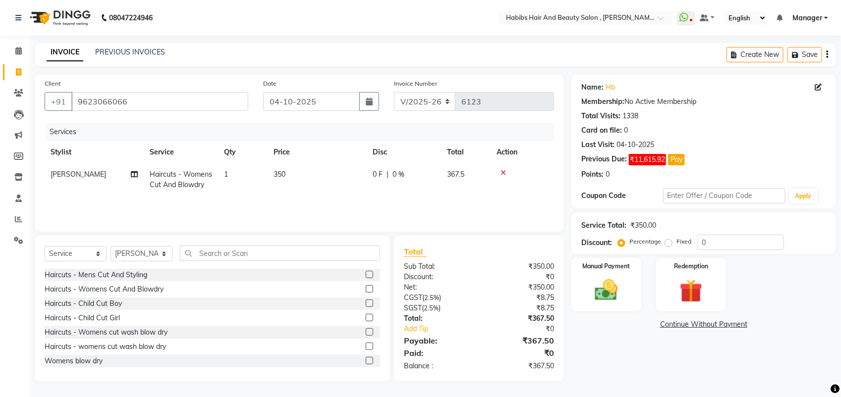
click at [366, 287] on input "checkbox" at bounding box center [369, 289] width 6 height 6
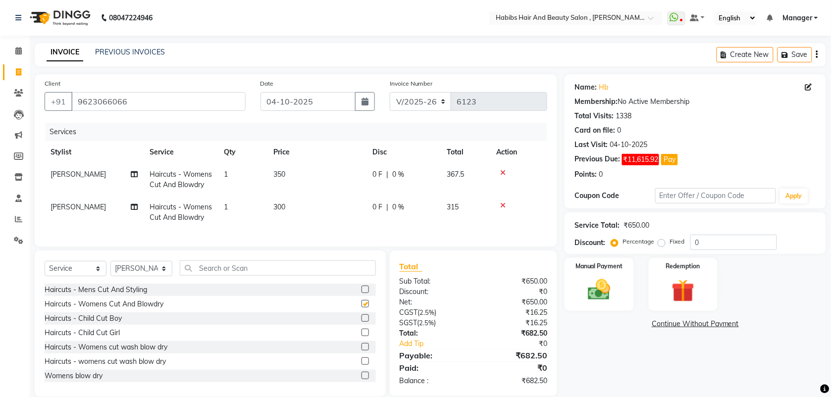
checkbox input "false"
click at [296, 210] on td "300" at bounding box center [317, 212] width 99 height 33
select select "40225"
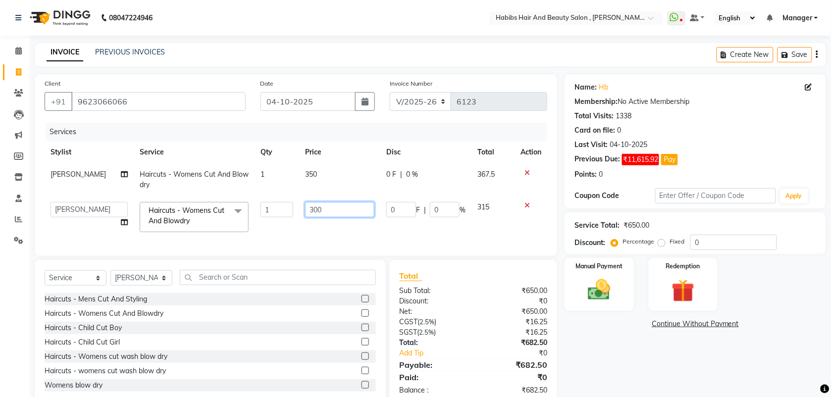
click at [311, 207] on input "300" at bounding box center [339, 209] width 69 height 15
type input "350"
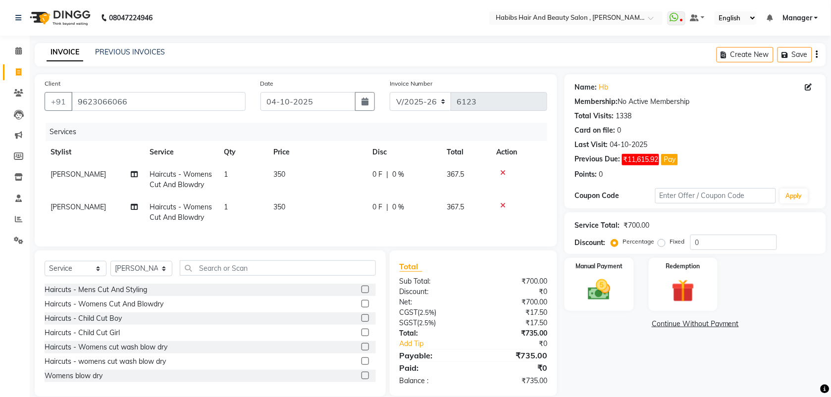
click at [315, 230] on div "Services Stylist Service Qty Price Disc Total Action siddhu Haircuts - Womens C…" at bounding box center [296, 180] width 503 height 114
click at [129, 276] on select "Select Stylist [PERSON_NAME] Manager [PERSON_NAME] Saif [PERSON_NAME] [PERSON_N…" at bounding box center [141, 268] width 62 height 15
select select "18510"
click at [110, 270] on select "Select Stylist [PERSON_NAME] Manager [PERSON_NAME] Saif [PERSON_NAME] [PERSON_N…" at bounding box center [141, 268] width 62 height 15
click at [362, 308] on label at bounding box center [365, 303] width 7 height 7
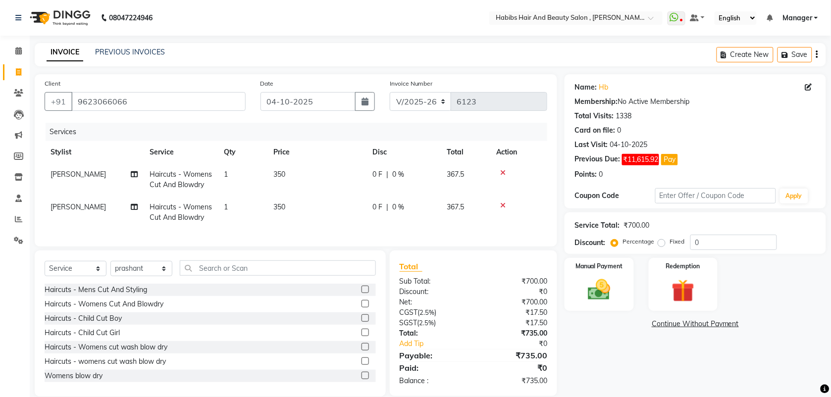
click at [362, 308] on input "checkbox" at bounding box center [365, 304] width 6 height 6
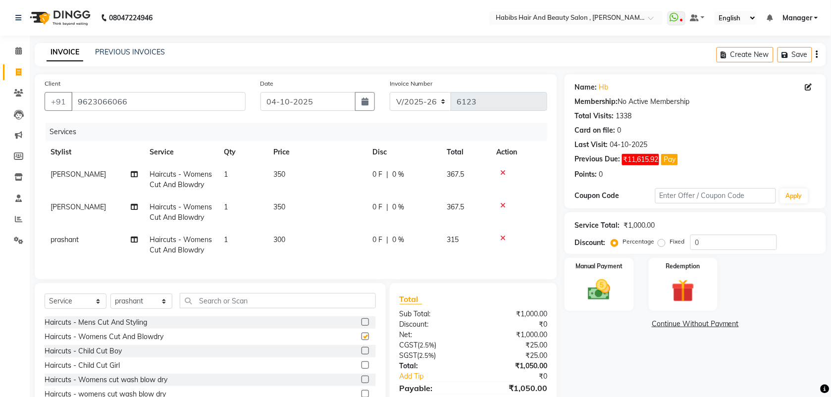
checkbox input "false"
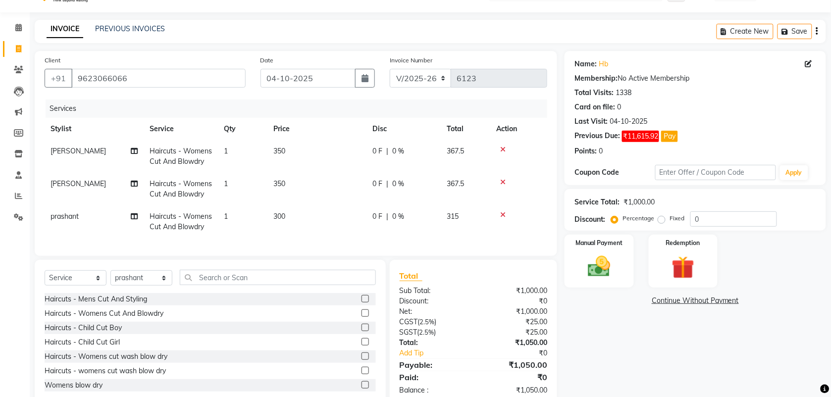
click at [280, 217] on span "300" at bounding box center [279, 216] width 12 height 9
select select "18510"
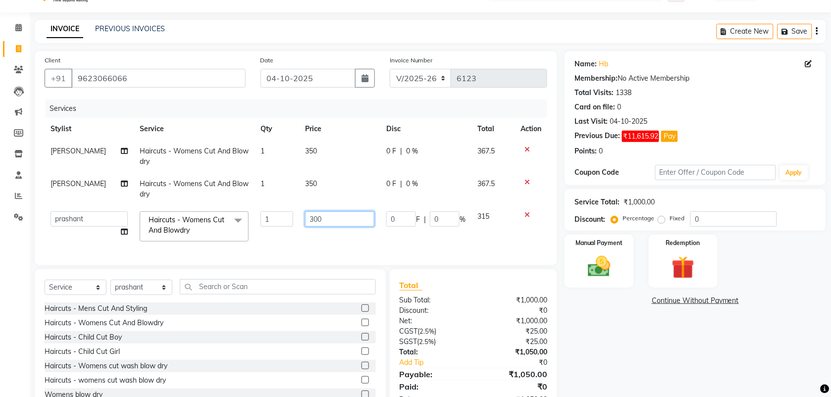
click at [313, 216] on input "300" at bounding box center [339, 219] width 69 height 15
type input "350"
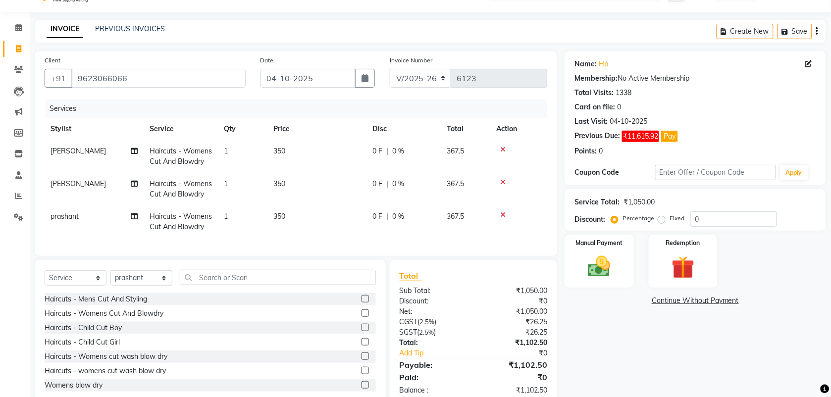
click at [305, 246] on div "Services Stylist Service Qty Price Disc Total Action siddhu Haircuts - Womens C…" at bounding box center [296, 173] width 503 height 147
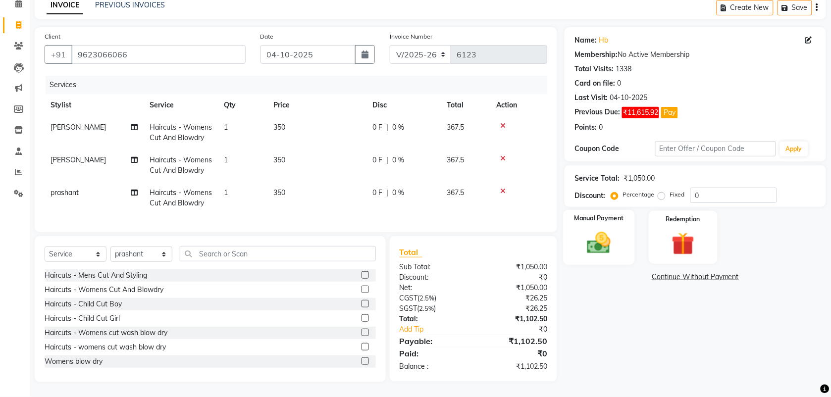
click at [593, 239] on img at bounding box center [599, 242] width 39 height 27
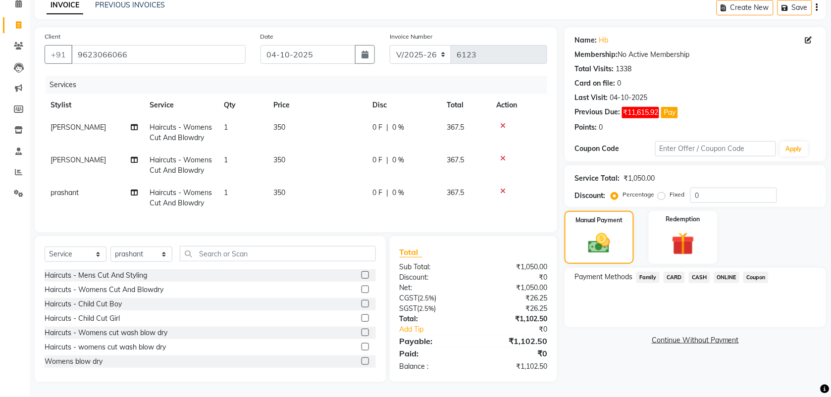
click at [726, 272] on span "ONLINE" at bounding box center [727, 277] width 26 height 11
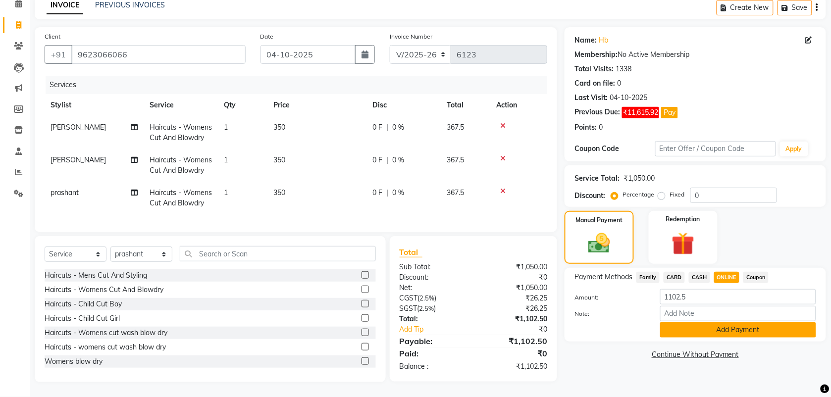
click at [687, 323] on button "Add Payment" at bounding box center [738, 330] width 156 height 15
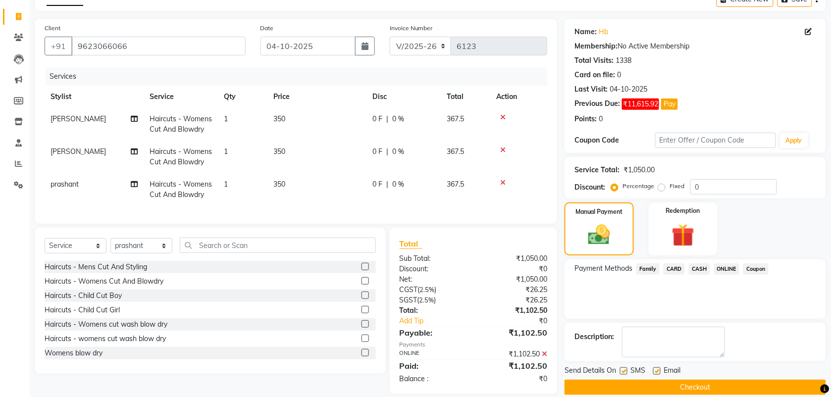
scroll to position [76, 0]
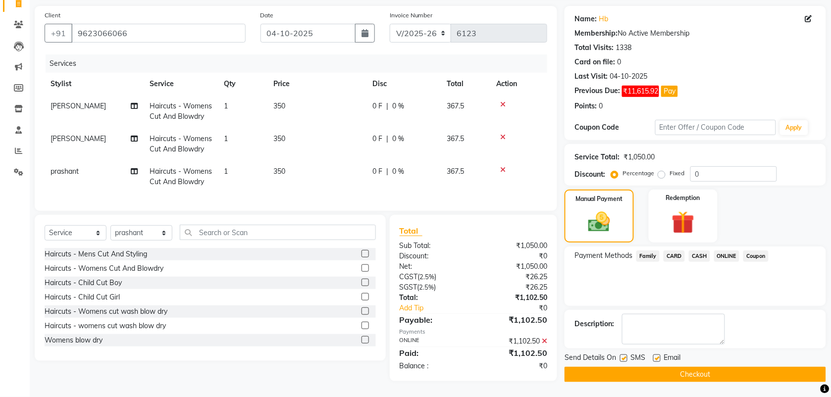
click at [642, 367] on button "Checkout" at bounding box center [696, 374] width 262 height 15
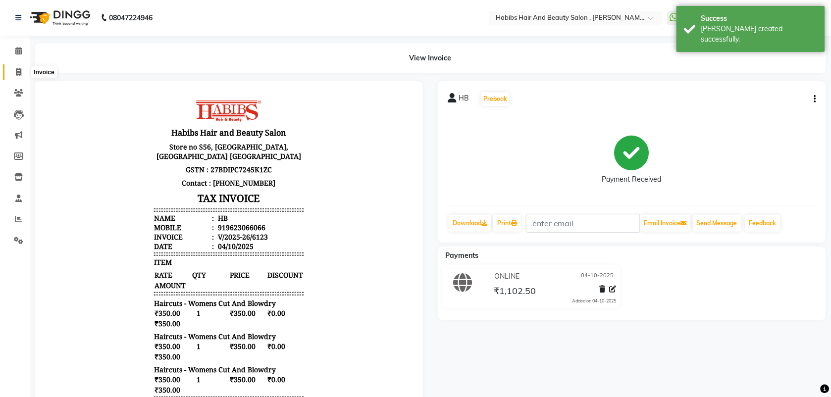
click at [20, 73] on icon at bounding box center [18, 71] width 5 height 7
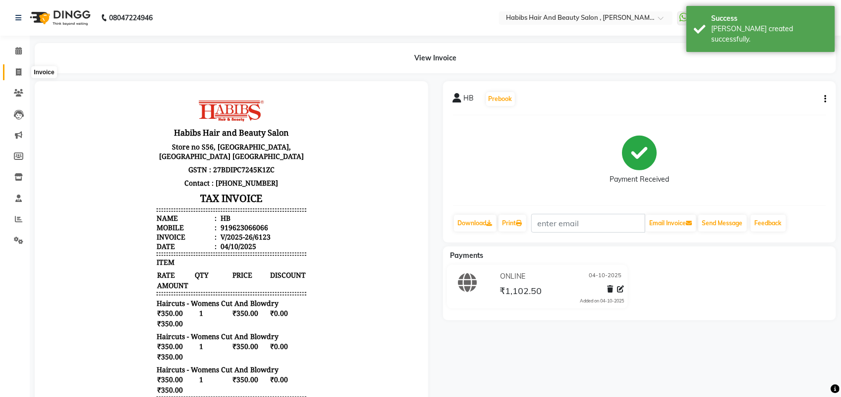
select select "service"
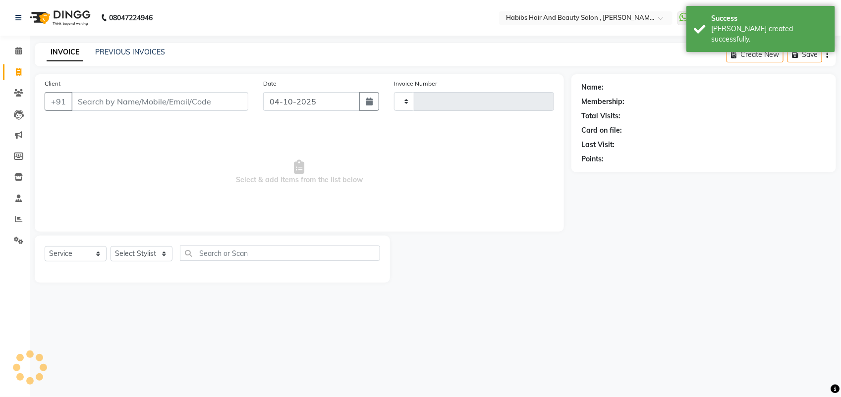
type input "6124"
select select "3814"
click at [127, 55] on link "PREVIOUS INVOICES" at bounding box center [130, 52] width 70 height 9
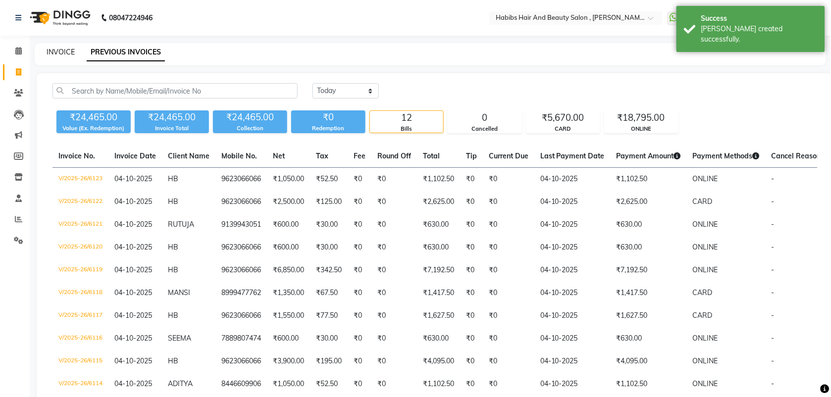
click at [57, 52] on link "INVOICE" at bounding box center [61, 52] width 28 height 9
select select "service"
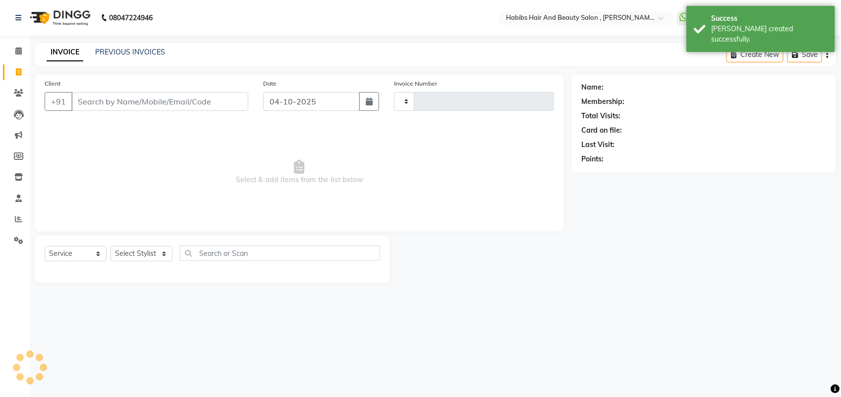
type input "6124"
select select "3814"
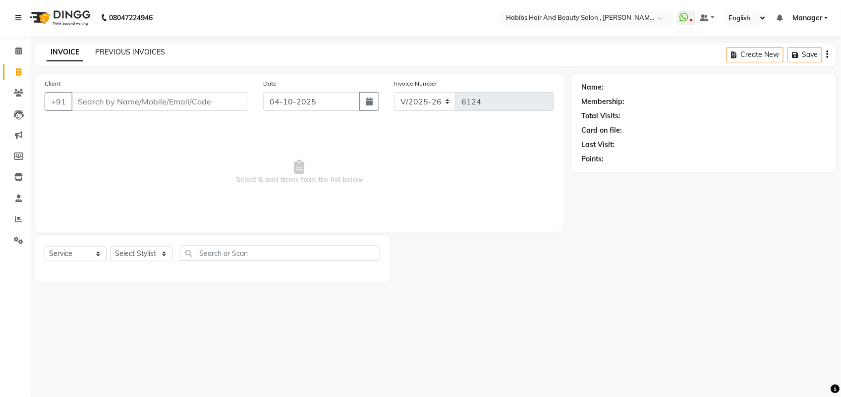
click at [127, 55] on link "PREVIOUS INVOICES" at bounding box center [130, 52] width 70 height 9
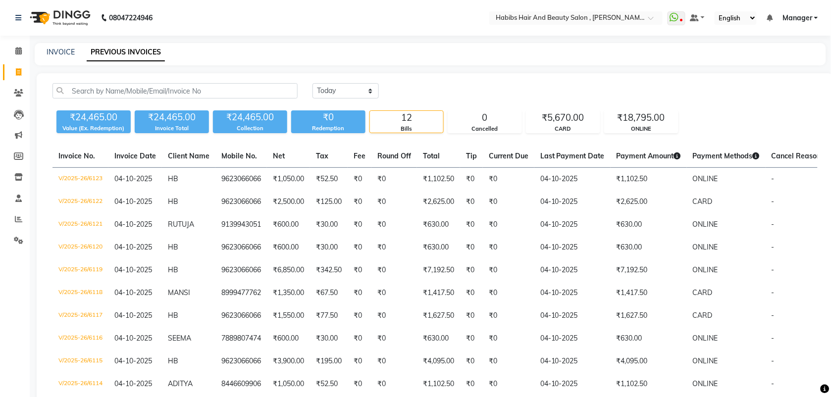
click at [204, 11] on nav "08047224946 Select Location × Habibs Hair And Beauty Salon , Viman Nagar WhatsA…" at bounding box center [415, 18] width 831 height 36
click at [63, 53] on link "INVOICE" at bounding box center [61, 52] width 28 height 9
select select "service"
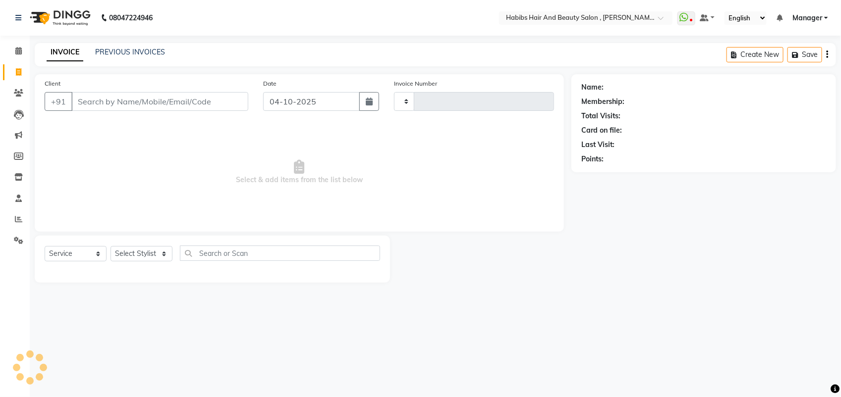
type input "6124"
select select "3814"
click at [113, 96] on input "Client" at bounding box center [159, 101] width 177 height 19
click at [102, 106] on input "Client" at bounding box center [159, 101] width 177 height 19
click at [117, 53] on link "PREVIOUS INVOICES" at bounding box center [130, 52] width 70 height 9
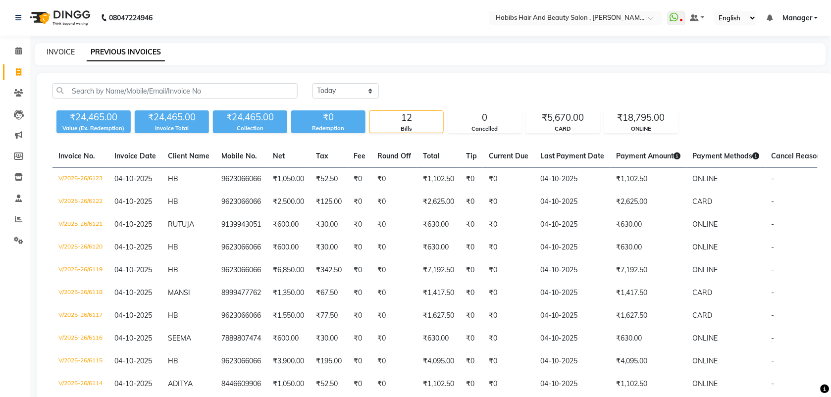
click at [60, 54] on link "INVOICE" at bounding box center [61, 52] width 28 height 9
select select "service"
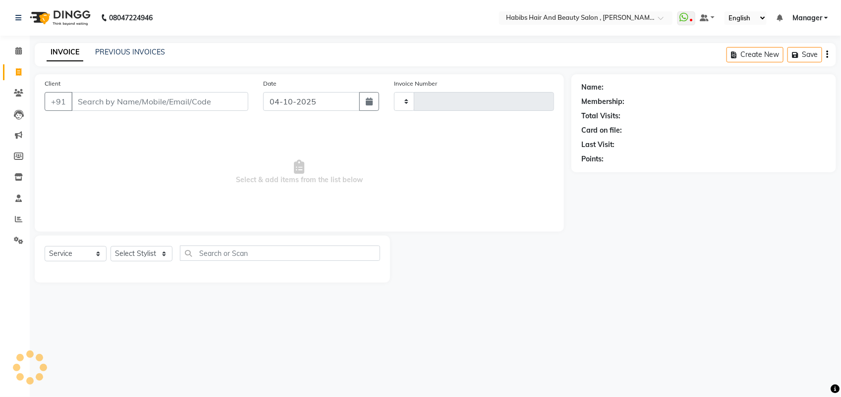
type input "6124"
select select "3814"
click at [132, 103] on input "Client" at bounding box center [159, 101] width 177 height 19
click at [126, 53] on link "PREVIOUS INVOICES" at bounding box center [130, 52] width 70 height 9
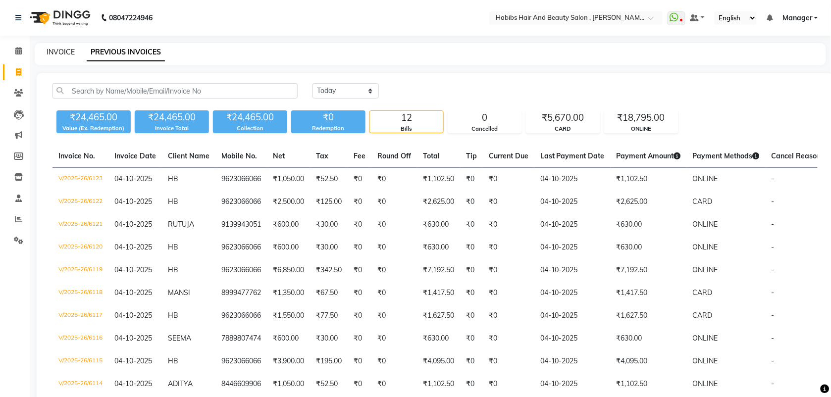
click at [57, 51] on link "INVOICE" at bounding box center [61, 52] width 28 height 9
select select "service"
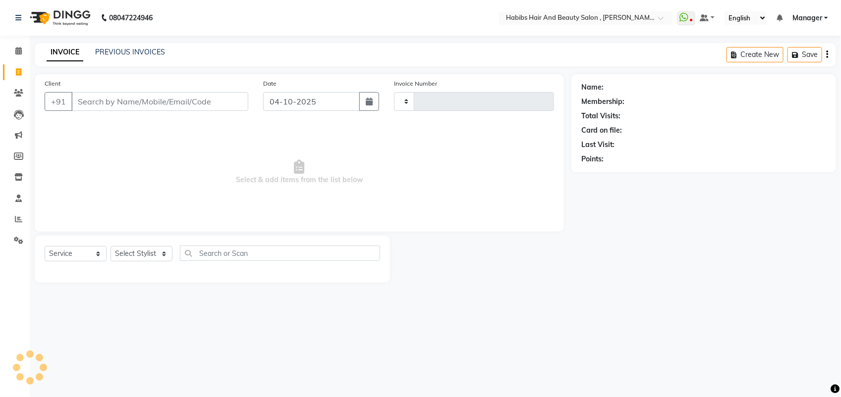
type input "6124"
select select "3814"
click at [105, 103] on input "Client" at bounding box center [159, 101] width 177 height 19
click at [119, 54] on link "PREVIOUS INVOICES" at bounding box center [130, 52] width 70 height 9
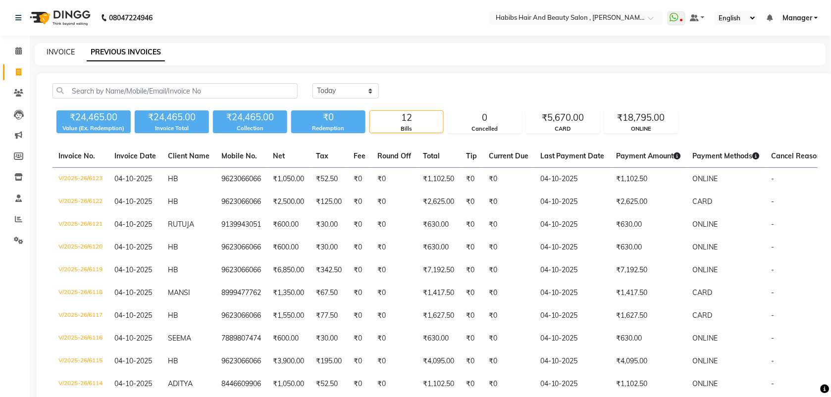
click at [64, 51] on link "INVOICE" at bounding box center [61, 52] width 28 height 9
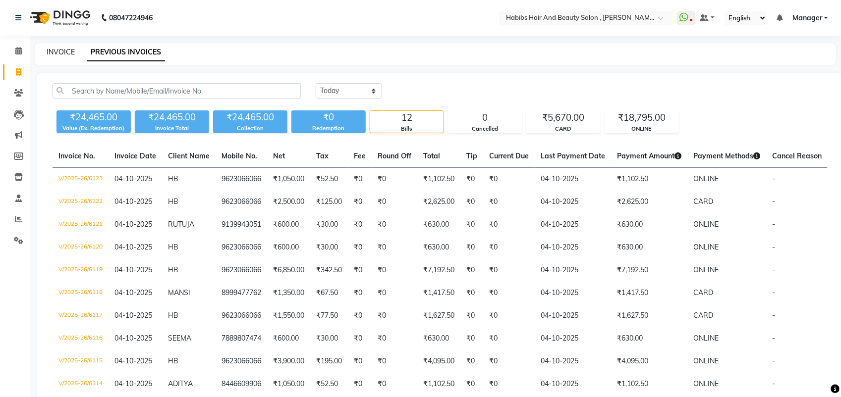
select select "service"
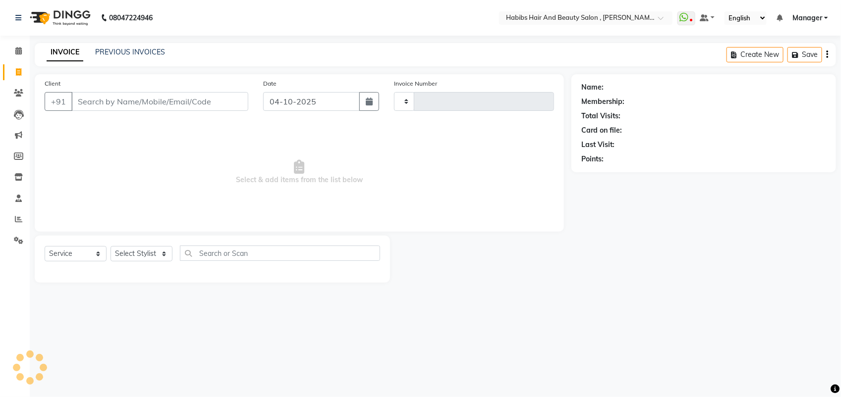
type input "6124"
select select "3814"
click at [80, 102] on input "Client" at bounding box center [159, 101] width 177 height 19
click at [109, 51] on link "PREVIOUS INVOICES" at bounding box center [130, 52] width 70 height 9
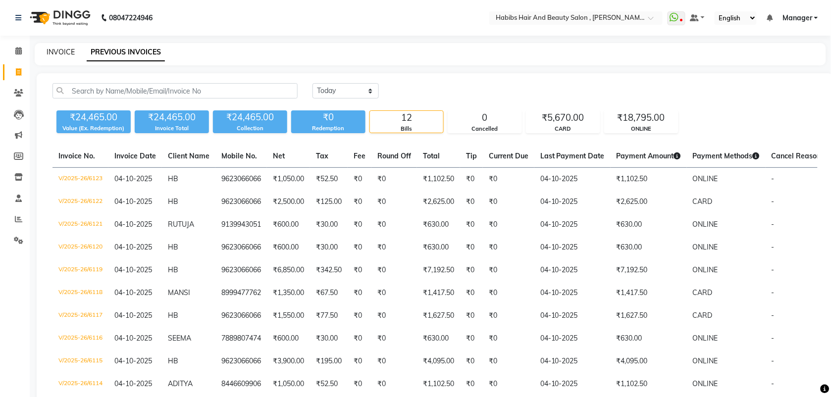
click at [56, 53] on link "INVOICE" at bounding box center [61, 52] width 28 height 9
select select "service"
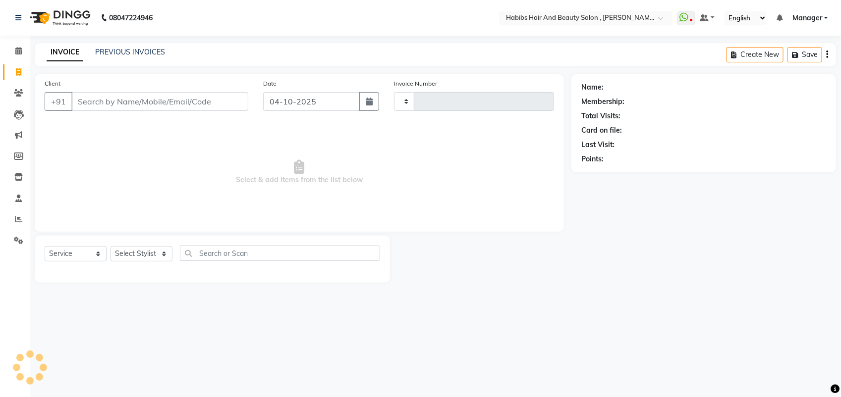
type input "6124"
select select "3814"
click at [98, 99] on input "Client" at bounding box center [159, 101] width 177 height 19
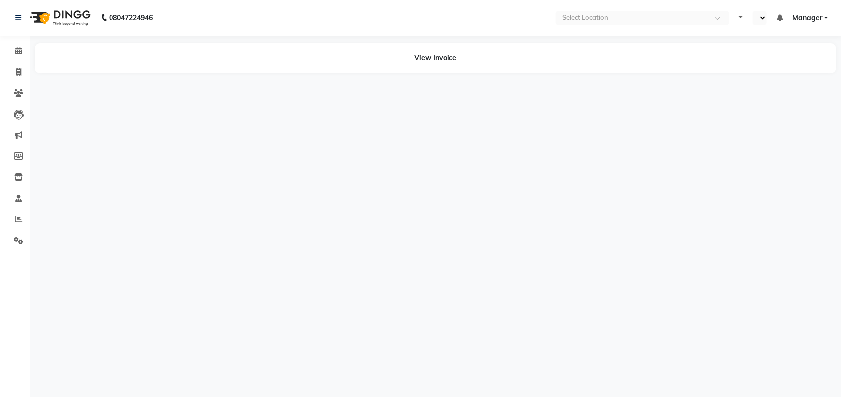
select select "en"
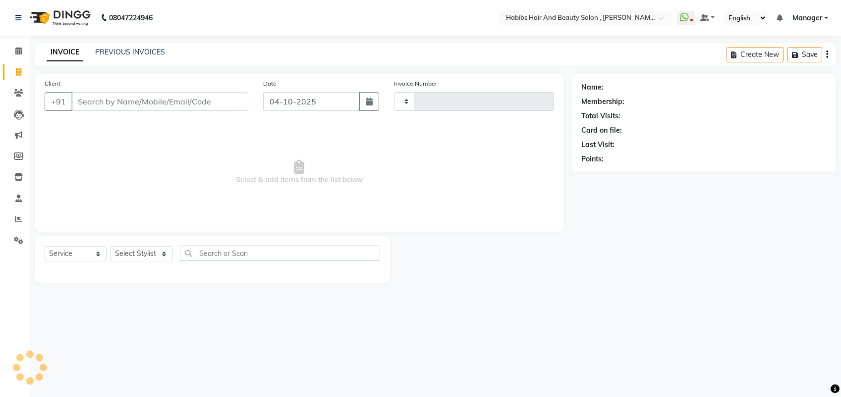
select select "service"
type input "6124"
select select "3814"
click at [123, 53] on link "PREVIOUS INVOICES" at bounding box center [130, 52] width 70 height 9
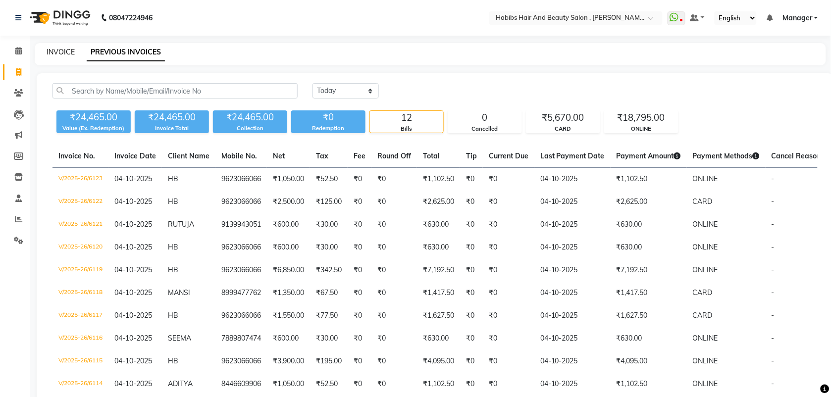
click at [56, 49] on link "INVOICE" at bounding box center [61, 52] width 28 height 9
select select "service"
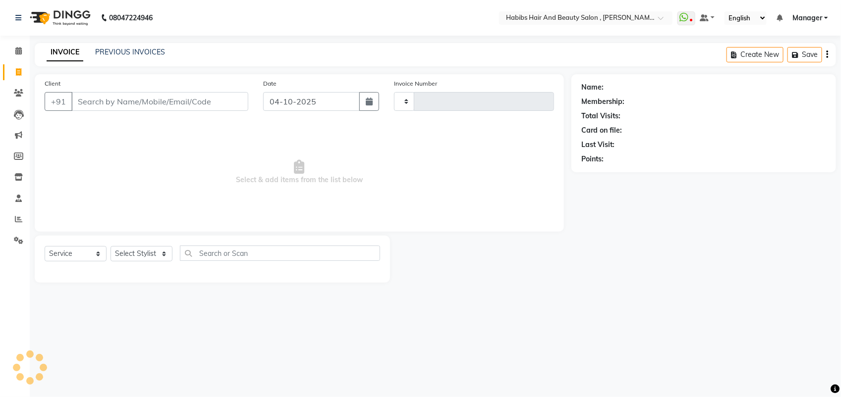
type input "6124"
select select "3814"
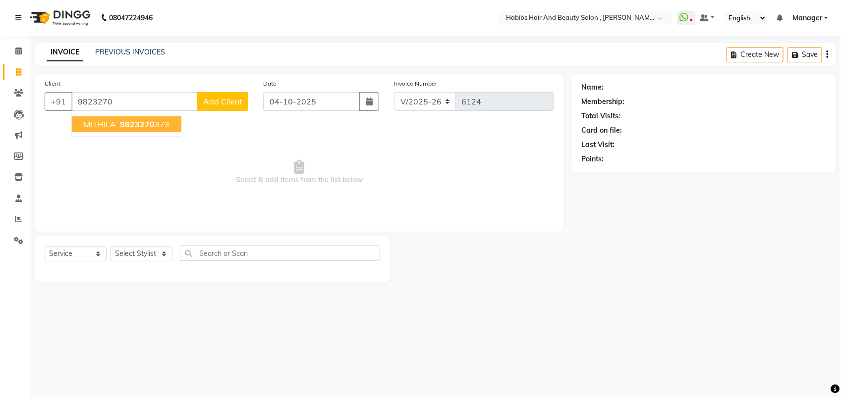
click at [95, 123] on span "MITHILA" at bounding box center [100, 124] width 32 height 10
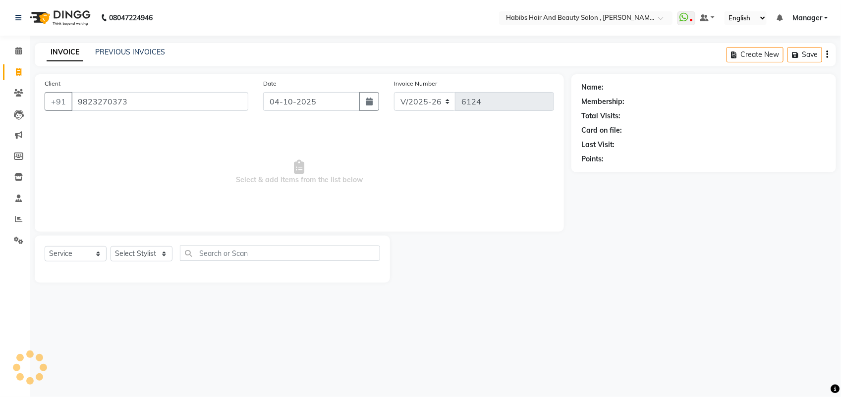
type input "9823270373"
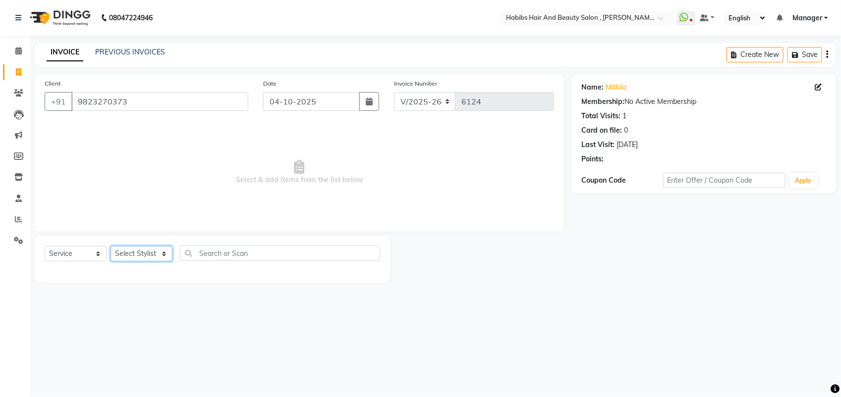
click at [161, 254] on select "Select Stylist [PERSON_NAME] Manager [PERSON_NAME] Saif [PERSON_NAME] [PERSON_N…" at bounding box center [141, 253] width 62 height 15
select select "18894"
click at [110, 246] on select "Select Stylist [PERSON_NAME] Manager [PERSON_NAME] Saif [PERSON_NAME] [PERSON_N…" at bounding box center [141, 253] width 62 height 15
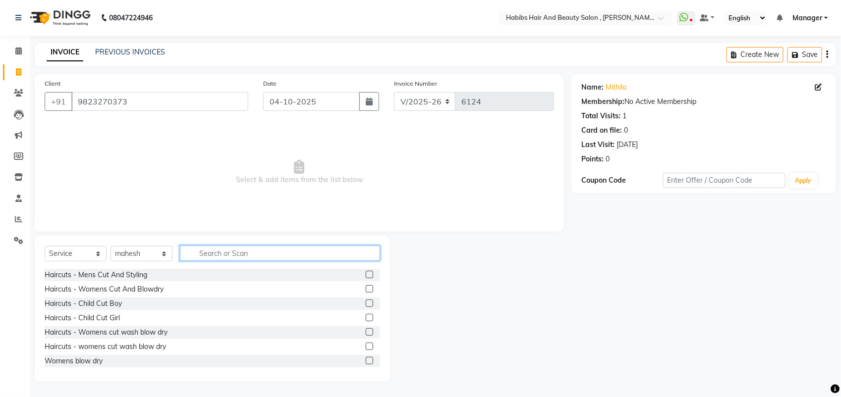
click at [221, 251] on input "text" at bounding box center [280, 253] width 200 height 15
type input "SPA"
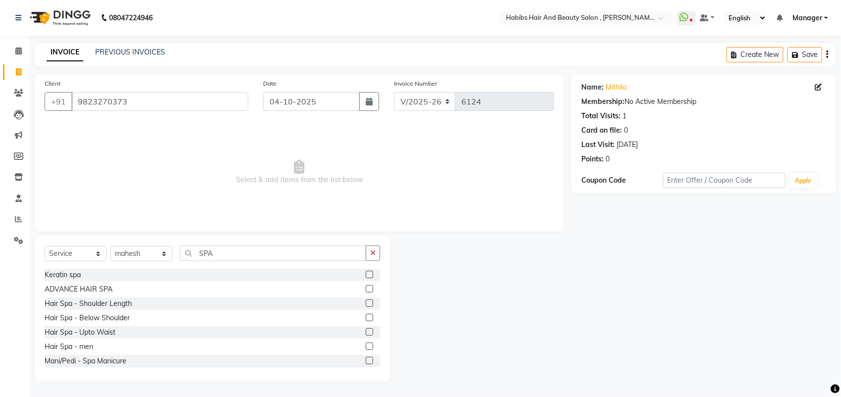
click at [366, 288] on label at bounding box center [369, 288] width 7 height 7
click at [366, 288] on input "checkbox" at bounding box center [369, 289] width 6 height 6
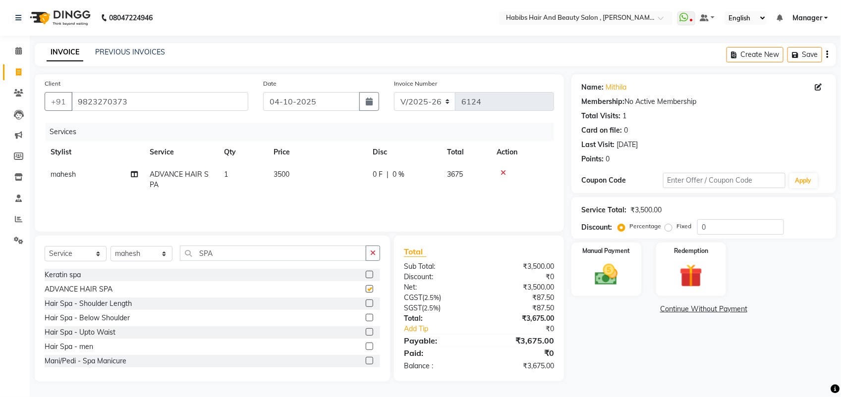
checkbox input "false"
click at [282, 179] on td "3500" at bounding box center [317, 179] width 99 height 33
select select "18894"
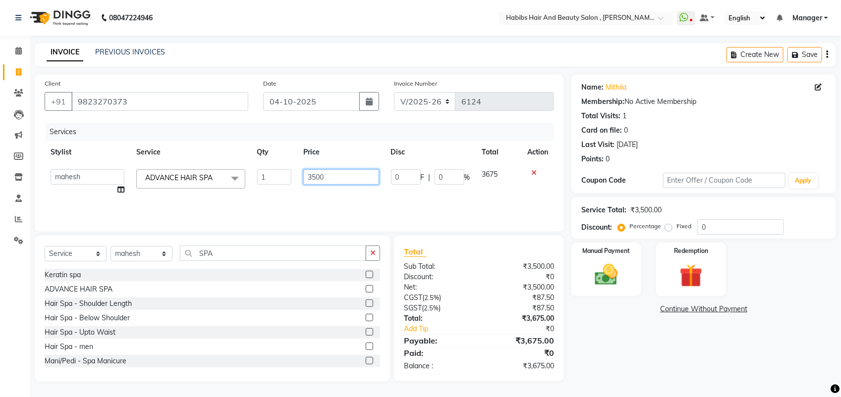
click at [315, 178] on input "3500" at bounding box center [340, 176] width 75 height 15
type input "3000"
click at [318, 184] on input "3000" at bounding box center [340, 176] width 75 height 15
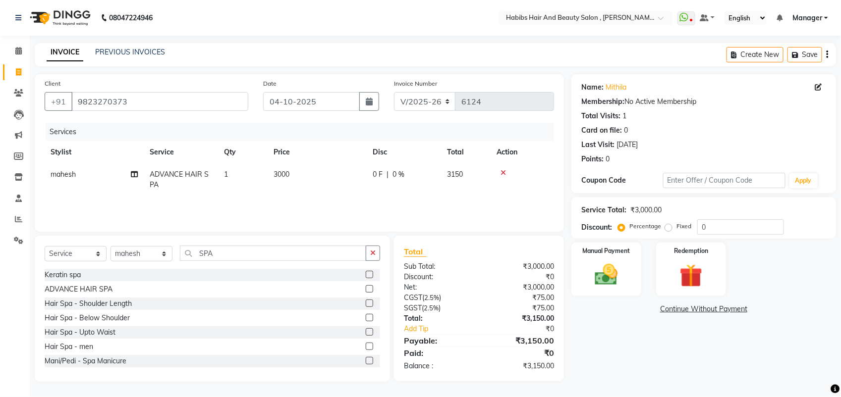
click at [375, 202] on div "Services Stylist Service Qty Price Disc Total Action mahesh ADVANCE HAIR SPA 1 …" at bounding box center [299, 172] width 509 height 99
click at [615, 258] on div "Manual Payment" at bounding box center [606, 269] width 73 height 55
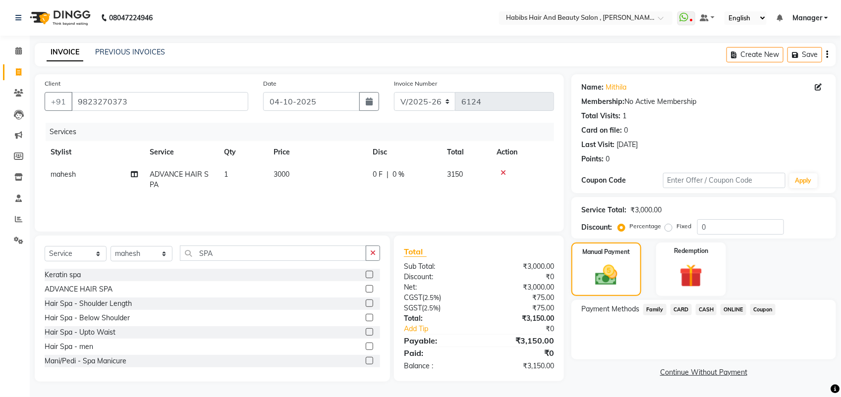
click at [733, 308] on span "ONLINE" at bounding box center [733, 309] width 26 height 11
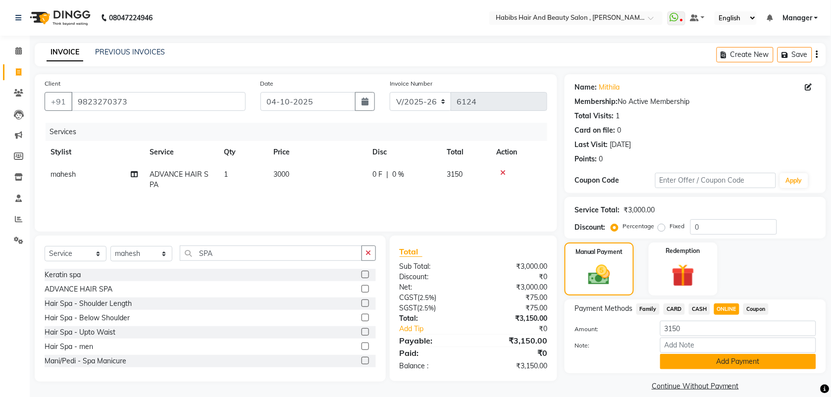
click at [709, 360] on button "Add Payment" at bounding box center [738, 361] width 156 height 15
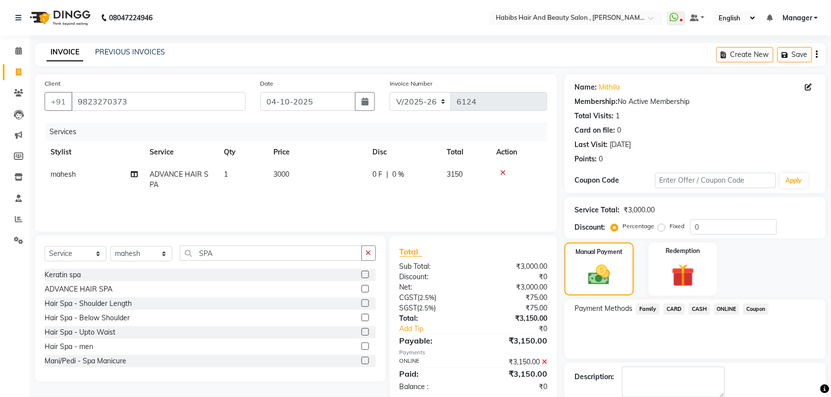
scroll to position [53, 0]
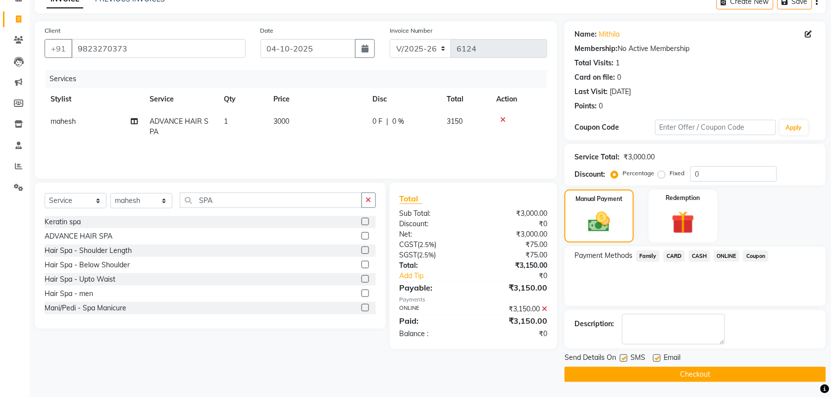
click at [700, 370] on button "Checkout" at bounding box center [696, 374] width 262 height 15
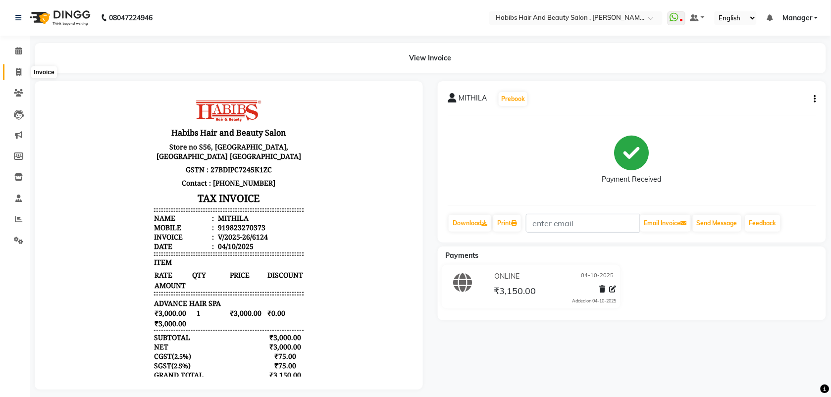
click at [18, 75] on icon at bounding box center [18, 71] width 5 height 7
select select "service"
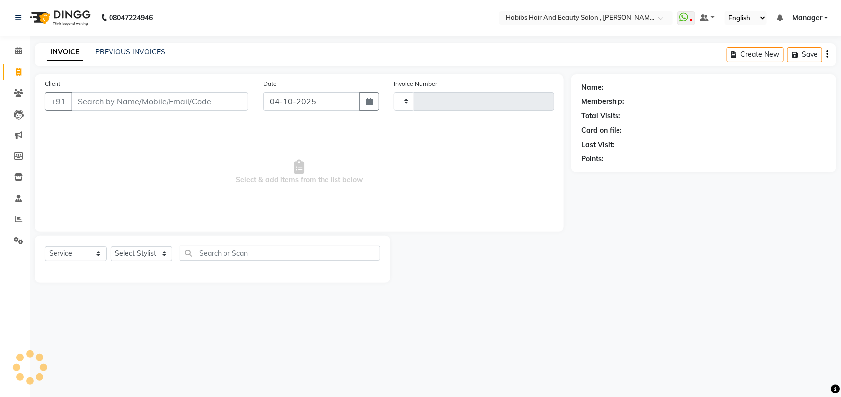
type input "6125"
select select "3814"
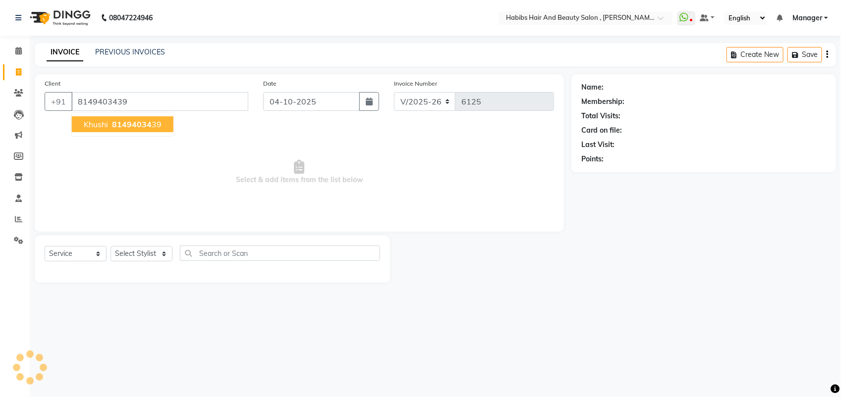
type input "8149403439"
click at [146, 125] on span "81494034" at bounding box center [132, 124] width 40 height 10
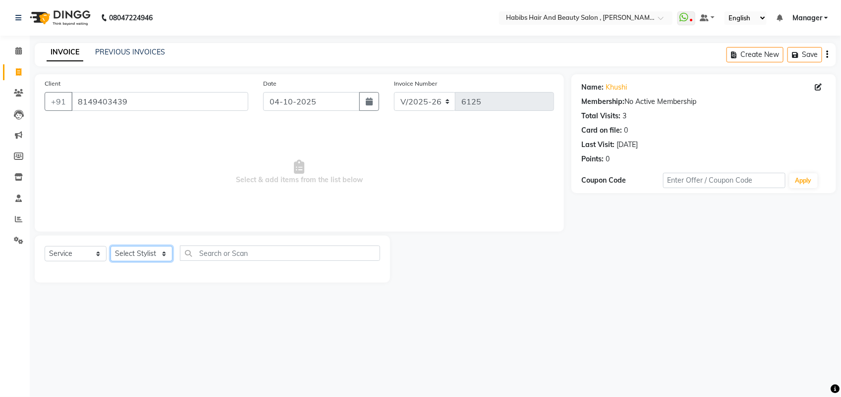
click at [152, 254] on select "Select Stylist [PERSON_NAME] Manager [PERSON_NAME] Saif [PERSON_NAME] [PERSON_N…" at bounding box center [141, 253] width 62 height 15
select select "22780"
click at [110, 246] on select "Select Stylist [PERSON_NAME] Manager [PERSON_NAME] Saif [PERSON_NAME] [PERSON_N…" at bounding box center [141, 253] width 62 height 15
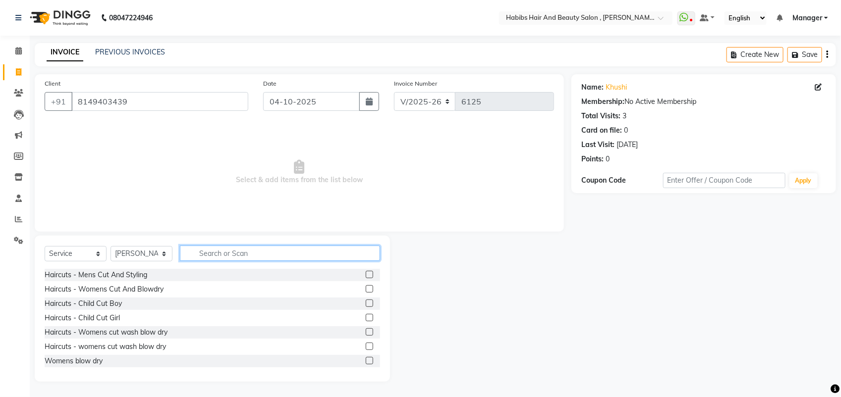
click at [242, 259] on input "text" at bounding box center [280, 253] width 200 height 15
type input "SPA"
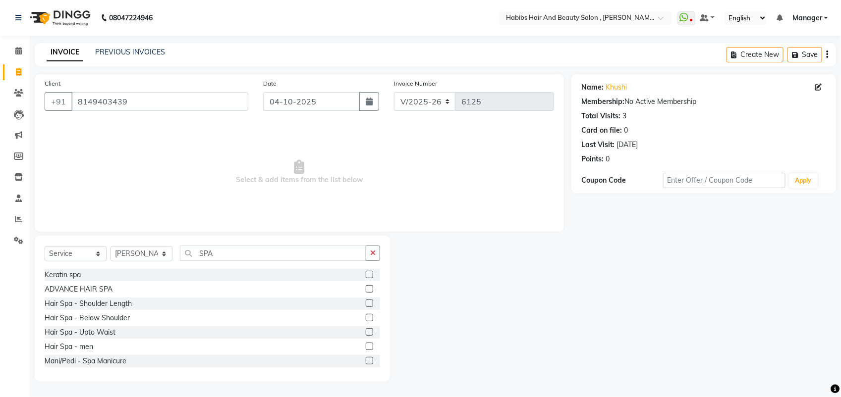
click at [366, 291] on label at bounding box center [369, 288] width 7 height 7
click at [366, 291] on input "checkbox" at bounding box center [369, 289] width 6 height 6
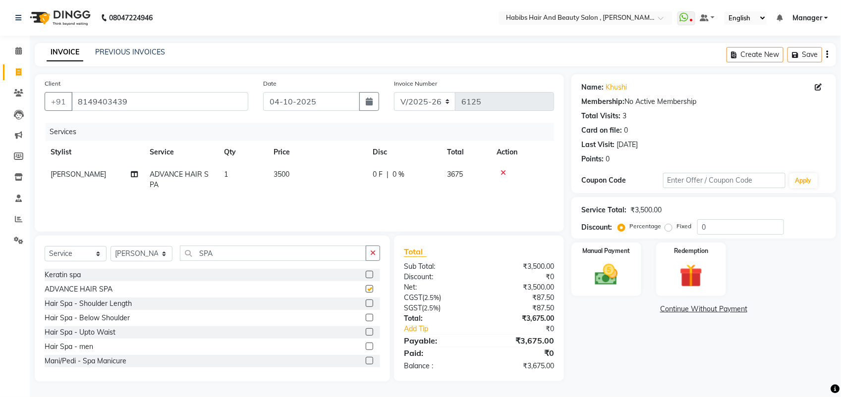
checkbox input "false"
click at [277, 167] on td "3500" at bounding box center [317, 179] width 99 height 33
select select "22780"
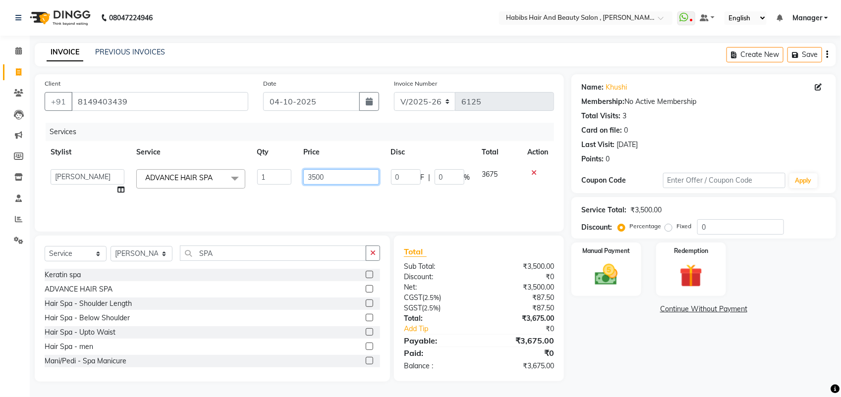
click at [314, 175] on input "3500" at bounding box center [340, 176] width 75 height 15
type input "3000"
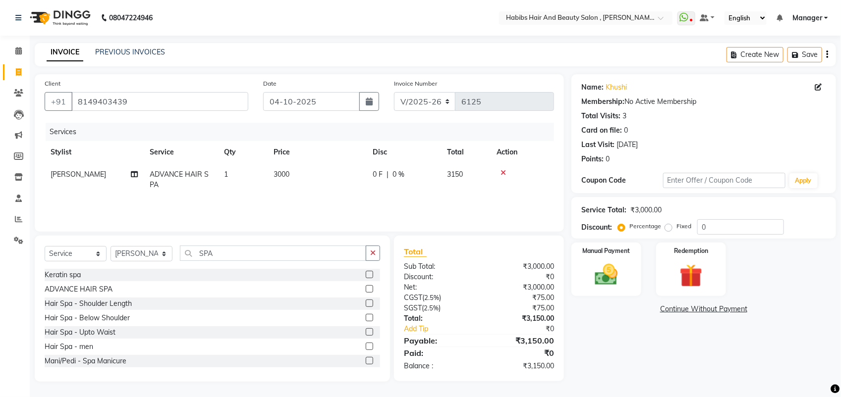
click at [318, 187] on td "3000" at bounding box center [317, 179] width 99 height 33
select select "22780"
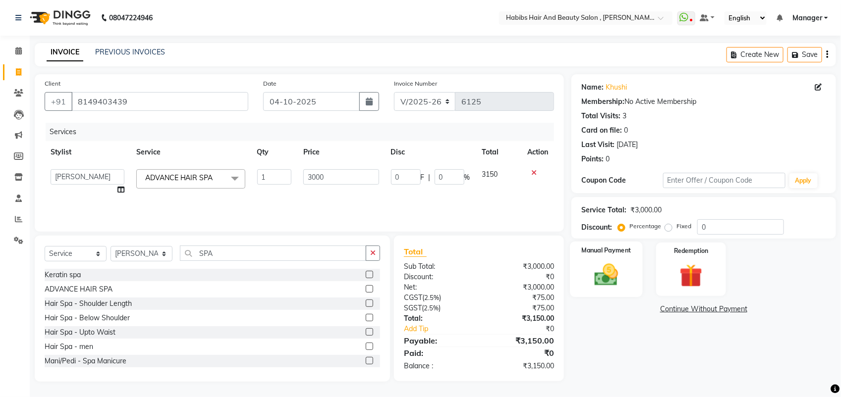
click at [616, 271] on img at bounding box center [606, 275] width 39 height 28
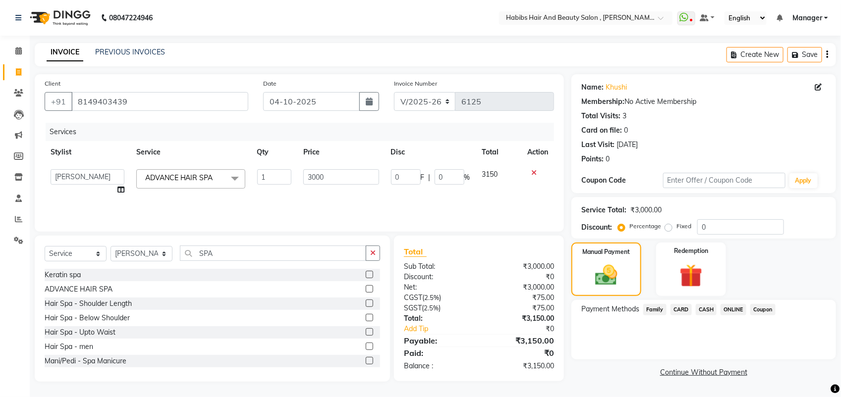
click at [739, 309] on span "ONLINE" at bounding box center [733, 309] width 26 height 11
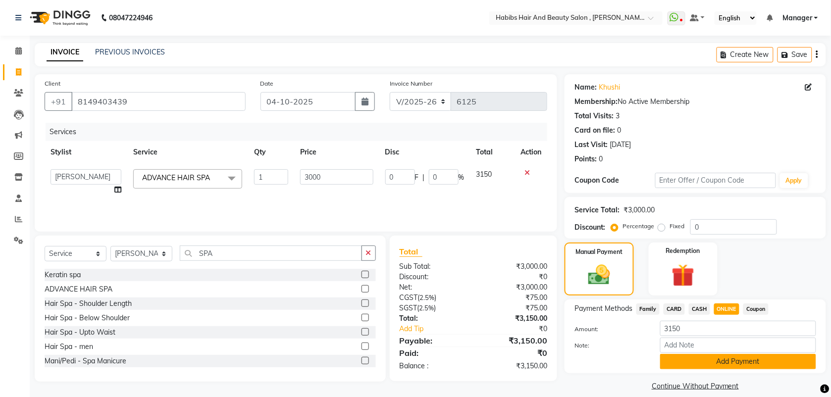
click at [721, 358] on button "Add Payment" at bounding box center [738, 361] width 156 height 15
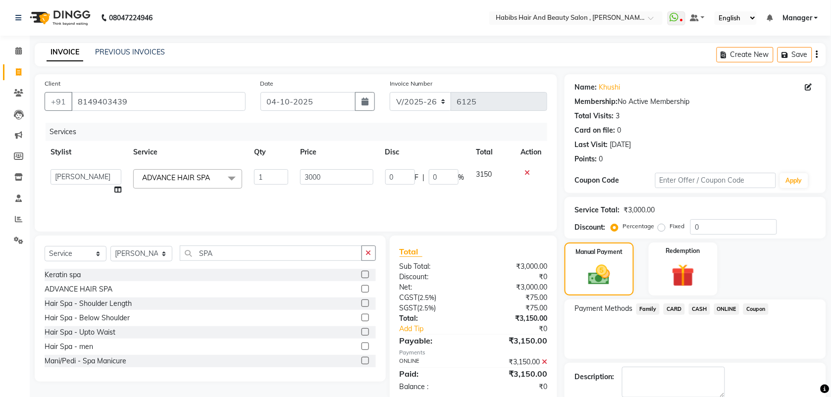
scroll to position [53, 0]
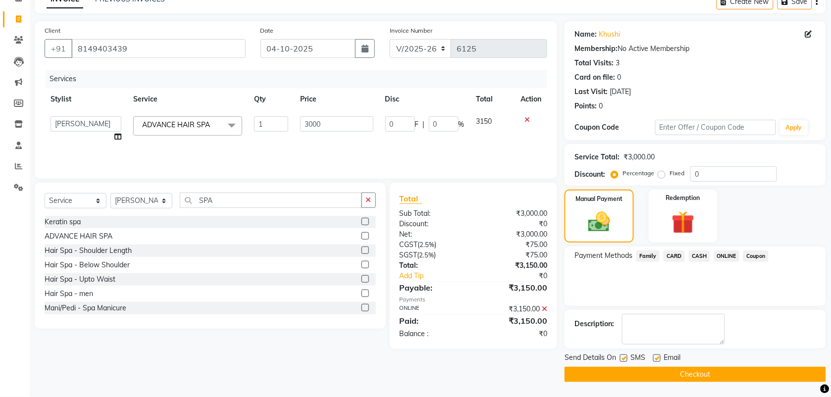
click at [687, 380] on button "Checkout" at bounding box center [696, 374] width 262 height 15
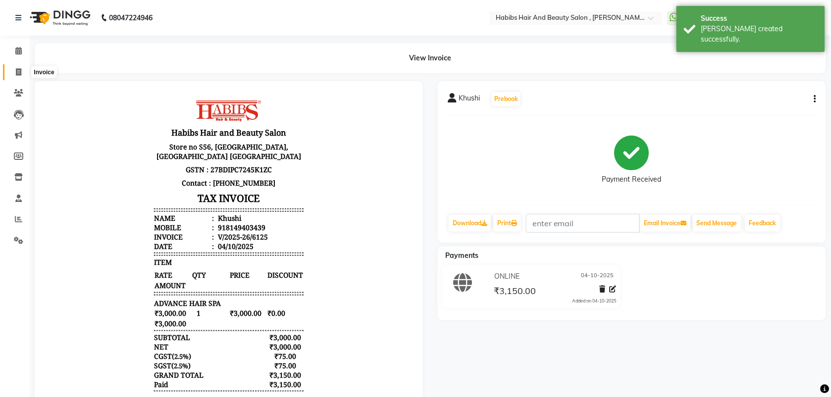
click at [16, 75] on icon at bounding box center [18, 71] width 5 height 7
select select "service"
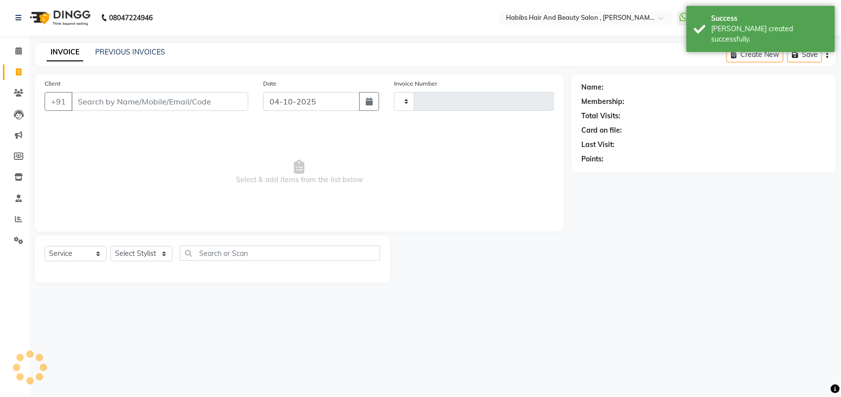
type input "6126"
select select "3814"
click at [141, 51] on link "PREVIOUS INVOICES" at bounding box center [130, 52] width 70 height 9
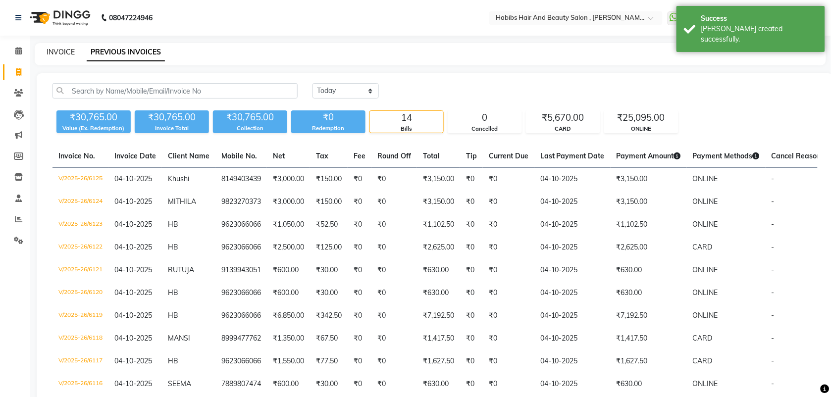
click at [64, 51] on link "INVOICE" at bounding box center [61, 52] width 28 height 9
select select "service"
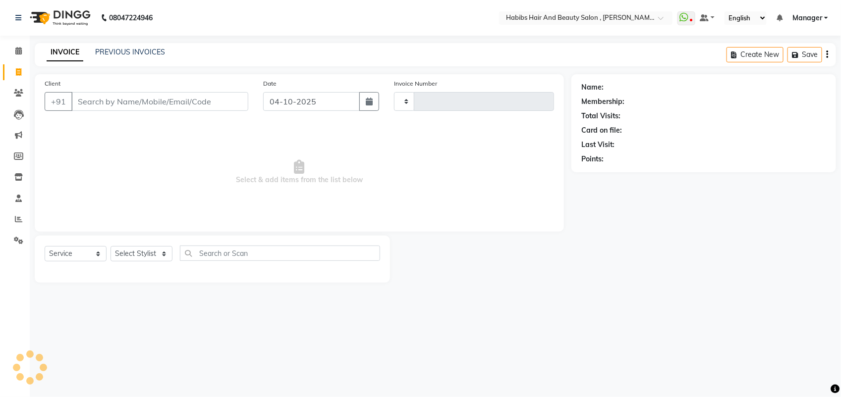
type input "6126"
select select "3814"
click at [95, 107] on input "Client" at bounding box center [159, 101] width 177 height 19
click at [92, 103] on input "Client" at bounding box center [159, 101] width 177 height 19
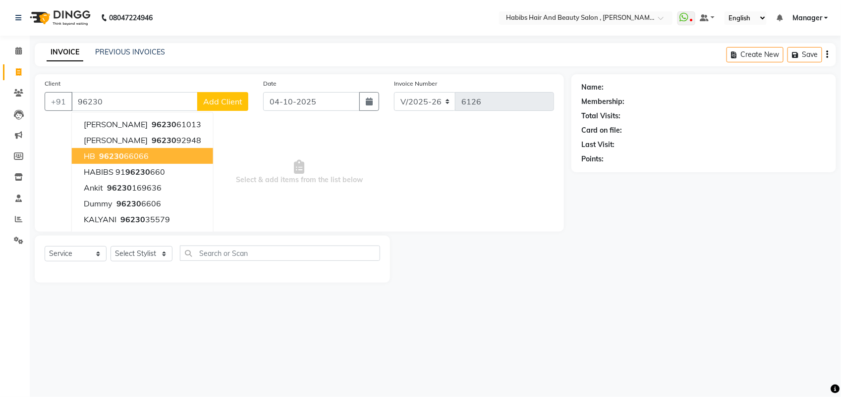
click at [112, 156] on span "96230" at bounding box center [111, 156] width 25 height 10
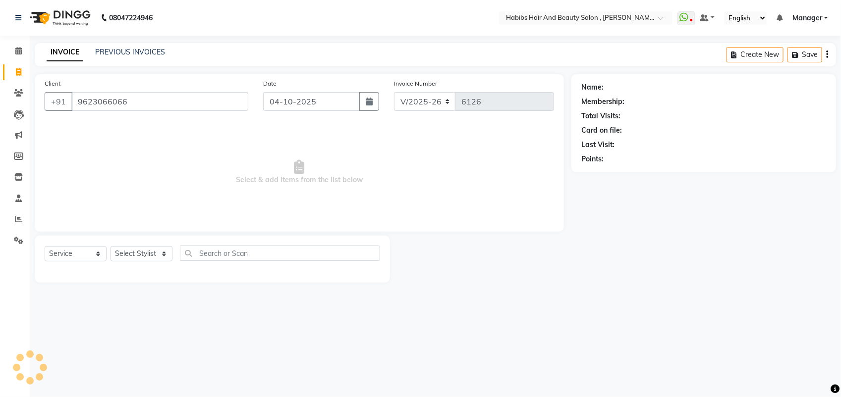
type input "9623066066"
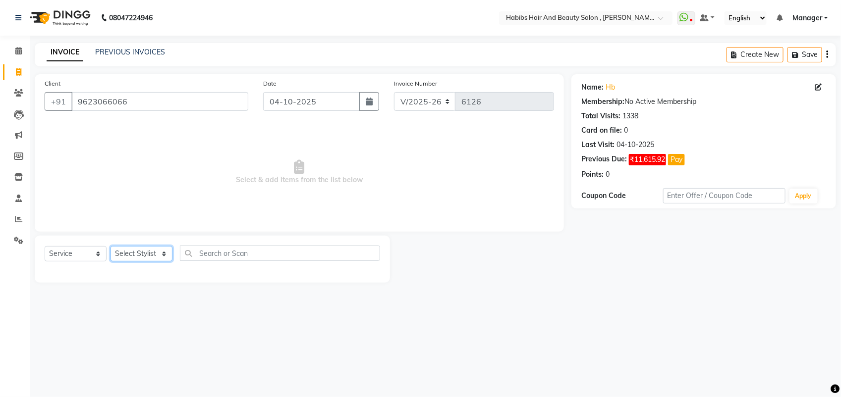
click at [155, 253] on select "Select Stylist [PERSON_NAME] Manager [PERSON_NAME] Saif [PERSON_NAME] [PERSON_N…" at bounding box center [141, 253] width 62 height 15
select select "18510"
click at [110, 246] on select "Select Stylist [PERSON_NAME] Manager [PERSON_NAME] Saif [PERSON_NAME] [PERSON_N…" at bounding box center [141, 253] width 62 height 15
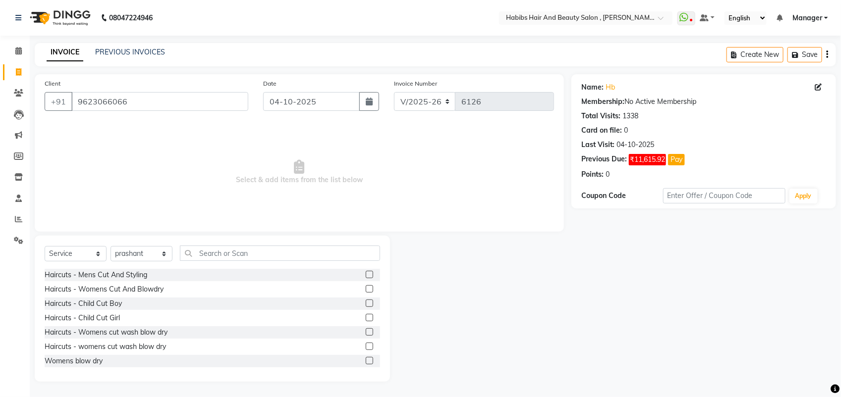
click at [366, 286] on label at bounding box center [369, 288] width 7 height 7
click at [366, 286] on input "checkbox" at bounding box center [369, 289] width 6 height 6
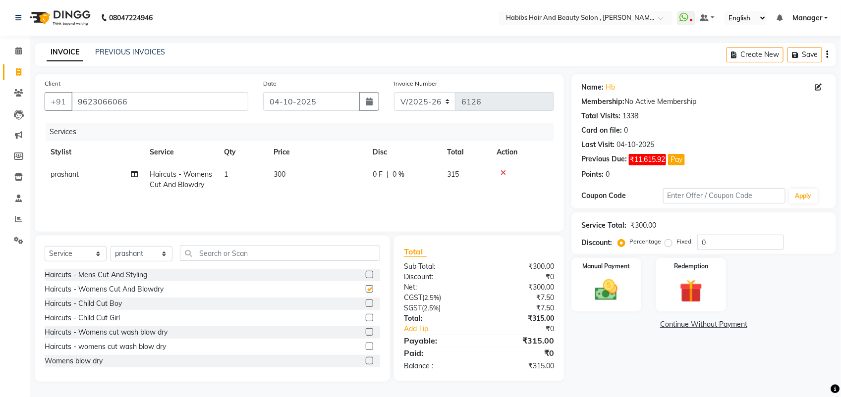
checkbox input "false"
click at [288, 176] on td "300" at bounding box center [317, 179] width 99 height 33
select select "18510"
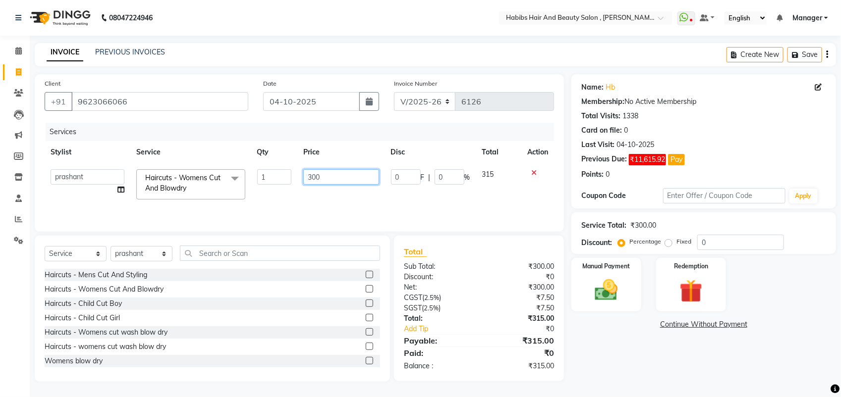
click at [318, 178] on input "300" at bounding box center [340, 176] width 75 height 15
type input "350"
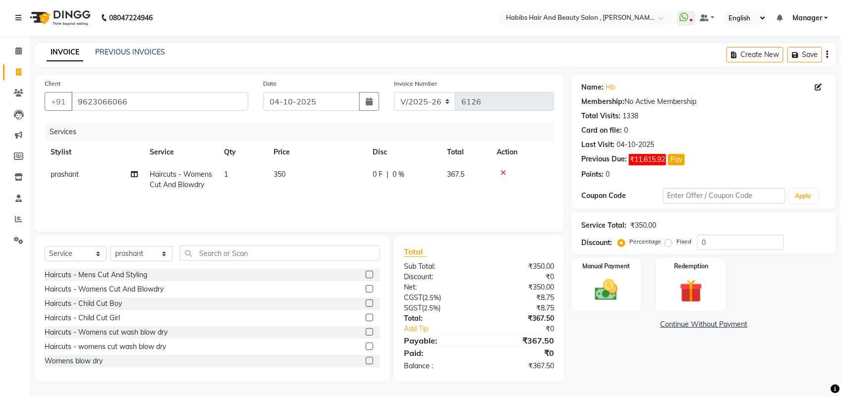
click at [318, 200] on div "Services Stylist Service Qty Price Disc Total Action prashant Haircuts - Womens…" at bounding box center [299, 172] width 509 height 99
click at [144, 251] on select "Select Stylist [PERSON_NAME] Manager [PERSON_NAME] Saif [PERSON_NAME] [PERSON_N…" at bounding box center [141, 253] width 62 height 15
select select "18511"
click at [110, 246] on select "Select Stylist [PERSON_NAME] Manager [PERSON_NAME] Saif [PERSON_NAME] [PERSON_N…" at bounding box center [141, 253] width 62 height 15
click at [366, 348] on label at bounding box center [369, 346] width 7 height 7
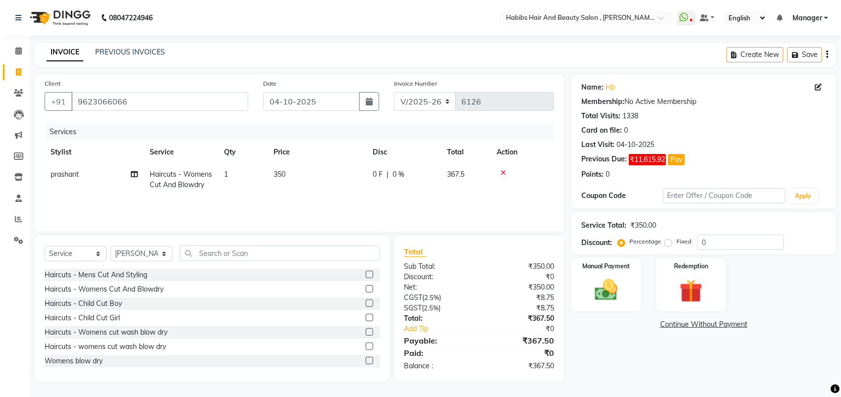
click at [366, 348] on input "checkbox" at bounding box center [369, 347] width 6 height 6
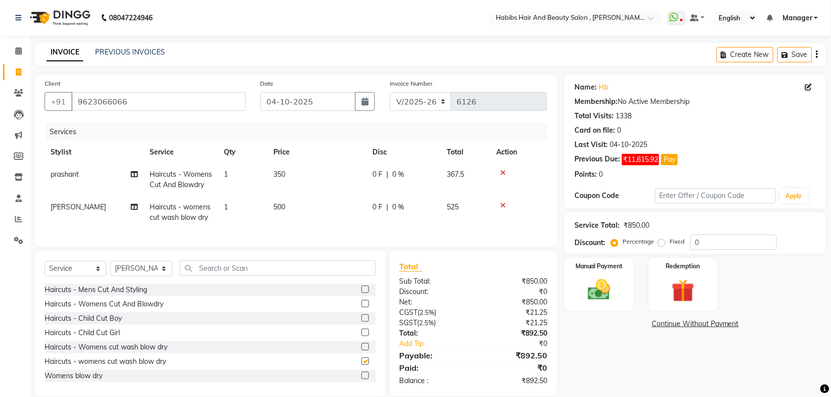
checkbox input "false"
click at [288, 207] on td "500" at bounding box center [317, 212] width 99 height 33
select select "18511"
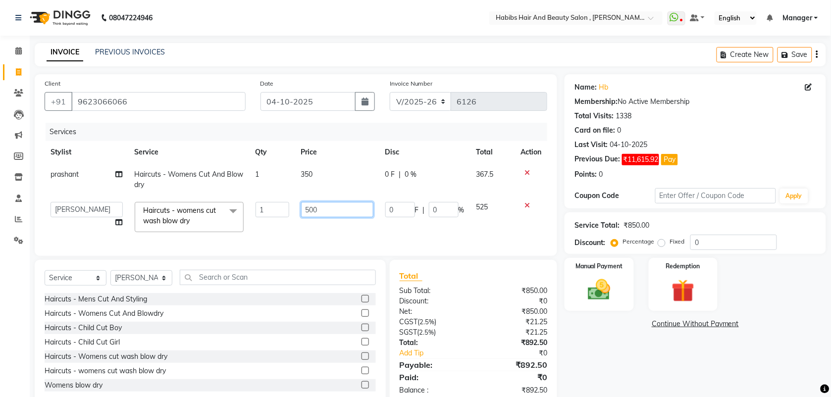
click at [309, 214] on input "500" at bounding box center [337, 209] width 72 height 15
type input "600"
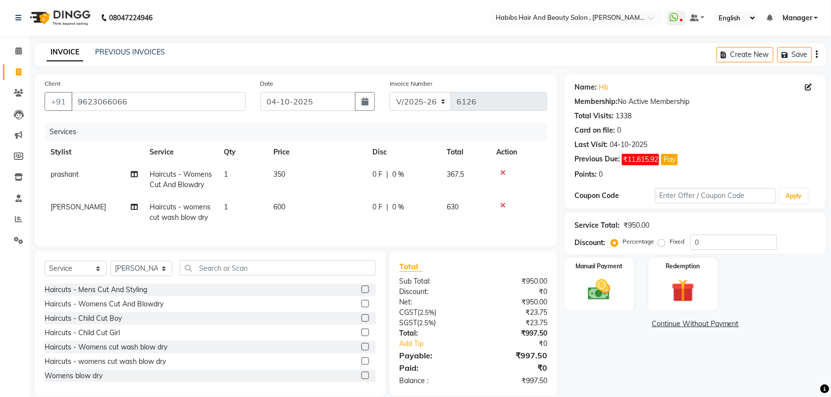
click at [310, 229] on div "Services Stylist Service Qty Price Disc Total Action prashant Haircuts - Womens…" at bounding box center [296, 180] width 503 height 114
click at [145, 276] on select "Select Stylist [PERSON_NAME] Manager [PERSON_NAME] Saif [PERSON_NAME] [PERSON_N…" at bounding box center [141, 268] width 62 height 15
select select "18510"
click at [110, 270] on select "Select Stylist [PERSON_NAME] Manager [PERSON_NAME] Saif [PERSON_NAME] [PERSON_N…" at bounding box center [141, 268] width 62 height 15
click at [362, 308] on label at bounding box center [365, 303] width 7 height 7
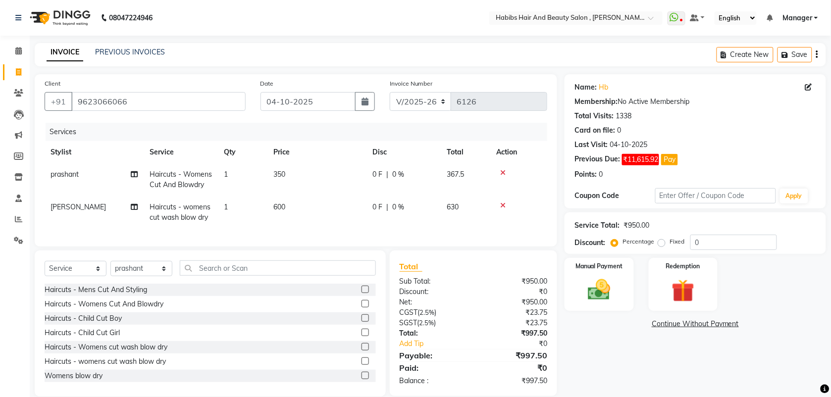
click at [362, 308] on input "checkbox" at bounding box center [365, 304] width 6 height 6
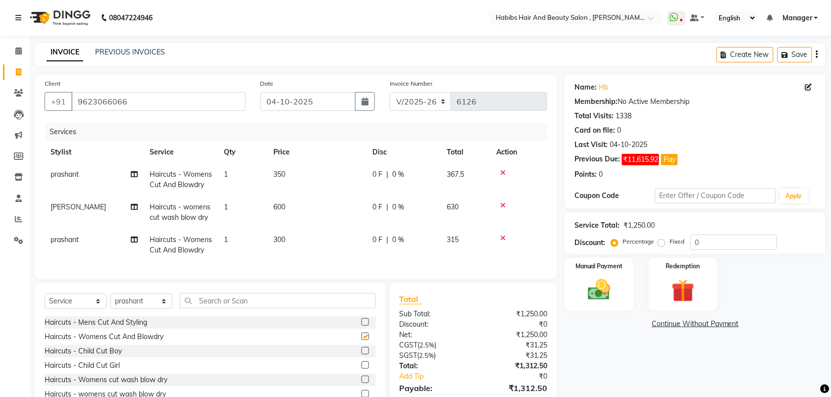
checkbox input "false"
click at [300, 238] on td "300" at bounding box center [317, 245] width 99 height 33
select select "18510"
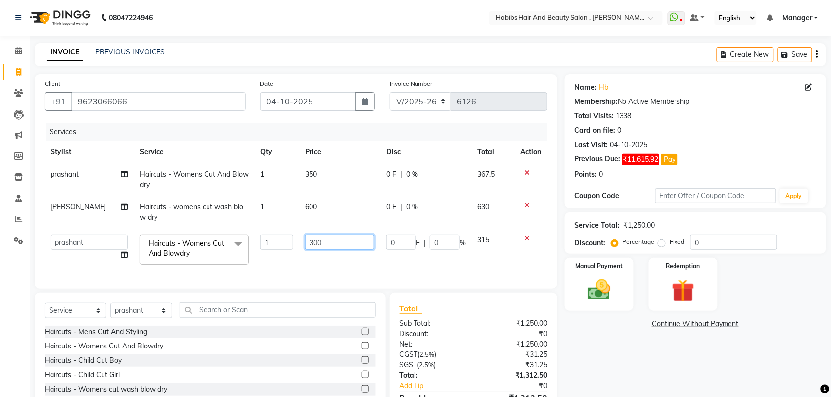
click at [311, 240] on input "300" at bounding box center [339, 242] width 69 height 15
type input "350"
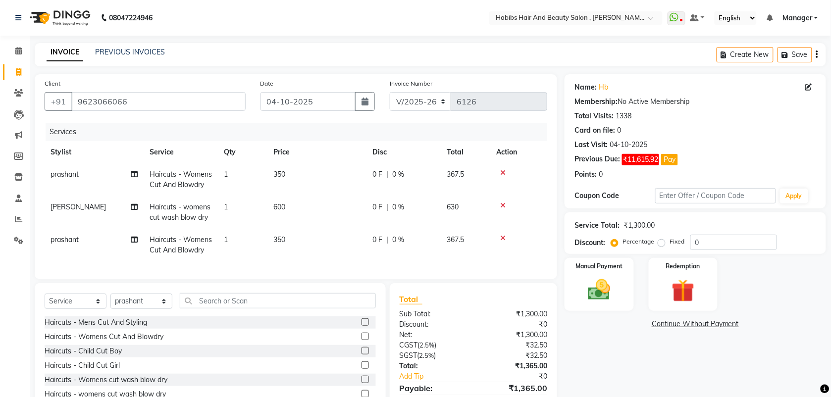
click at [312, 259] on td "350" at bounding box center [317, 245] width 99 height 33
select select "18510"
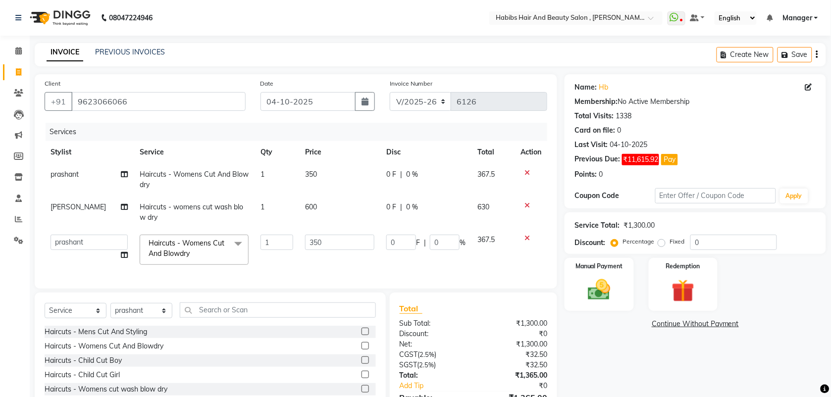
scroll to position [65, 0]
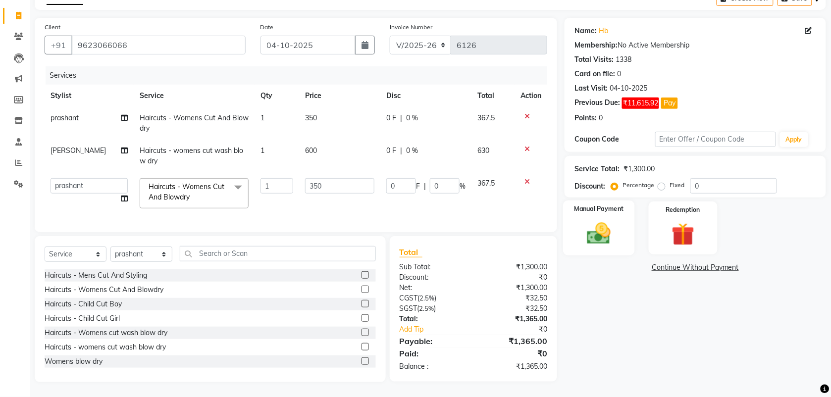
click at [611, 221] on img at bounding box center [599, 233] width 39 height 27
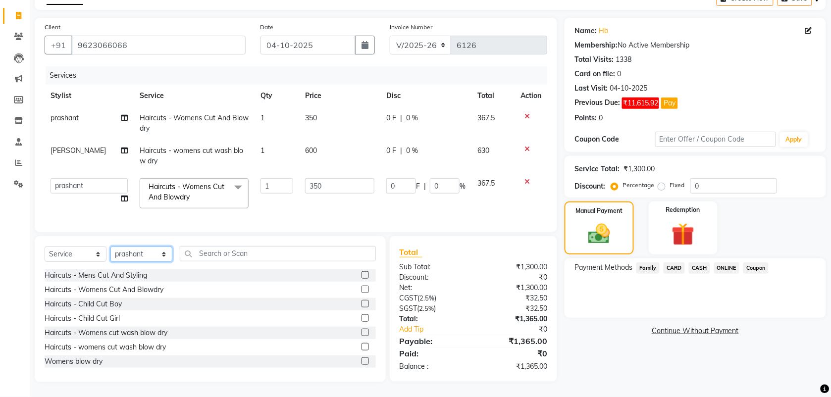
click at [152, 256] on select "Select Stylist [PERSON_NAME] Manager [PERSON_NAME] Saif [PERSON_NAME] [PERSON_N…" at bounding box center [141, 254] width 62 height 15
select select "18894"
click at [110, 247] on select "Select Stylist [PERSON_NAME] Manager [PERSON_NAME] Saif [PERSON_NAME] [PERSON_N…" at bounding box center [141, 254] width 62 height 15
click at [220, 259] on input "text" at bounding box center [278, 253] width 196 height 15
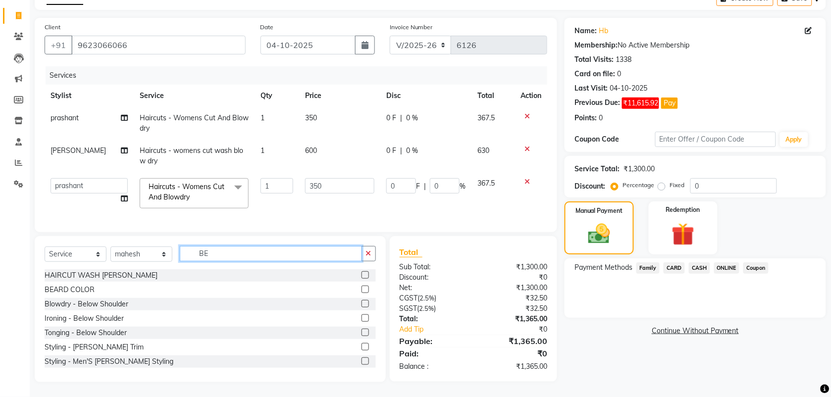
type input "BE"
click at [362, 276] on label at bounding box center [365, 274] width 7 height 7
click at [362, 276] on input "checkbox" at bounding box center [365, 275] width 6 height 6
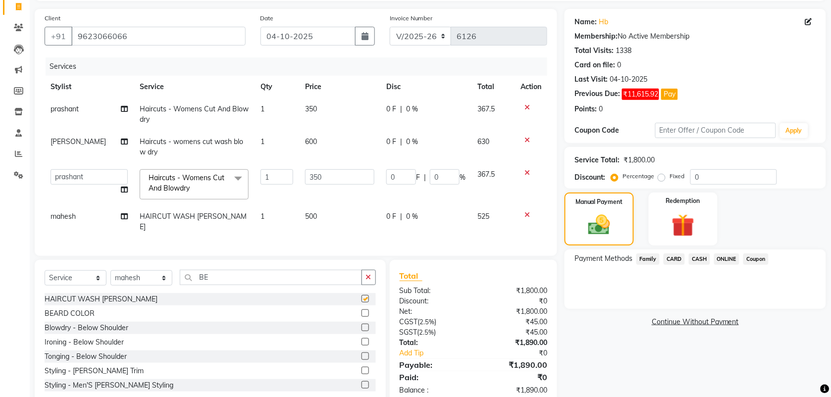
checkbox input "false"
click at [318, 229] on div "Services Stylist Service Qty Price Disc Total Action prashant Haircuts - Womens…" at bounding box center [296, 151] width 503 height 189
click at [305, 214] on span "500" at bounding box center [311, 216] width 12 height 9
select select "18894"
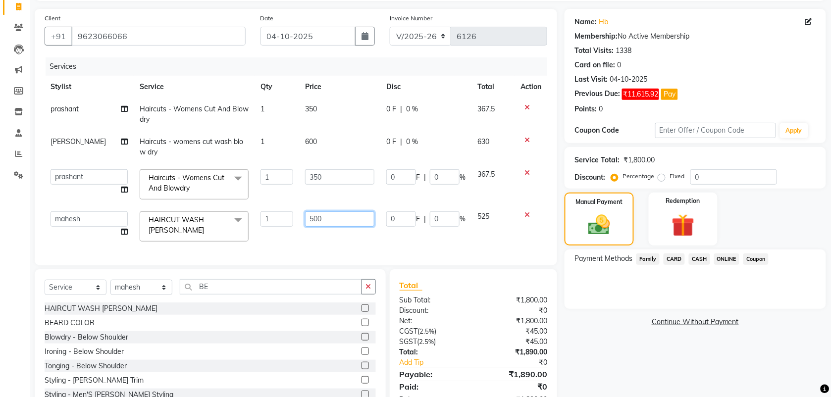
click at [310, 215] on input "500" at bounding box center [339, 219] width 69 height 15
type input "600"
click at [319, 236] on div "Services Stylist Service Qty Price Disc Total Action prashant Haircuts - Womens…" at bounding box center [296, 156] width 503 height 198
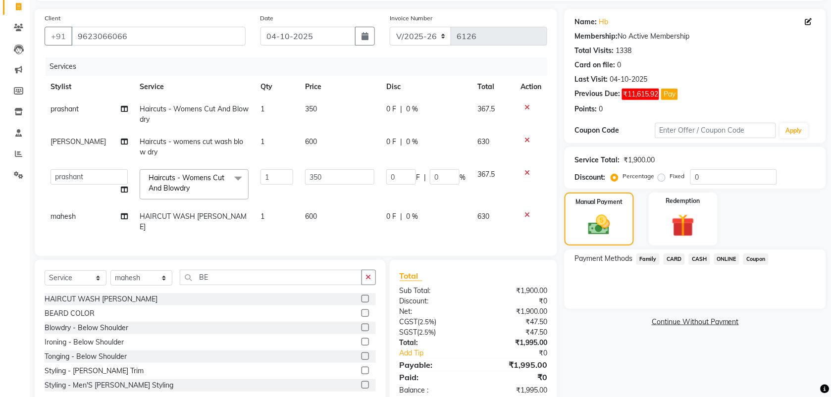
scroll to position [88, 0]
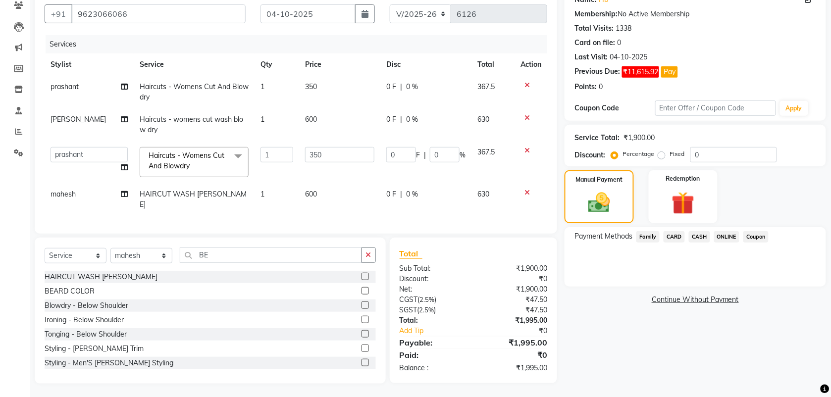
click at [724, 239] on span "ONLINE" at bounding box center [727, 236] width 26 height 11
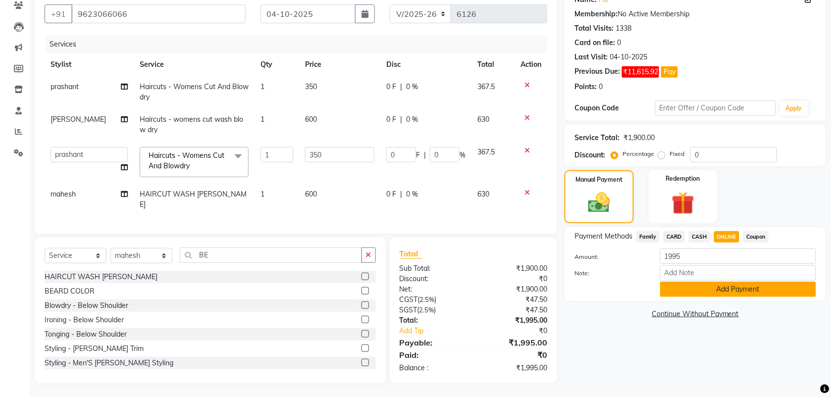
click at [719, 292] on button "Add Payment" at bounding box center [738, 289] width 156 height 15
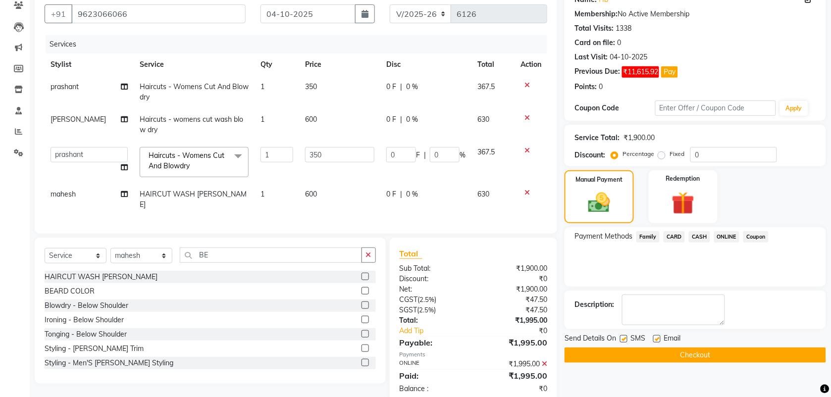
click at [676, 356] on button "Checkout" at bounding box center [696, 355] width 262 height 15
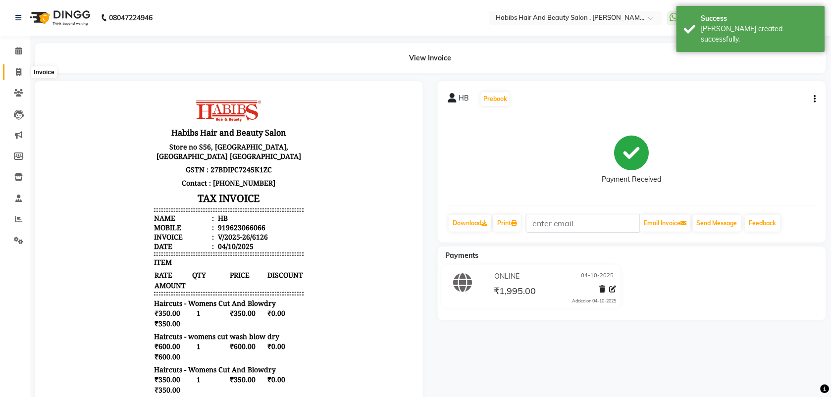
click at [18, 72] on icon at bounding box center [18, 71] width 5 height 7
select select "service"
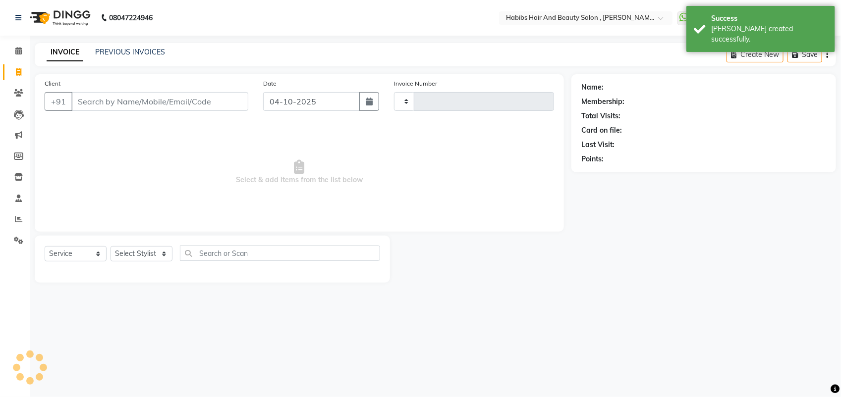
type input "6127"
select select "3814"
click at [87, 99] on input "Client" at bounding box center [159, 101] width 177 height 19
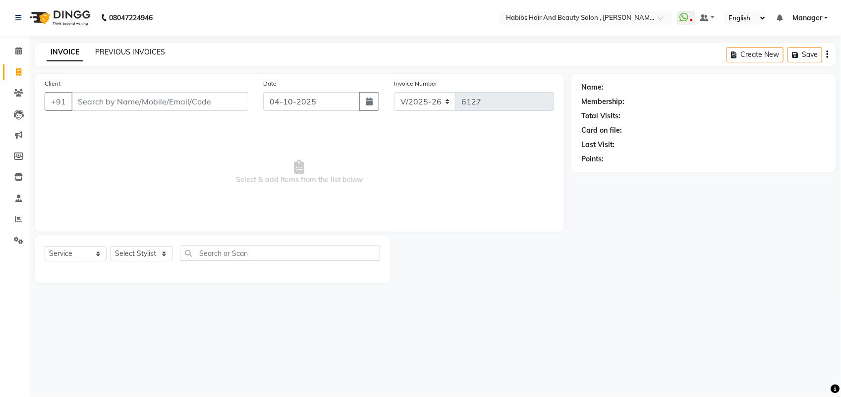
click at [136, 48] on link "PREVIOUS INVOICES" at bounding box center [130, 52] width 70 height 9
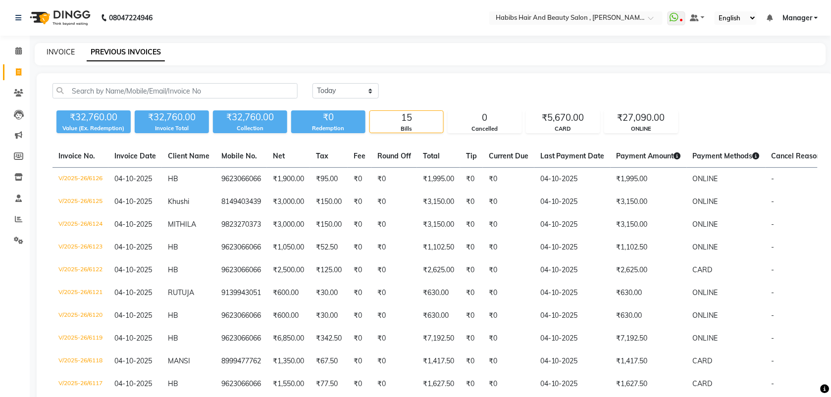
click at [63, 48] on link "INVOICE" at bounding box center [61, 52] width 28 height 9
select select "service"
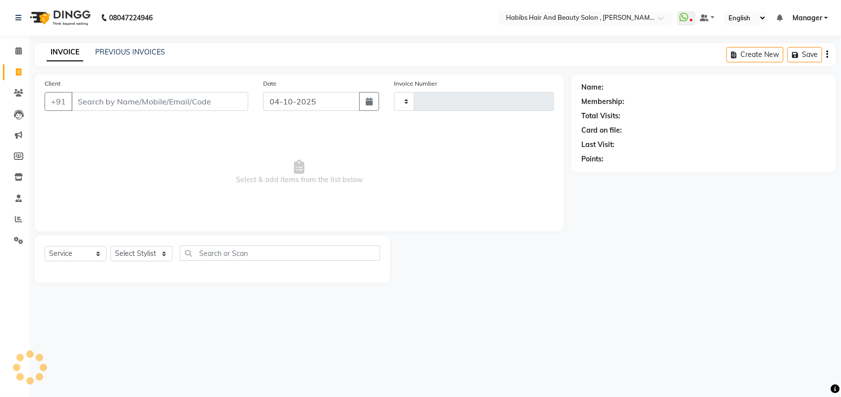
type input "6127"
select select "3814"
click at [107, 102] on input "Client" at bounding box center [159, 101] width 177 height 19
click at [112, 54] on link "PREVIOUS INVOICES" at bounding box center [130, 52] width 70 height 9
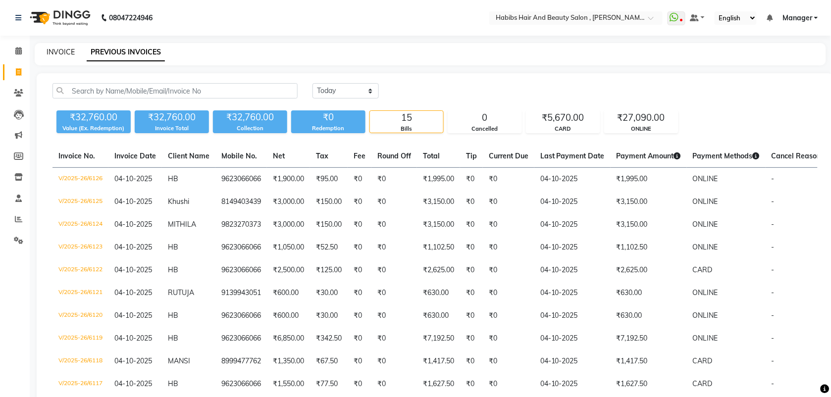
click at [57, 52] on link "INVOICE" at bounding box center [61, 52] width 28 height 9
select select "service"
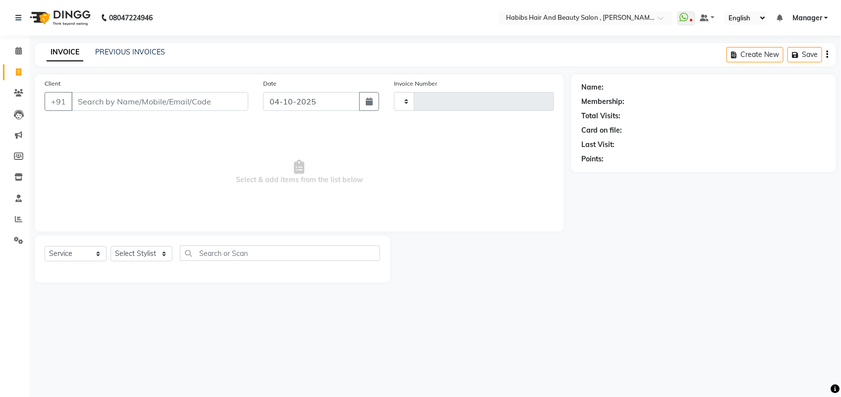
type input "6127"
select select "3814"
click at [95, 104] on input "Client" at bounding box center [159, 101] width 177 height 19
type input "8095695494"
click at [221, 107] on button "Add Client" at bounding box center [222, 101] width 51 height 19
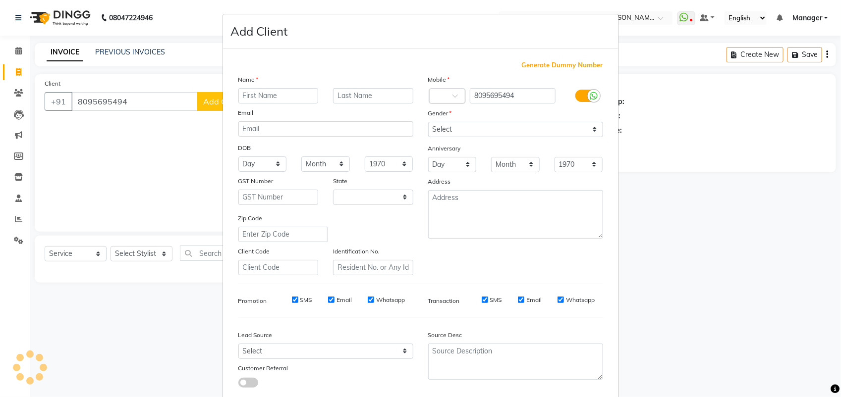
select select "22"
type input "SONAL"
click at [375, 93] on input "text" at bounding box center [373, 95] width 80 height 15
type input "[PERSON_NAME]"
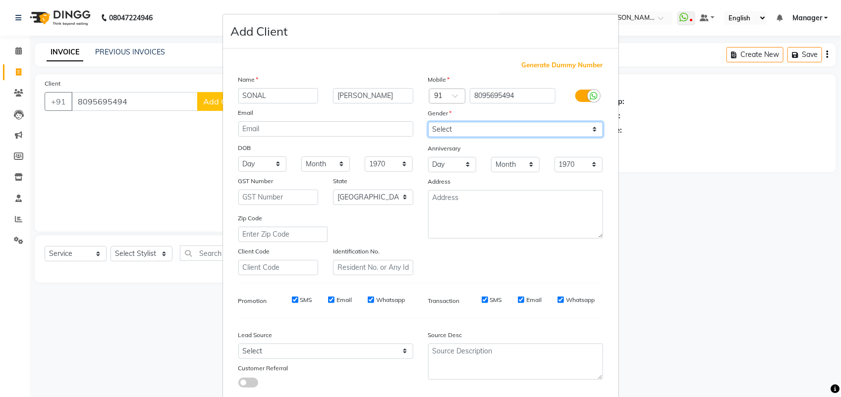
click at [454, 130] on select "Select [DEMOGRAPHIC_DATA] [DEMOGRAPHIC_DATA] Other Prefer Not To Say" at bounding box center [515, 129] width 175 height 15
select select "[DEMOGRAPHIC_DATA]"
click at [428, 122] on select "Select [DEMOGRAPHIC_DATA] [DEMOGRAPHIC_DATA] Other Prefer Not To Say" at bounding box center [515, 129] width 175 height 15
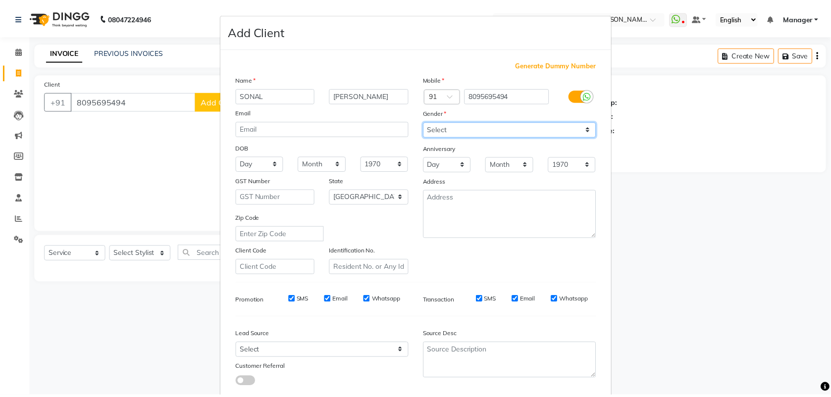
scroll to position [56, 0]
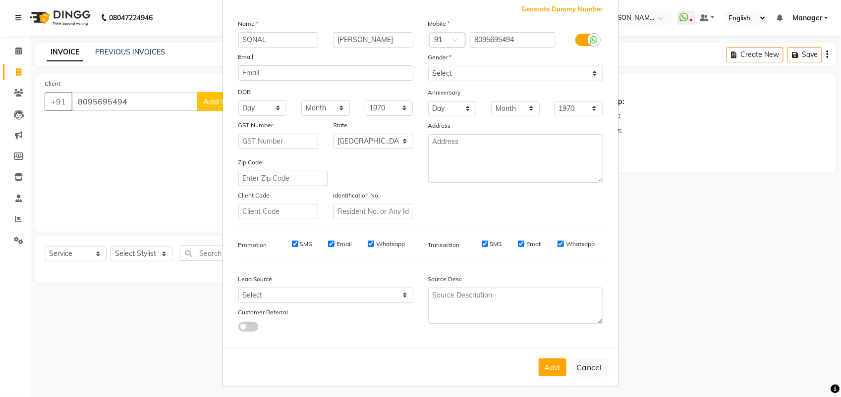
click at [548, 353] on div "Add Cancel" at bounding box center [420, 367] width 395 height 39
click at [548, 359] on button "Add" at bounding box center [553, 368] width 28 height 18
select select
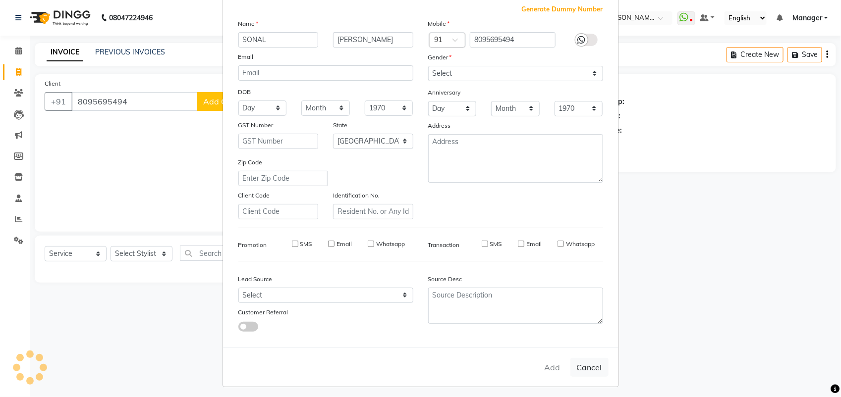
select select "null"
select select
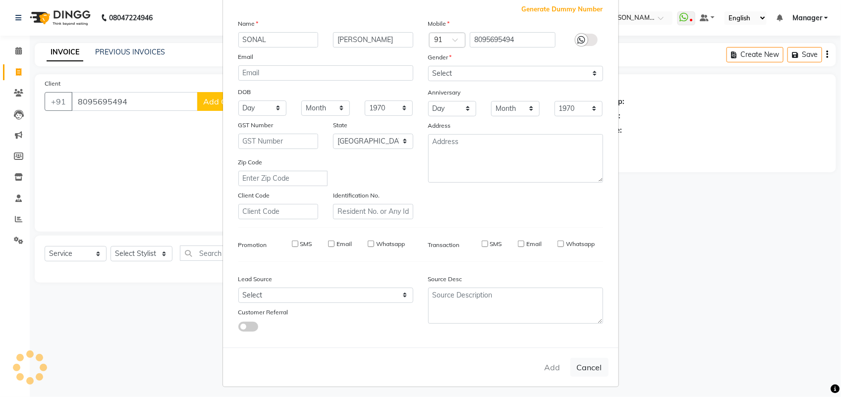
checkbox input "false"
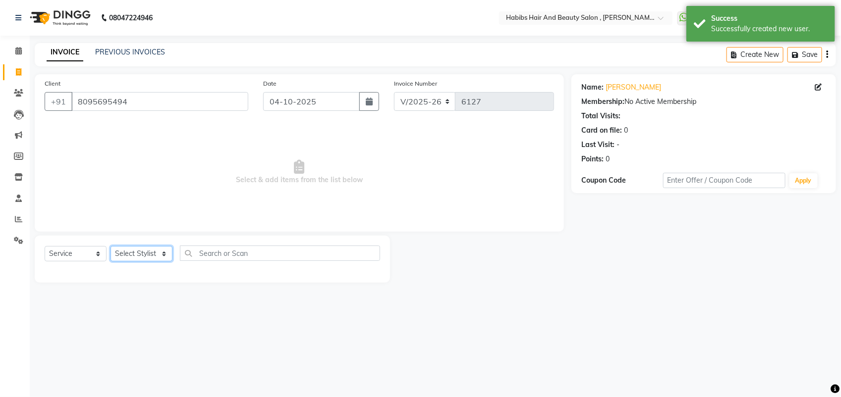
click at [155, 255] on select "Select Stylist [PERSON_NAME] Manager [PERSON_NAME] Saif [PERSON_NAME] [PERSON_N…" at bounding box center [141, 253] width 62 height 15
select select "18894"
click at [110, 246] on select "Select Stylist [PERSON_NAME] Manager [PERSON_NAME] Saif [PERSON_NAME] [PERSON_N…" at bounding box center [141, 253] width 62 height 15
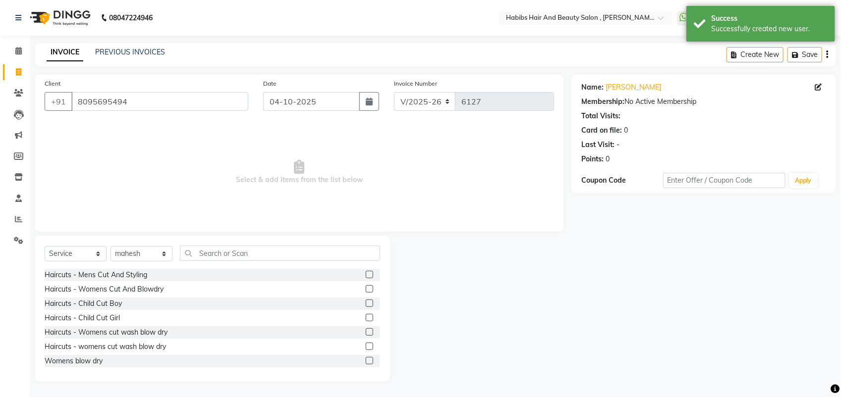
click at [366, 285] on label at bounding box center [369, 288] width 7 height 7
click at [366, 286] on input "checkbox" at bounding box center [369, 289] width 6 height 6
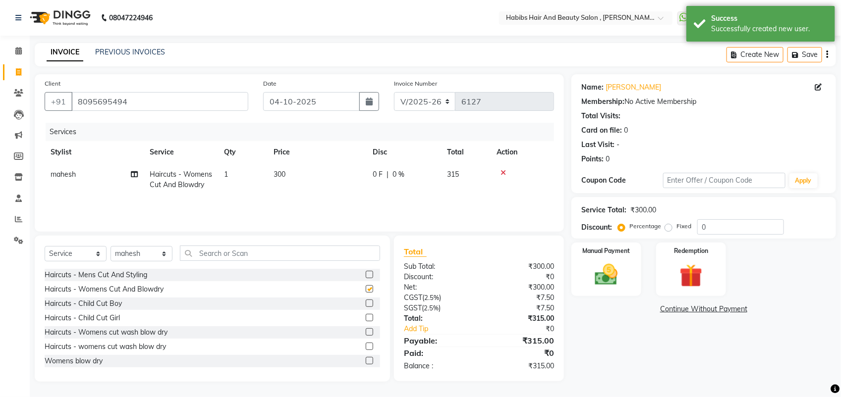
checkbox input "false"
click at [288, 176] on td "300" at bounding box center [317, 179] width 99 height 33
select select "18894"
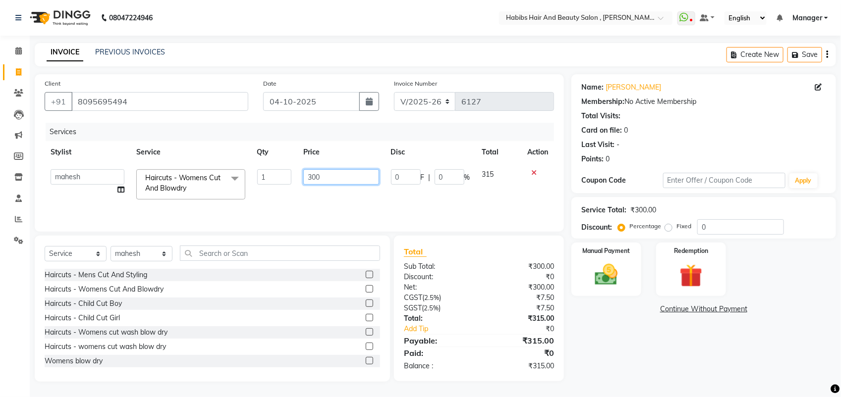
click at [325, 176] on input "300" at bounding box center [340, 176] width 75 height 15
type input "350"
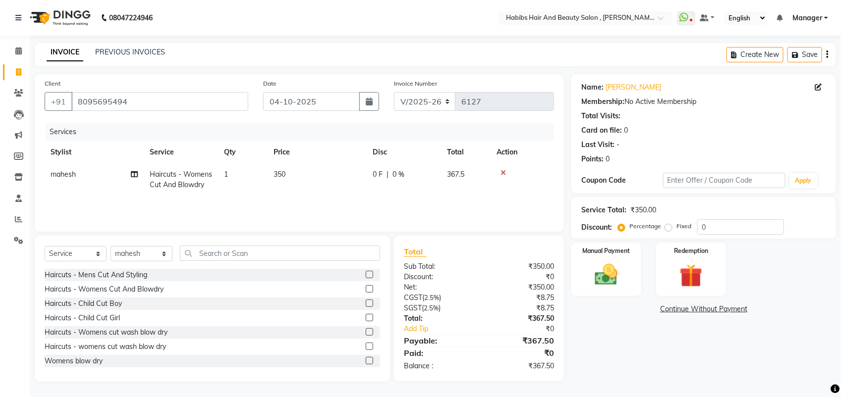
click at [321, 206] on div "Services Stylist Service Qty Price Disc Total Action mahesh Haircuts - Womens C…" at bounding box center [299, 172] width 509 height 99
click at [603, 281] on img at bounding box center [606, 275] width 39 height 28
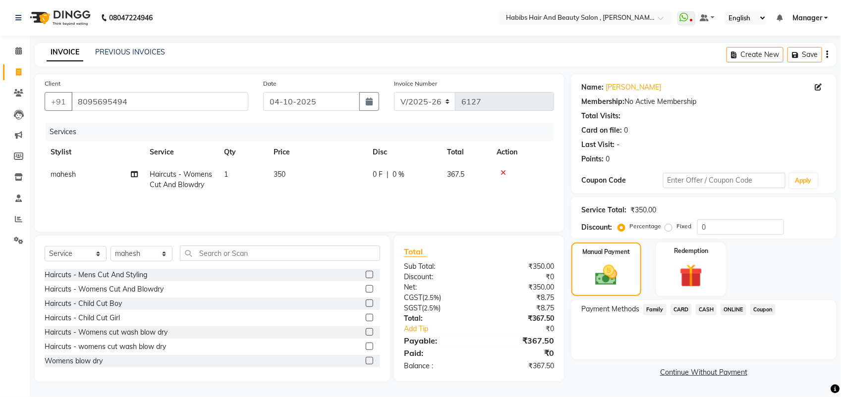
click at [724, 304] on span "ONLINE" at bounding box center [733, 309] width 26 height 11
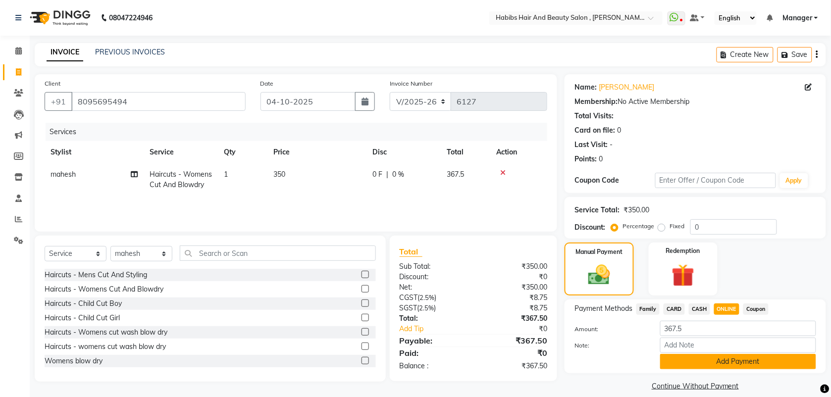
click at [718, 360] on button "Add Payment" at bounding box center [738, 361] width 156 height 15
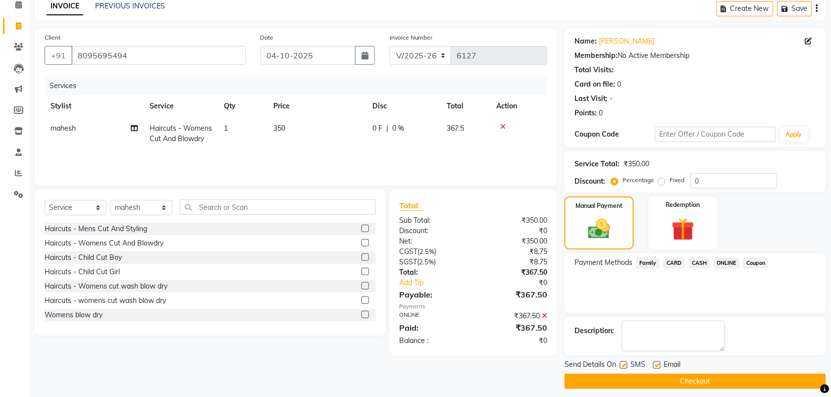
scroll to position [48, 0]
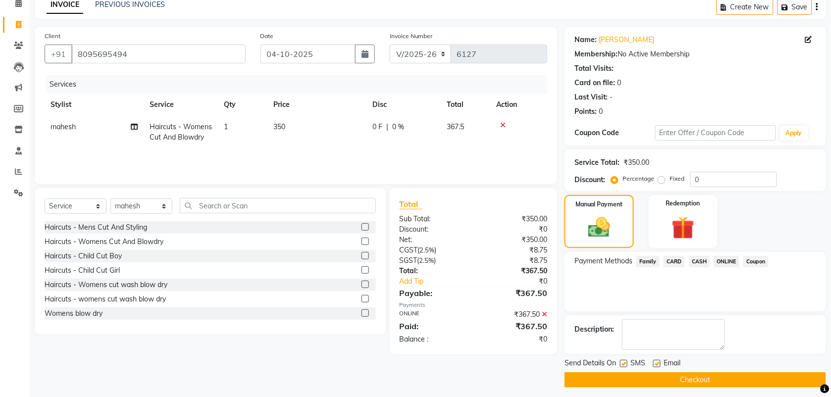
click at [695, 382] on button "Checkout" at bounding box center [696, 380] width 262 height 15
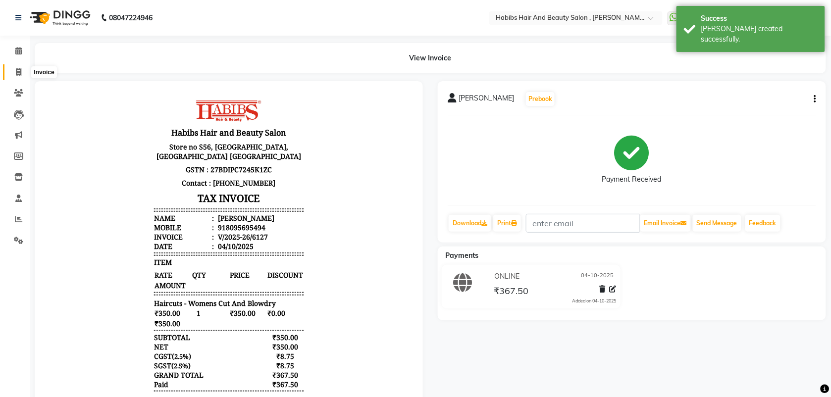
click at [17, 75] on icon at bounding box center [18, 71] width 5 height 7
select select "service"
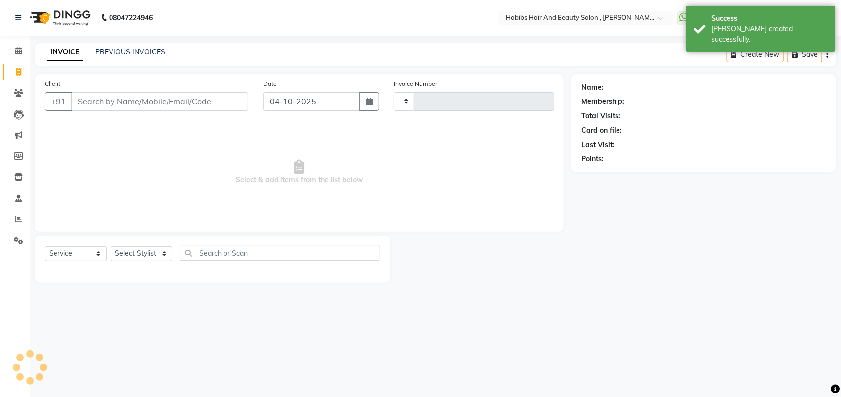
type input "6128"
select select "3814"
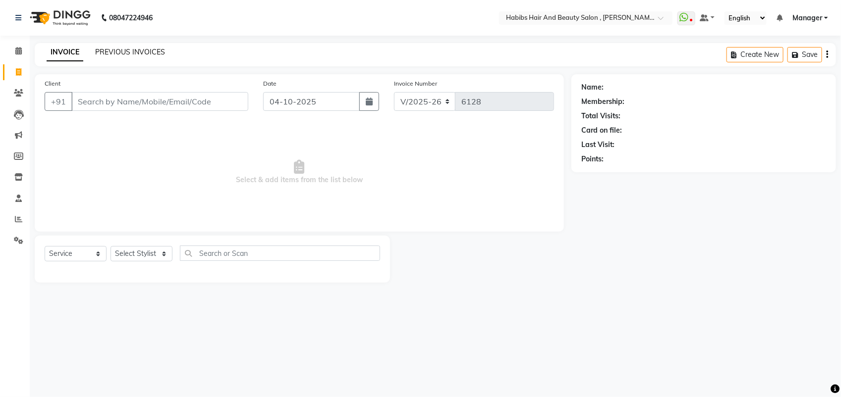
click at [108, 50] on link "PREVIOUS INVOICES" at bounding box center [130, 52] width 70 height 9
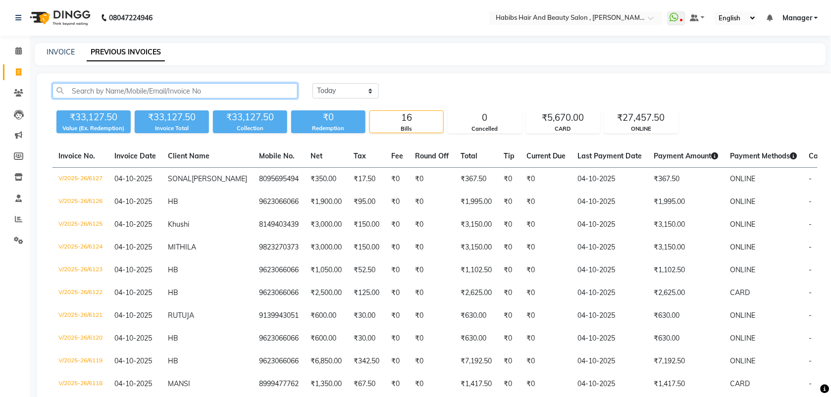
click at [84, 88] on input "text" at bounding box center [175, 90] width 245 height 15
click at [62, 50] on link "INVOICE" at bounding box center [61, 52] width 28 height 9
select select "service"
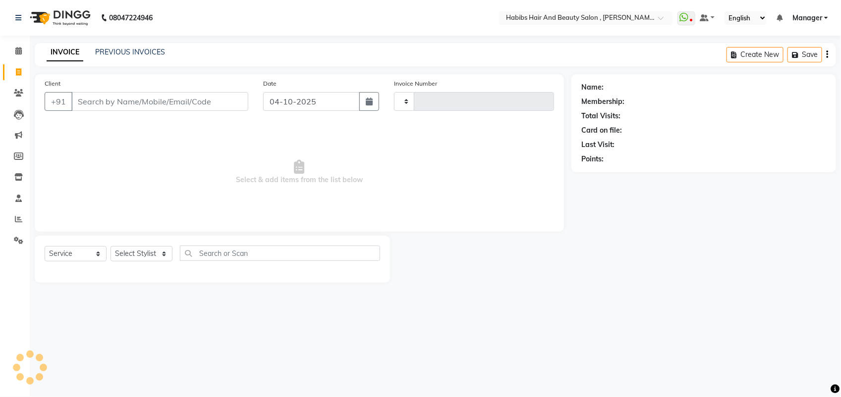
type input "6128"
select select "3814"
click at [109, 98] on input "Client" at bounding box center [159, 101] width 177 height 19
click at [152, 51] on link "PREVIOUS INVOICES" at bounding box center [130, 52] width 70 height 9
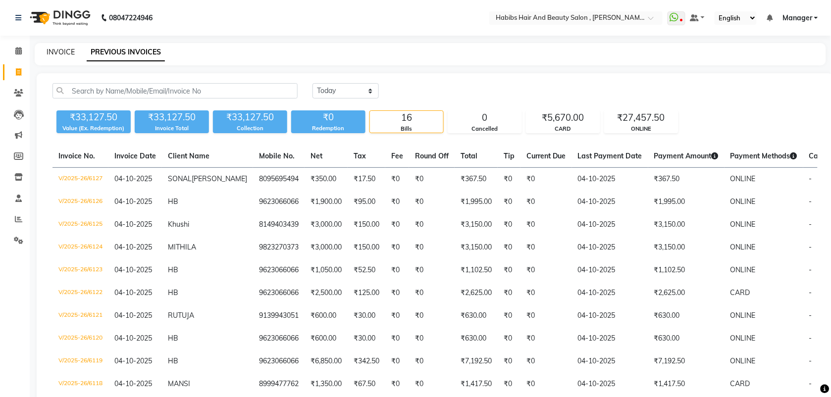
click at [63, 51] on link "INVOICE" at bounding box center [61, 52] width 28 height 9
select select "service"
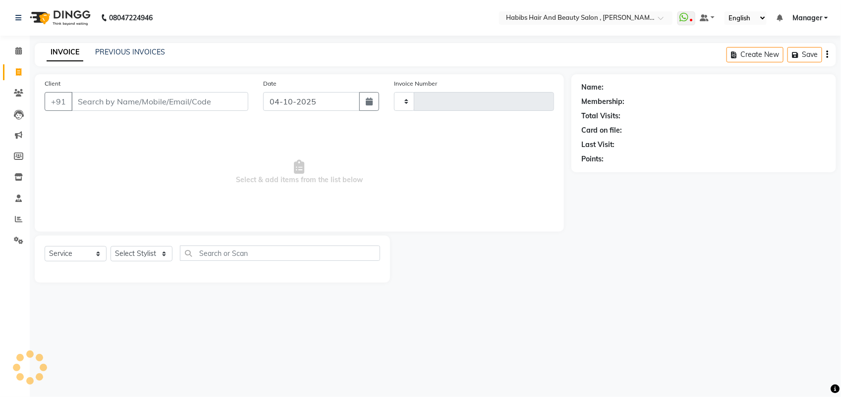
type input "6128"
select select "3814"
click at [92, 102] on input "Client" at bounding box center [159, 101] width 177 height 19
type input "8390652159"
click at [227, 105] on span "Add Client" at bounding box center [222, 102] width 39 height 10
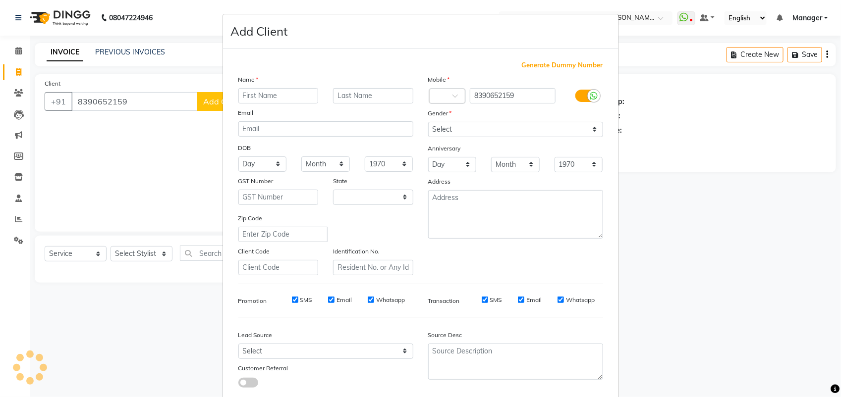
select select "22"
type input "[PERSON_NAME]"
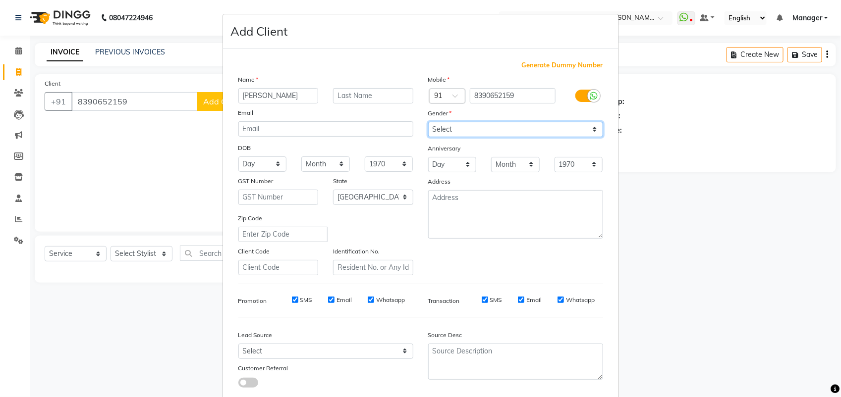
click at [436, 133] on select "Select [DEMOGRAPHIC_DATA] [DEMOGRAPHIC_DATA] Other Prefer Not To Say" at bounding box center [515, 129] width 175 height 15
select select "[DEMOGRAPHIC_DATA]"
click at [428, 122] on select "Select [DEMOGRAPHIC_DATA] [DEMOGRAPHIC_DATA] Other Prefer Not To Say" at bounding box center [515, 129] width 175 height 15
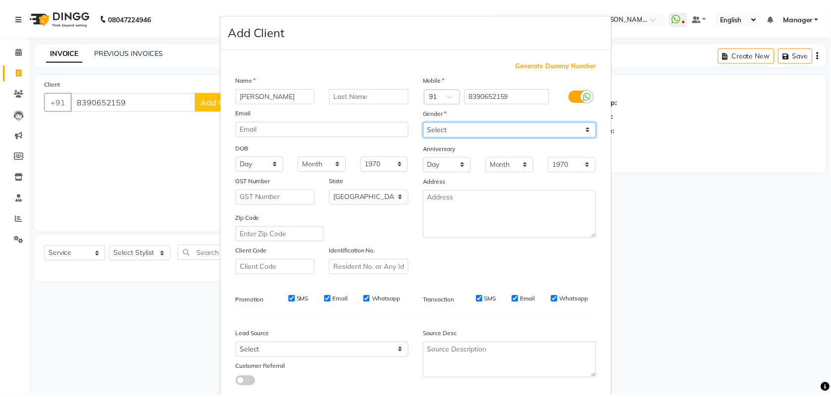
scroll to position [56, 0]
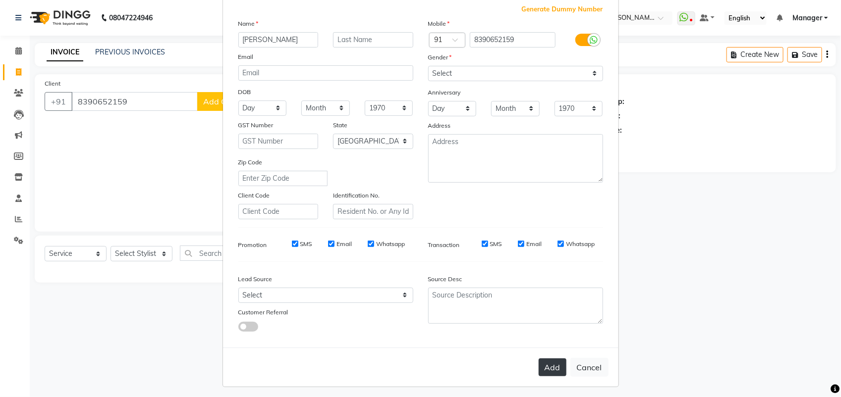
click at [543, 365] on button "Add" at bounding box center [553, 368] width 28 height 18
select select
select select "null"
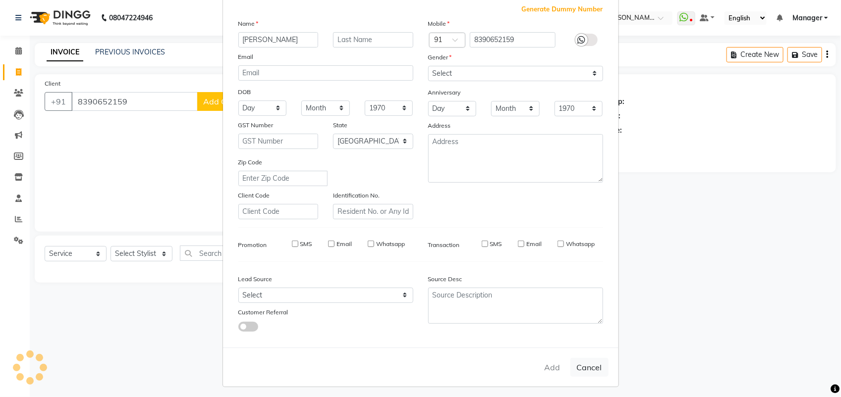
select select
checkbox input "false"
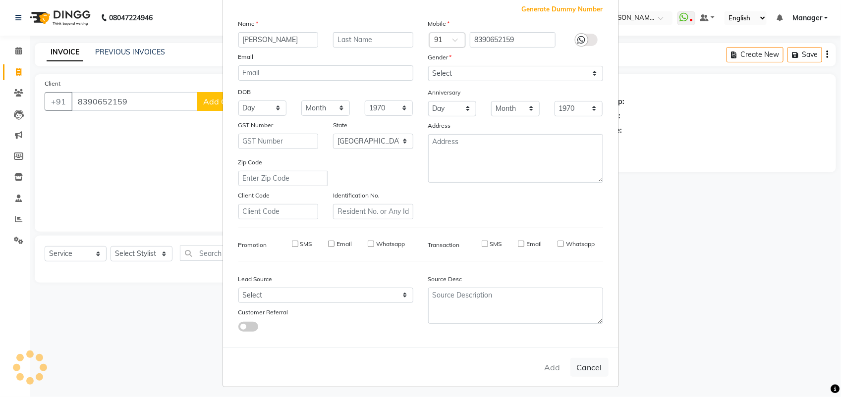
checkbox input "false"
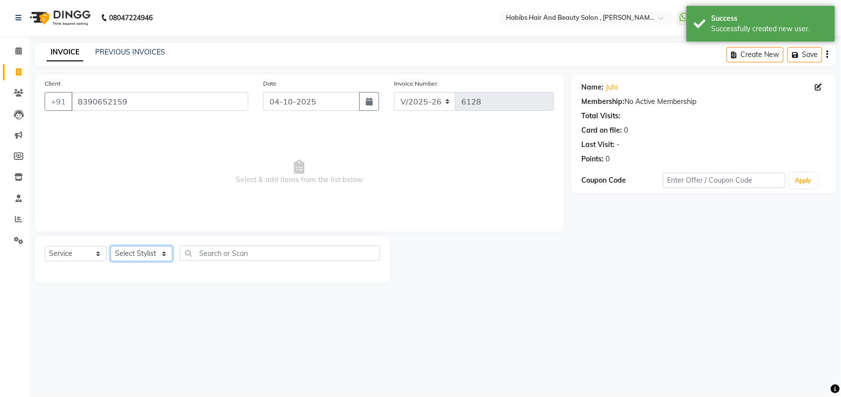
click at [158, 255] on select "Select Stylist [PERSON_NAME] Manager [PERSON_NAME] Saif [PERSON_NAME] [PERSON_N…" at bounding box center [141, 253] width 62 height 15
select select "18511"
click at [110, 246] on select "Select Stylist [PERSON_NAME] Manager [PERSON_NAME] Saif [PERSON_NAME] [PERSON_N…" at bounding box center [141, 253] width 62 height 15
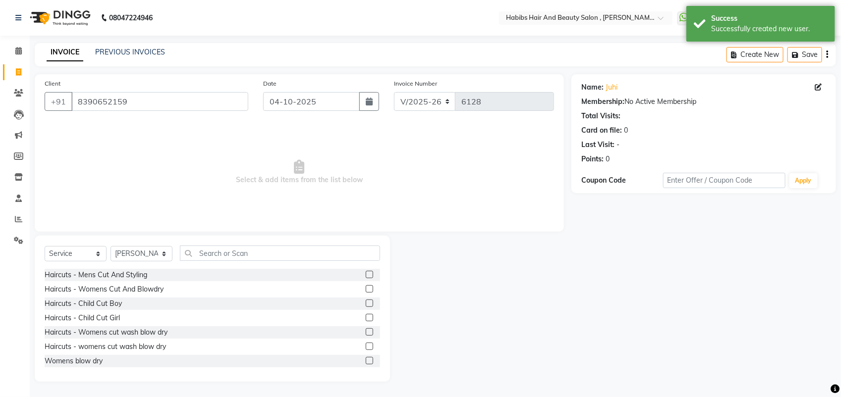
click at [366, 288] on label at bounding box center [369, 288] width 7 height 7
click at [366, 288] on input "checkbox" at bounding box center [369, 289] width 6 height 6
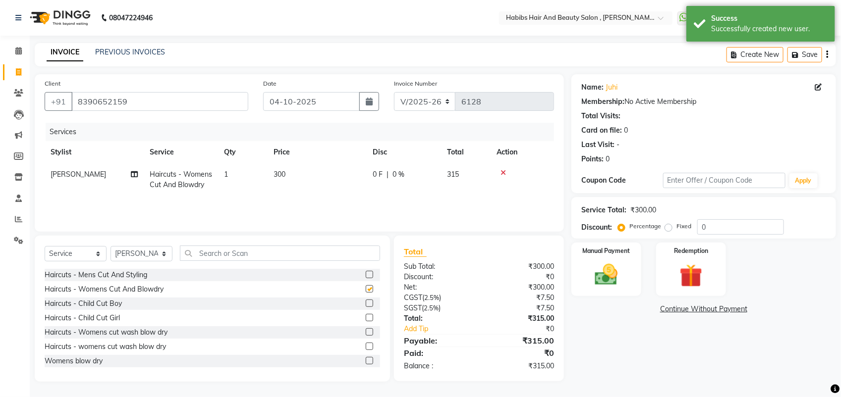
checkbox input "false"
click at [288, 174] on td "300" at bounding box center [317, 179] width 99 height 33
select select "18511"
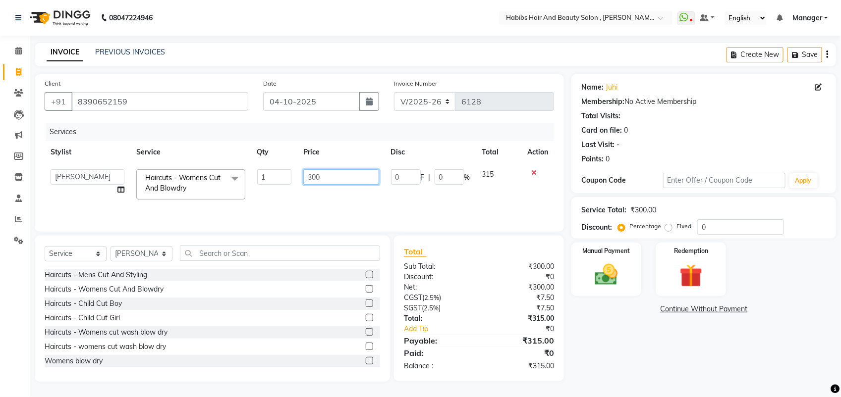
click at [318, 176] on input "300" at bounding box center [340, 176] width 75 height 15
type input "350"
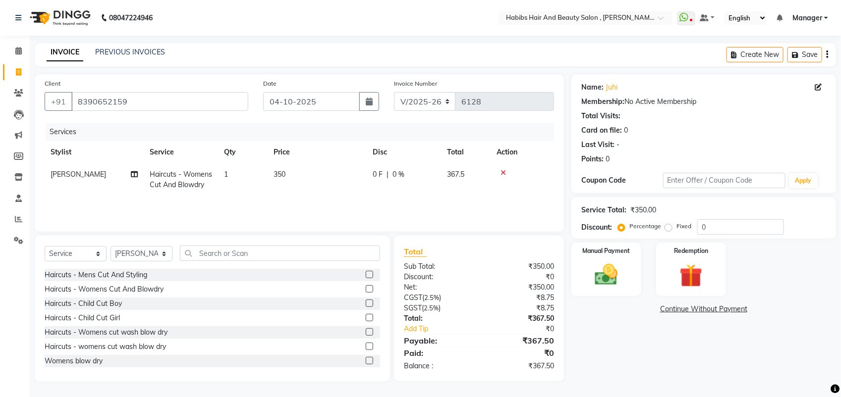
click at [307, 202] on div "Services Stylist Service Qty Price Disc Total Action [PERSON_NAME] Haircuts - W…" at bounding box center [299, 172] width 509 height 99
click at [584, 253] on label "Manual Payment" at bounding box center [607, 250] width 50 height 9
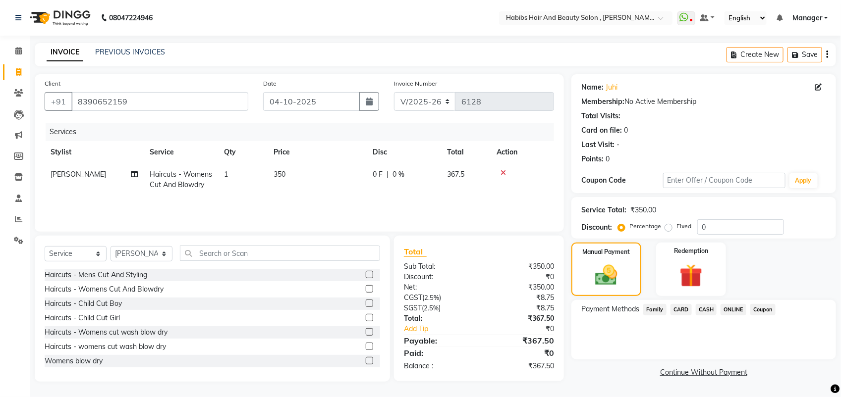
click at [744, 305] on span "ONLINE" at bounding box center [733, 309] width 26 height 11
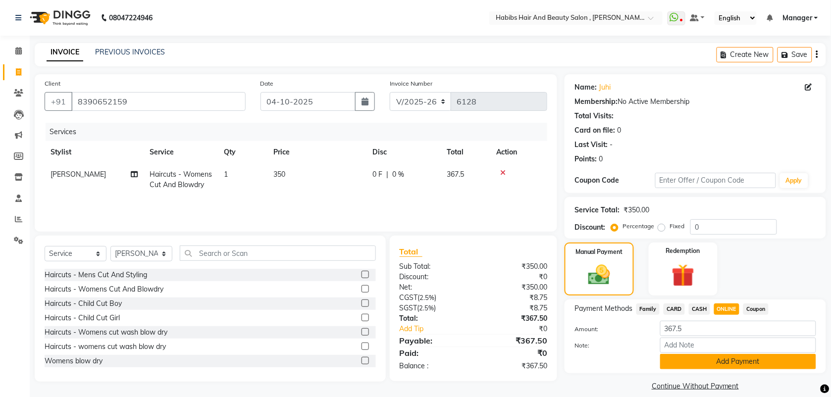
click at [696, 354] on button "Add Payment" at bounding box center [738, 361] width 156 height 15
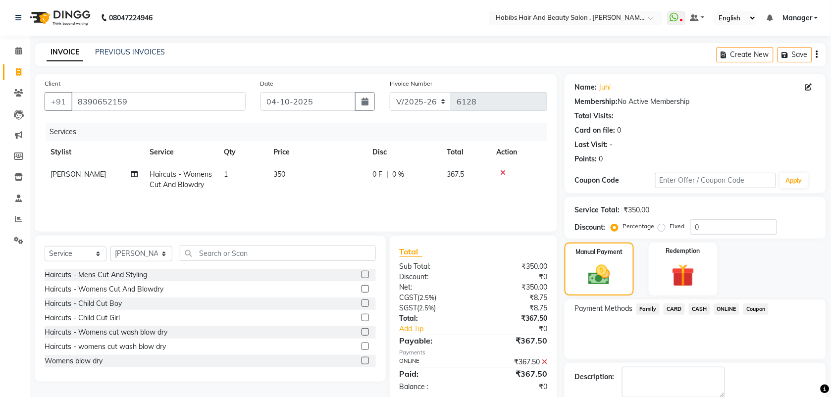
scroll to position [53, 0]
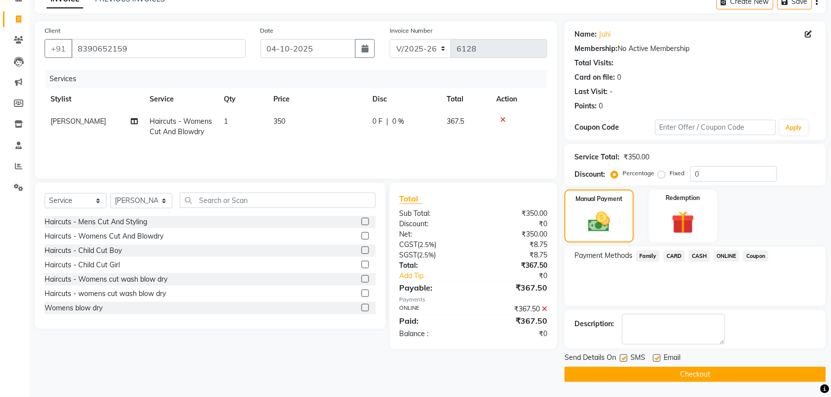
click at [674, 375] on button "Checkout" at bounding box center [696, 374] width 262 height 15
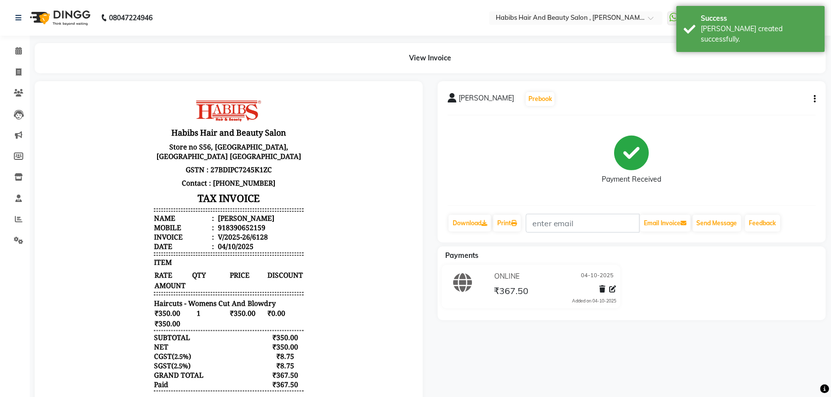
click at [17, 82] on li "Invoice" at bounding box center [15, 72] width 30 height 21
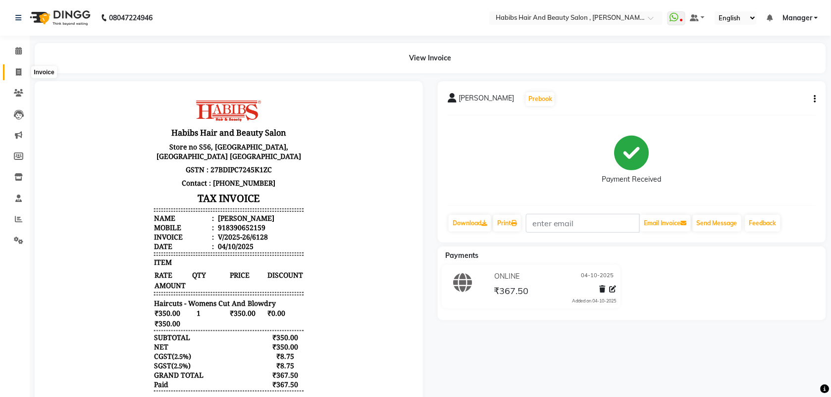
click at [20, 73] on icon at bounding box center [18, 71] width 5 height 7
select select "service"
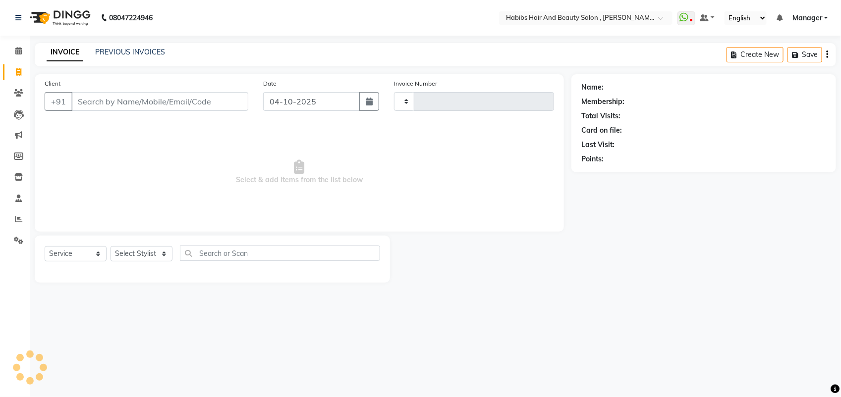
type input "6129"
select select "3814"
type input "9371718055"
click at [221, 104] on span "Add Client" at bounding box center [222, 102] width 39 height 10
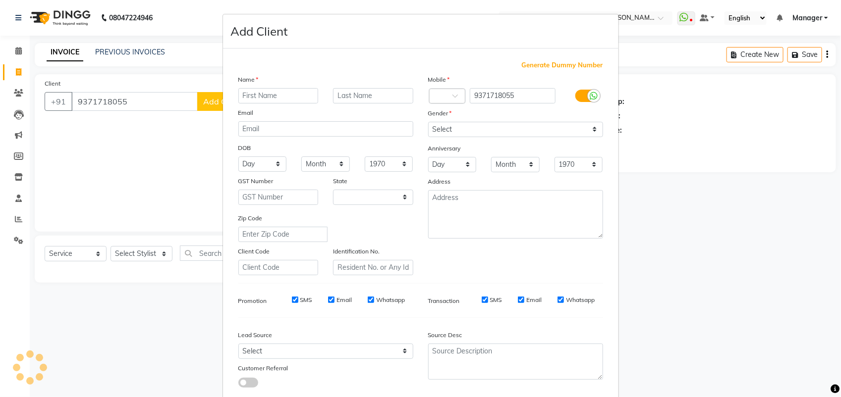
select select "22"
type input "RISHI"
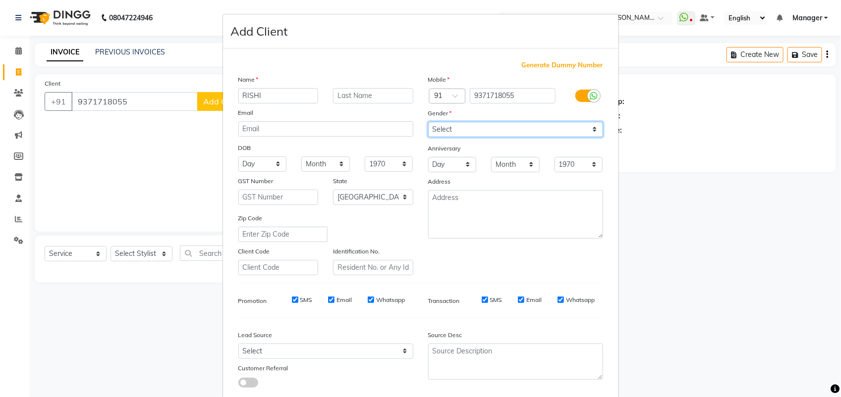
click at [452, 127] on select "Select [DEMOGRAPHIC_DATA] [DEMOGRAPHIC_DATA] Other Prefer Not To Say" at bounding box center [515, 129] width 175 height 15
select select "[DEMOGRAPHIC_DATA]"
click at [428, 122] on select "Select [DEMOGRAPHIC_DATA] [DEMOGRAPHIC_DATA] Other Prefer Not To Say" at bounding box center [515, 129] width 175 height 15
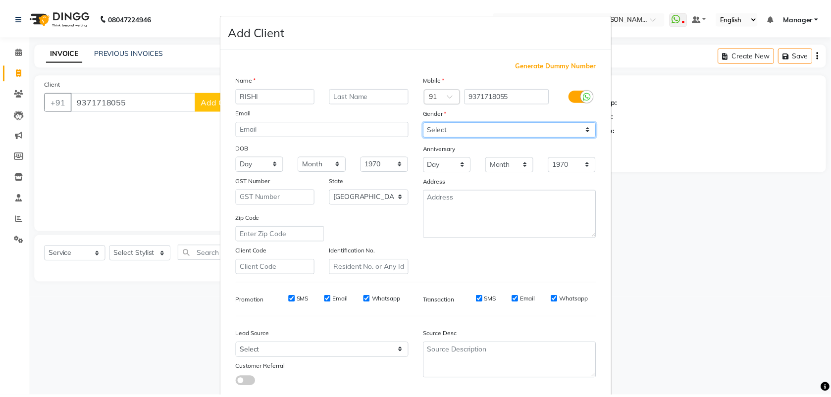
scroll to position [56, 0]
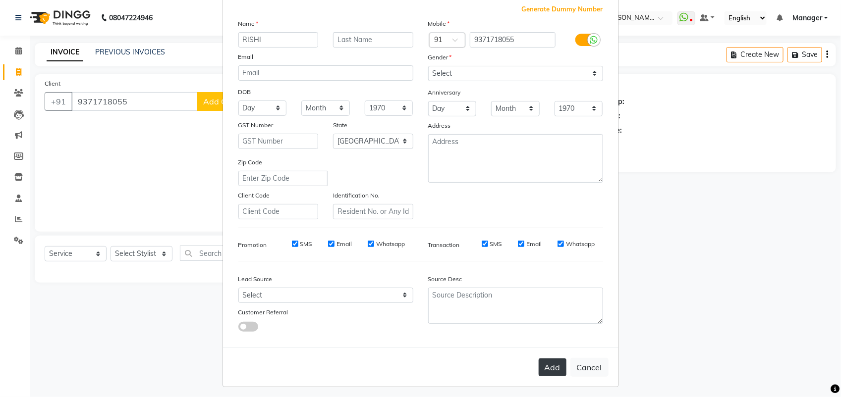
click at [553, 363] on button "Add" at bounding box center [553, 368] width 28 height 18
select select
select select "null"
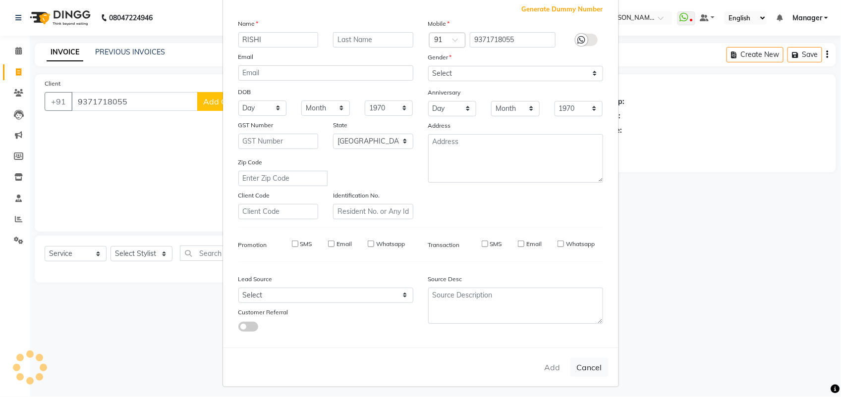
select select
checkbox input "false"
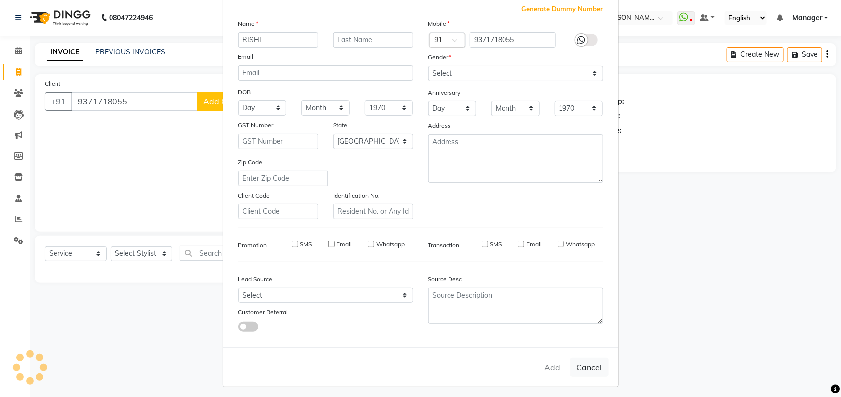
checkbox input "false"
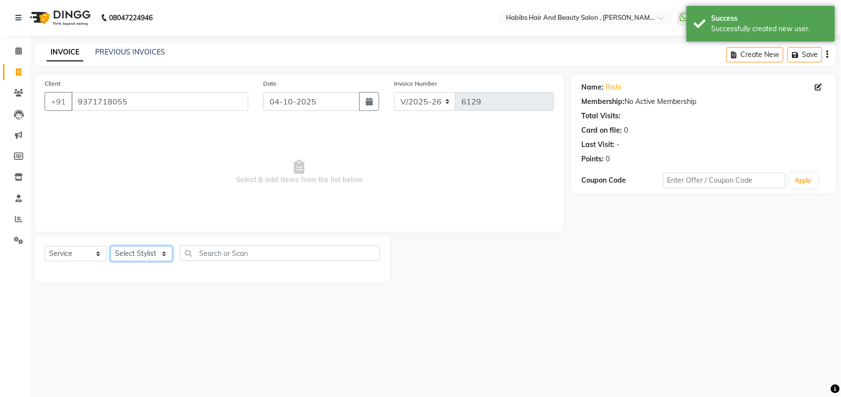
click at [132, 253] on select "Select Stylist [PERSON_NAME] Manager [PERSON_NAME] Saif [PERSON_NAME] [PERSON_N…" at bounding box center [141, 253] width 62 height 15
select select "40225"
click at [110, 246] on select "Select Stylist [PERSON_NAME] Manager [PERSON_NAME] Saif [PERSON_NAME] [PERSON_N…" at bounding box center [141, 253] width 62 height 15
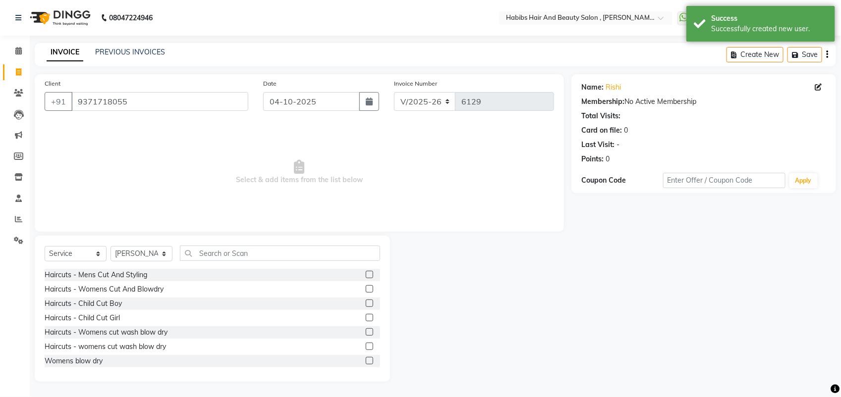
click at [366, 290] on label at bounding box center [369, 288] width 7 height 7
click at [366, 290] on input "checkbox" at bounding box center [369, 289] width 6 height 6
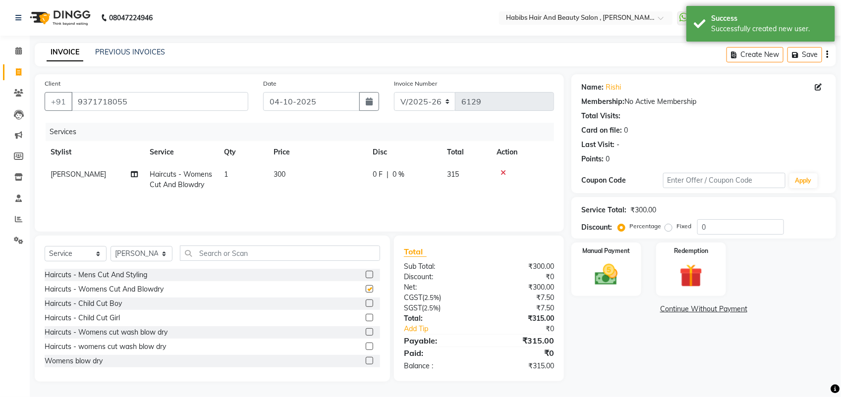
checkbox input "false"
click at [299, 169] on td "300" at bounding box center [317, 179] width 99 height 33
select select "40225"
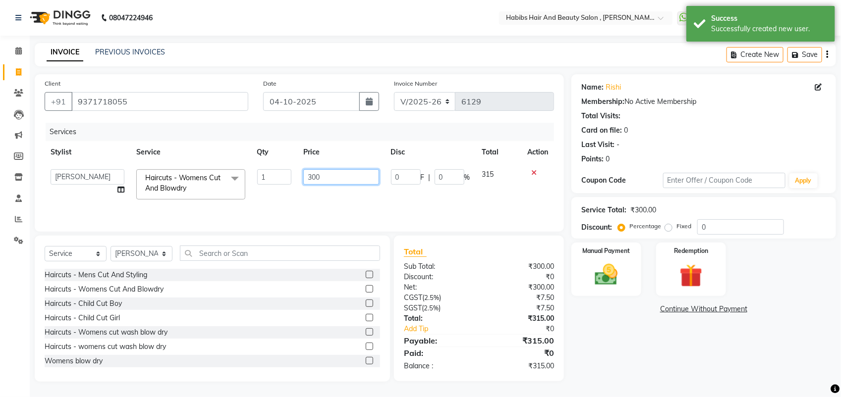
click at [313, 183] on input "300" at bounding box center [340, 176] width 75 height 15
type input "350"
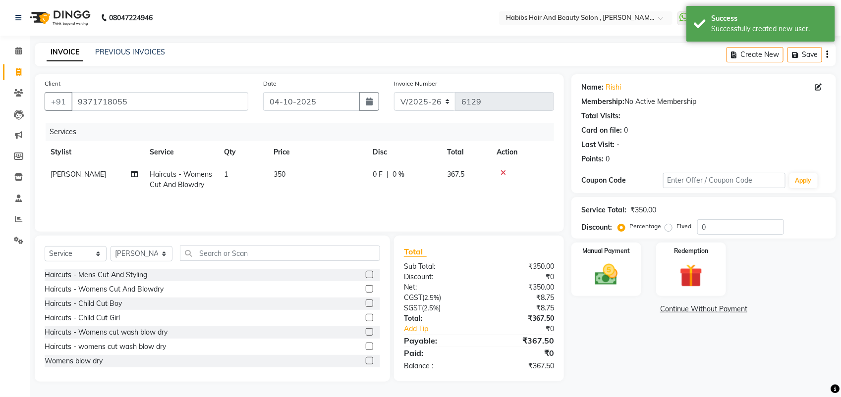
click at [313, 200] on div "Services Stylist Service Qty Price Disc Total Action Saif Haircuts - Womens Cut…" at bounding box center [299, 172] width 509 height 99
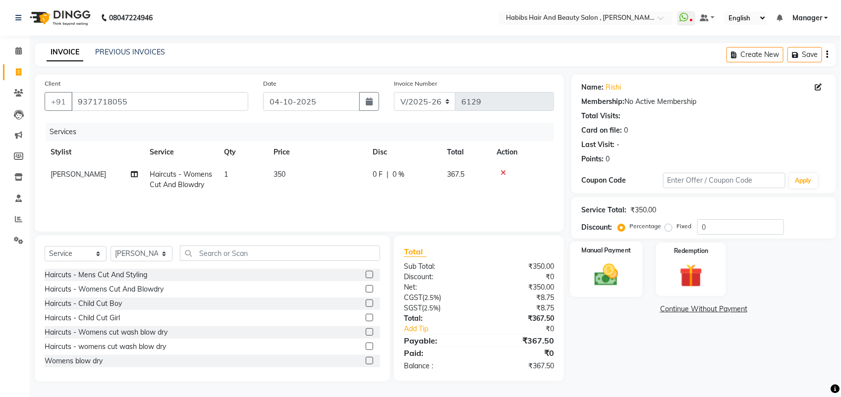
click at [602, 285] on img at bounding box center [606, 275] width 39 height 28
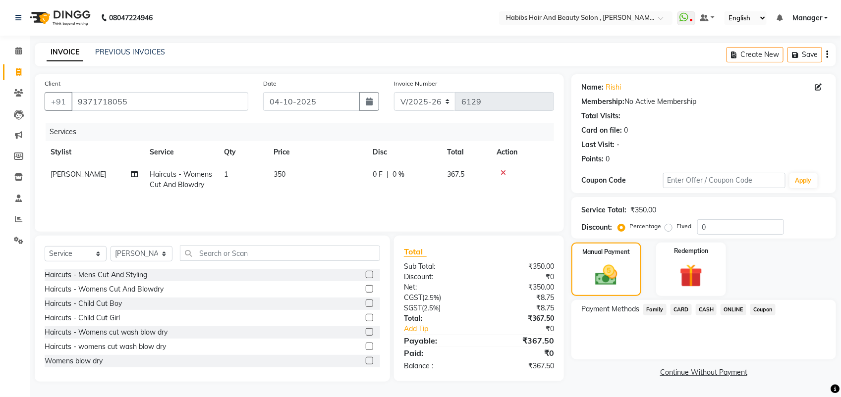
click at [682, 309] on span "CARD" at bounding box center [680, 309] width 21 height 11
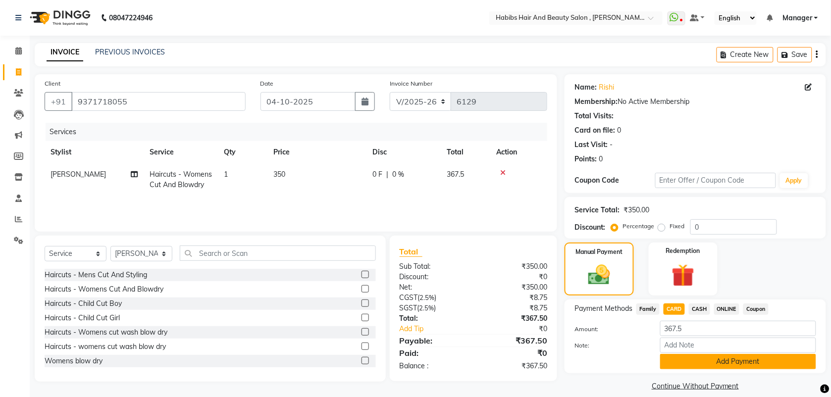
click at [685, 355] on button "Add Payment" at bounding box center [738, 361] width 156 height 15
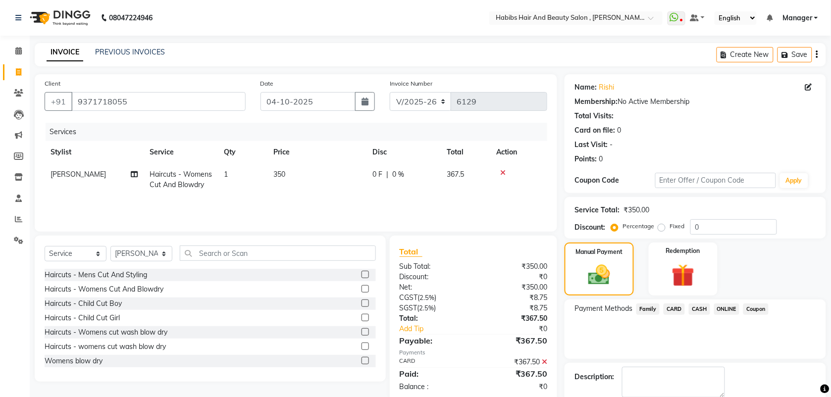
scroll to position [53, 0]
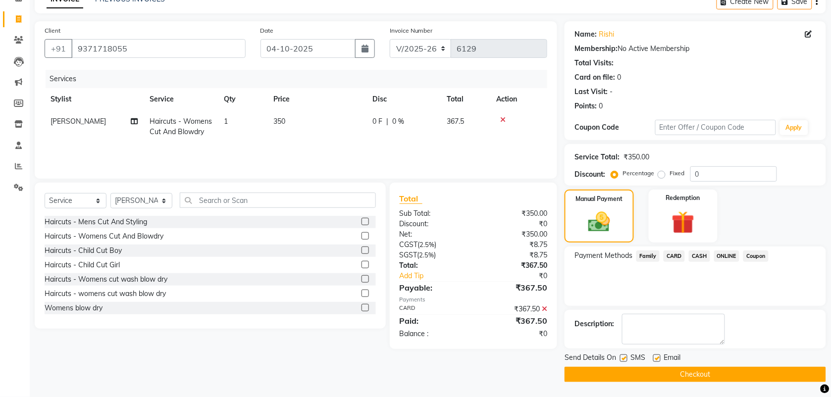
click at [679, 367] on button "Checkout" at bounding box center [696, 374] width 262 height 15
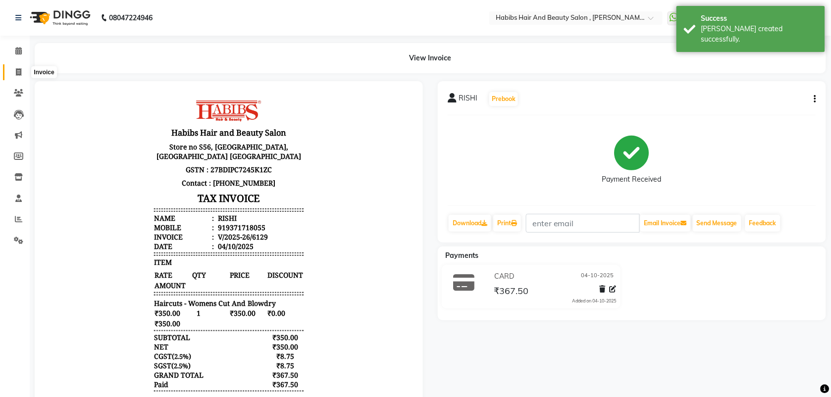
click at [13, 70] on span at bounding box center [18, 72] width 17 height 11
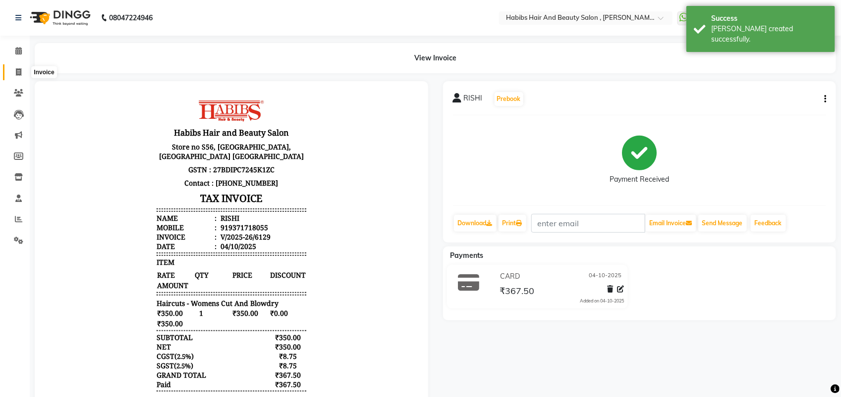
select select "service"
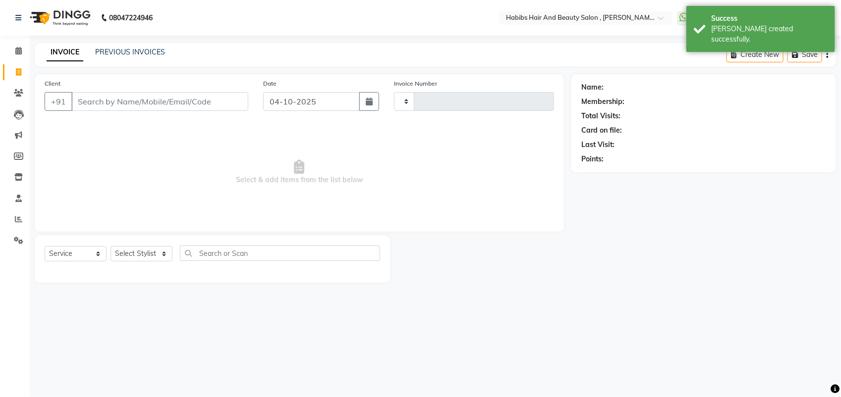
type input "6130"
select select "3814"
click at [101, 100] on input "Client" at bounding box center [159, 101] width 177 height 19
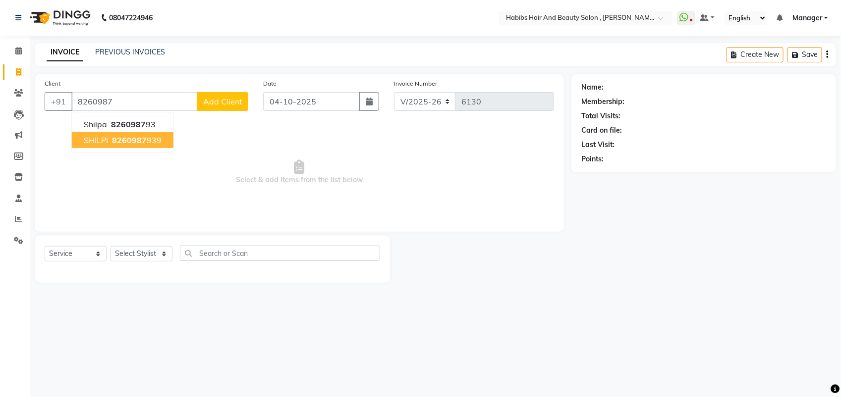
click at [145, 139] on span "8260987" at bounding box center [129, 140] width 35 height 10
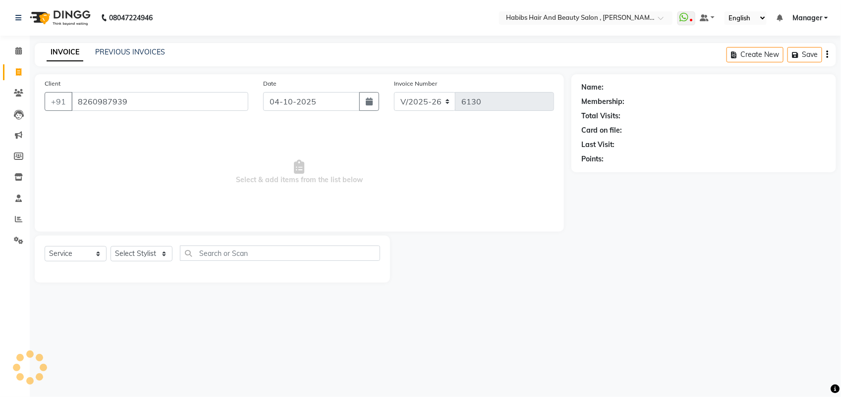
type input "8260987939"
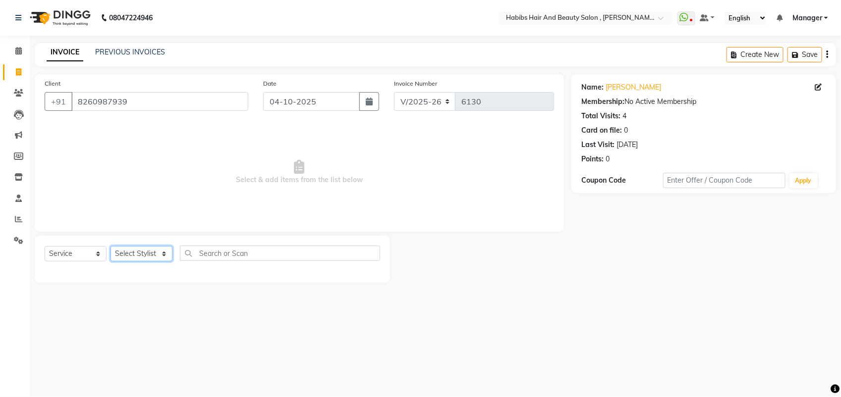
click at [152, 253] on select "Select Stylist [PERSON_NAME] Manager [PERSON_NAME] Saif [PERSON_NAME] [PERSON_N…" at bounding box center [141, 253] width 62 height 15
select select "22780"
click at [110, 246] on select "Select Stylist [PERSON_NAME] Manager [PERSON_NAME] Saif [PERSON_NAME] [PERSON_N…" at bounding box center [141, 253] width 62 height 15
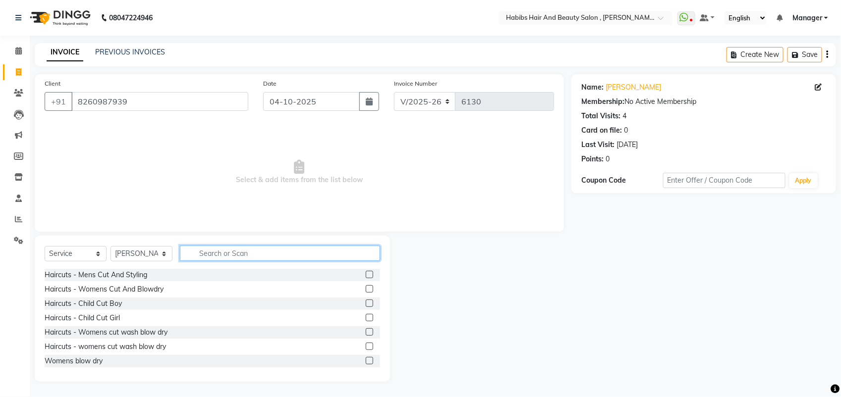
click at [216, 250] on input "text" at bounding box center [280, 253] width 200 height 15
type input "BLO"
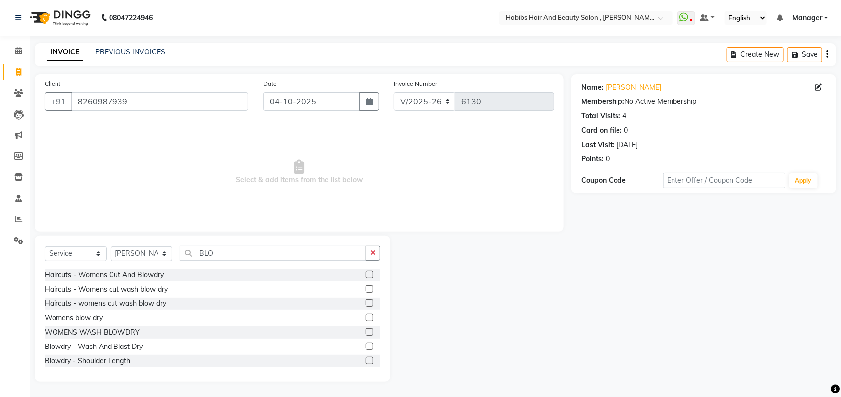
click at [366, 329] on label at bounding box center [369, 331] width 7 height 7
click at [366, 329] on input "checkbox" at bounding box center [369, 332] width 6 height 6
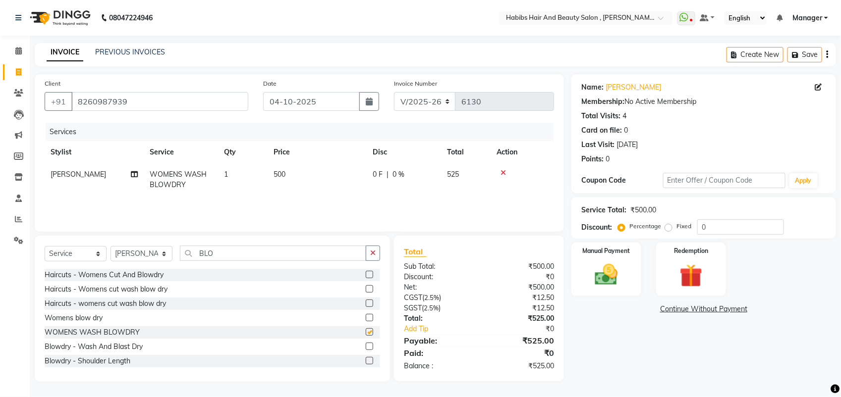
checkbox input "false"
click at [135, 254] on select "Select Stylist [PERSON_NAME] Manager [PERSON_NAME] Saif [PERSON_NAME] [PERSON_N…" at bounding box center [141, 253] width 62 height 15
select select "87416"
click at [110, 246] on select "Select Stylist [PERSON_NAME] Manager [PERSON_NAME] Saif [PERSON_NAME] [PERSON_N…" at bounding box center [141, 253] width 62 height 15
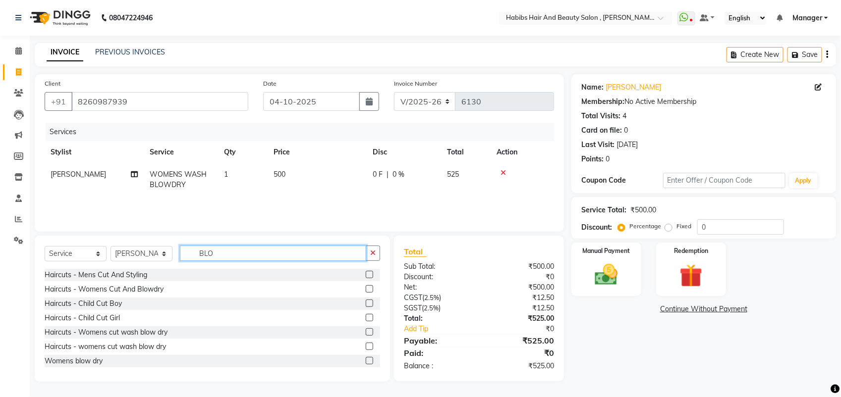
click at [231, 256] on input "BLO" at bounding box center [273, 253] width 186 height 15
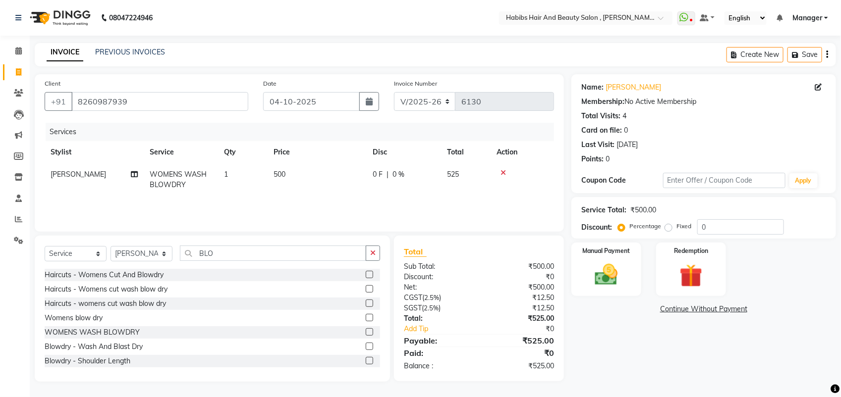
click at [366, 333] on label at bounding box center [369, 331] width 7 height 7
click at [366, 333] on input "checkbox" at bounding box center [369, 332] width 6 height 6
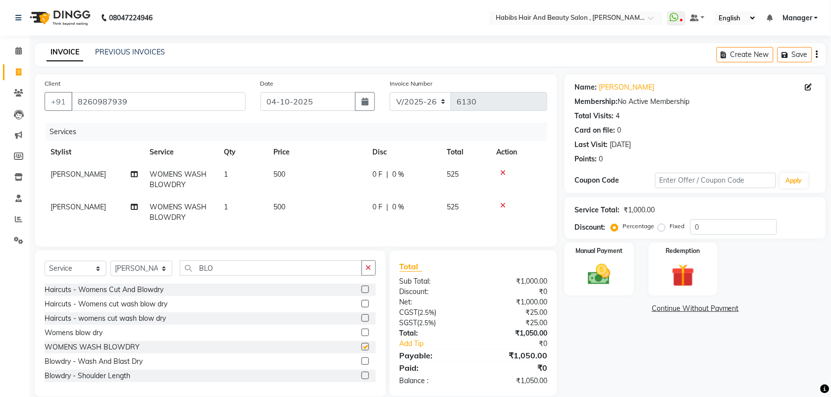
checkbox input "false"
click at [282, 179] on td "500" at bounding box center [317, 179] width 99 height 33
select select "22780"
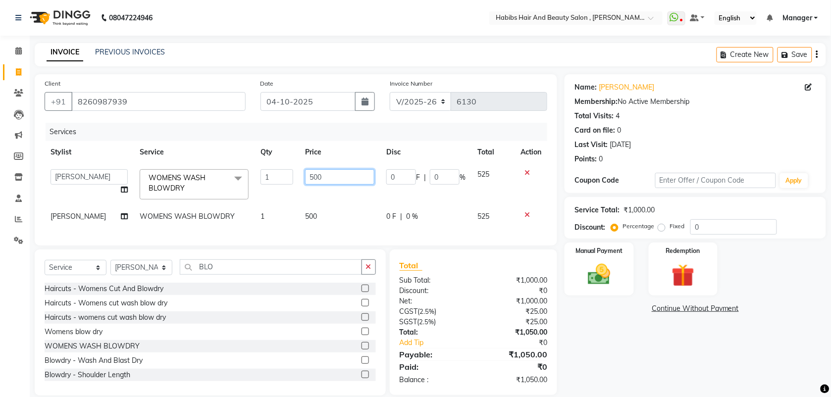
click at [307, 181] on input "500" at bounding box center [339, 176] width 69 height 15
type input "600"
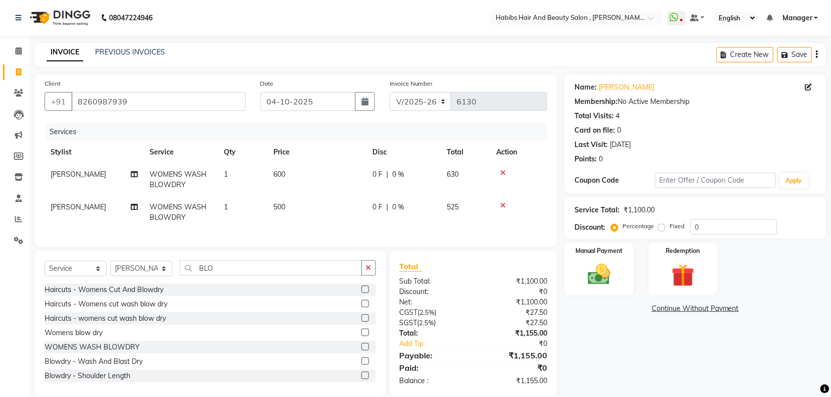
click at [311, 209] on td "500" at bounding box center [317, 212] width 99 height 33
select select "87416"
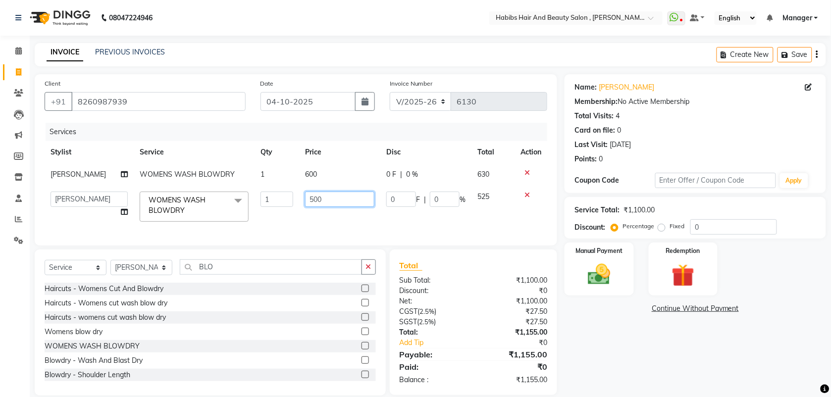
click at [308, 200] on input "500" at bounding box center [339, 199] width 69 height 15
type input "600"
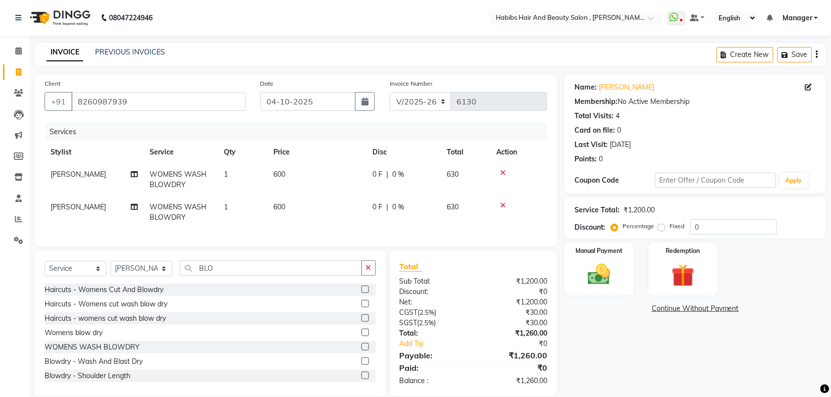
click at [297, 229] on div "Services Stylist Service Qty Price Disc Total Action [PERSON_NAME] WOMENS WASH …" at bounding box center [296, 180] width 503 height 114
click at [594, 270] on img at bounding box center [599, 274] width 39 height 27
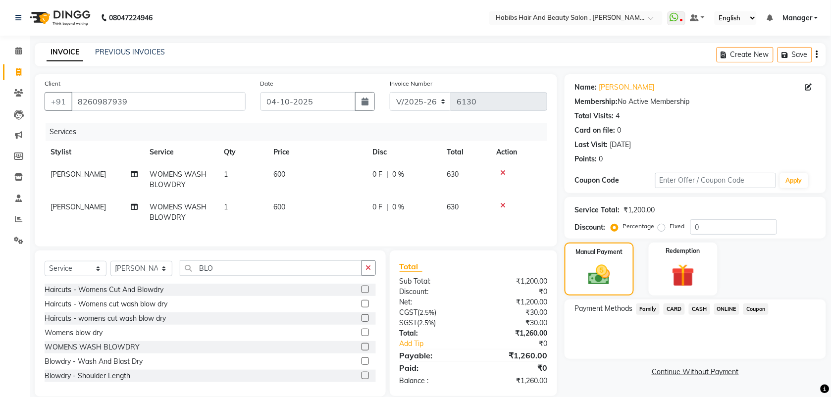
click at [730, 307] on span "ONLINE" at bounding box center [727, 309] width 26 height 11
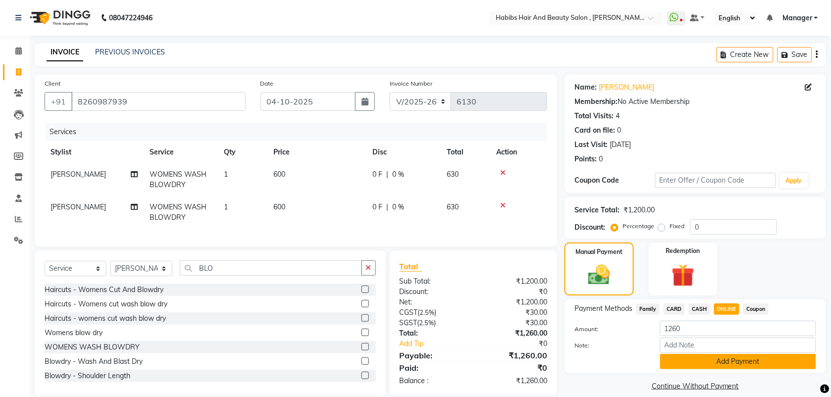
click at [685, 362] on button "Add Payment" at bounding box center [738, 361] width 156 height 15
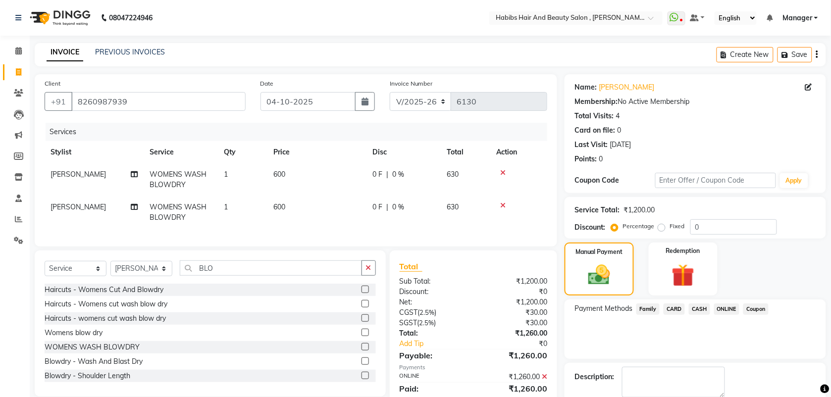
scroll to position [53, 0]
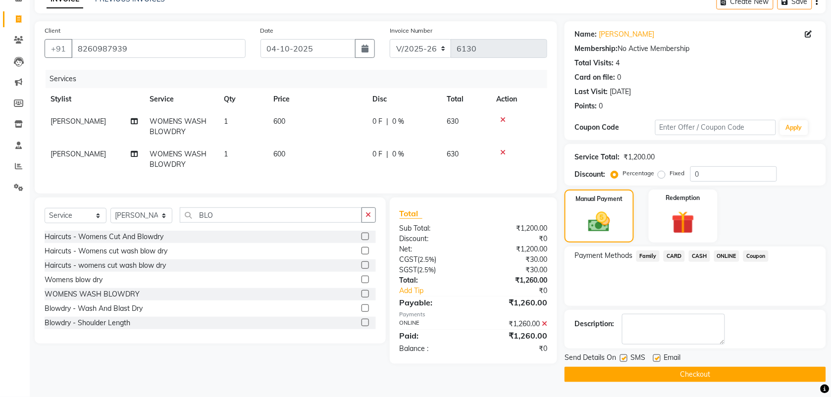
click at [666, 382] on main "INVOICE PREVIOUS INVOICES Create New Save Client [PHONE_NUMBER] Date [DATE] Inv…" at bounding box center [431, 193] width 802 height 407
click at [668, 367] on button "Checkout" at bounding box center [696, 374] width 262 height 15
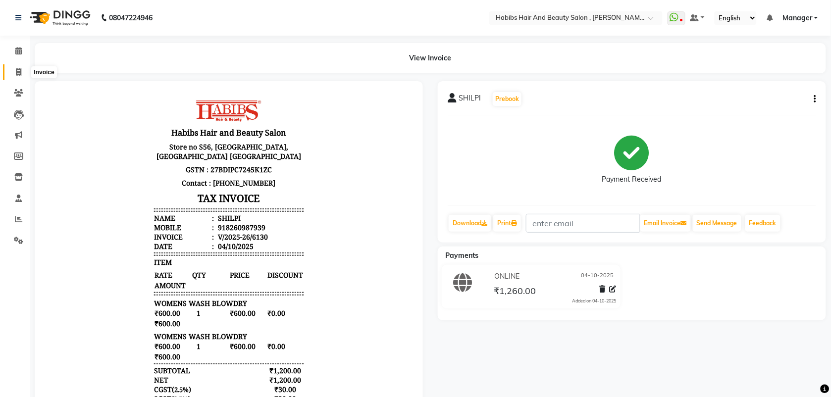
click at [20, 69] on icon at bounding box center [18, 71] width 5 height 7
select select "service"
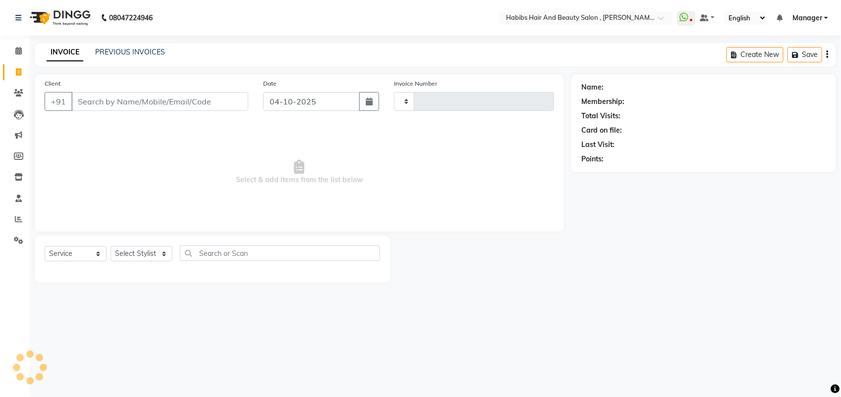
type input "6131"
select select "3814"
click at [152, 52] on link "PREVIOUS INVOICES" at bounding box center [130, 52] width 70 height 9
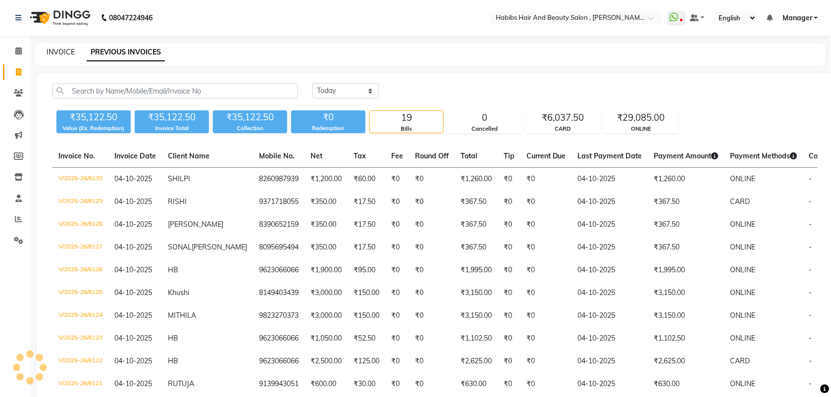
click at [59, 51] on link "INVOICE" at bounding box center [61, 52] width 28 height 9
select select "service"
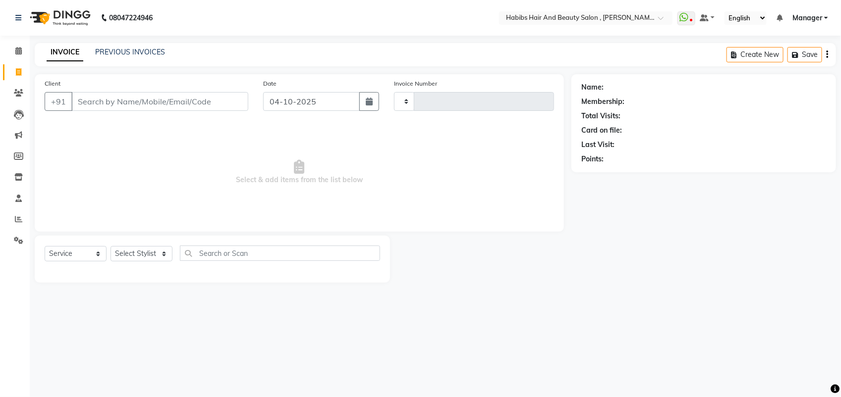
type input "6131"
select select "3814"
click at [99, 101] on input "Client" at bounding box center [159, 101] width 177 height 19
click at [105, 51] on link "PREVIOUS INVOICES" at bounding box center [130, 52] width 70 height 9
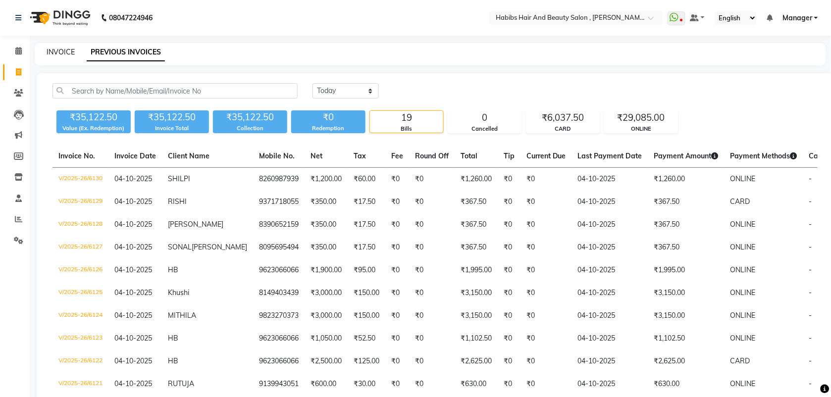
click at [72, 51] on link "INVOICE" at bounding box center [61, 52] width 28 height 9
select select "service"
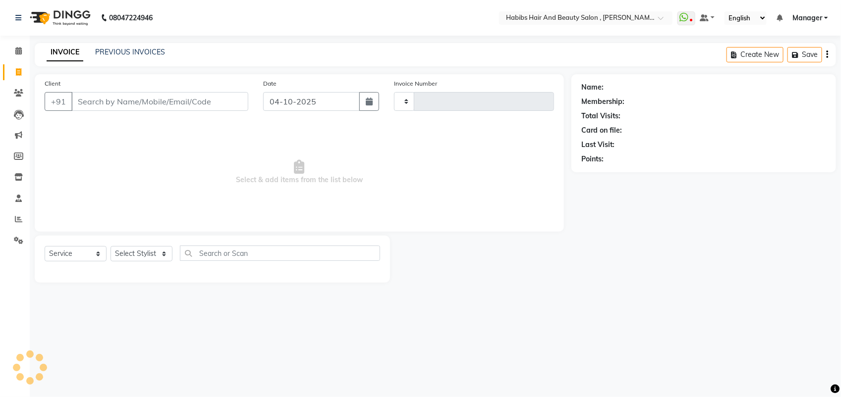
click at [98, 103] on input "Client" at bounding box center [159, 101] width 177 height 19
type input "6131"
select select "3814"
click at [129, 99] on input "Client" at bounding box center [159, 101] width 177 height 19
